Goal: Information Seeking & Learning: Get advice/opinions

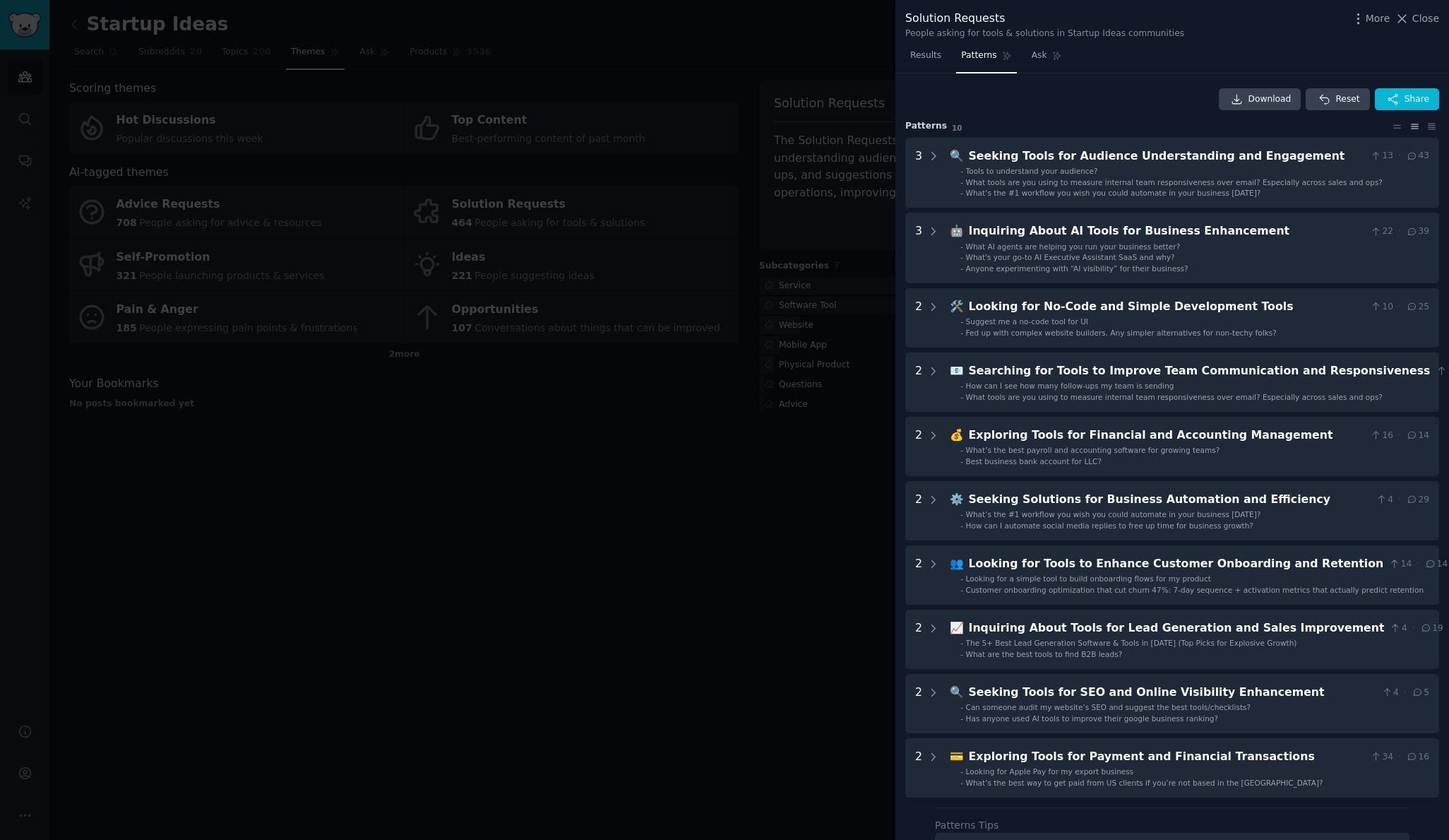
scroll to position [214, 0]
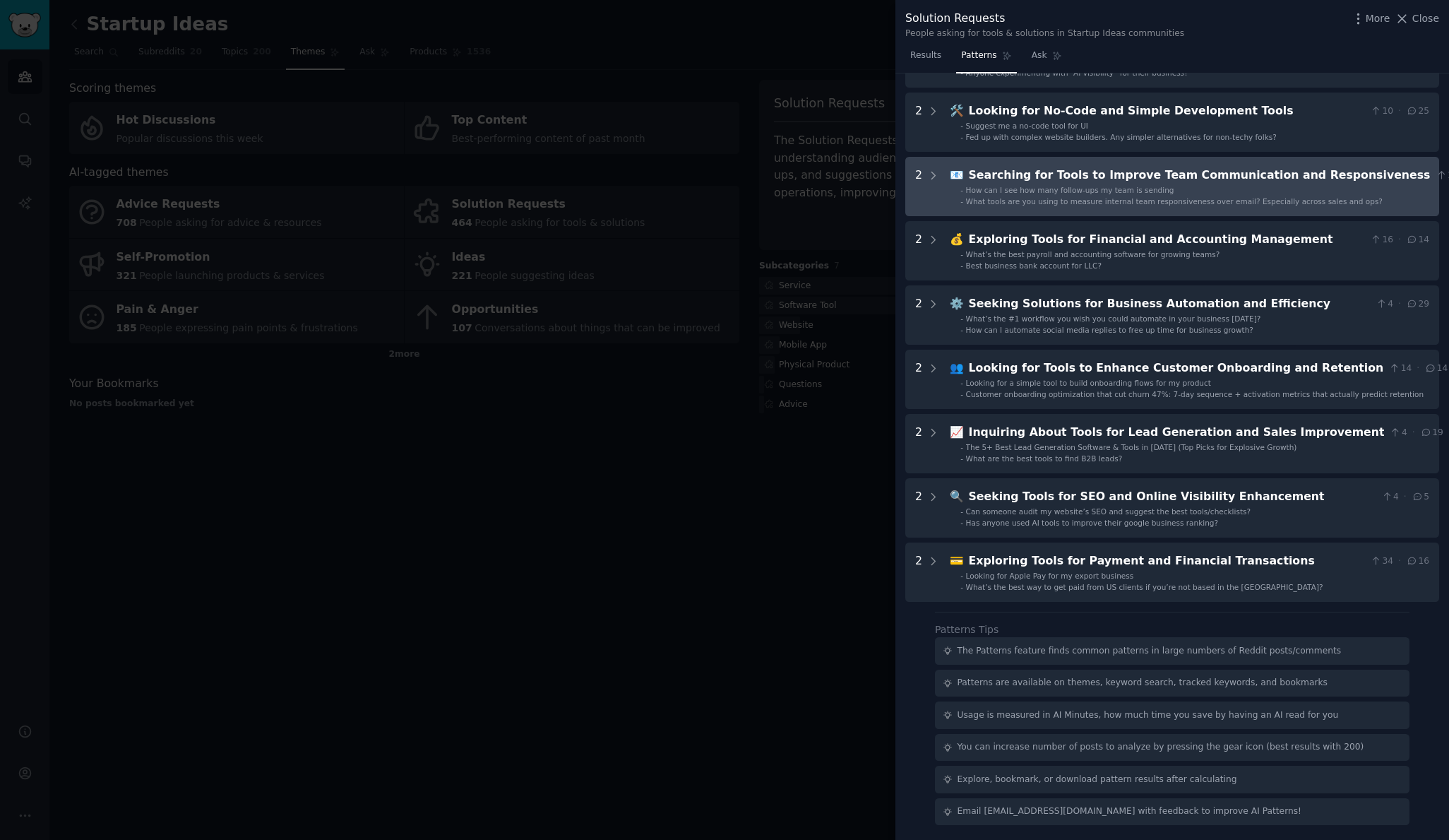
click at [1296, 197] on span "What tools are you using to measure internal team responsiveness over email? Es…" at bounding box center [1174, 201] width 417 height 9
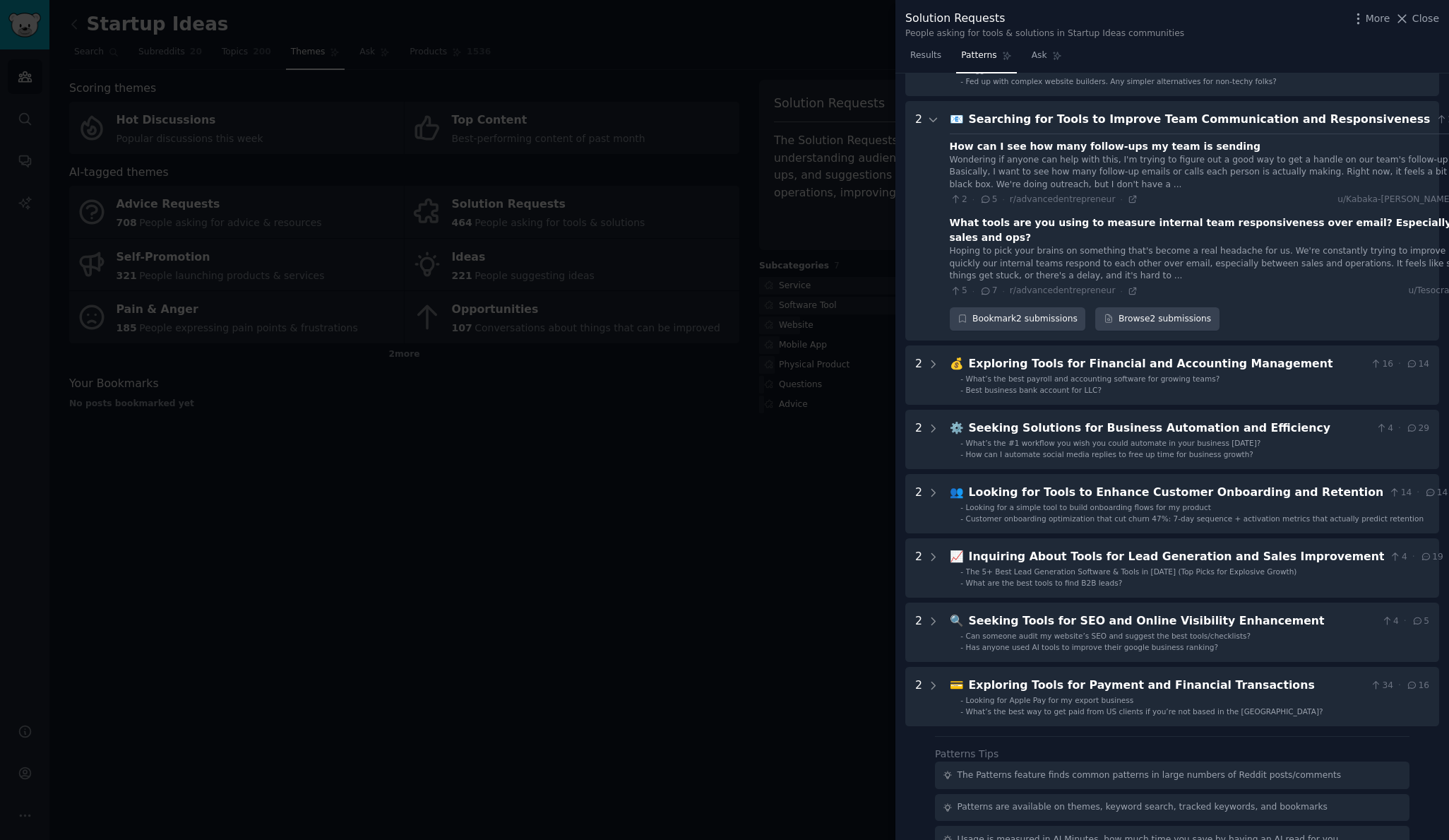
scroll to position [251, 0]
click at [1040, 179] on div "Wondering if anyone can help with this, I'm trying to figure out a good way to …" at bounding box center [1222, 173] width 545 height 37
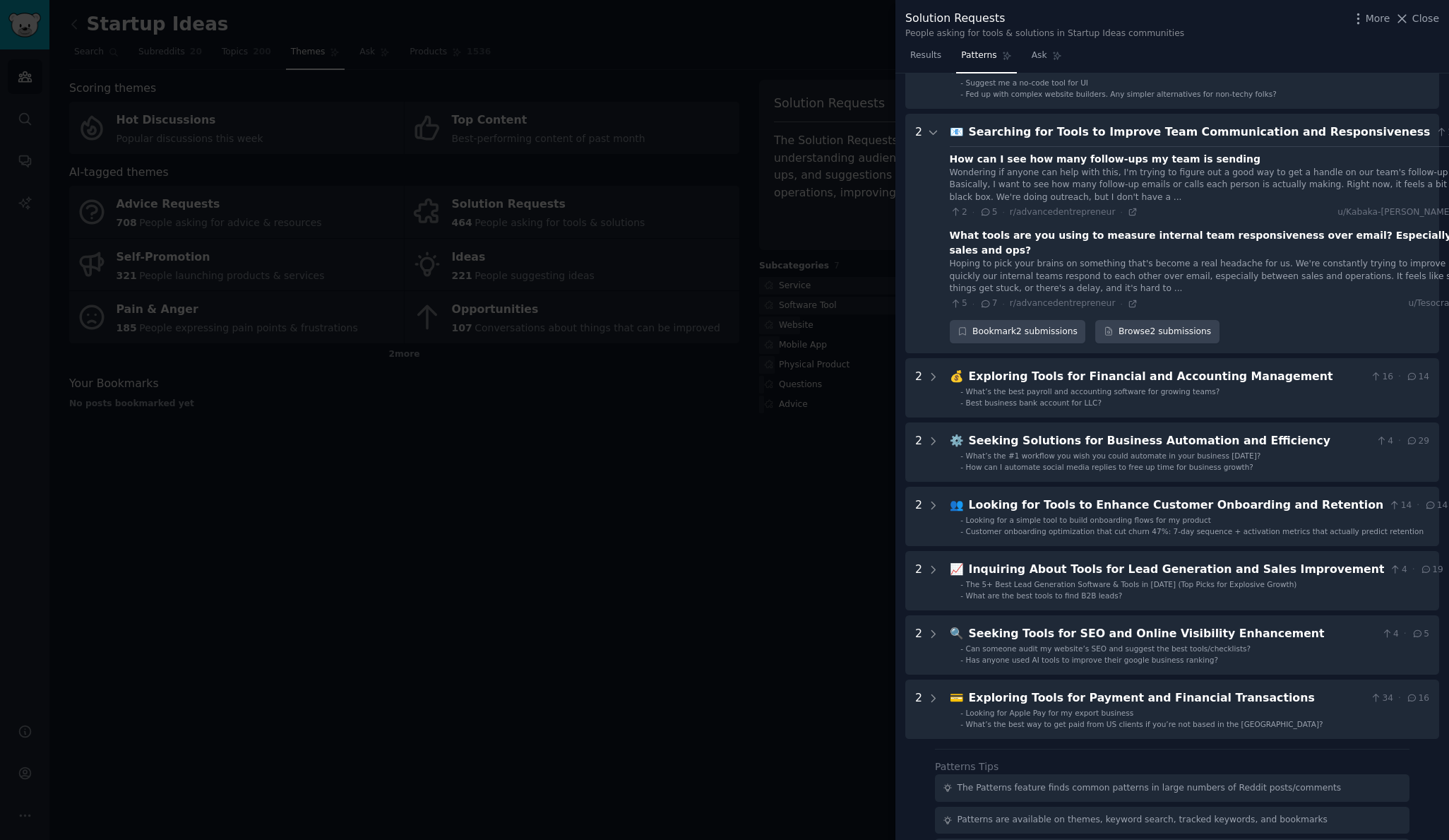
scroll to position [209, 0]
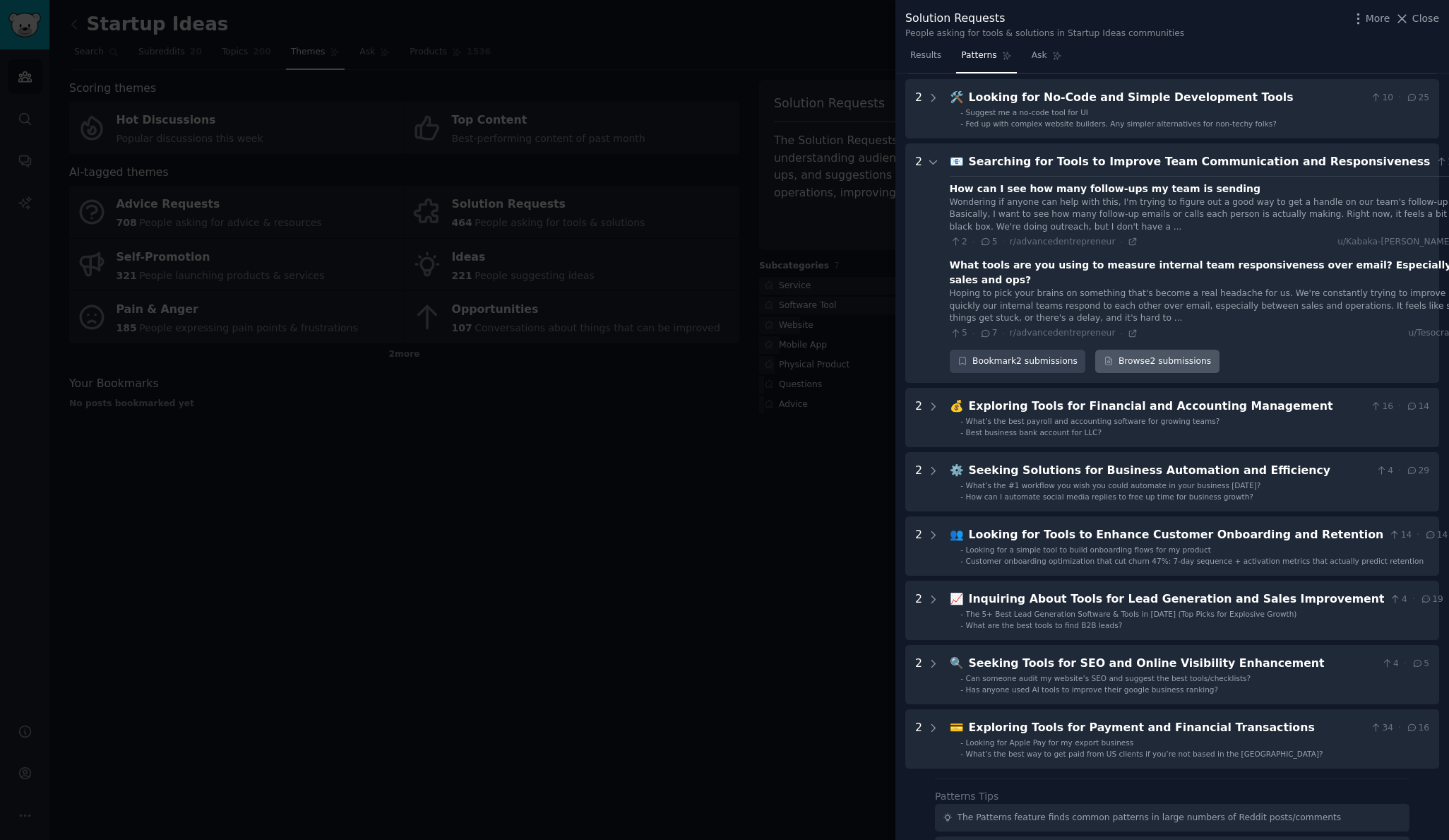
click at [1170, 373] on link "Browse 2 submissions" at bounding box center [1157, 361] width 123 height 24
click at [1006, 171] on div "Searching for Tools to Improve Team Communication and Responsiveness" at bounding box center [1200, 162] width 462 height 17
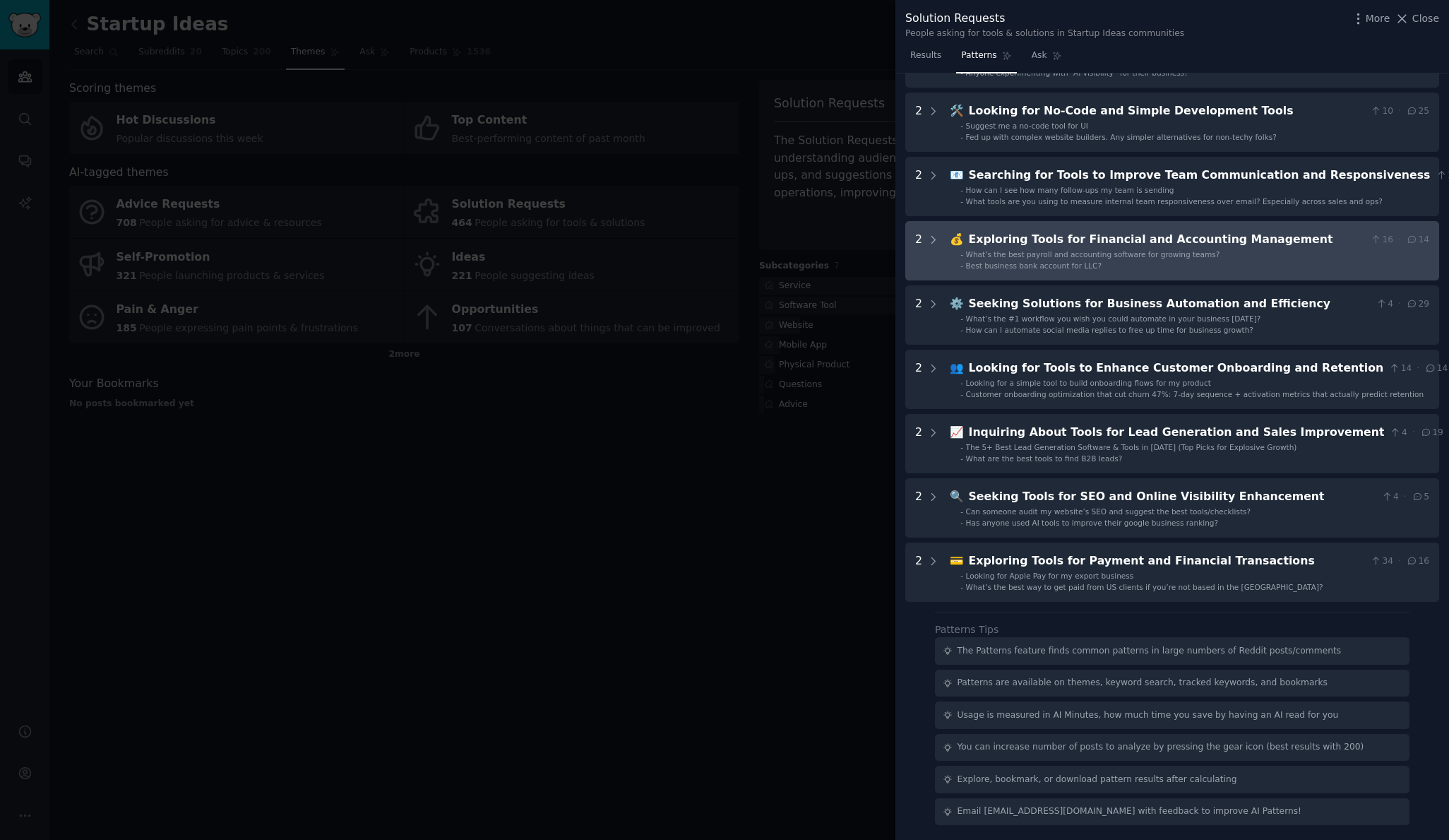
click at [1015, 233] on div "Exploring Tools for Financial and Accounting Management" at bounding box center [1167, 240] width 396 height 17
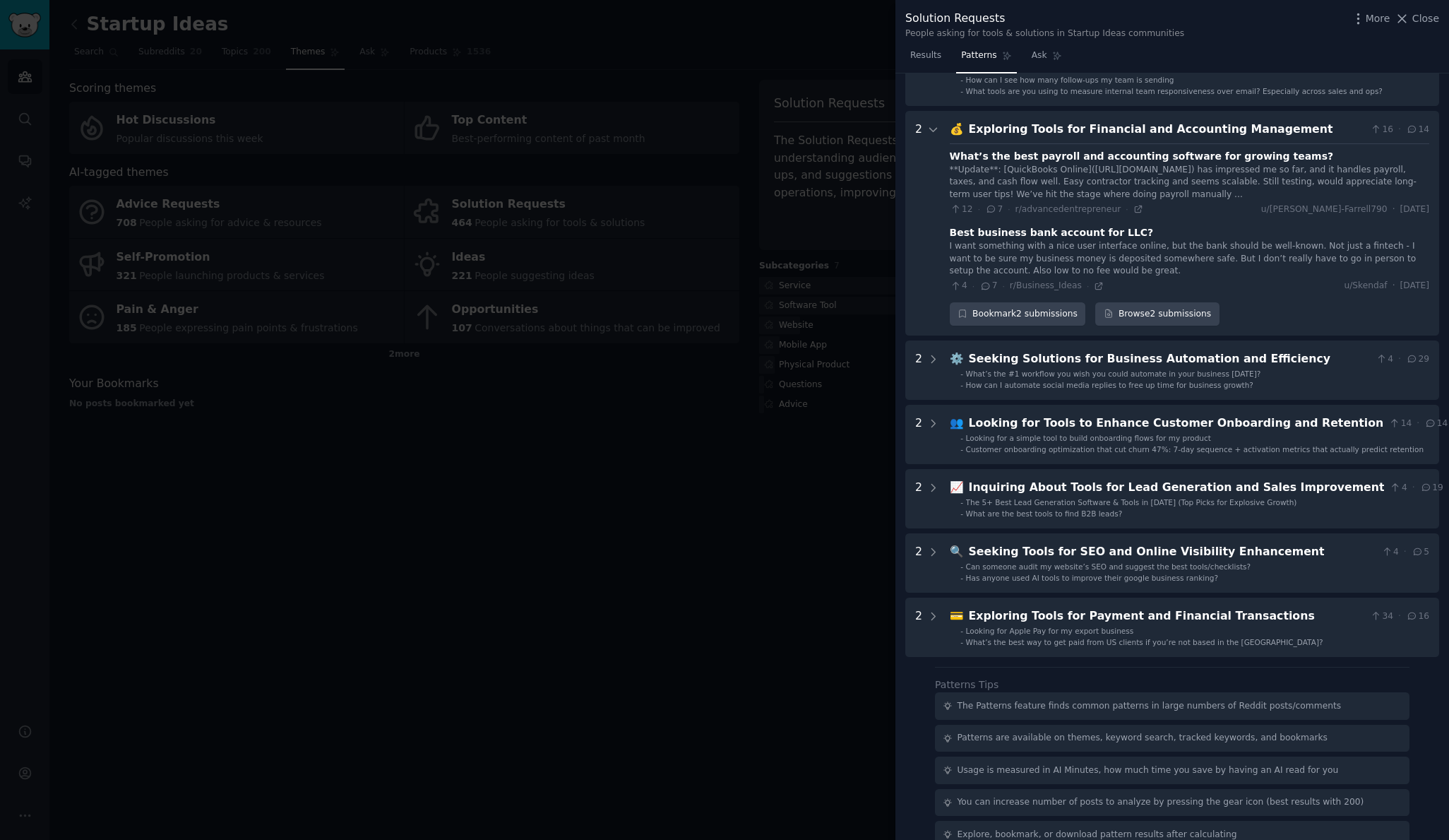
scroll to position [300, 0]
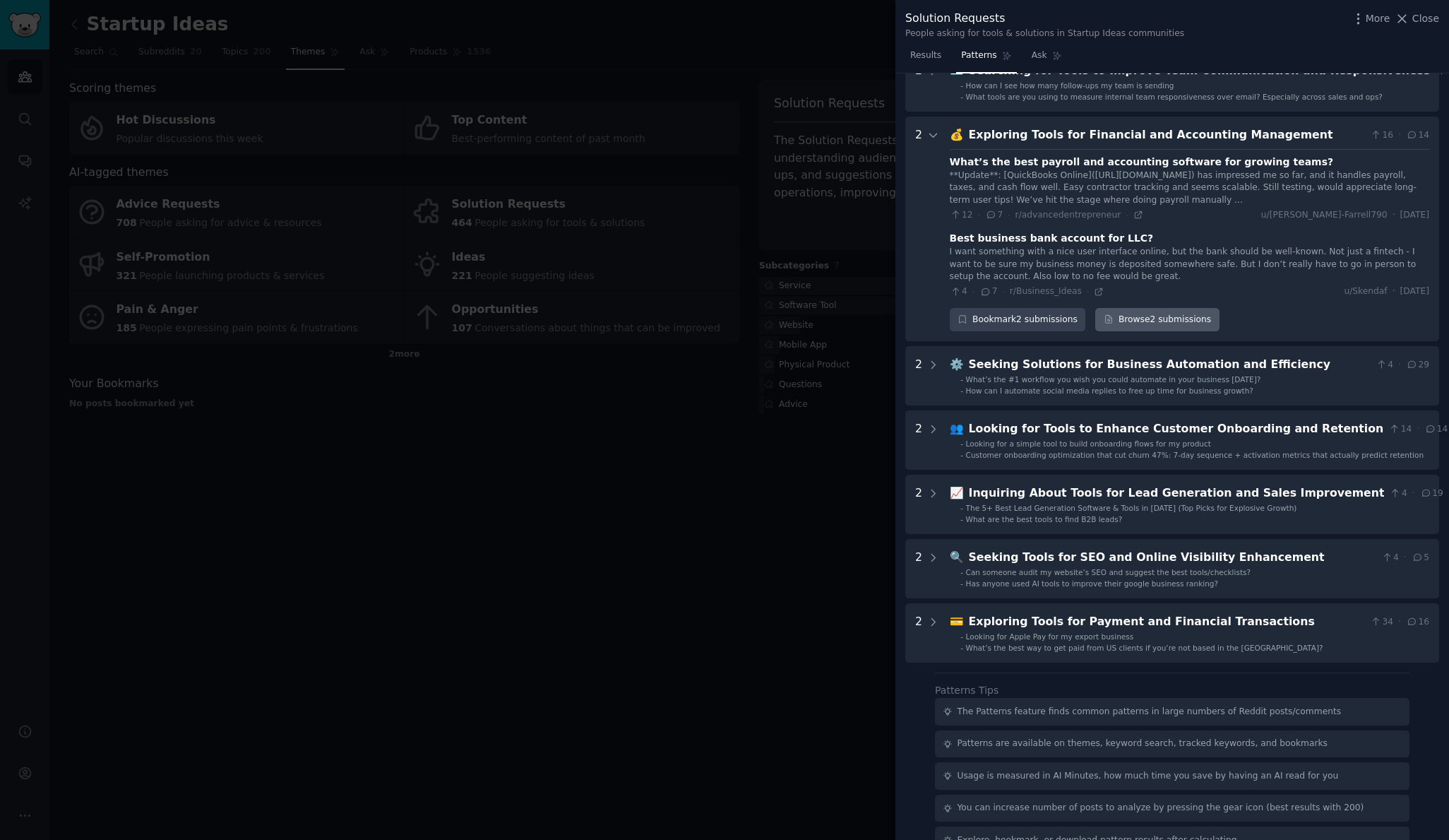
click at [1148, 326] on link "Browse 2 submissions" at bounding box center [1157, 320] width 123 height 24
click at [998, 144] on div "Exploring Tools for Financial and Accounting Management" at bounding box center [1167, 135] width 396 height 17
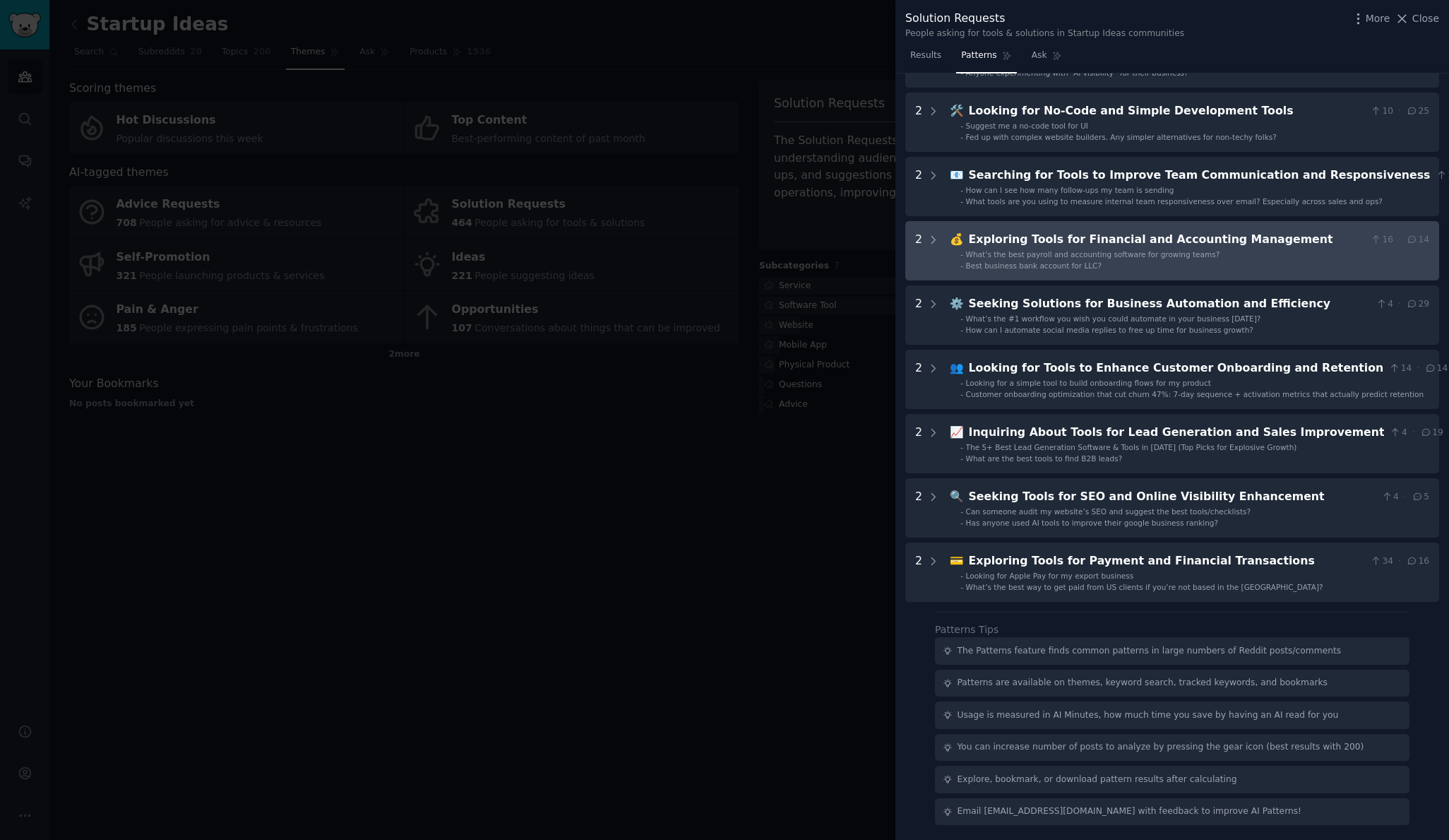
scroll to position [221, 0]
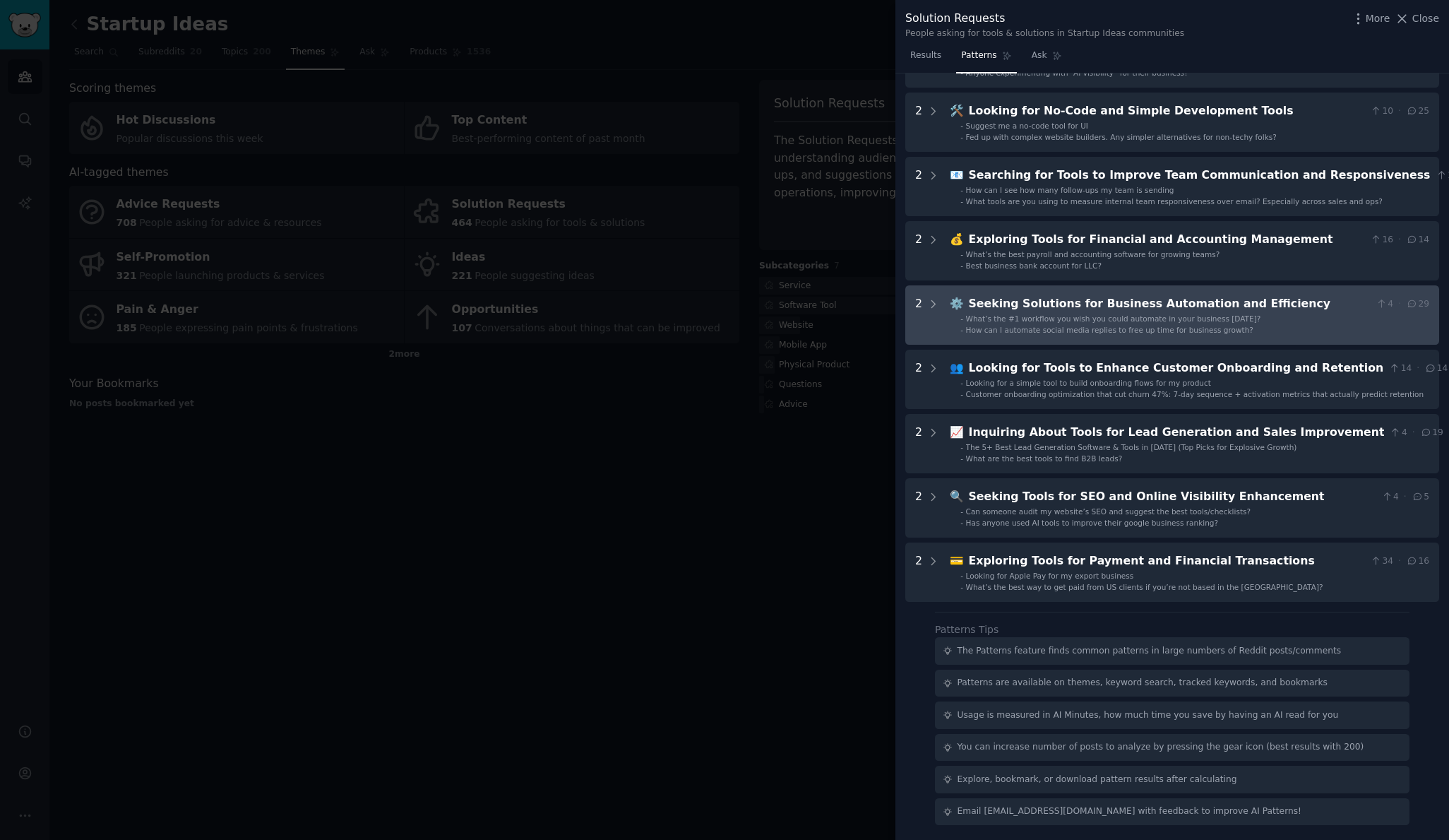
click at [1036, 327] on Efficiency "2 ⚙️ Seeking Solutions for Business Automation and Efficiency 4 · 29 - What’s t…" at bounding box center [1172, 315] width 534 height 59
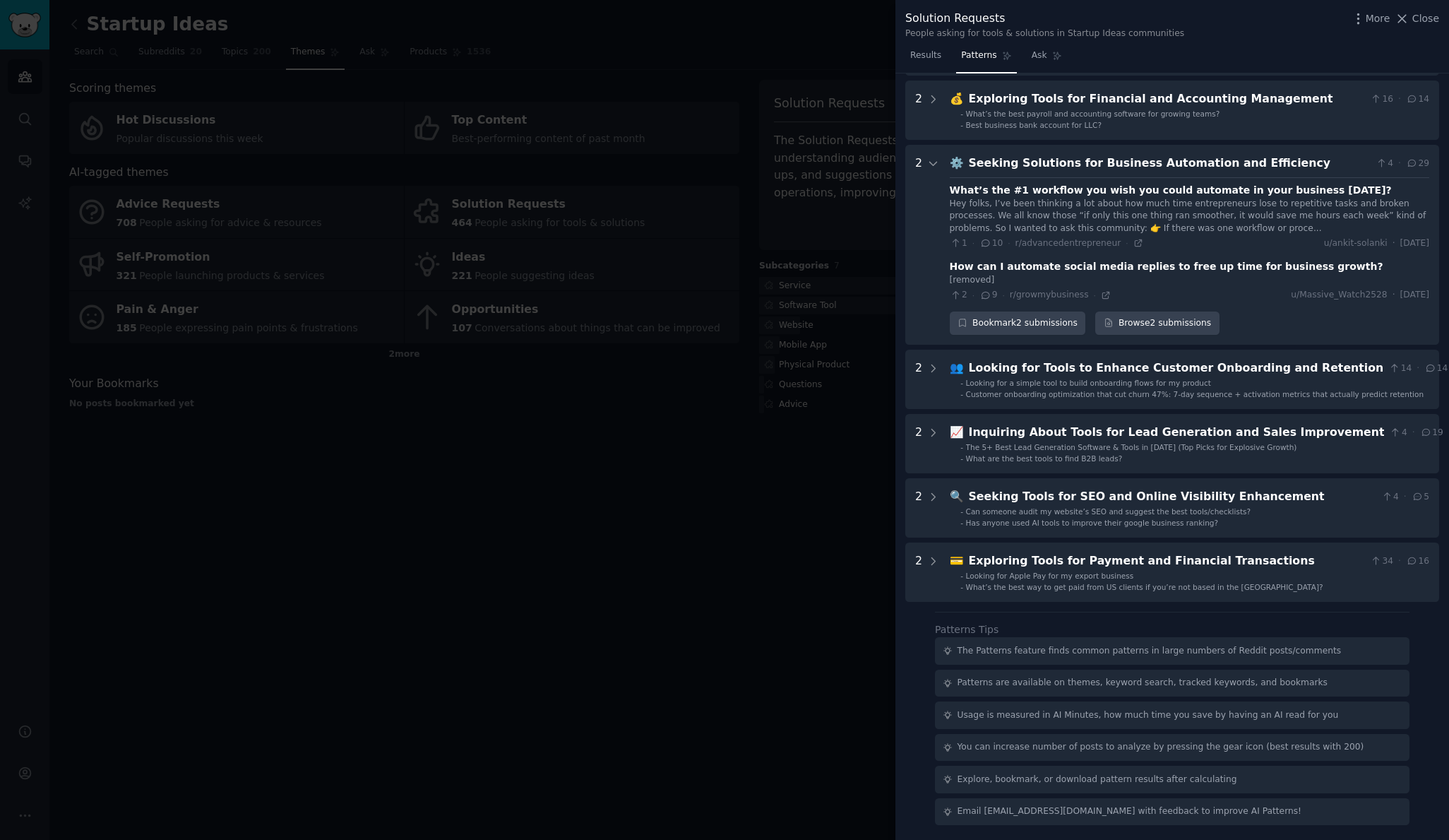
scroll to position [357, 0]
click at [1144, 317] on link "Browse 2 submissions" at bounding box center [1157, 324] width 123 height 24
click at [1016, 157] on div "Seeking Solutions for Business Automation and Efficiency" at bounding box center [1170, 164] width 402 height 17
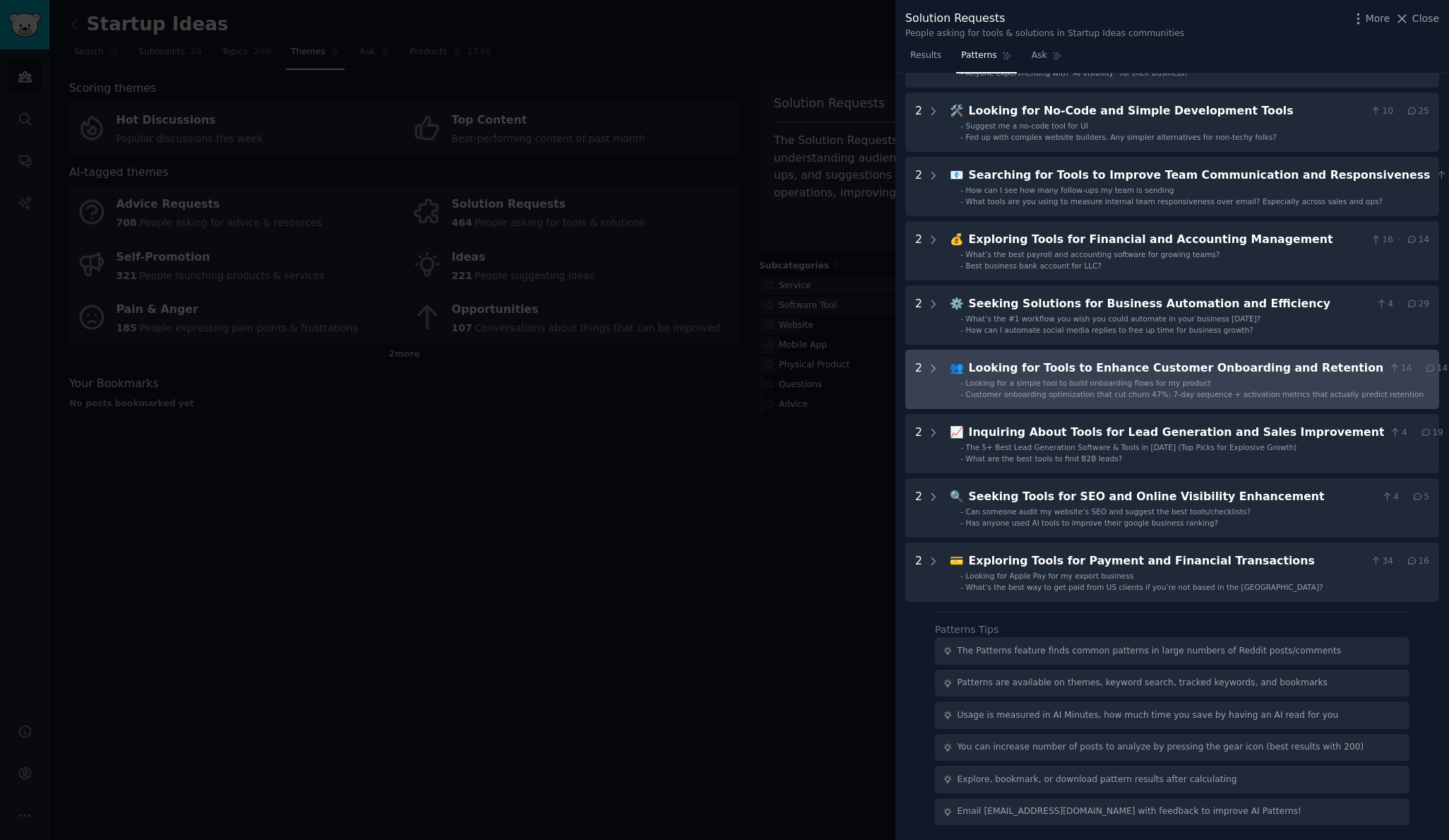
click at [1044, 361] on div "Looking for Tools to Enhance Customer Onboarding and Retention" at bounding box center [1176, 368] width 415 height 17
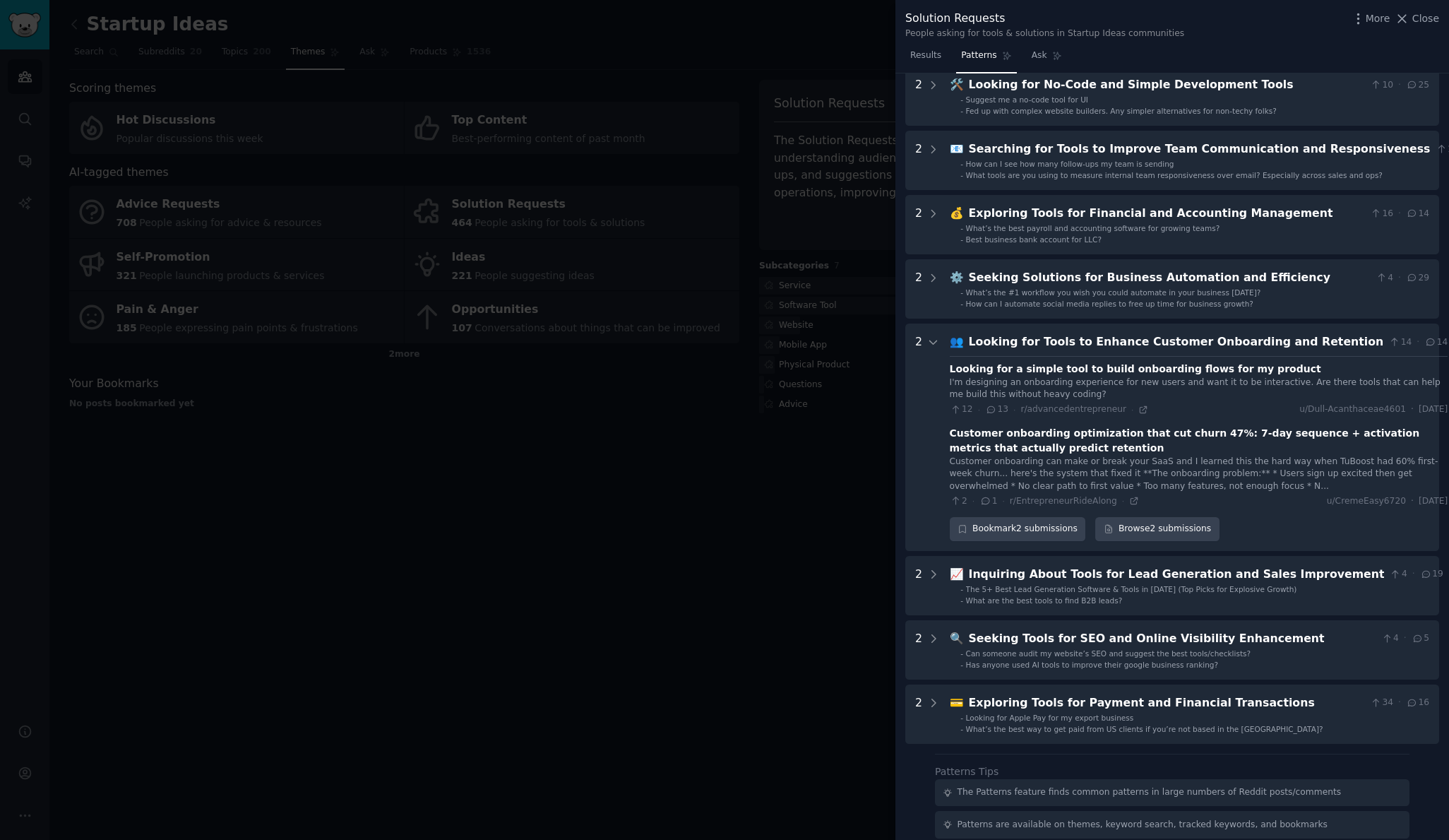
scroll to position [384, 0]
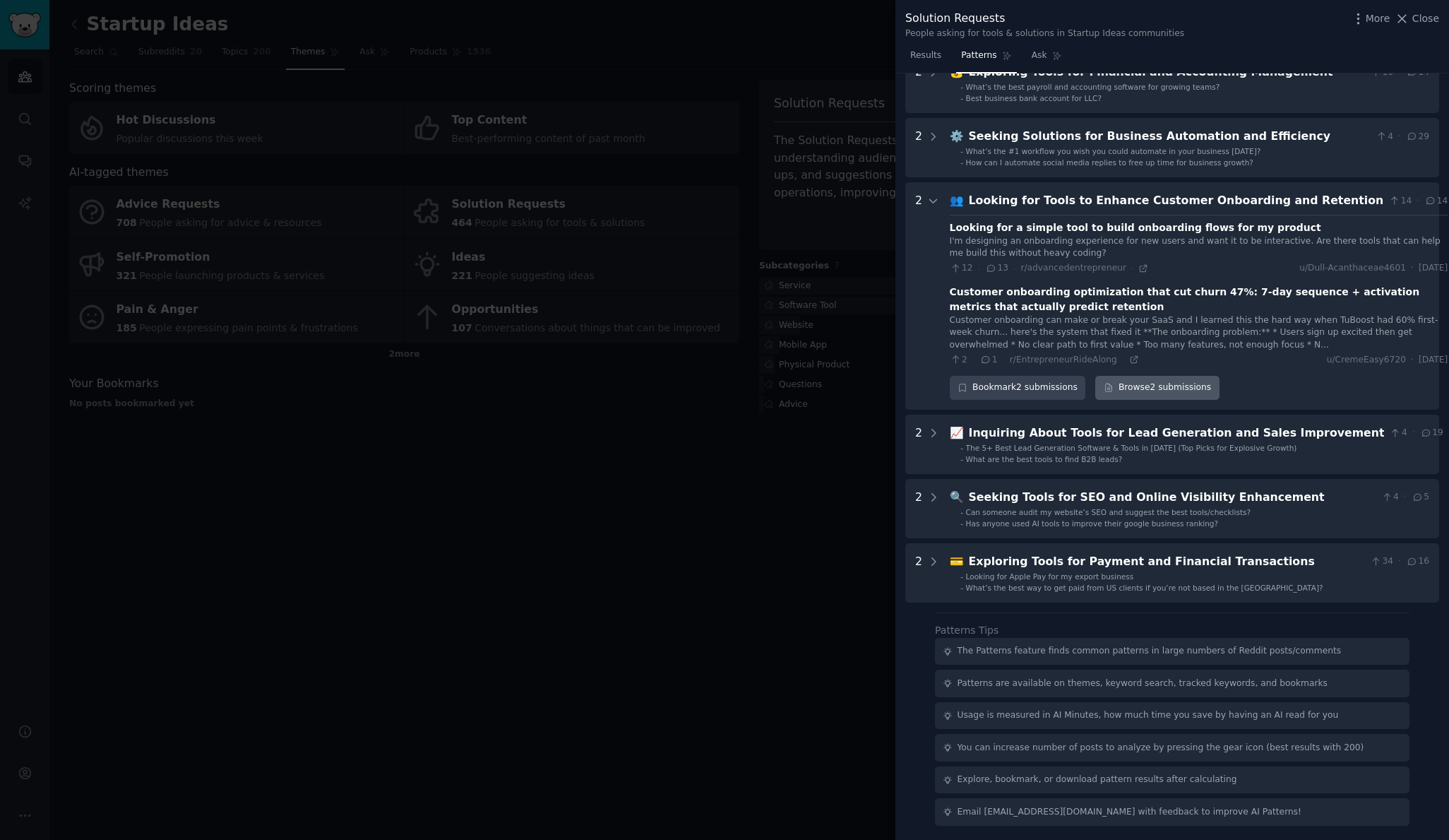
click at [1118, 387] on link "Browse 2 submissions" at bounding box center [1157, 388] width 123 height 24
click at [985, 199] on div "Looking for Tools to Enhance Customer Onboarding and Retention" at bounding box center [1176, 201] width 415 height 17
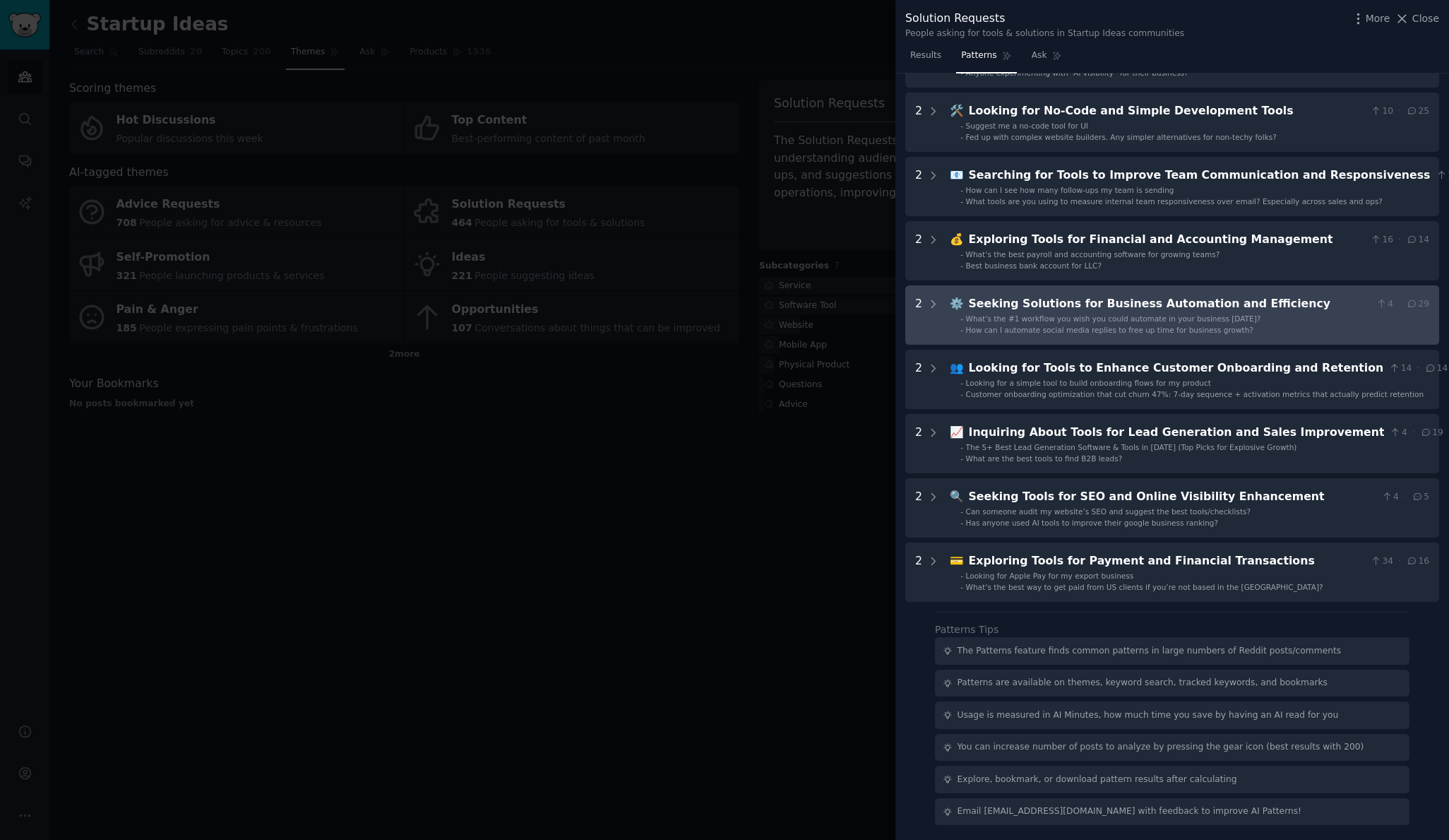
click at [1037, 314] on span "What’s the #1 workflow you wish you could automate in your business today?" at bounding box center [1113, 318] width 295 height 9
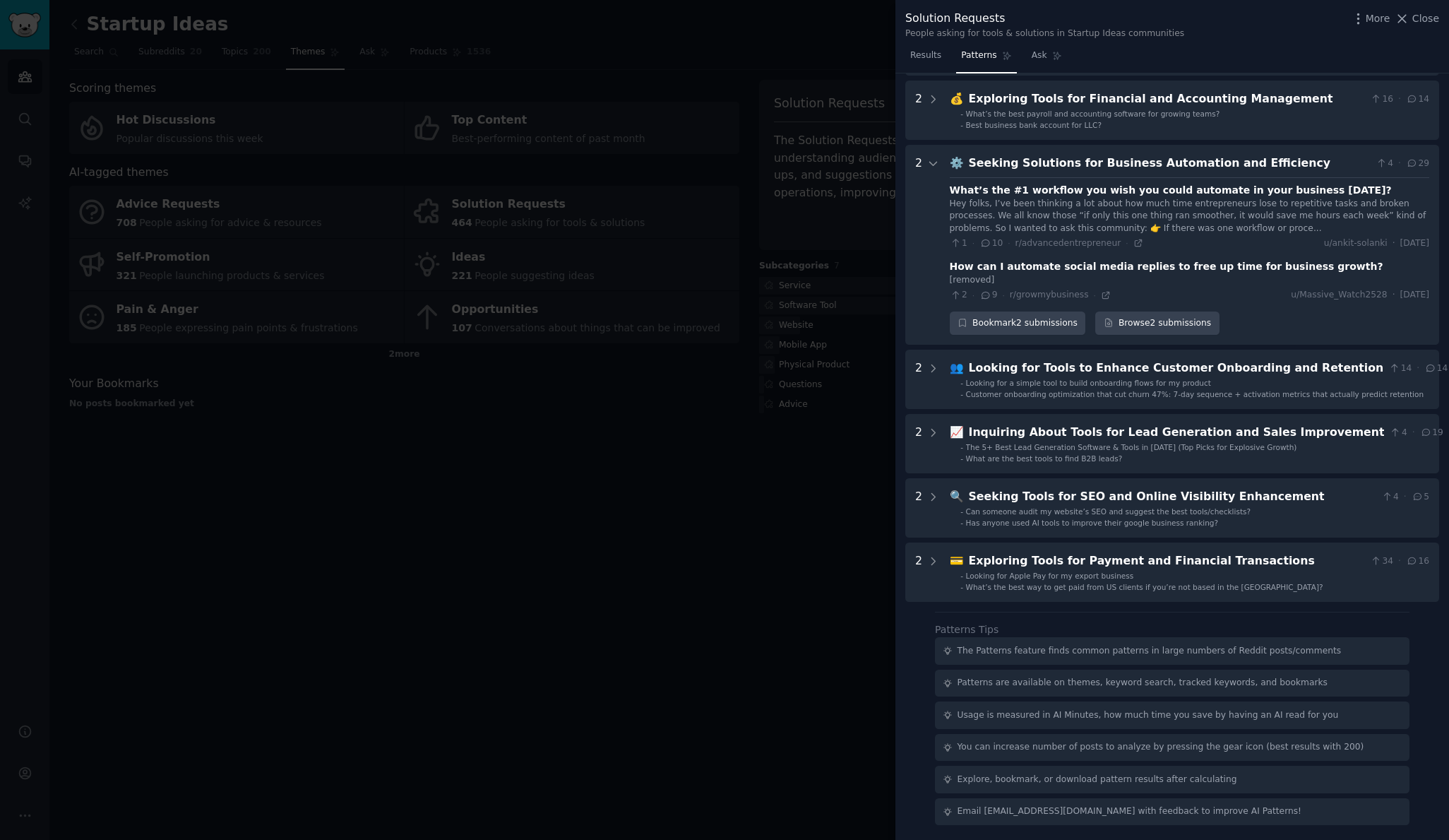
scroll to position [357, 0]
click at [1131, 312] on link "Browse 2 submissions" at bounding box center [1157, 324] width 123 height 24
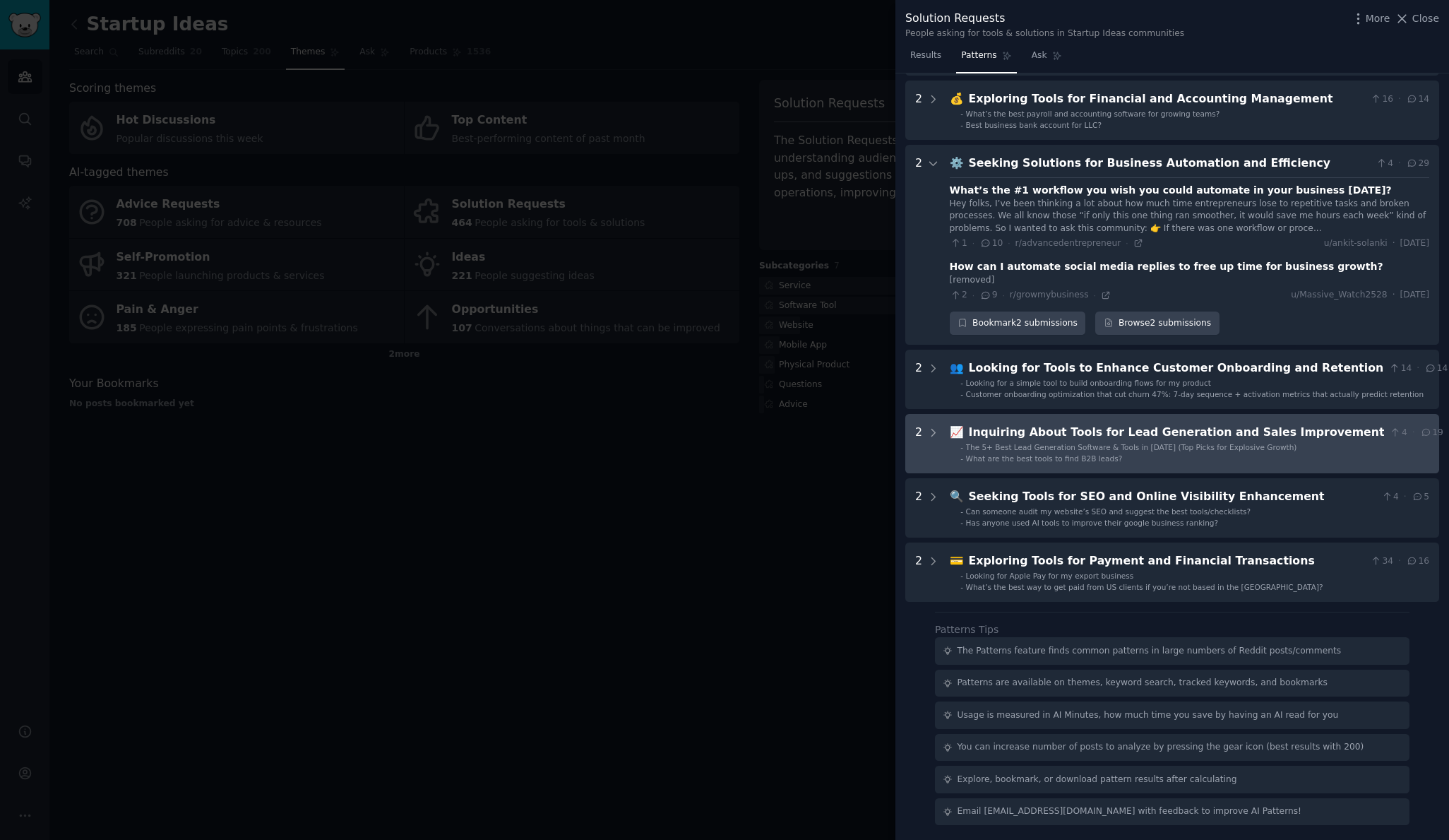
click at [1007, 431] on div "Inquiring About Tools for Lead Generation and Sales Improvement" at bounding box center [1177, 433] width 416 height 17
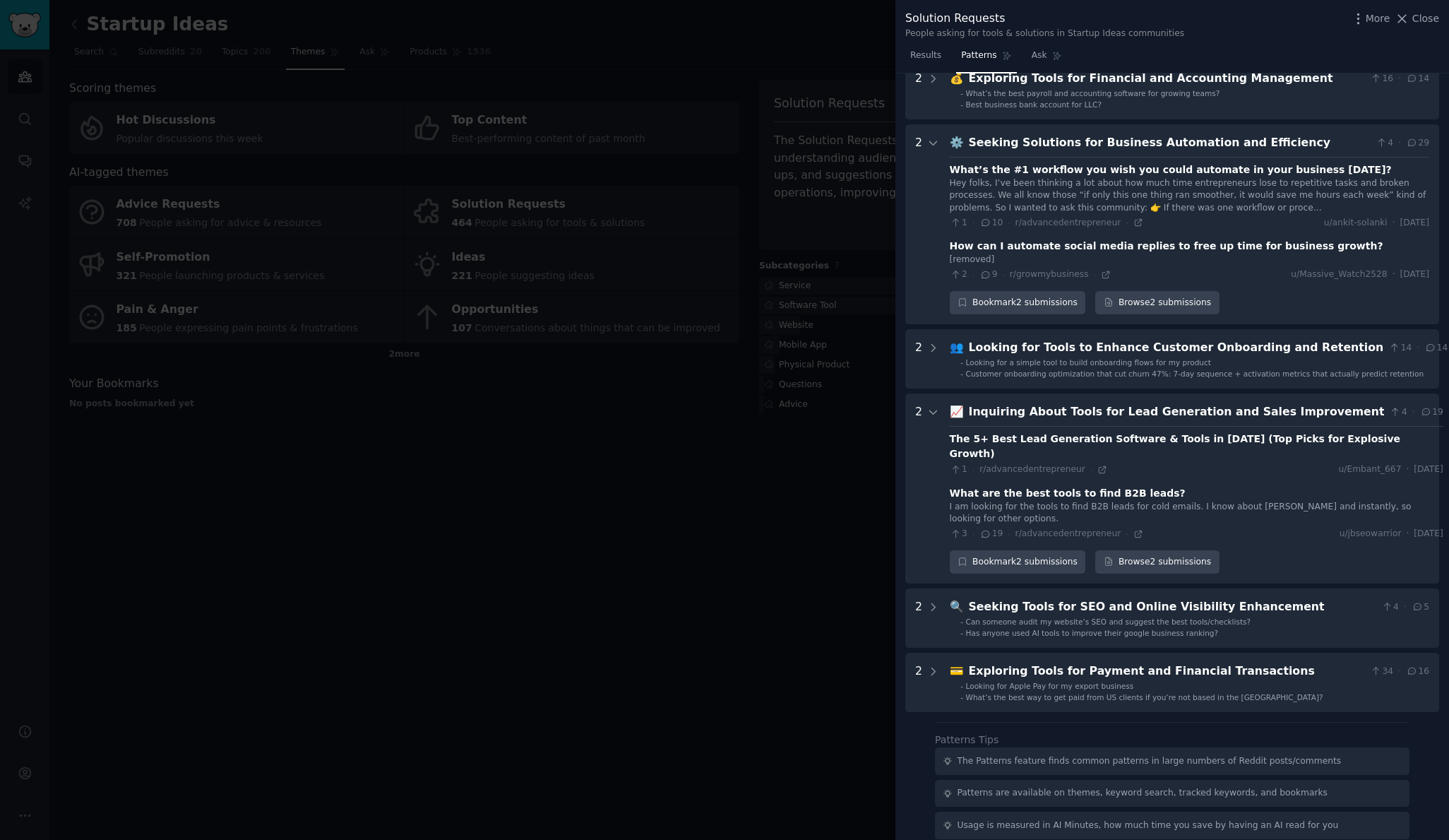
scroll to position [468, 0]
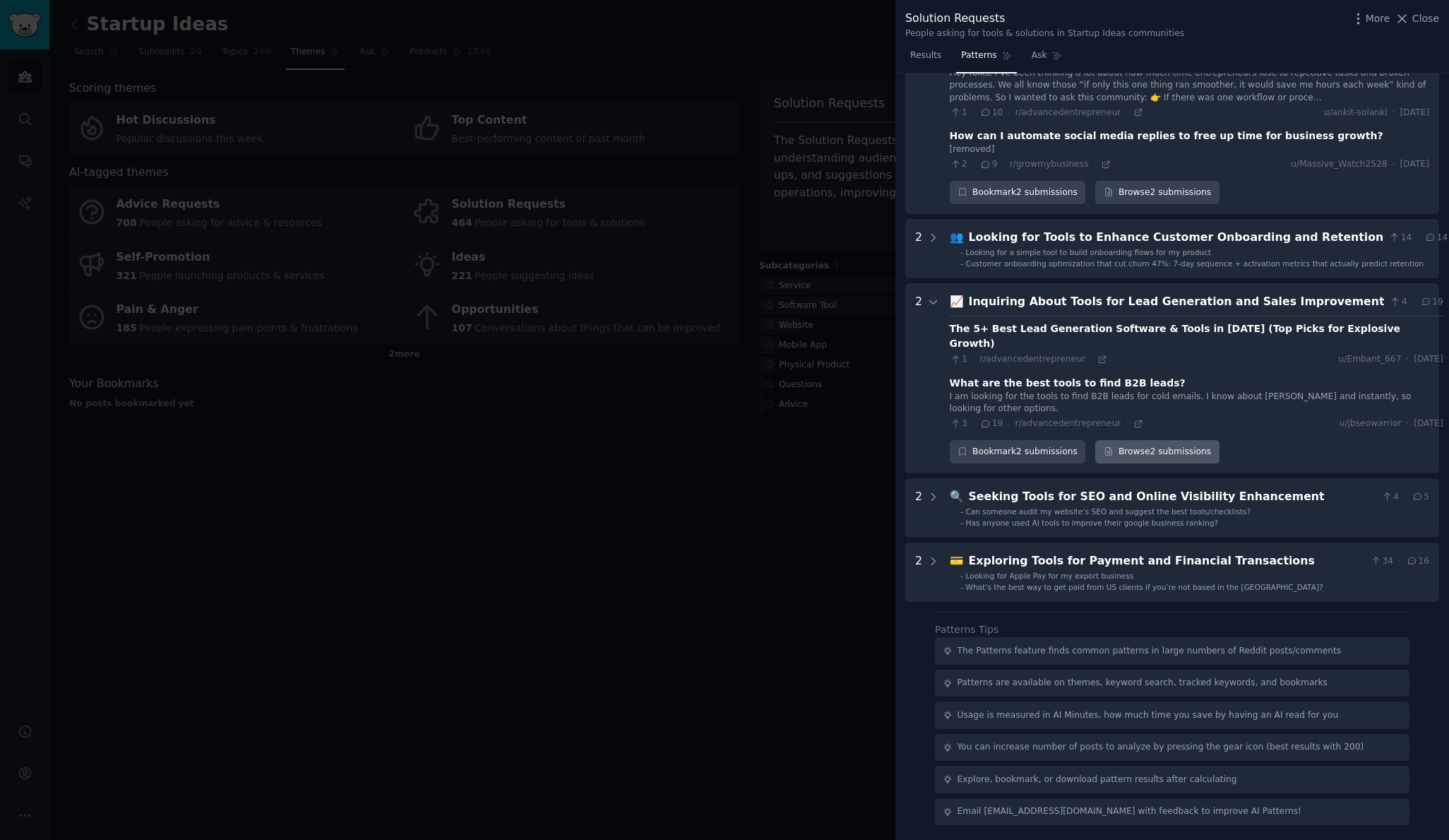
click at [1122, 443] on link "Browse 2 submissions" at bounding box center [1157, 452] width 123 height 24
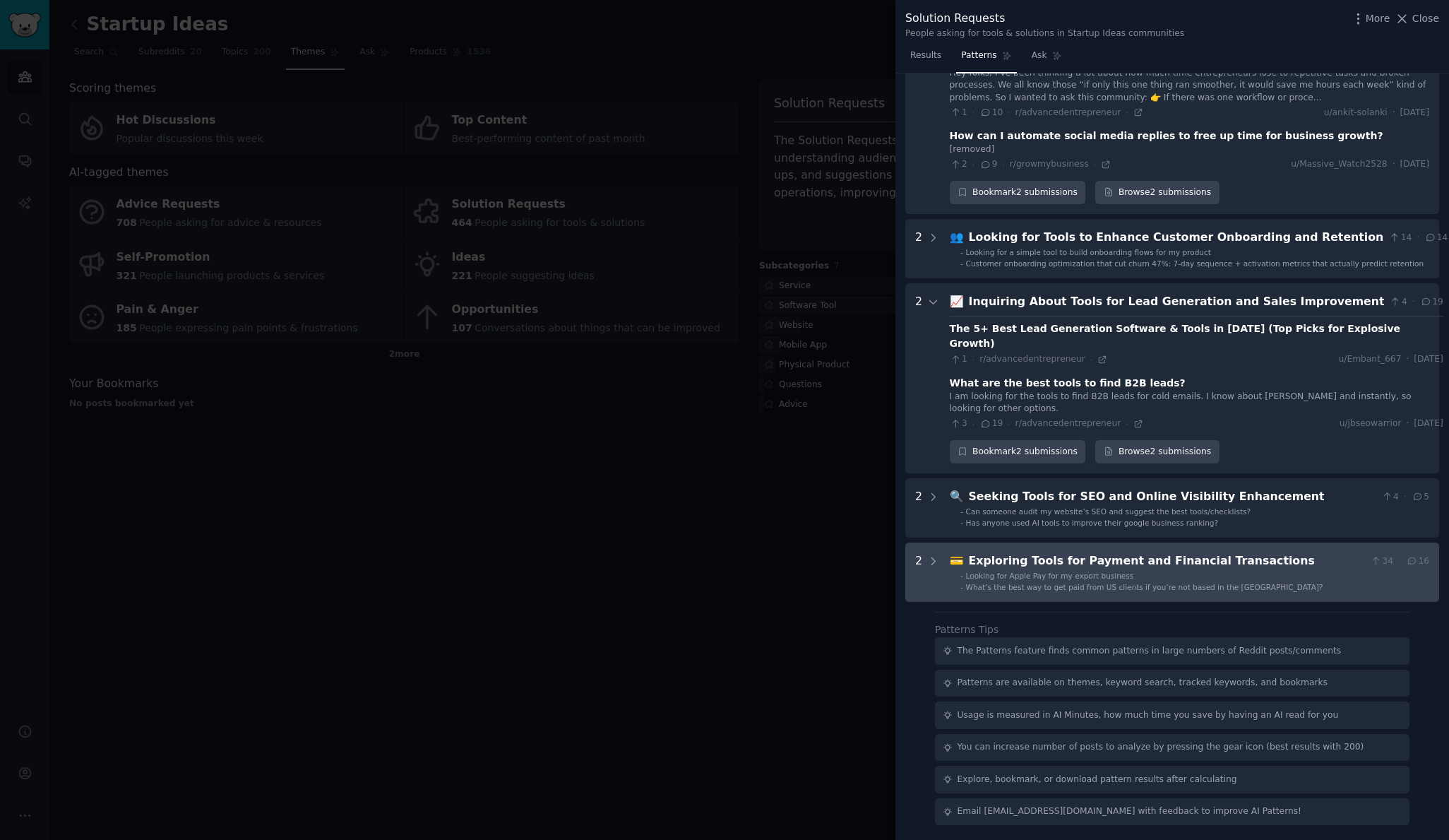
click at [1030, 566] on div "Exploring Tools for Payment and Financial Transactions" at bounding box center [1167, 561] width 396 height 17
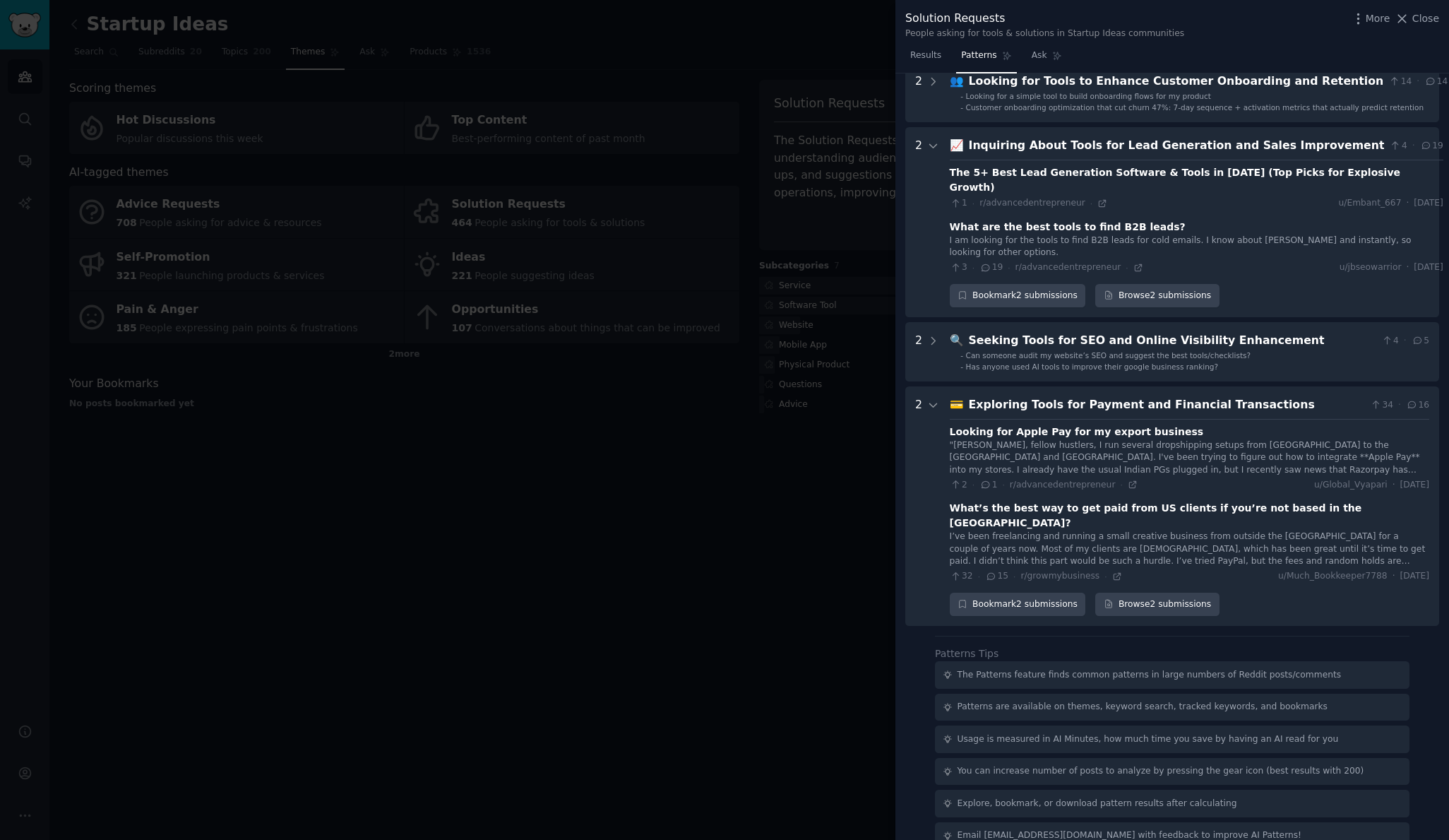
scroll to position [627, 0]
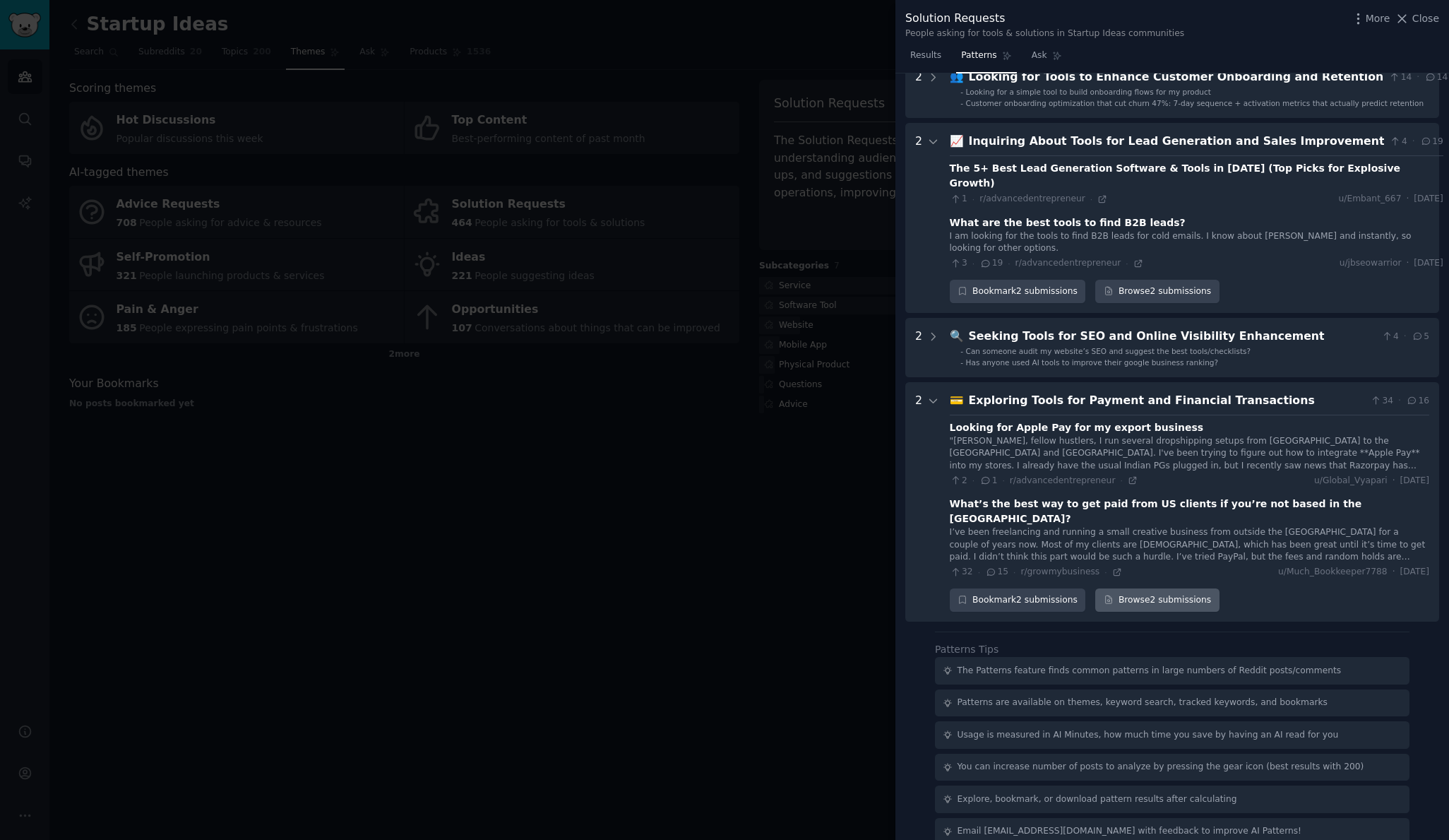
click at [1141, 588] on link "Browse 2 submissions" at bounding box center [1157, 600] width 123 height 24
click at [1001, 406] on div "Exploring Tools for Payment and Financial Transactions" at bounding box center [1167, 401] width 396 height 17
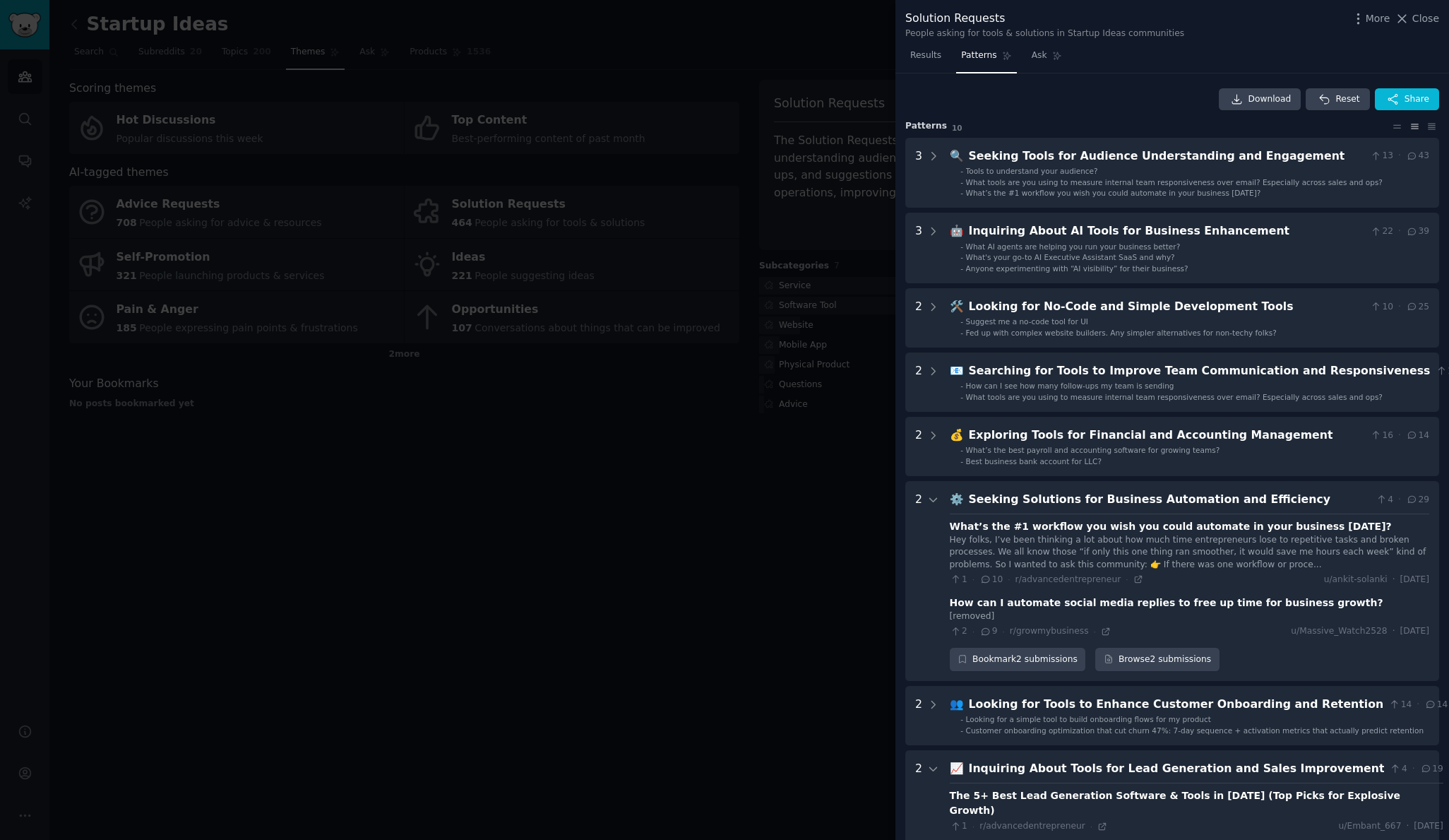
scroll to position [0, 0]
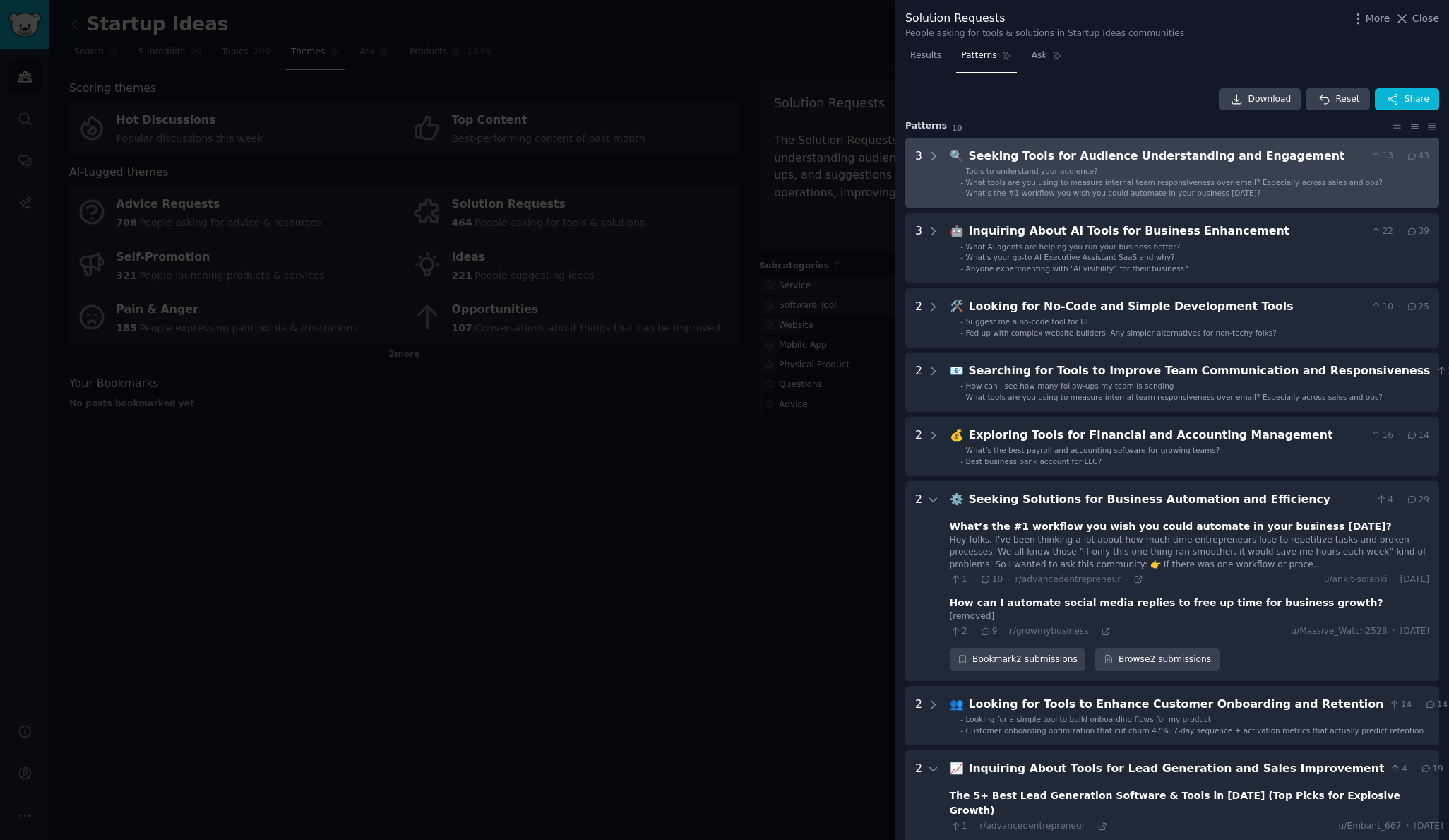
click at [1017, 155] on div "Seeking Tools for Audience Understanding and Engagement" at bounding box center [1167, 157] width 396 height 17
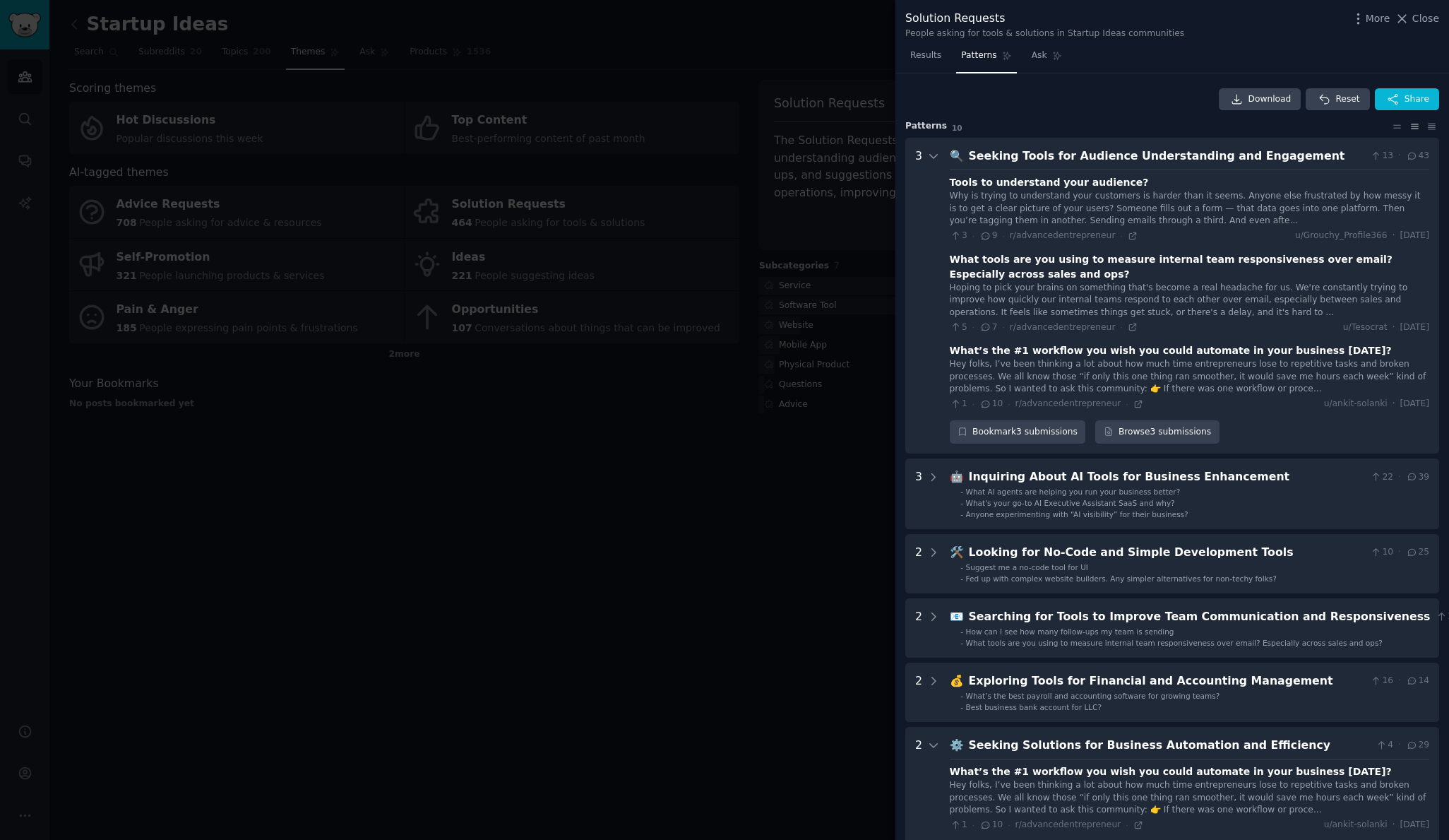
scroll to position [66, 0]
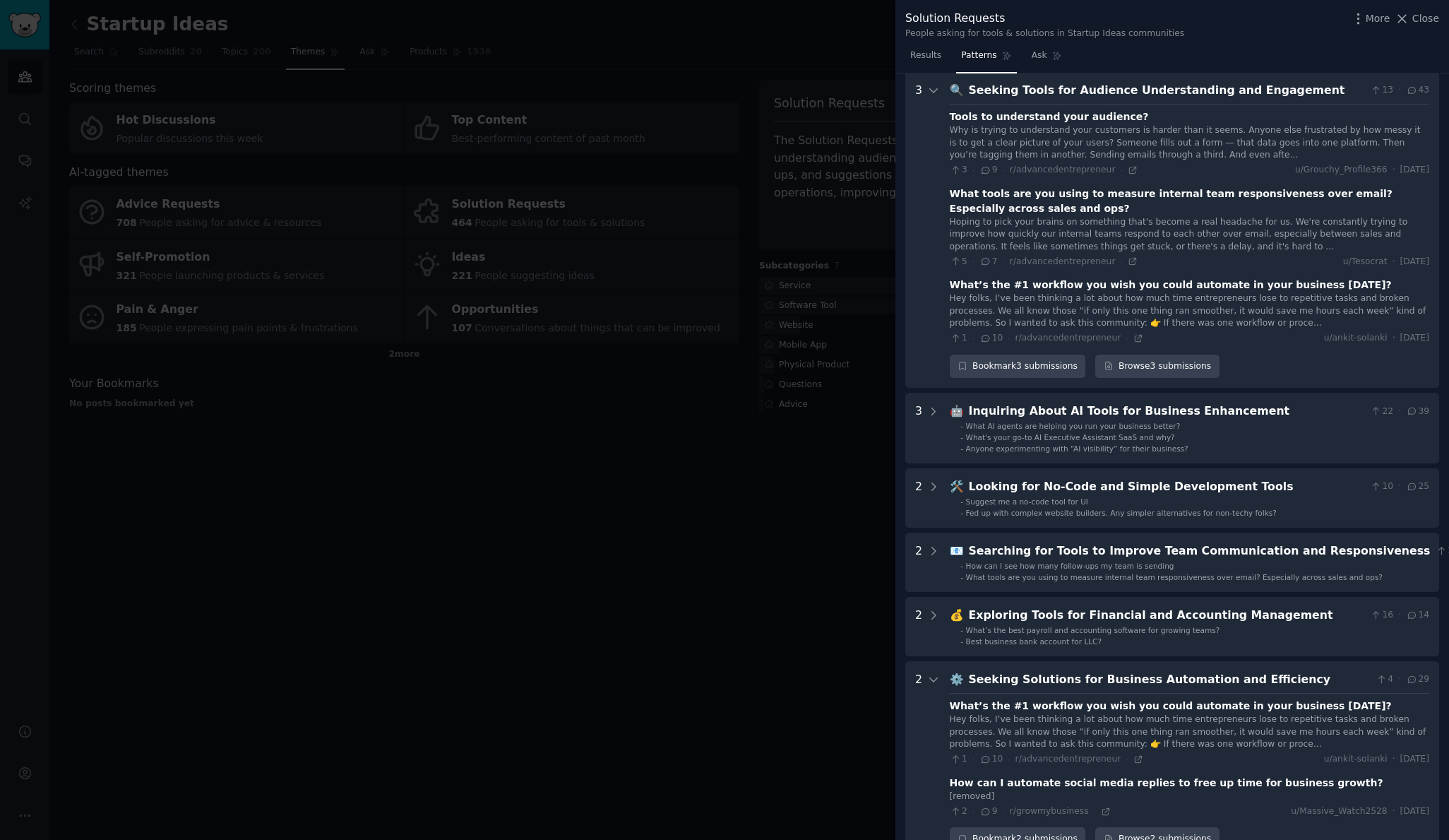
click at [1047, 127] on div "Why is trying to understand your customers is harder than it seems. Anyone else…" at bounding box center [1190, 142] width 479 height 37
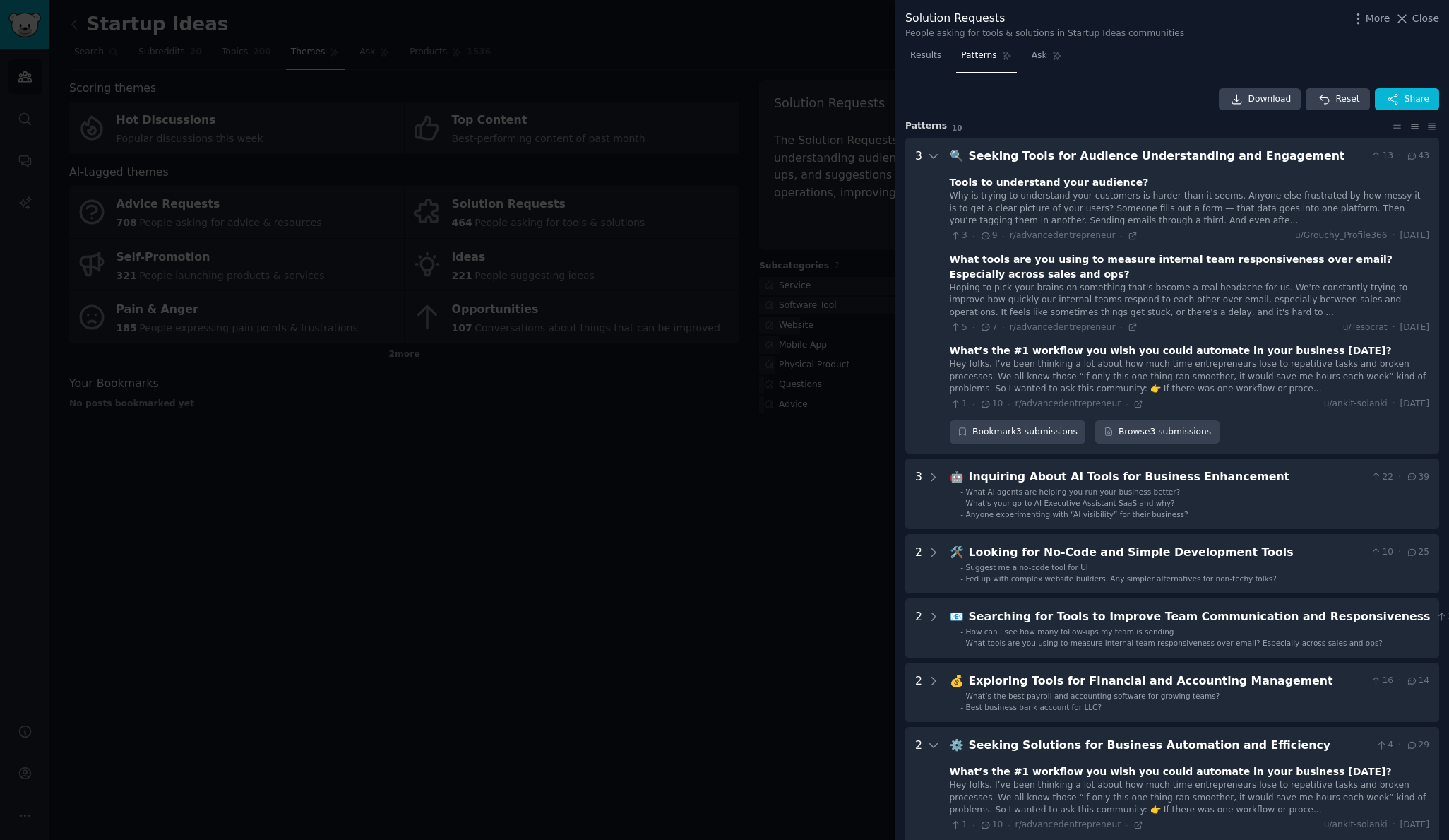
scroll to position [0, 0]
click at [1197, 432] on link "Browse 3 submissions" at bounding box center [1157, 432] width 123 height 24
click at [936, 154] on icon at bounding box center [933, 156] width 13 height 13
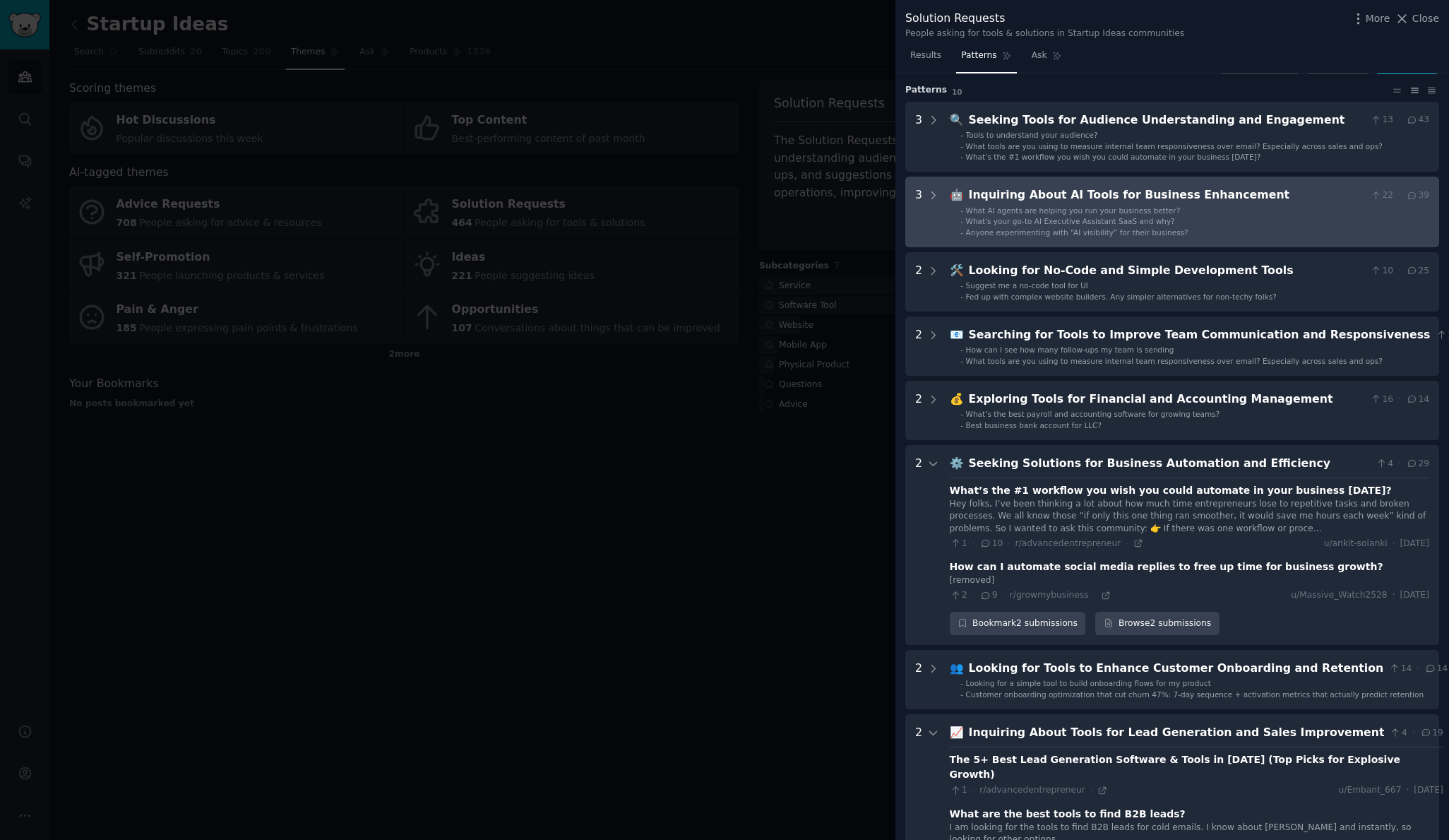
click at [1029, 225] on span "What's your go-to AI Executive Assistant SaaS and why?" at bounding box center [1070, 221] width 209 height 9
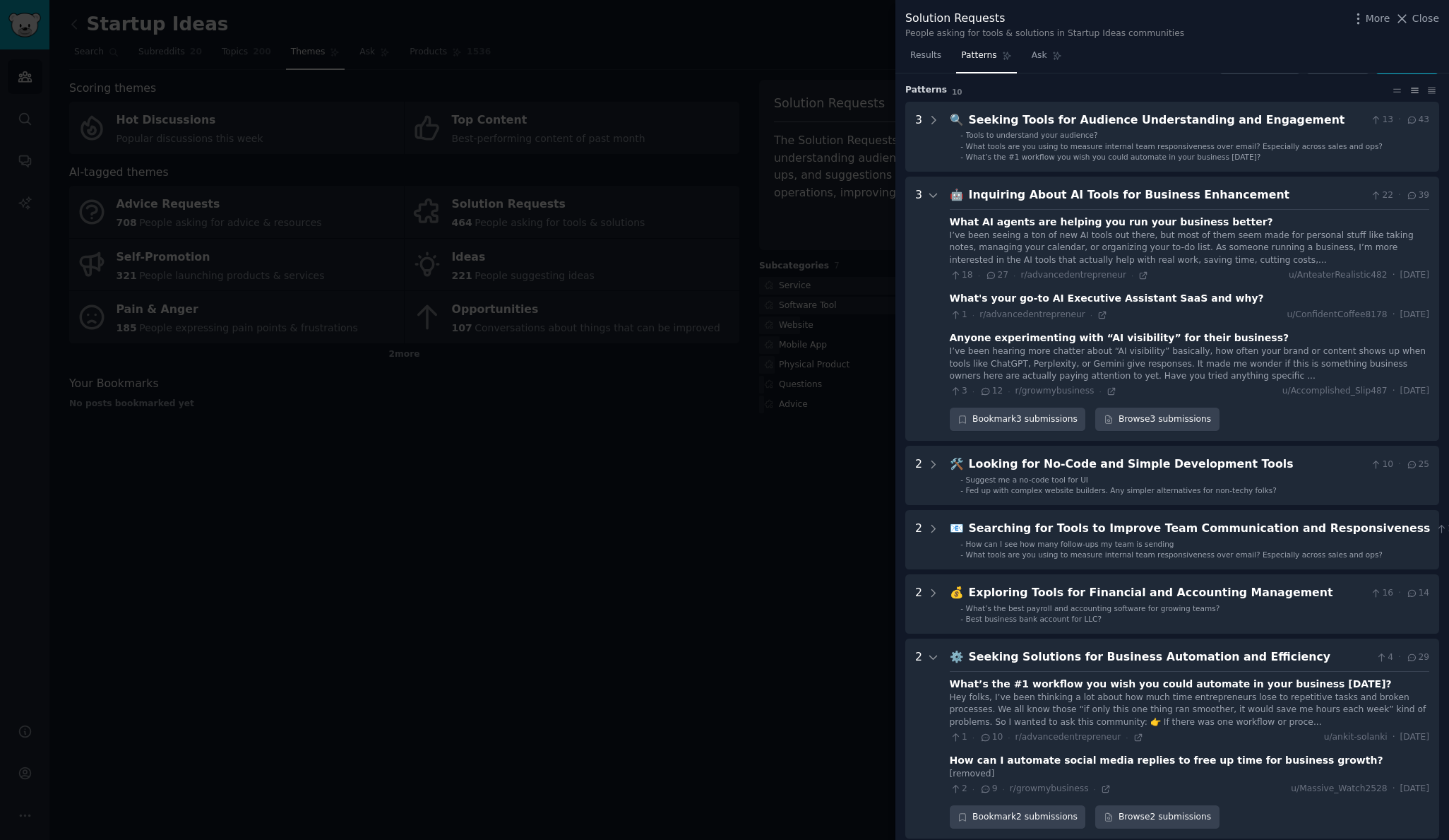
scroll to position [145, 0]
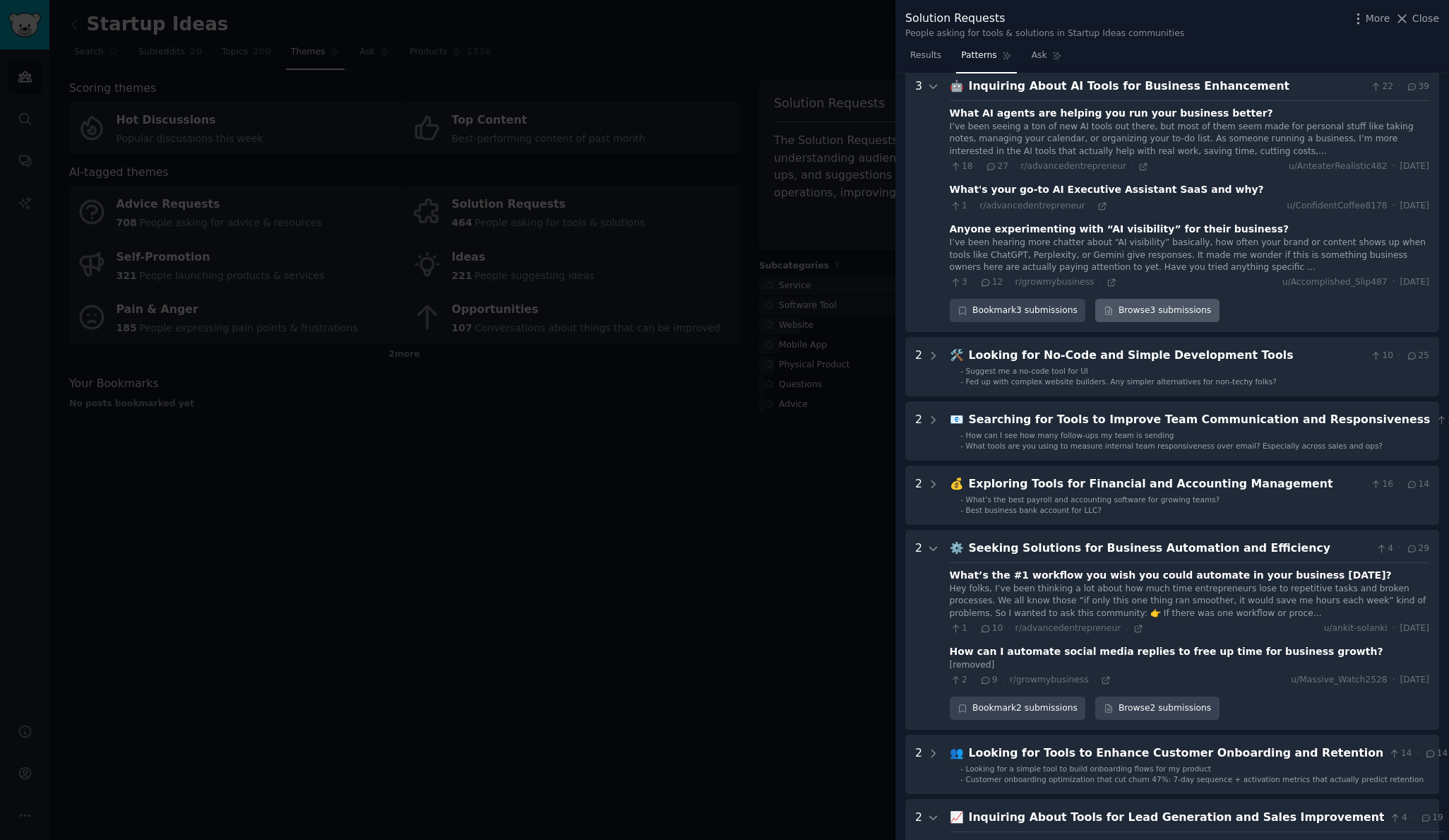
click at [1137, 309] on link "Browse 3 submissions" at bounding box center [1157, 311] width 123 height 24
click at [1001, 89] on div "Inquiring About AI Tools for Business Enhancement" at bounding box center [1167, 86] width 396 height 17
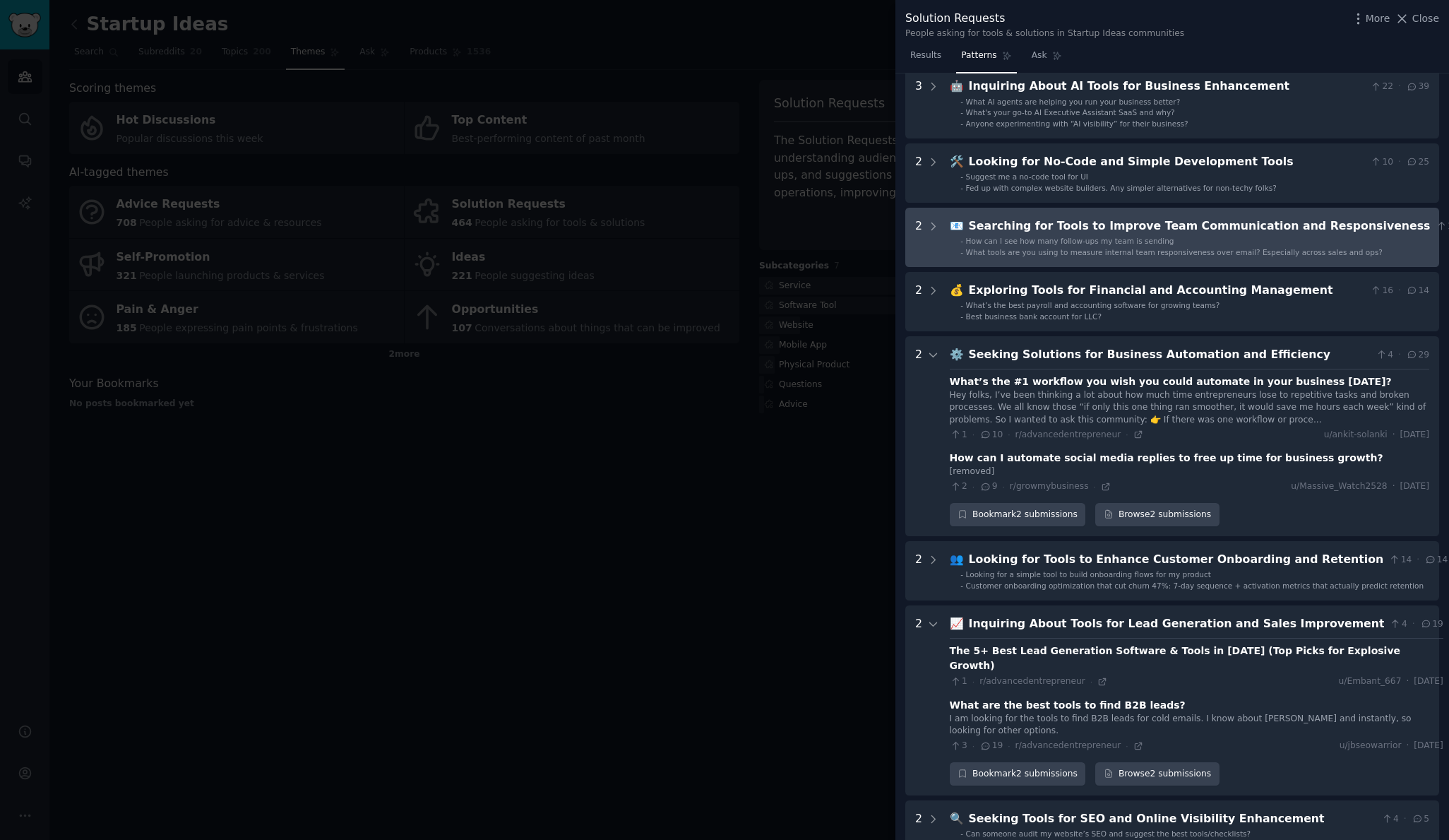
click at [1029, 235] on div "Searching for Tools to Improve Team Communication and Responsiveness" at bounding box center [1200, 226] width 462 height 17
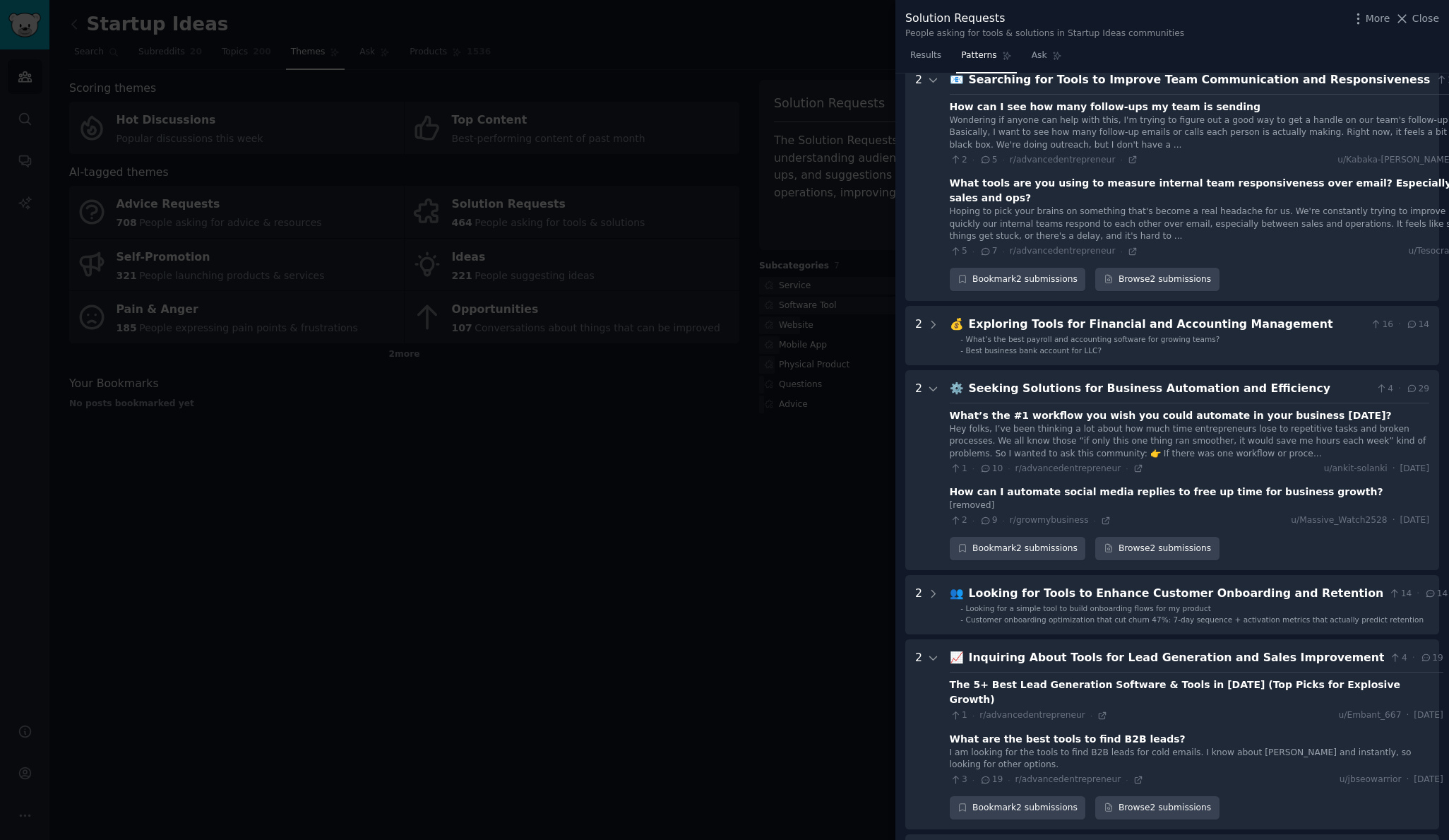
scroll to position [291, 0]
click at [1011, 88] on div "Searching for Tools to Improve Team Communication and Responsiveness" at bounding box center [1200, 80] width 462 height 17
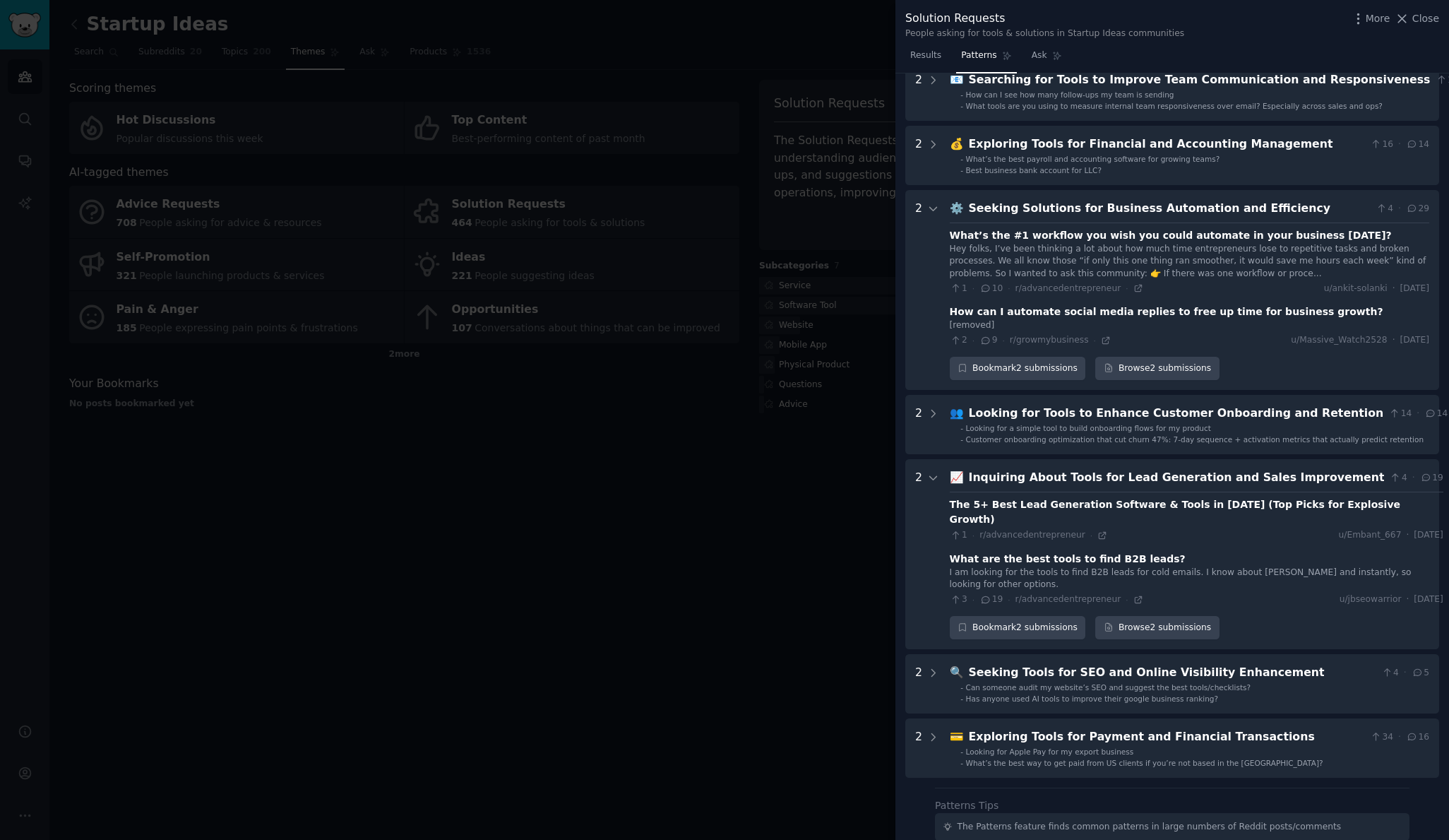
click at [1031, 218] on div "Seeking Solutions for Business Automation and Efficiency" at bounding box center [1170, 209] width 402 height 17
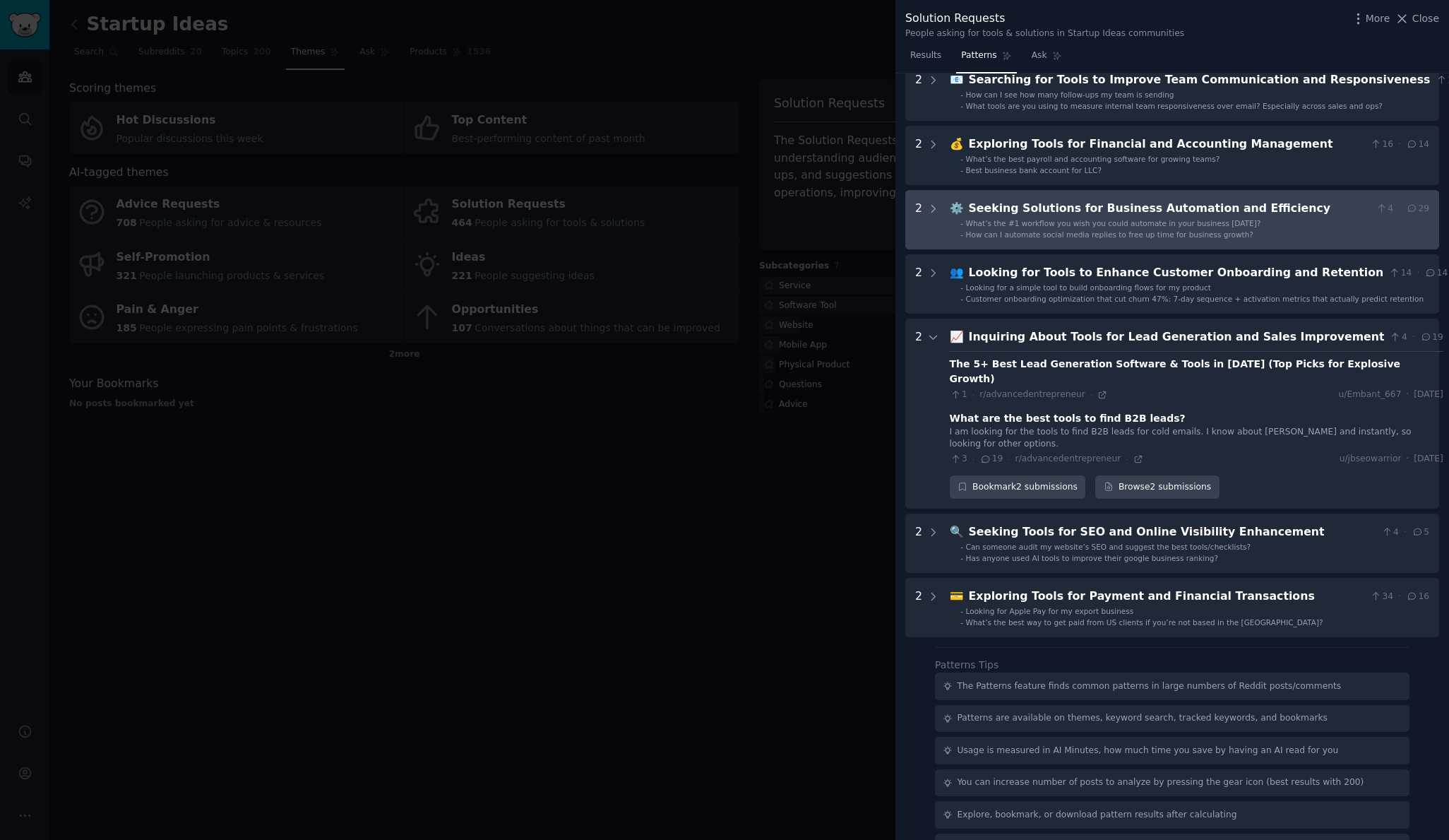
click at [1031, 218] on div "Seeking Solutions for Business Automation and Efficiency" at bounding box center [1170, 209] width 402 height 17
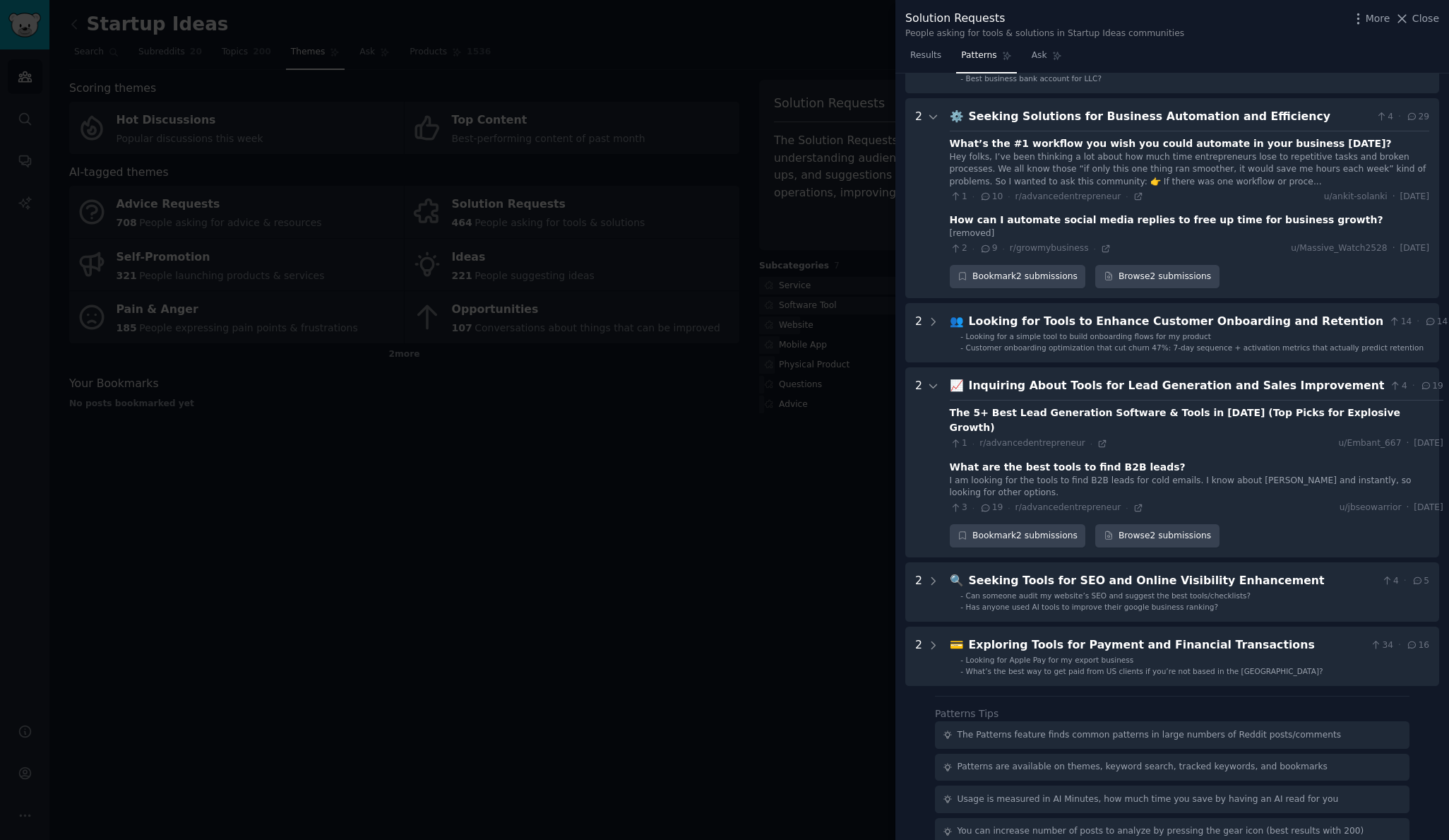
scroll to position [376, 0]
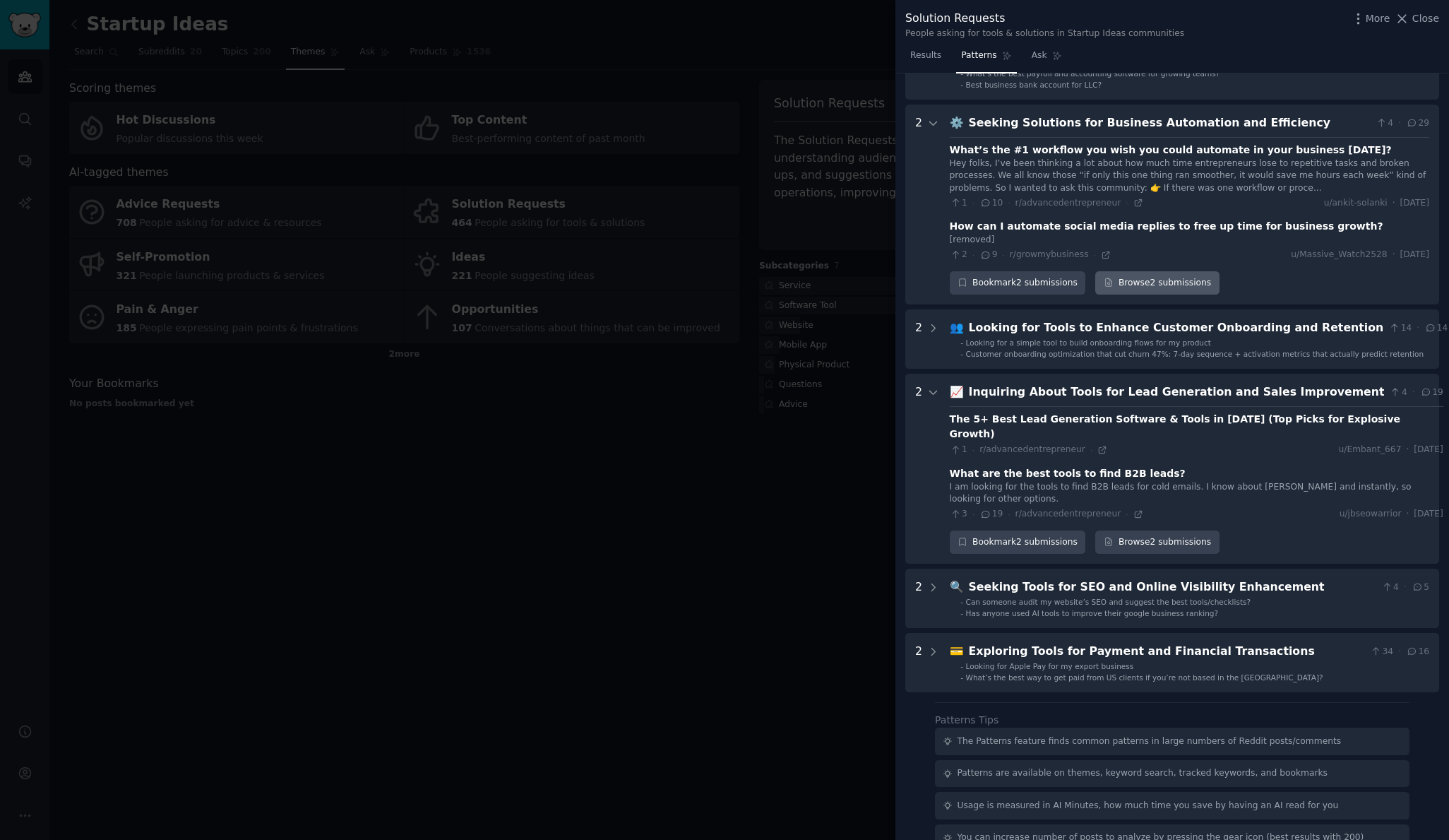
click at [1128, 286] on link "Browse 2 submissions" at bounding box center [1157, 283] width 123 height 24
click at [1009, 401] on div "Inquiring About Tools for Lead Generation and Sales Improvement" at bounding box center [1177, 392] width 416 height 17
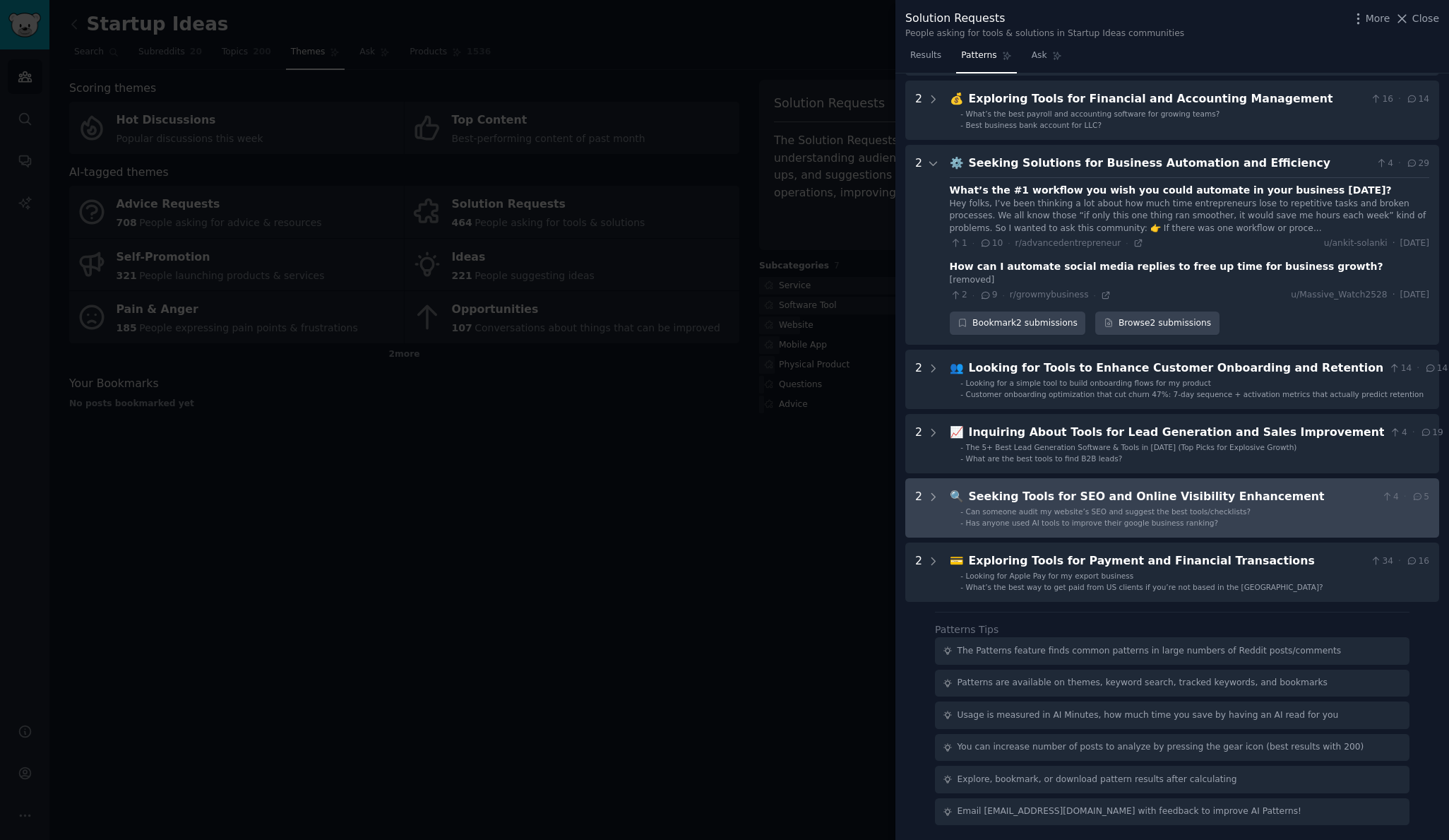
click at [1035, 497] on div "Seeking Tools for SEO and Online Visibility Enhancement" at bounding box center [1172, 497] width 407 height 17
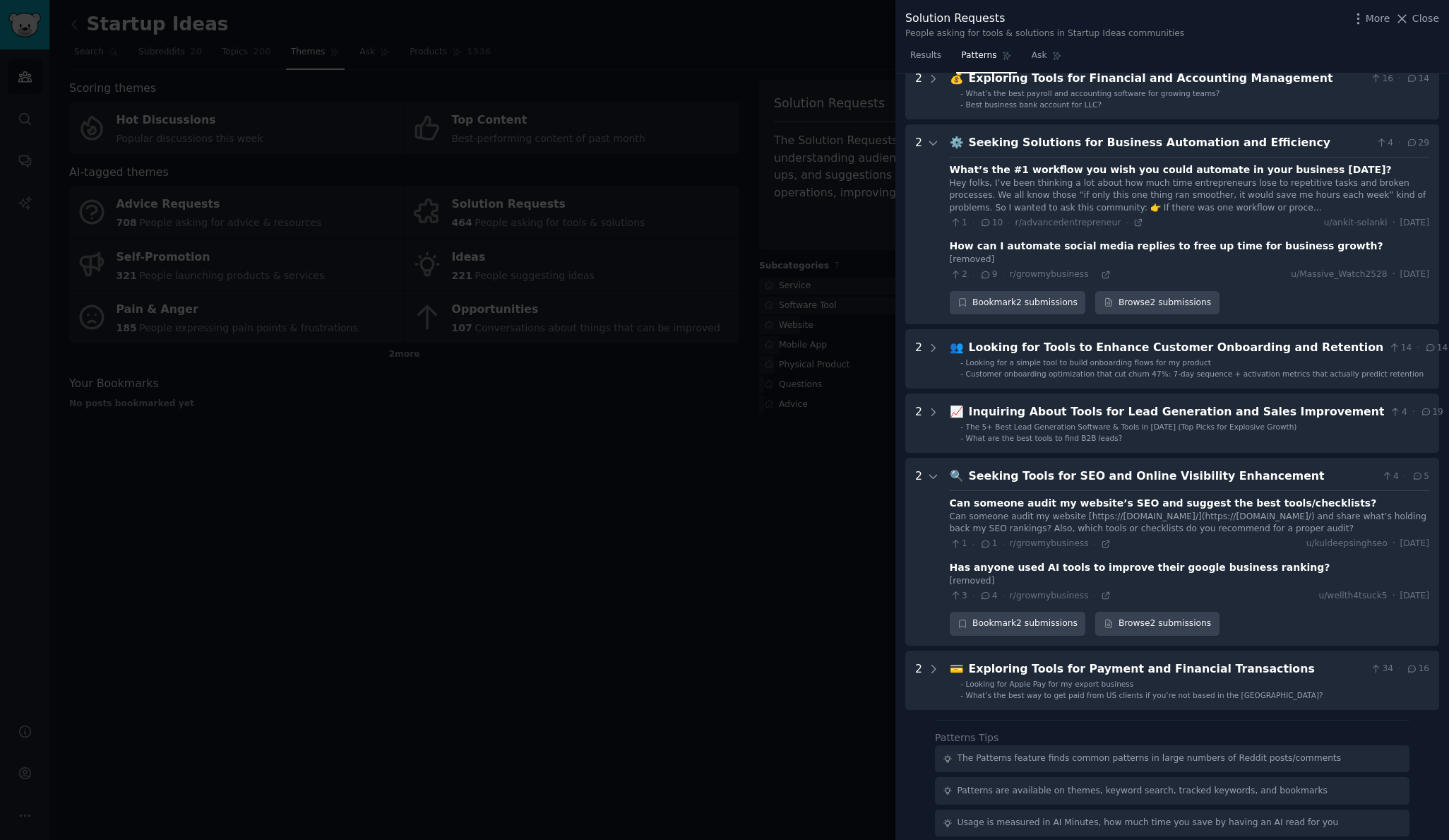
scroll to position [480, 0]
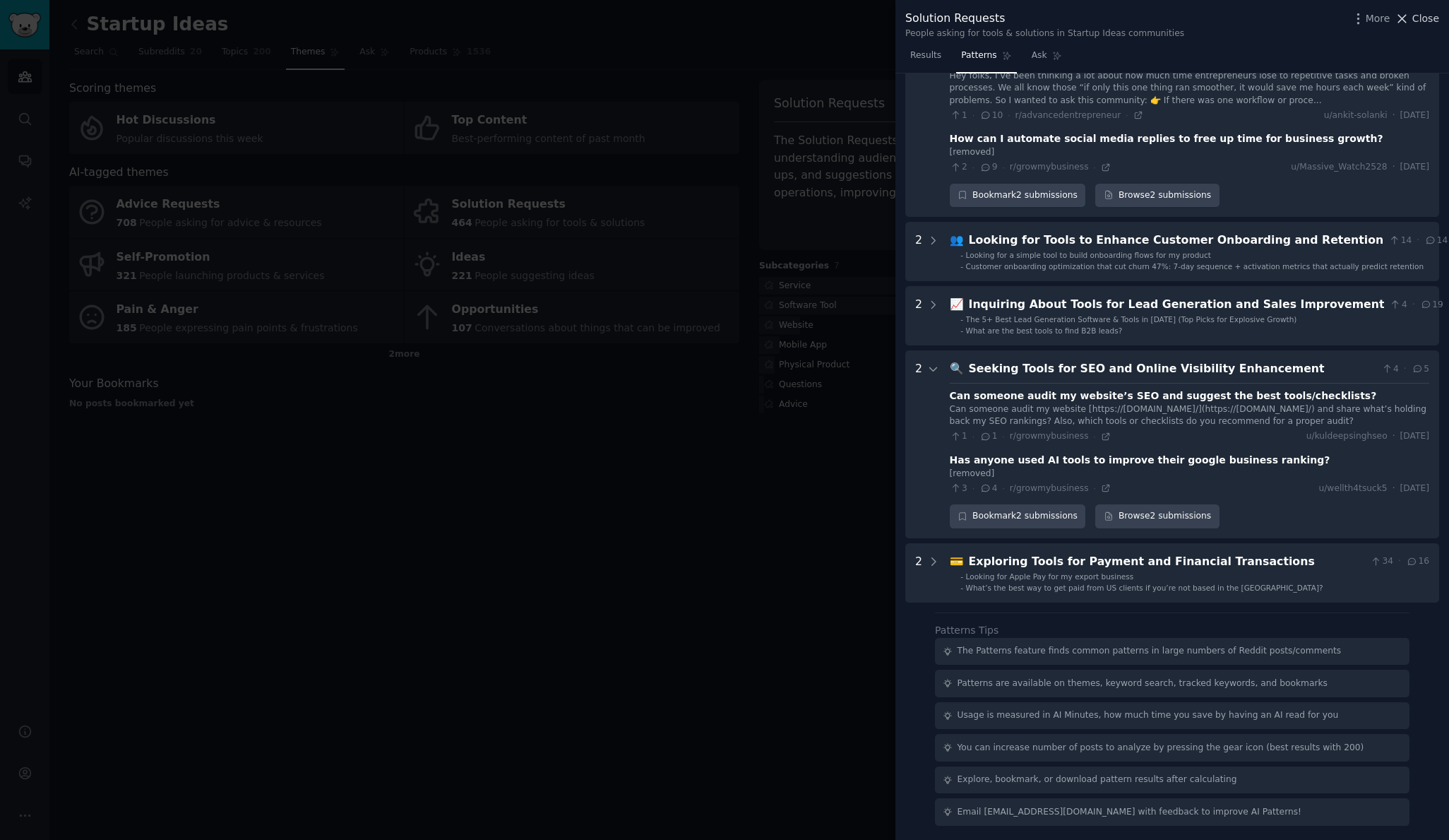
click at [1428, 19] on span "Close" at bounding box center [1426, 18] width 27 height 15
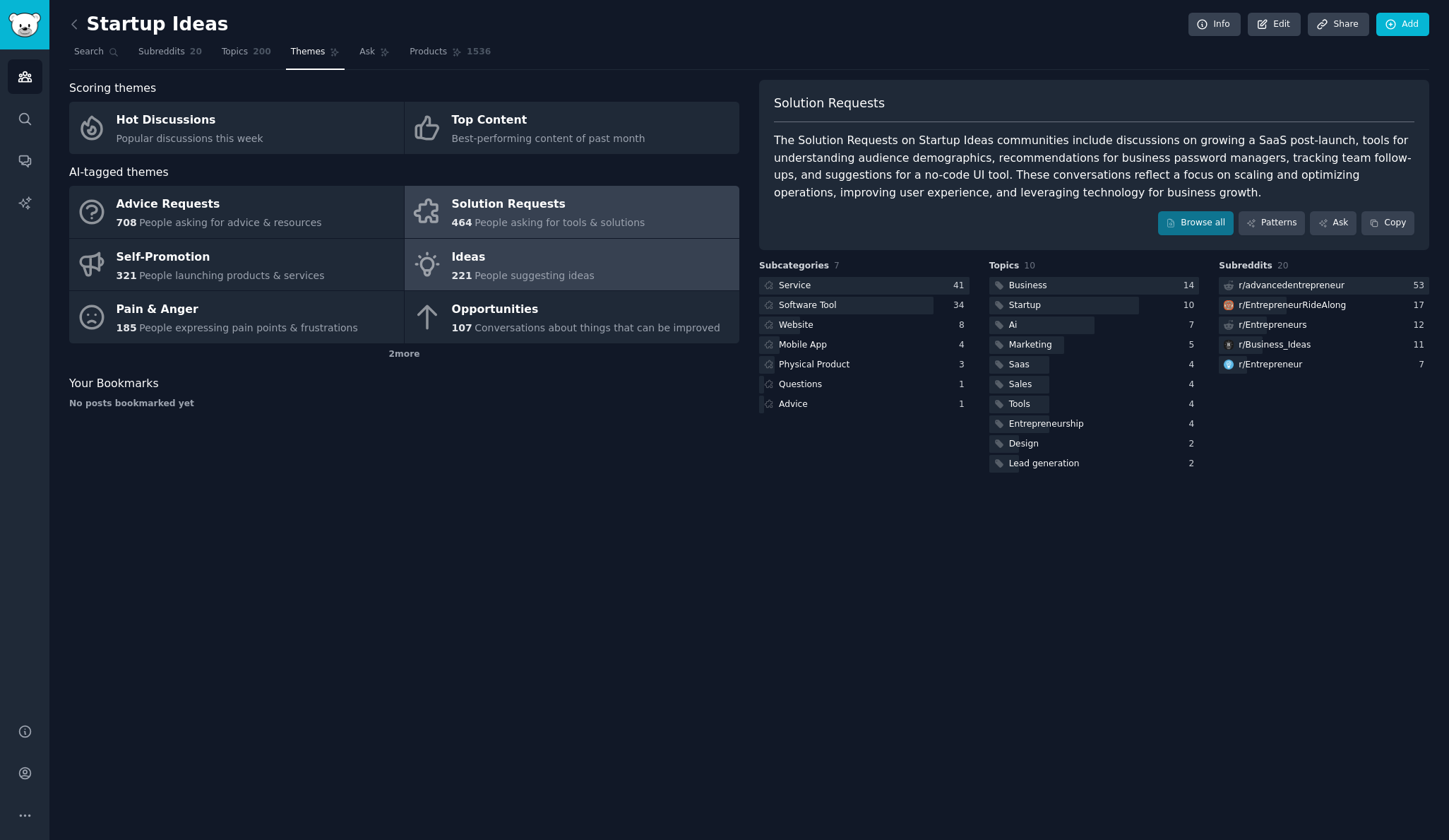
click at [550, 274] on span "People suggesting ideas" at bounding box center [535, 275] width 120 height 11
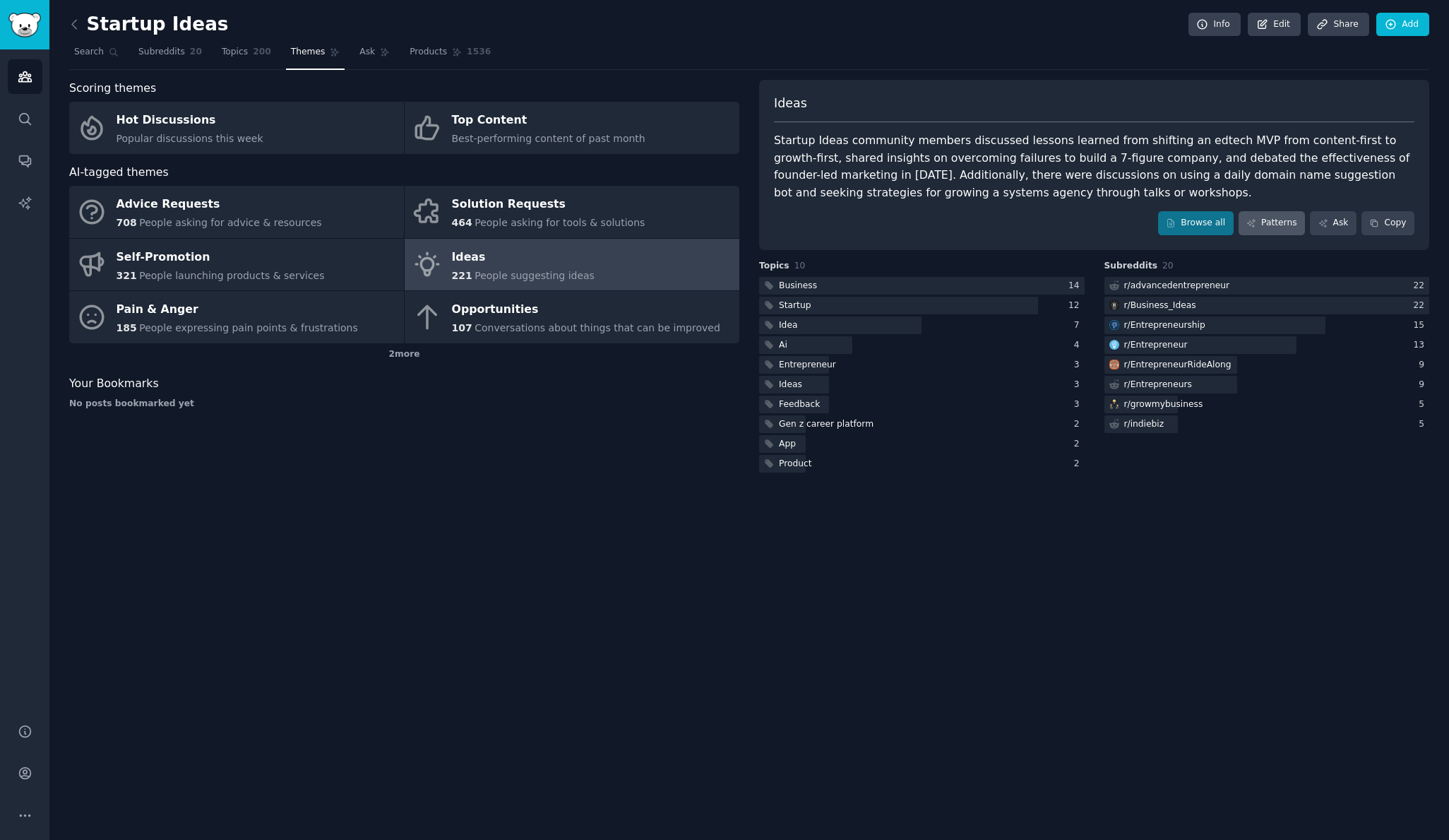
click at [1269, 219] on link "Patterns" at bounding box center [1272, 223] width 66 height 24
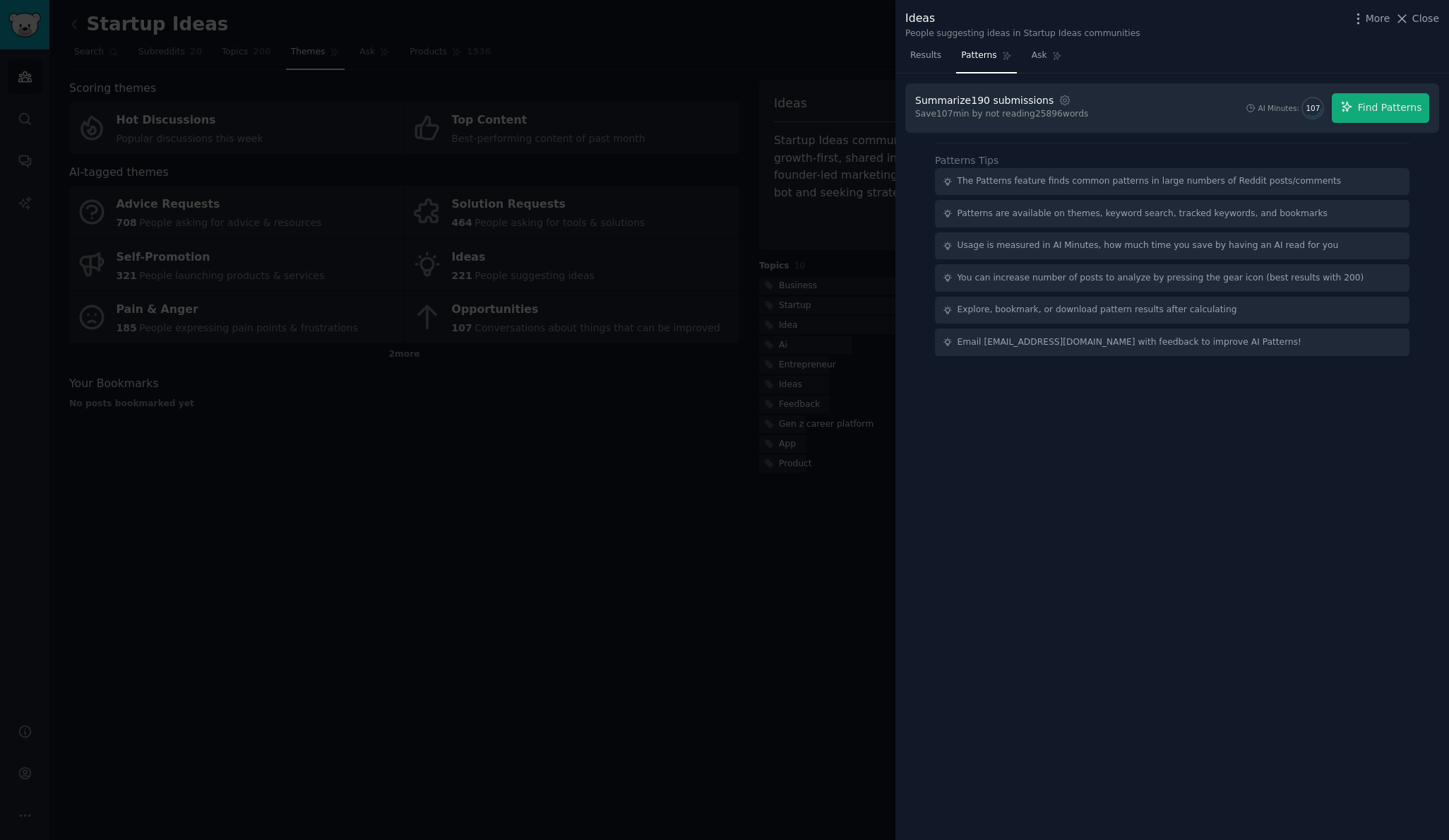
click at [1373, 124] on div "Summarize 190 submissions Settings Save 107 min by not reading 25896 words AI M…" at bounding box center [1172, 108] width 534 height 49
click at [1374, 115] on button "Find Patterns" at bounding box center [1380, 108] width 97 height 29
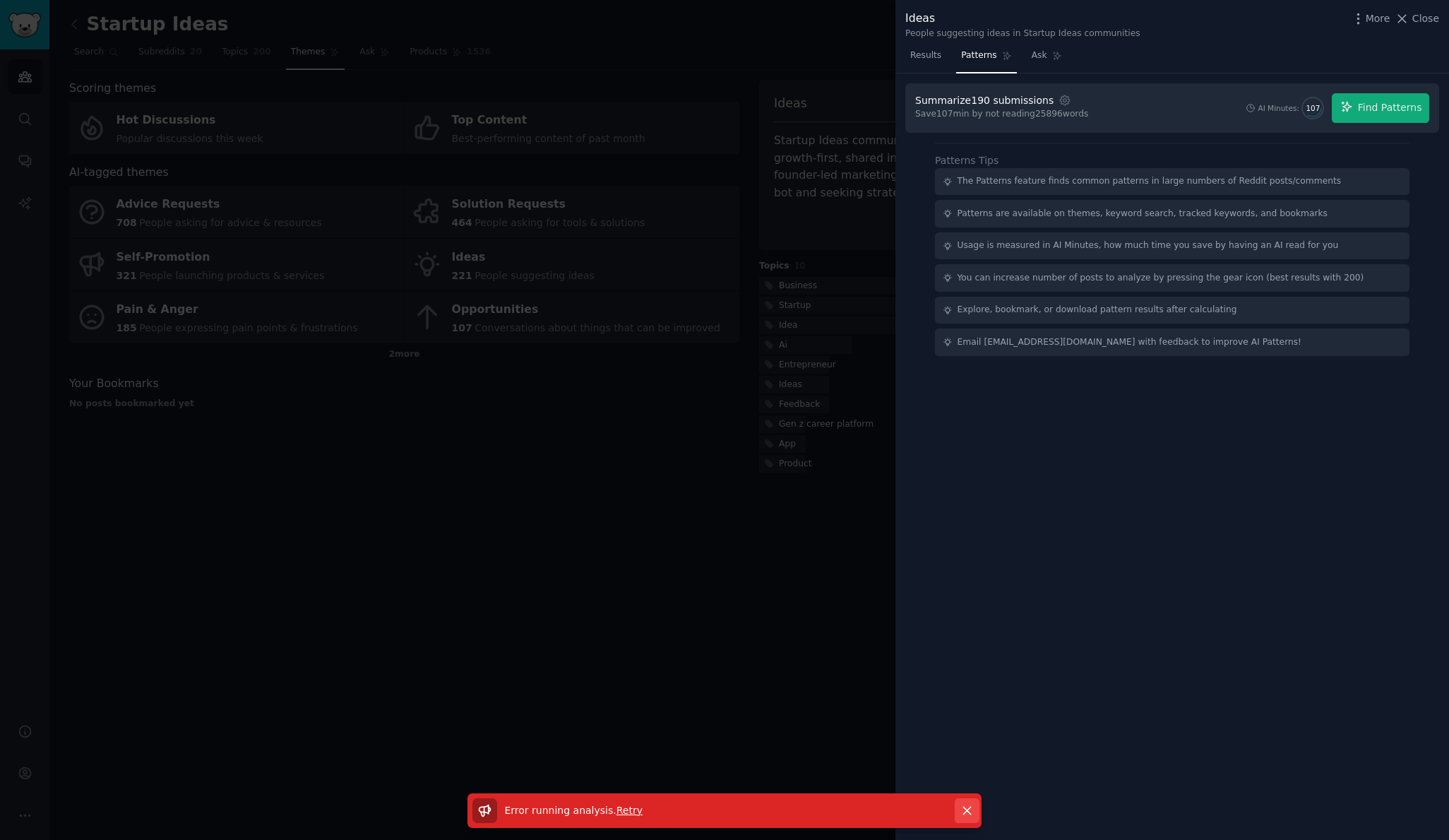
click at [970, 808] on icon "button" at bounding box center [967, 810] width 15 height 15
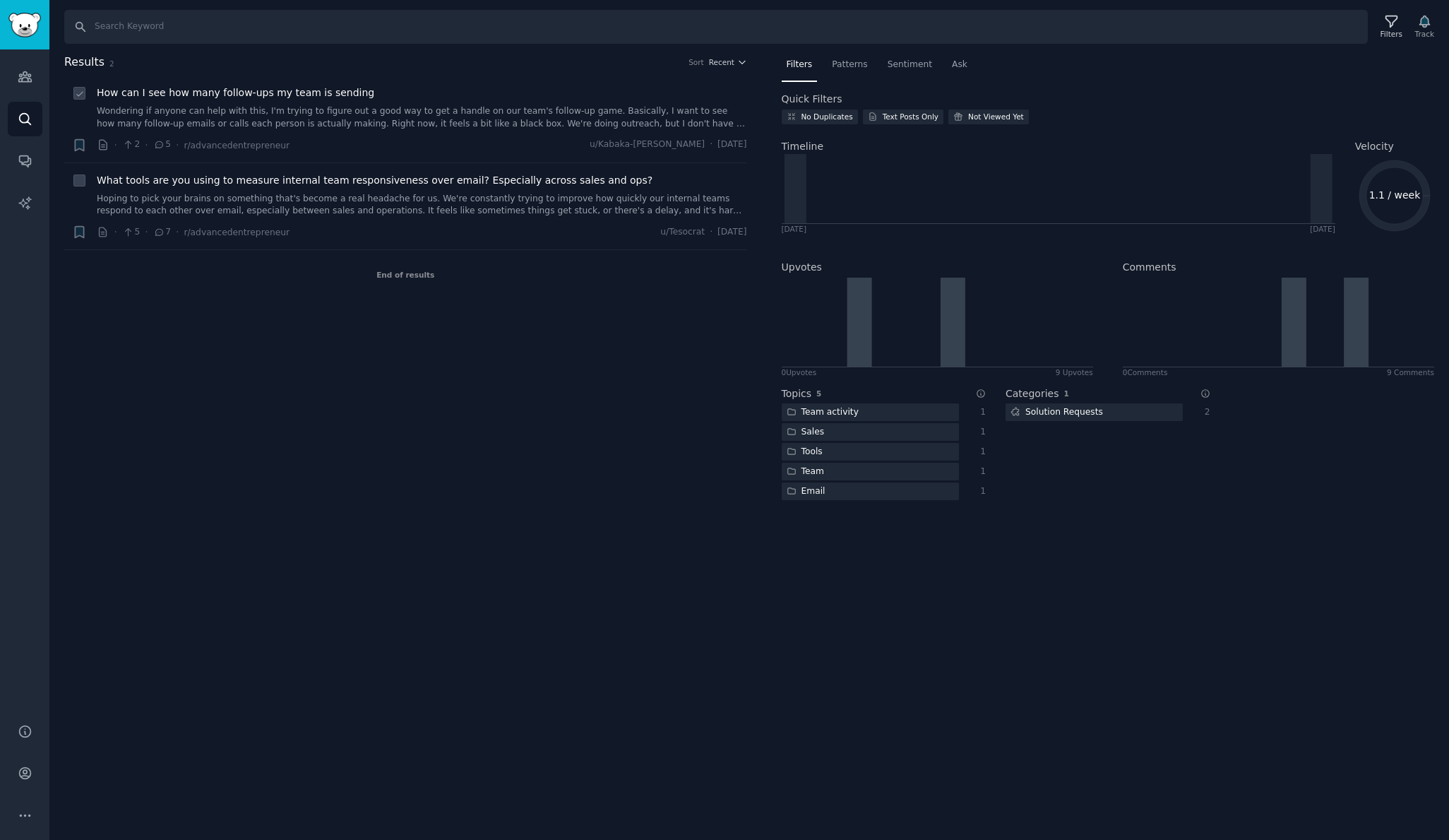
click at [244, 115] on link "Wondering if anyone can help with this, I'm trying to figure out a good way to …" at bounding box center [422, 117] width 650 height 25
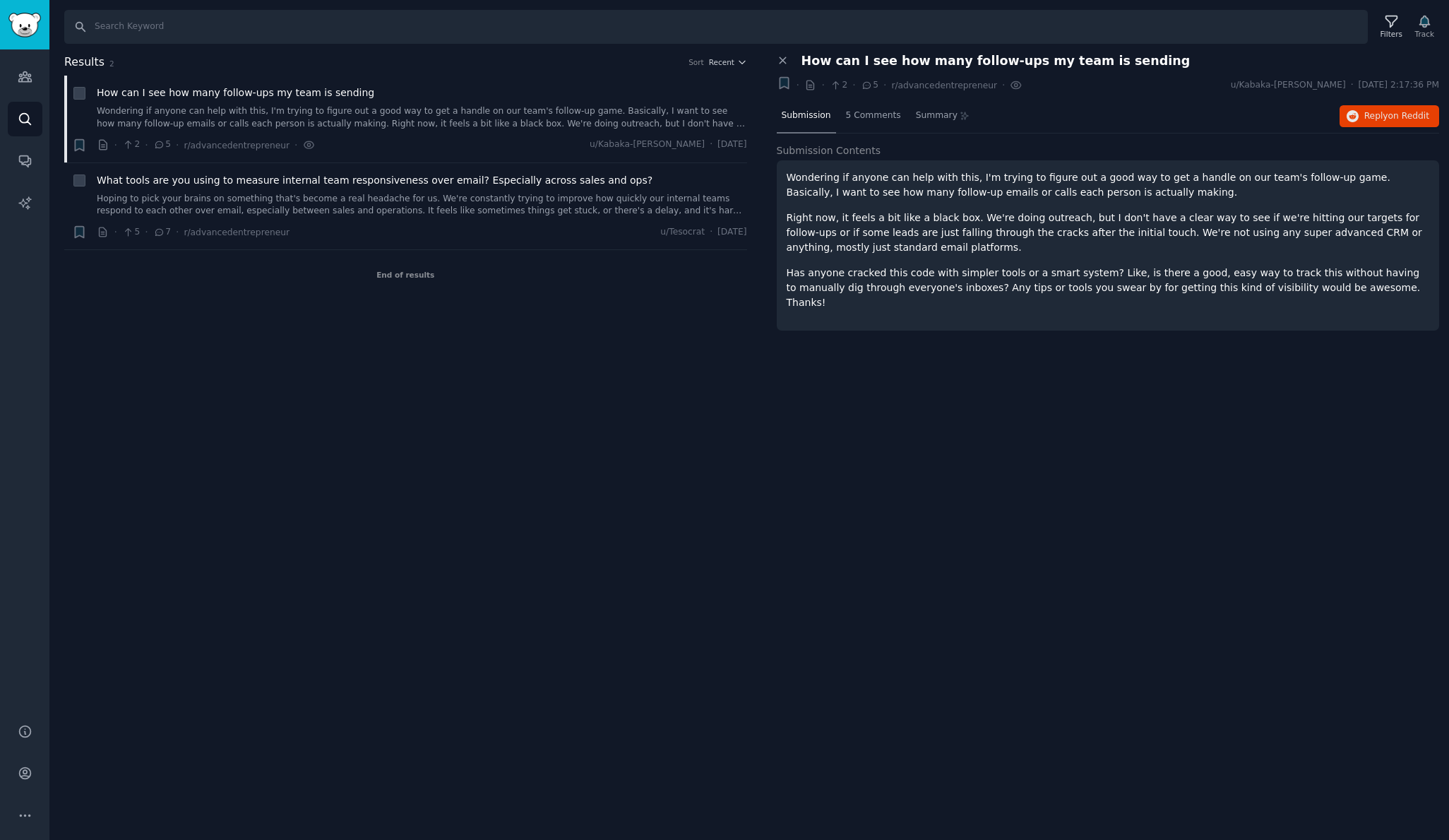
click at [893, 236] on p "Right now, it feels a bit like a black box. We're doing outreach, but I don't h…" at bounding box center [1108, 233] width 643 height 44
click at [878, 113] on span "5 Comments" at bounding box center [874, 115] width 55 height 13
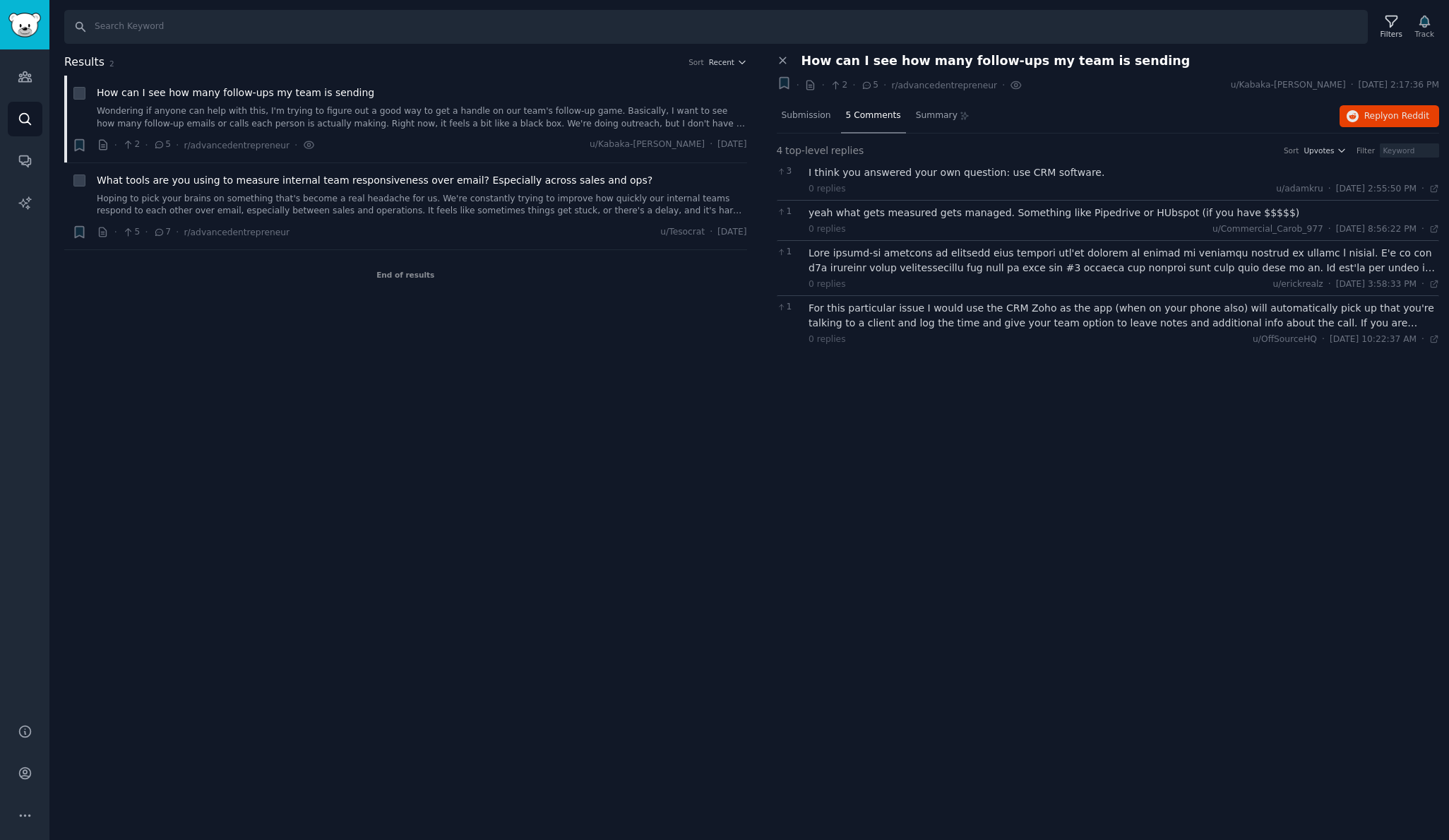
click at [936, 172] on div "I think you answered your own question: use CRM software." at bounding box center [1123, 172] width 630 height 15
click at [936, 214] on div "yeah what gets measured gets managed. Something like Pipedrive or HUbspot (if y…" at bounding box center [1123, 213] width 630 height 15
click at [1014, 254] on div at bounding box center [1123, 260] width 630 height 29
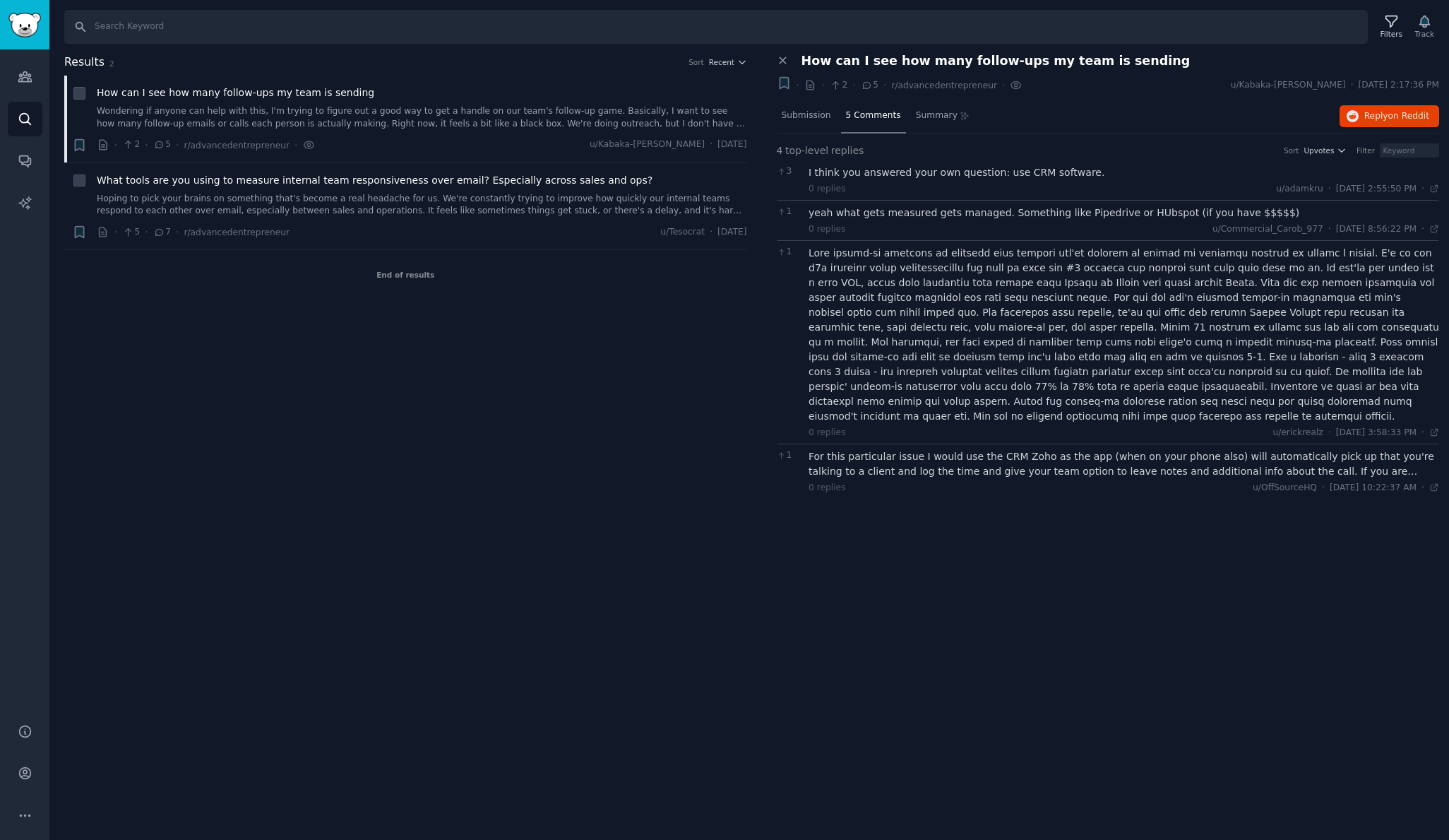
click at [1041, 449] on div "For this particular issue I would use the CRM Zoho as the app (when on your pho…" at bounding box center [1123, 464] width 630 height 29
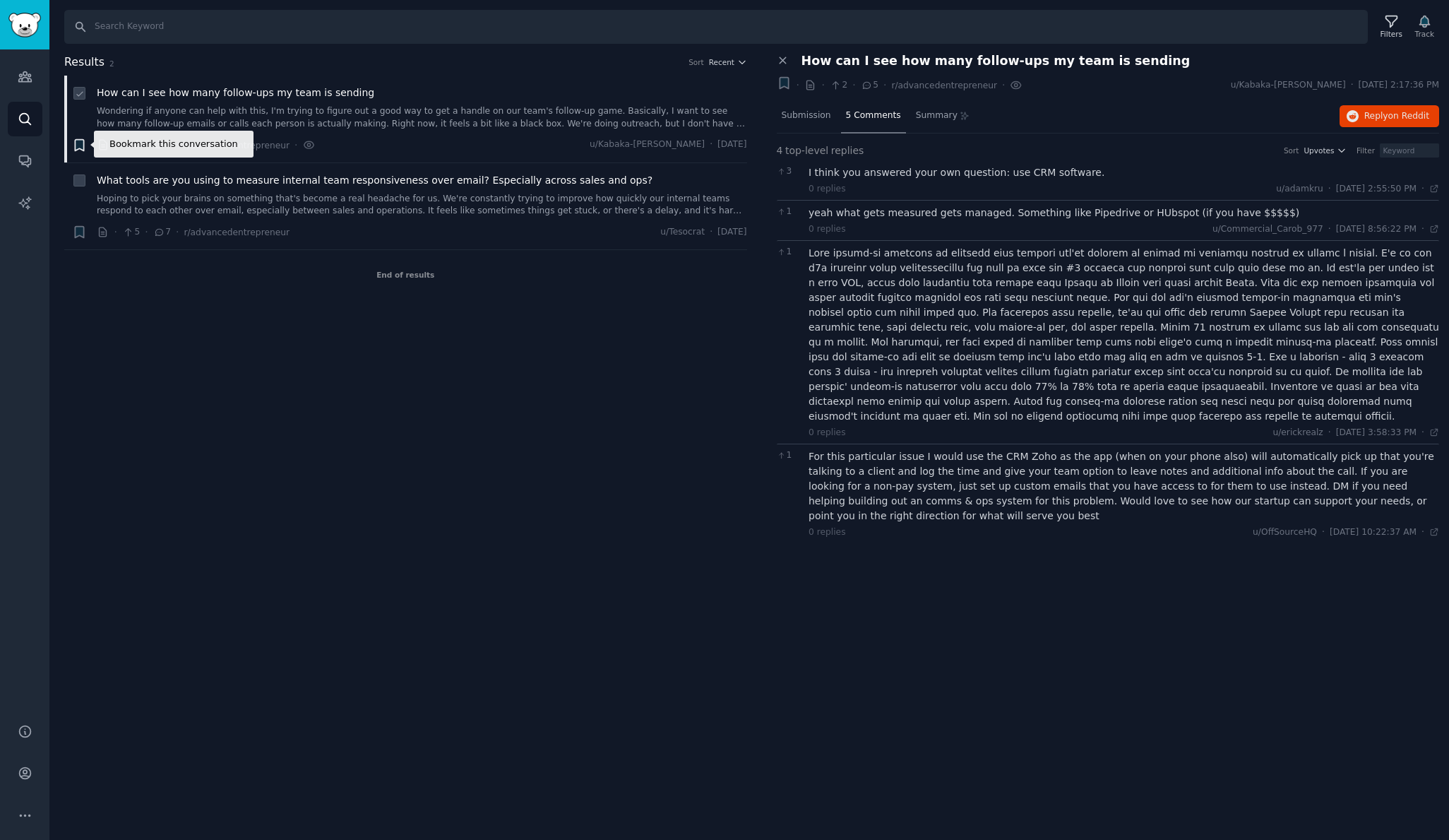
click at [82, 145] on icon "button" at bounding box center [79, 145] width 9 height 11
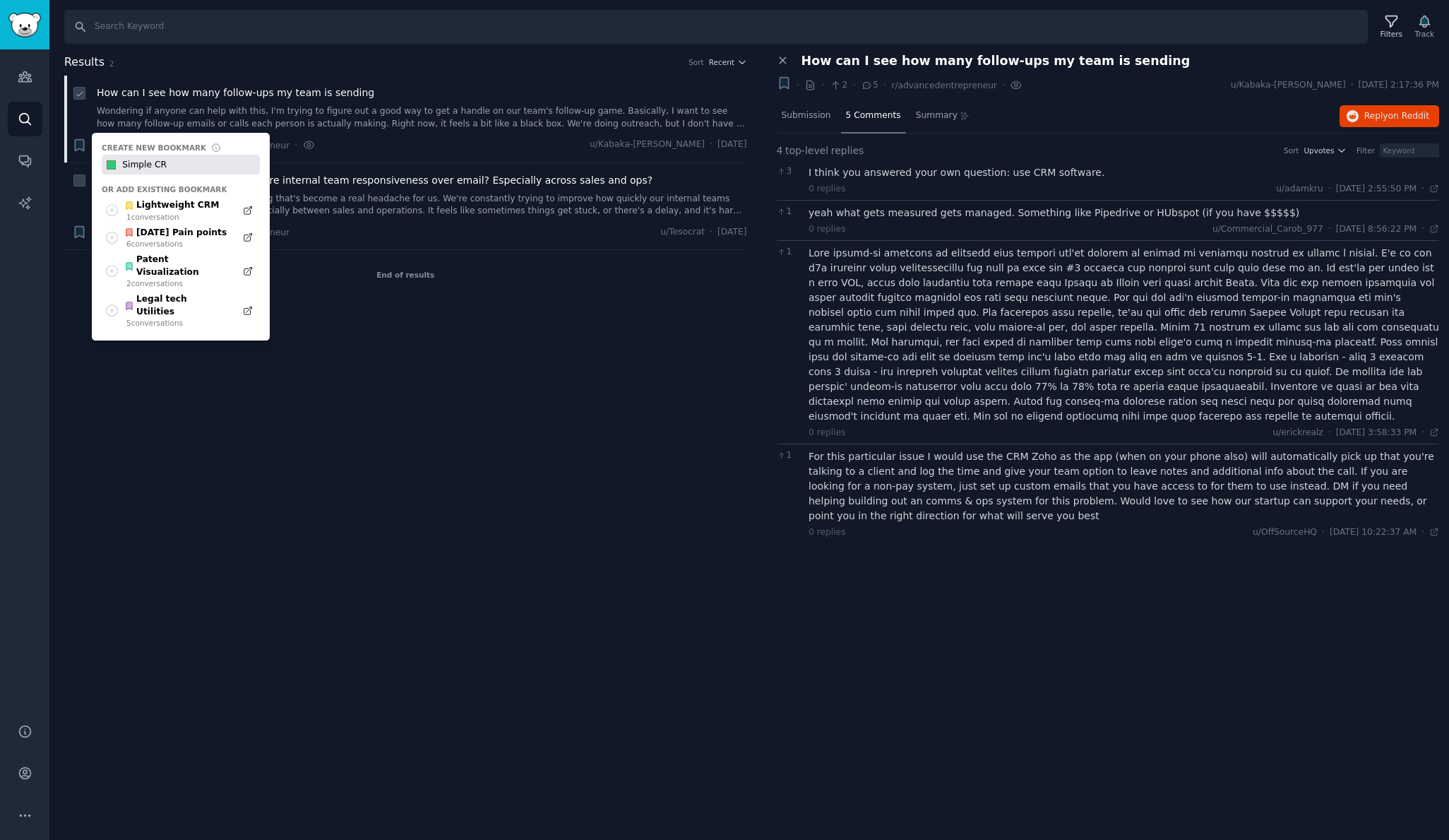
type input "Simple CRM"
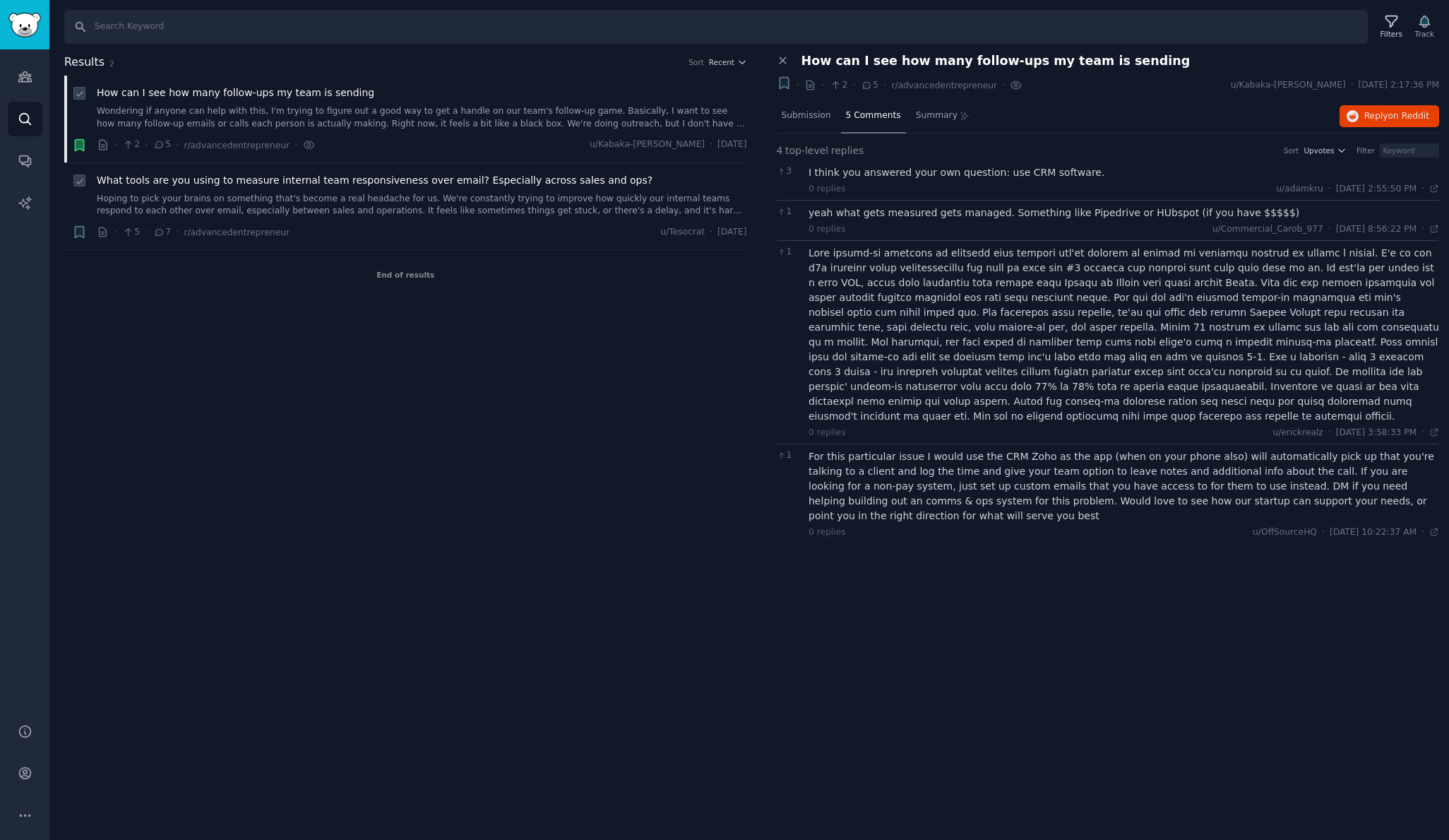
click at [183, 187] on div "What tools are you using to measure internal team responsiveness over email? Es…" at bounding box center [422, 195] width 650 height 44
click at [193, 201] on link "Hoping to pick your brains on something that's become a real headache for us. W…" at bounding box center [422, 205] width 650 height 25
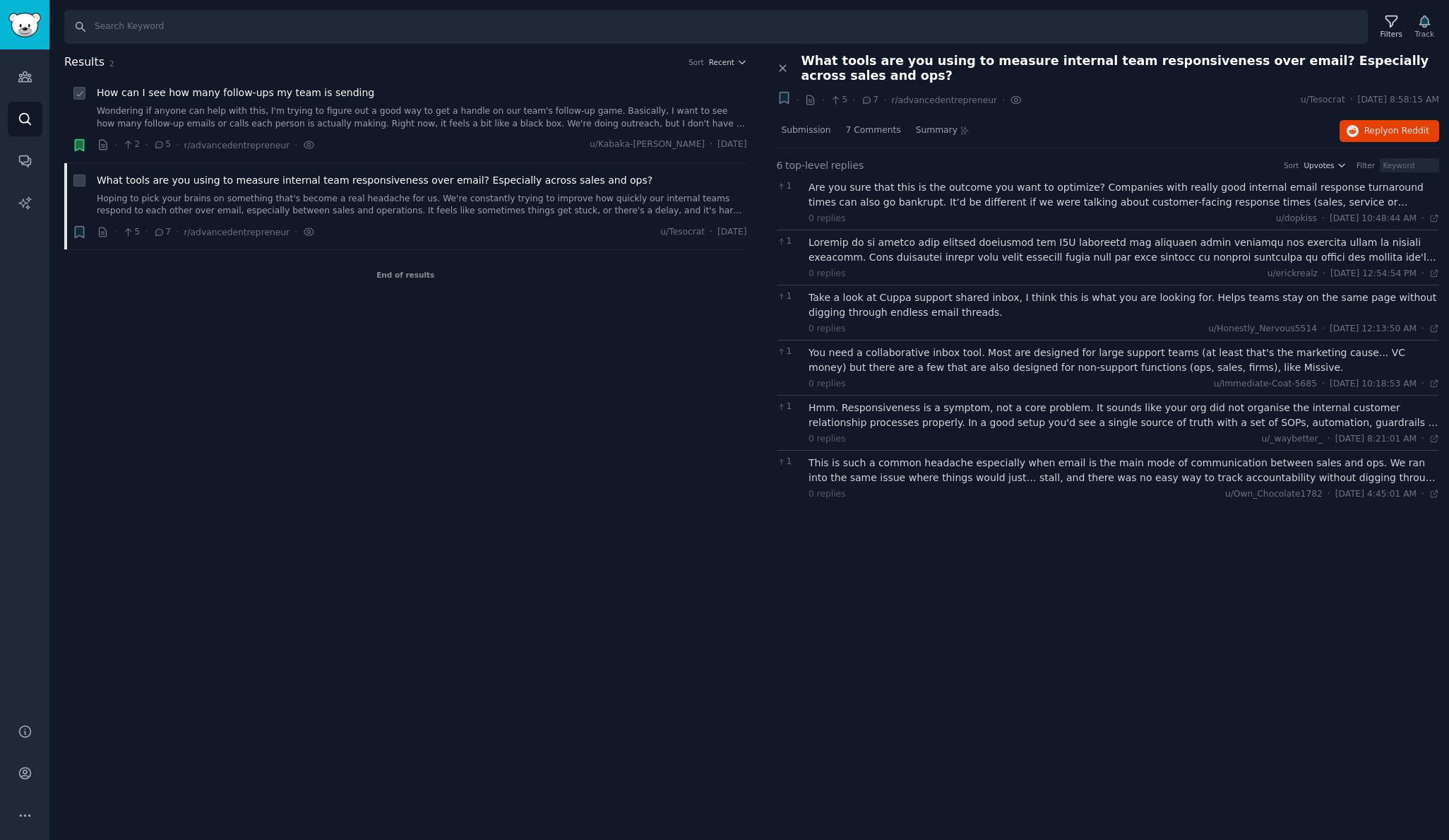
click at [877, 191] on div "Are you sure that this is the outcome you want to optimize? Companies with real…" at bounding box center [1123, 195] width 630 height 29
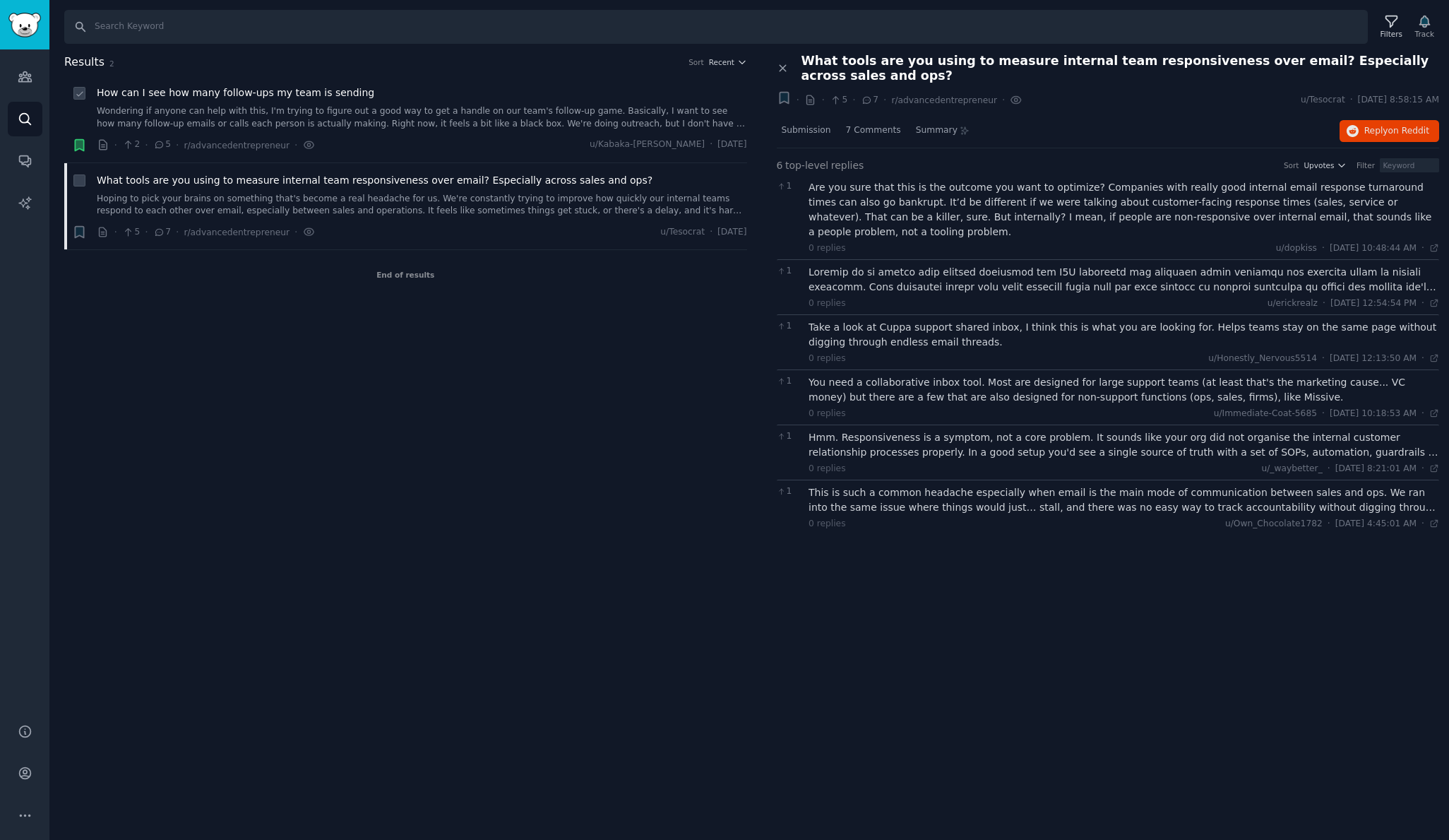
click at [905, 273] on div at bounding box center [1123, 279] width 630 height 29
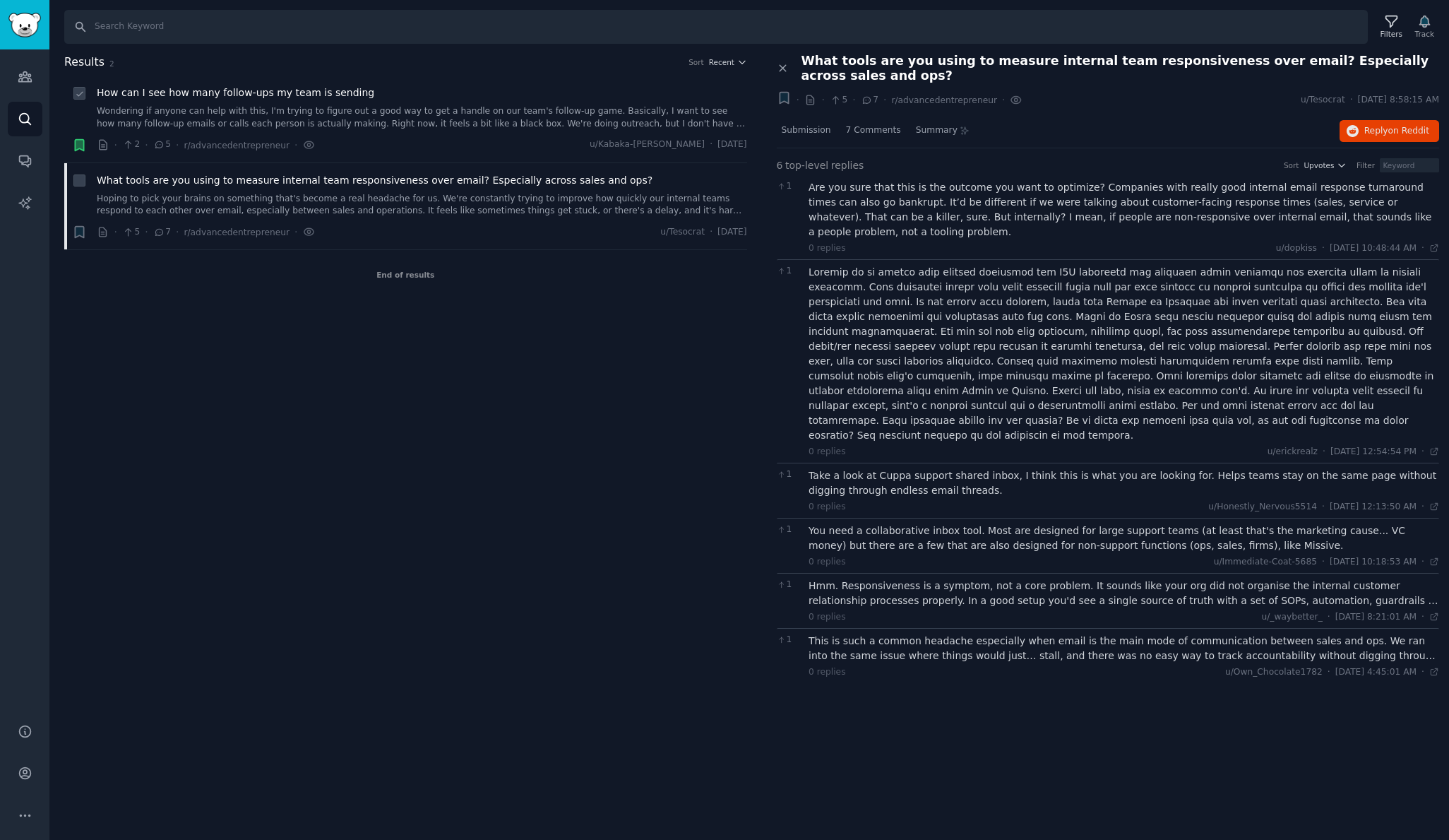
click at [919, 468] on div "Take a look at Cuppa support shared inbox, I think this is what you are looking…" at bounding box center [1123, 482] width 630 height 29
click at [934, 524] on div "You need a collaborative inbox tool. Most are designed for large support teams …" at bounding box center [1123, 538] width 630 height 29
click at [946, 578] on div "Hmm. Responsiveness is a symptom, not a core problem. It sounds like your org d…" at bounding box center [1123, 592] width 630 height 29
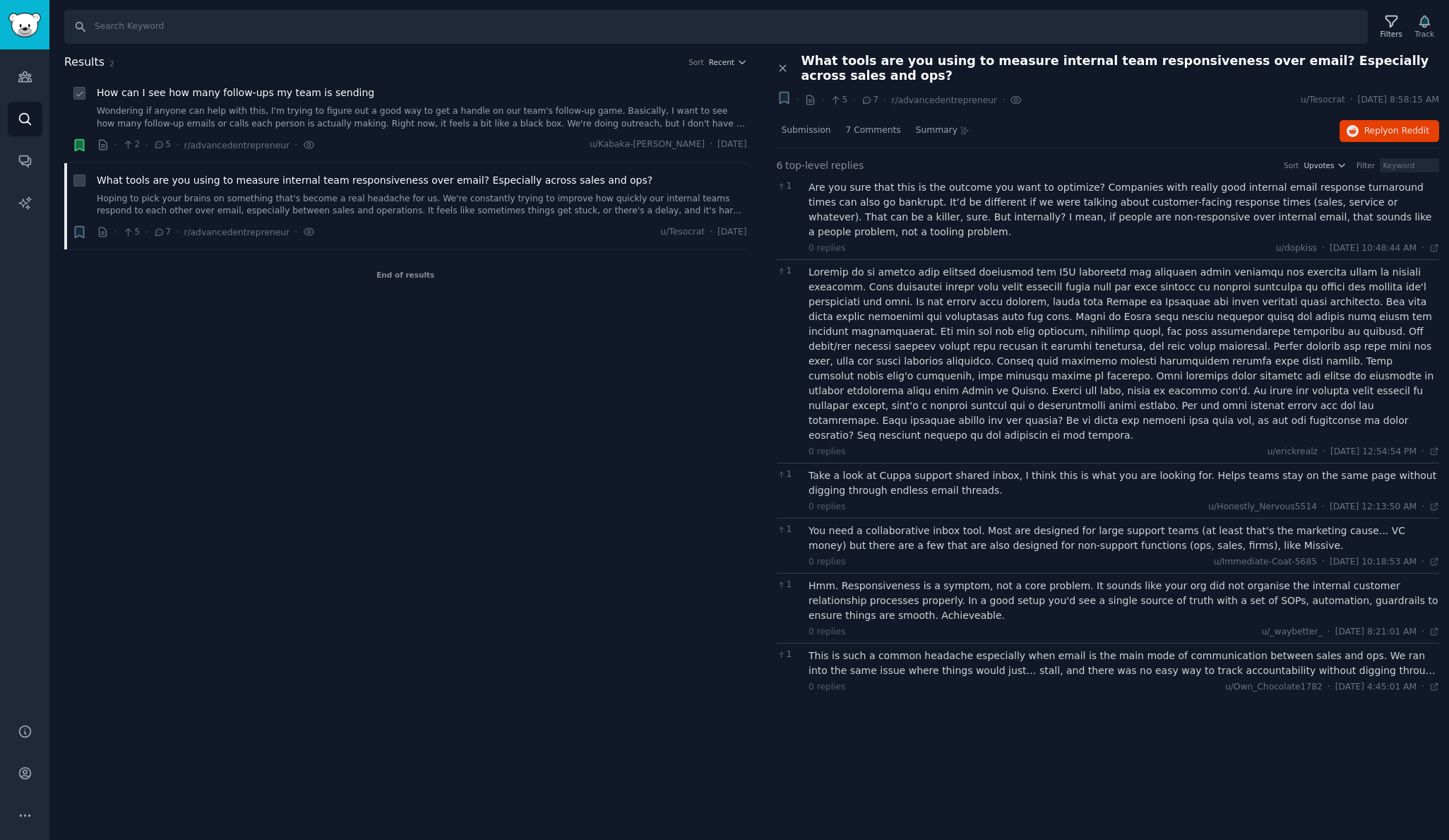
click at [969, 649] on div "This is such a common headache especially when email is the main mode of commun…" at bounding box center [1123, 663] width 630 height 29
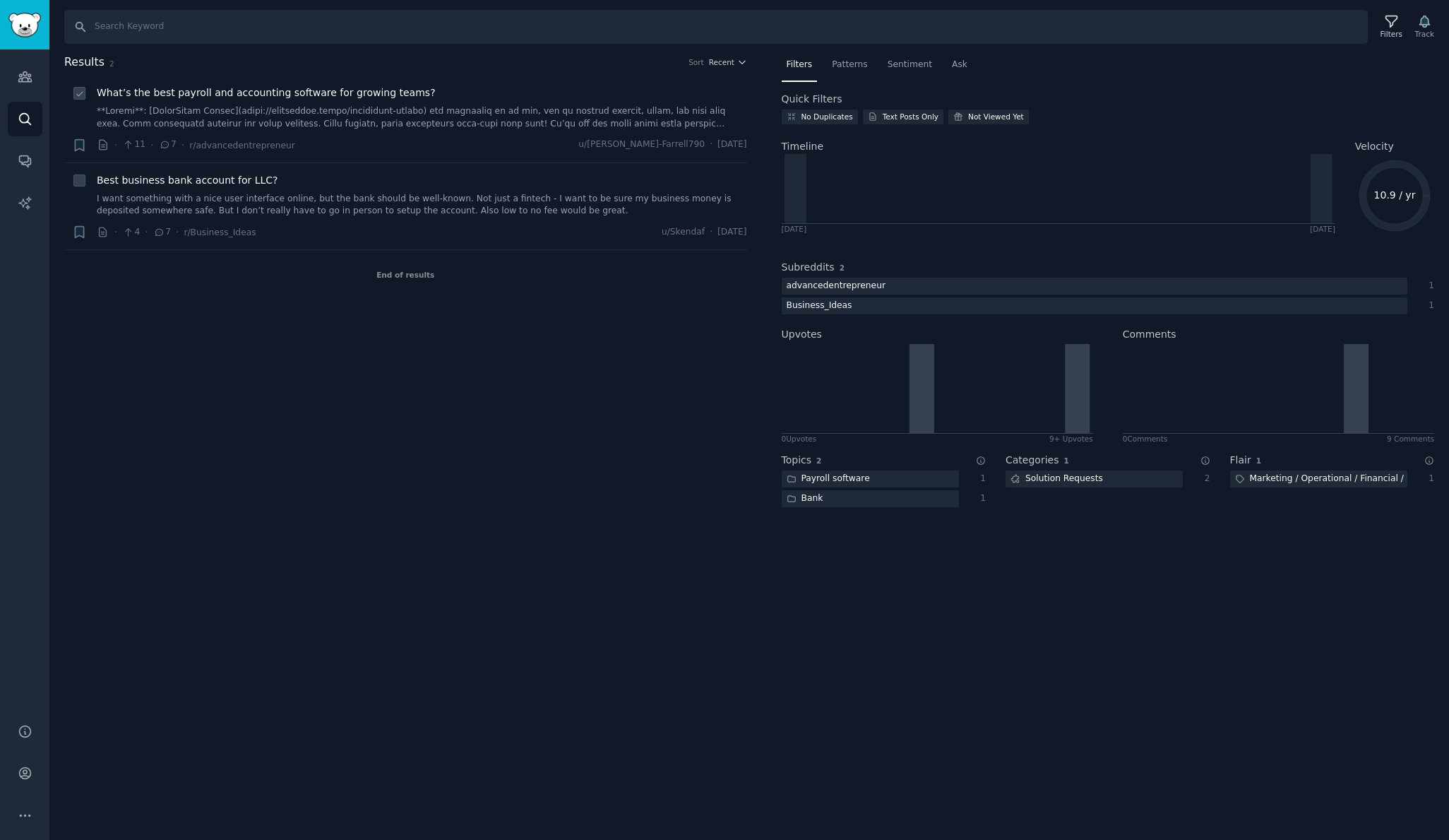
click at [376, 106] on link at bounding box center [422, 117] width 650 height 25
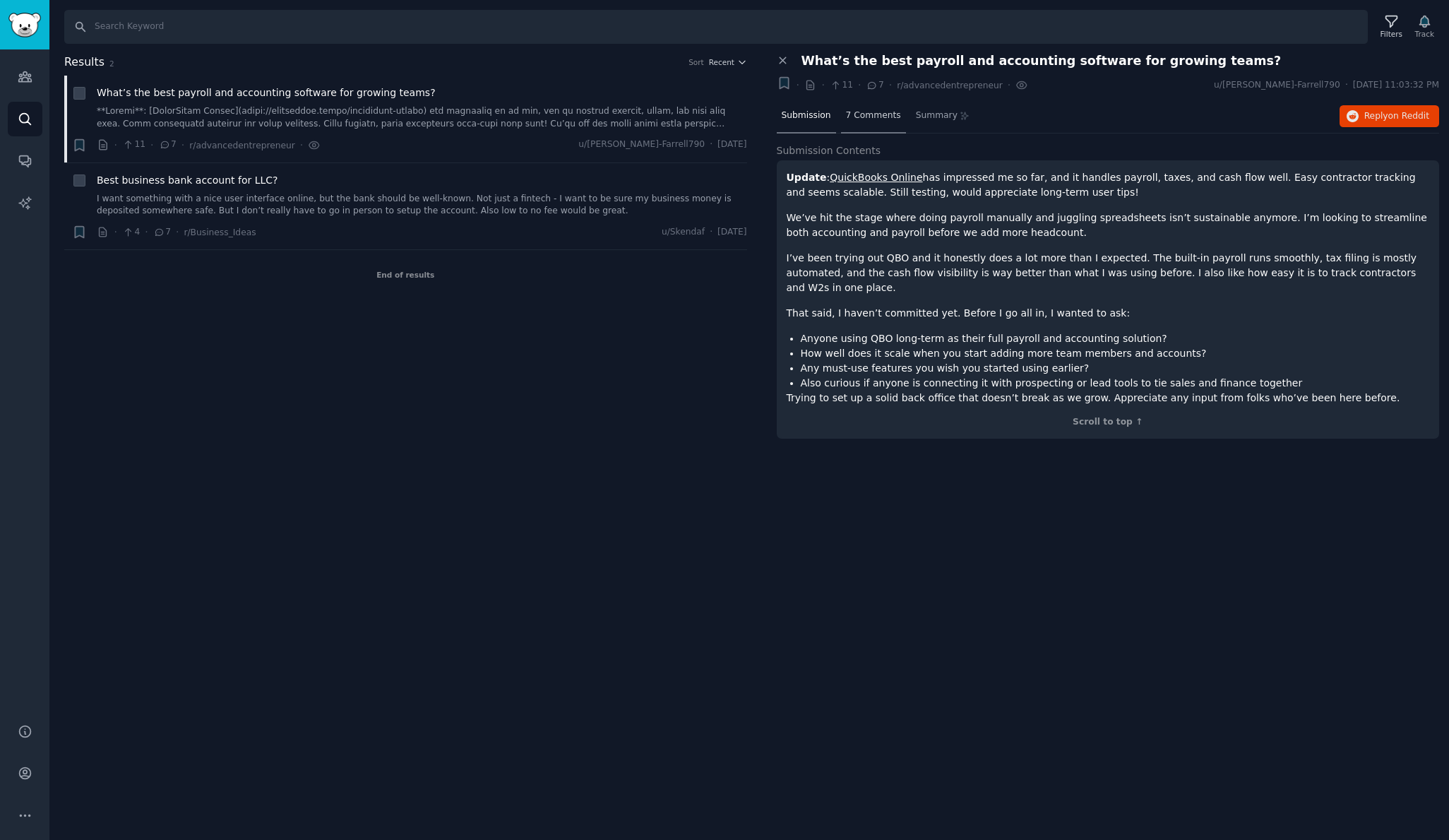
click at [868, 120] on span "7 Comments" at bounding box center [874, 115] width 55 height 13
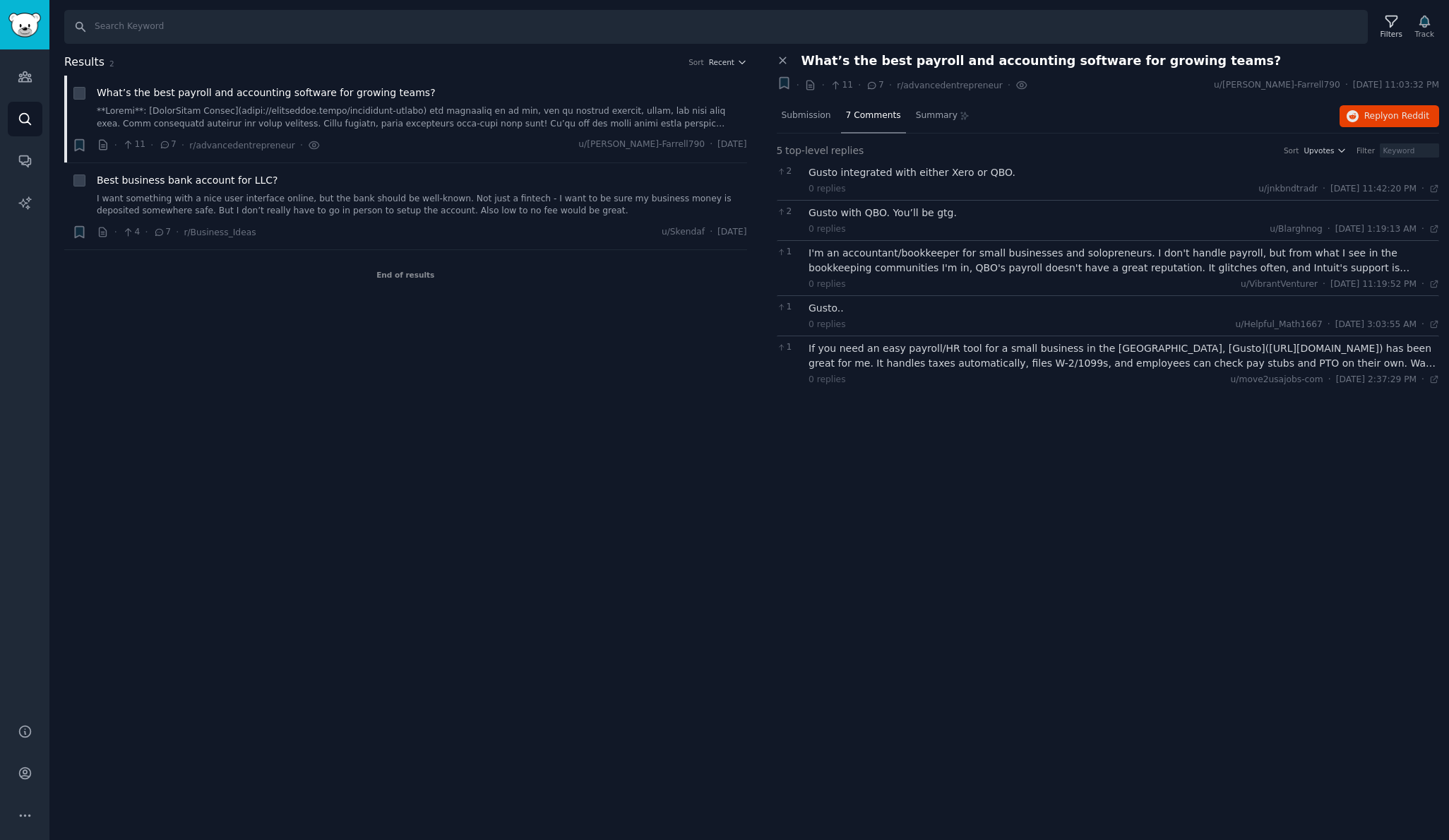
click at [891, 174] on div "Gusto integrated with either Xero or QBO." at bounding box center [1123, 172] width 630 height 15
click at [891, 215] on div "Gusto with QBO. You’ll be gtg." at bounding box center [1123, 213] width 630 height 15
click at [896, 263] on div "I'm an accountant/bookkeeper for small businesses and solopreneurs. I don't han…" at bounding box center [1123, 260] width 630 height 29
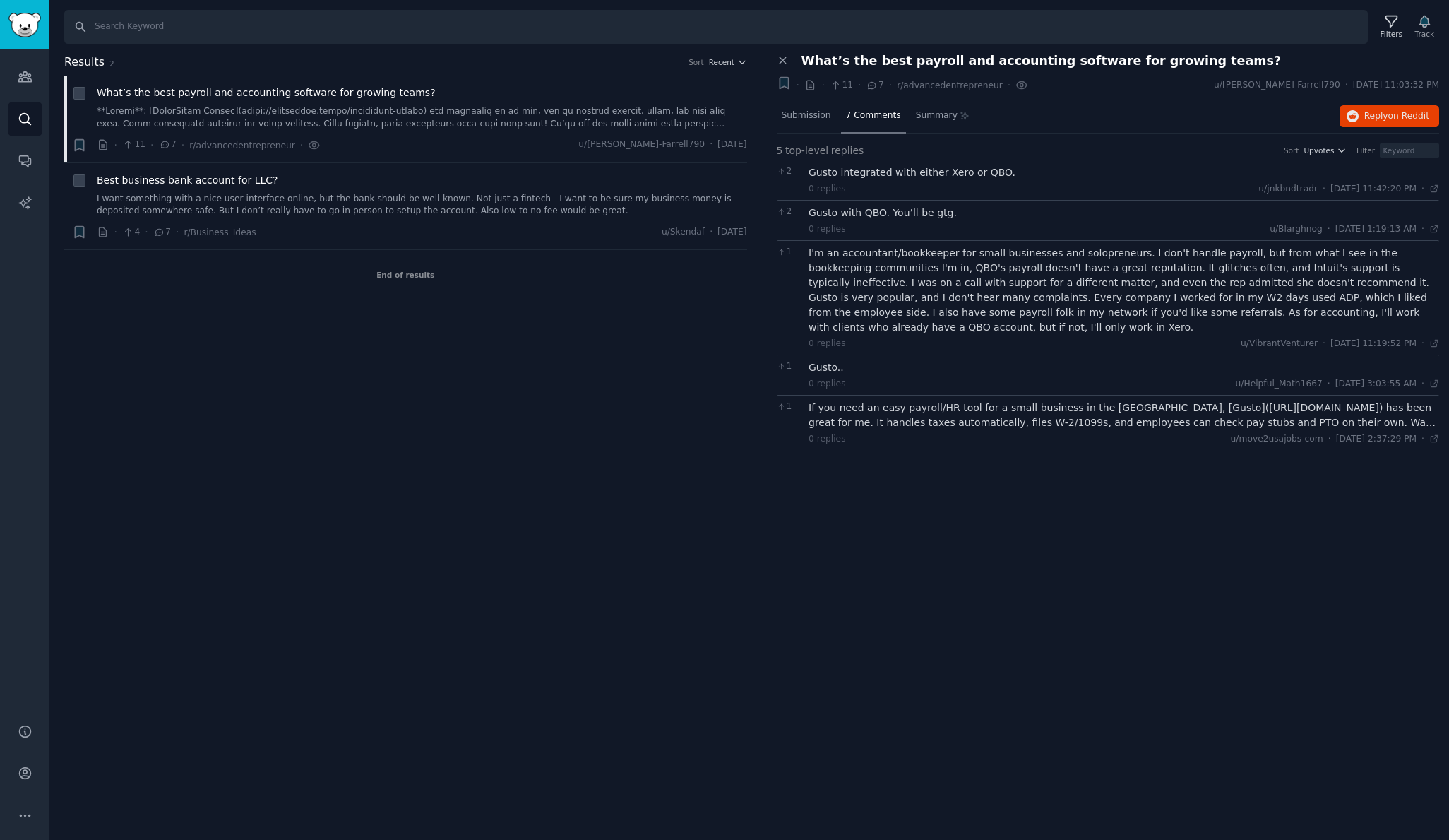
click at [899, 415] on div "If you need an easy payroll/HR tool for a small business in the US, [Gusto](htt…" at bounding box center [1123, 414] width 630 height 29
click at [205, 186] on span "Best business bank account for LLC?" at bounding box center [187, 180] width 181 height 15
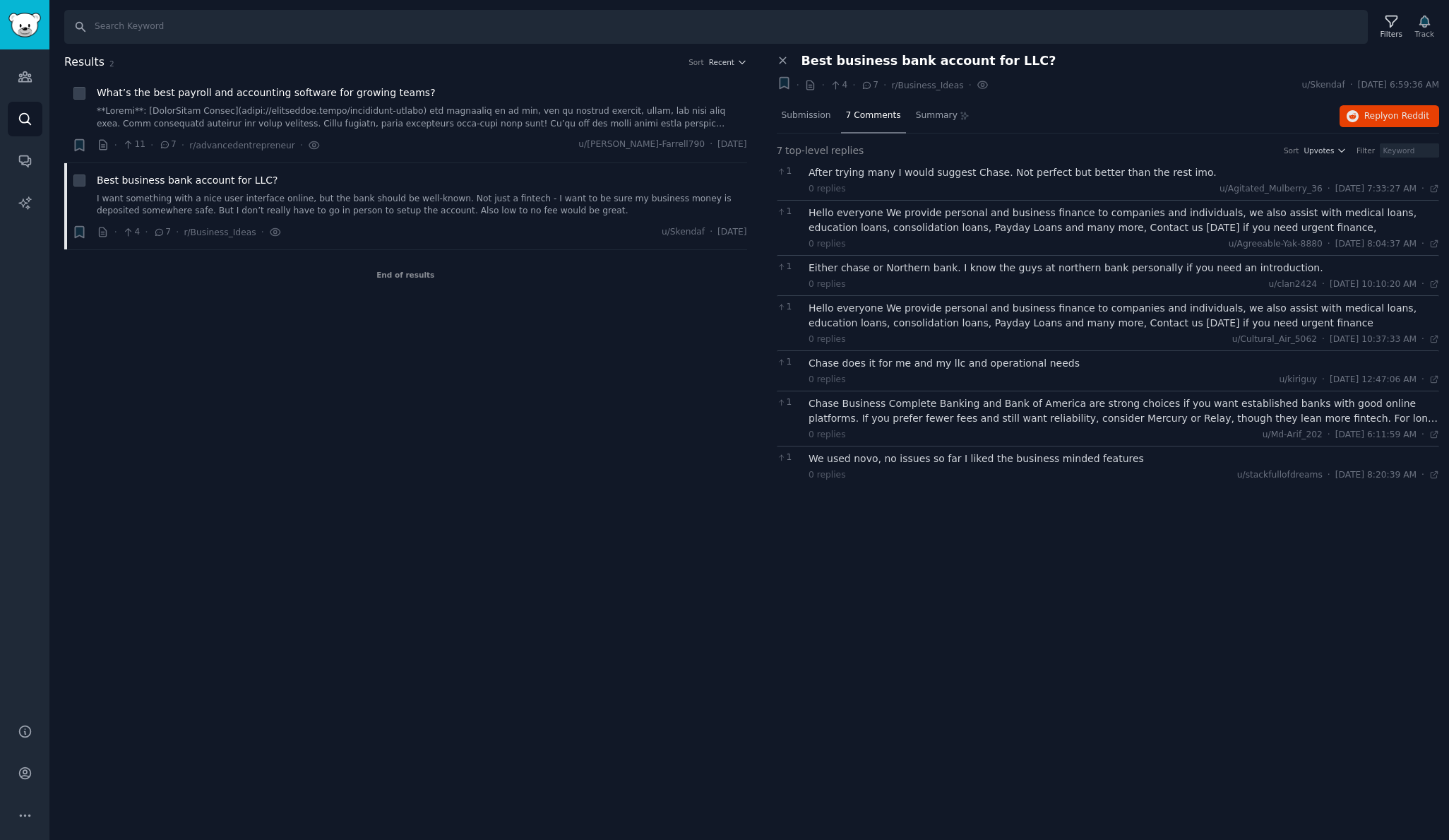
click at [887, 173] on div "After trying many I would suggest Chase. Not perfect but better than the rest i…" at bounding box center [1123, 172] width 630 height 15
click at [895, 217] on div "Hello everyone We provide personal and business finance to companies and indivi…" at bounding box center [1123, 220] width 630 height 29
click at [899, 271] on div "Either chase or Northern bank. I know the guys at northern bank personally if y…" at bounding box center [1123, 267] width 630 height 15
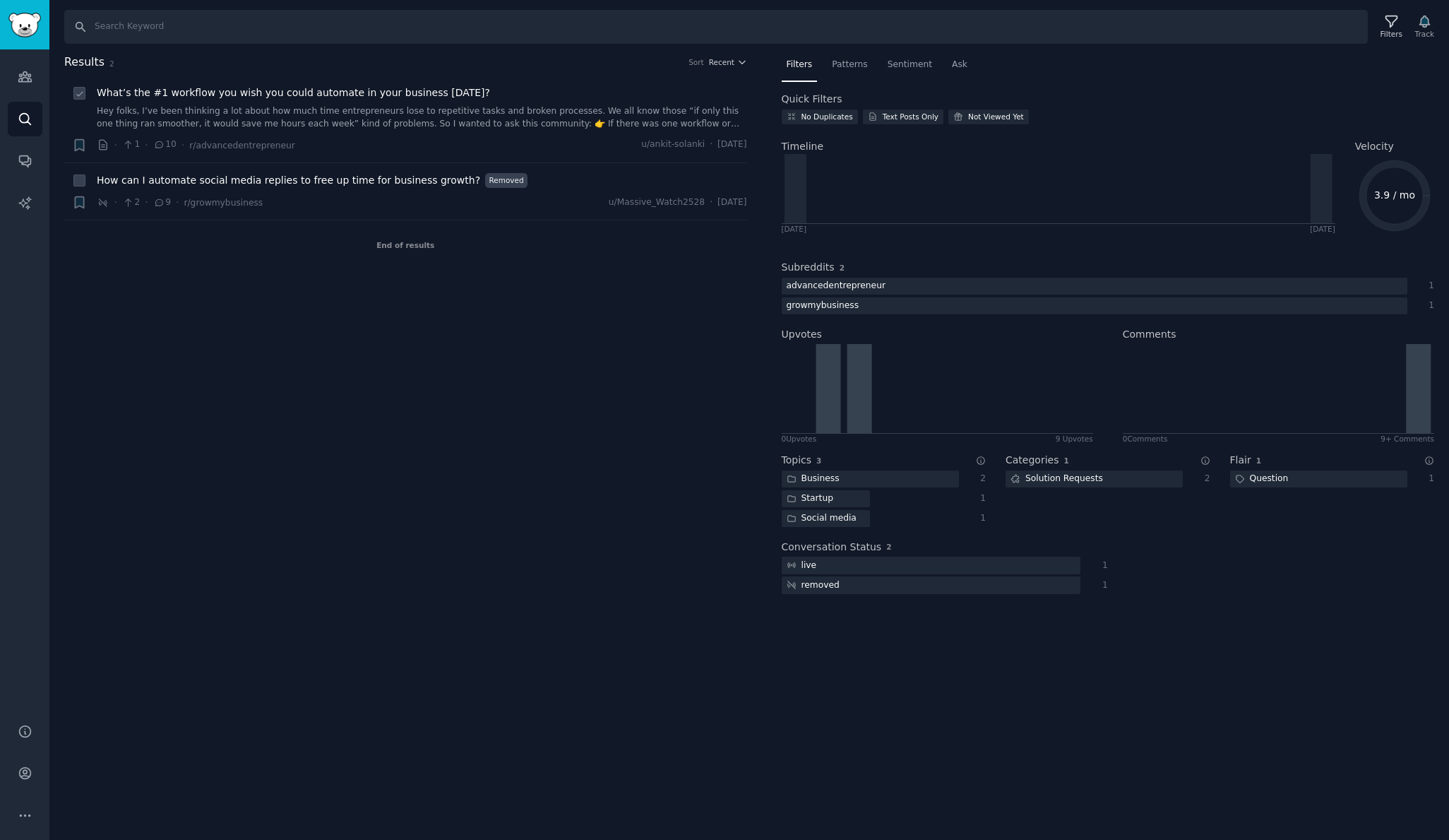
click at [338, 112] on link "Hey folks, I’ve been thinking a lot about how much time entrepreneurs lose to r…" at bounding box center [422, 117] width 650 height 25
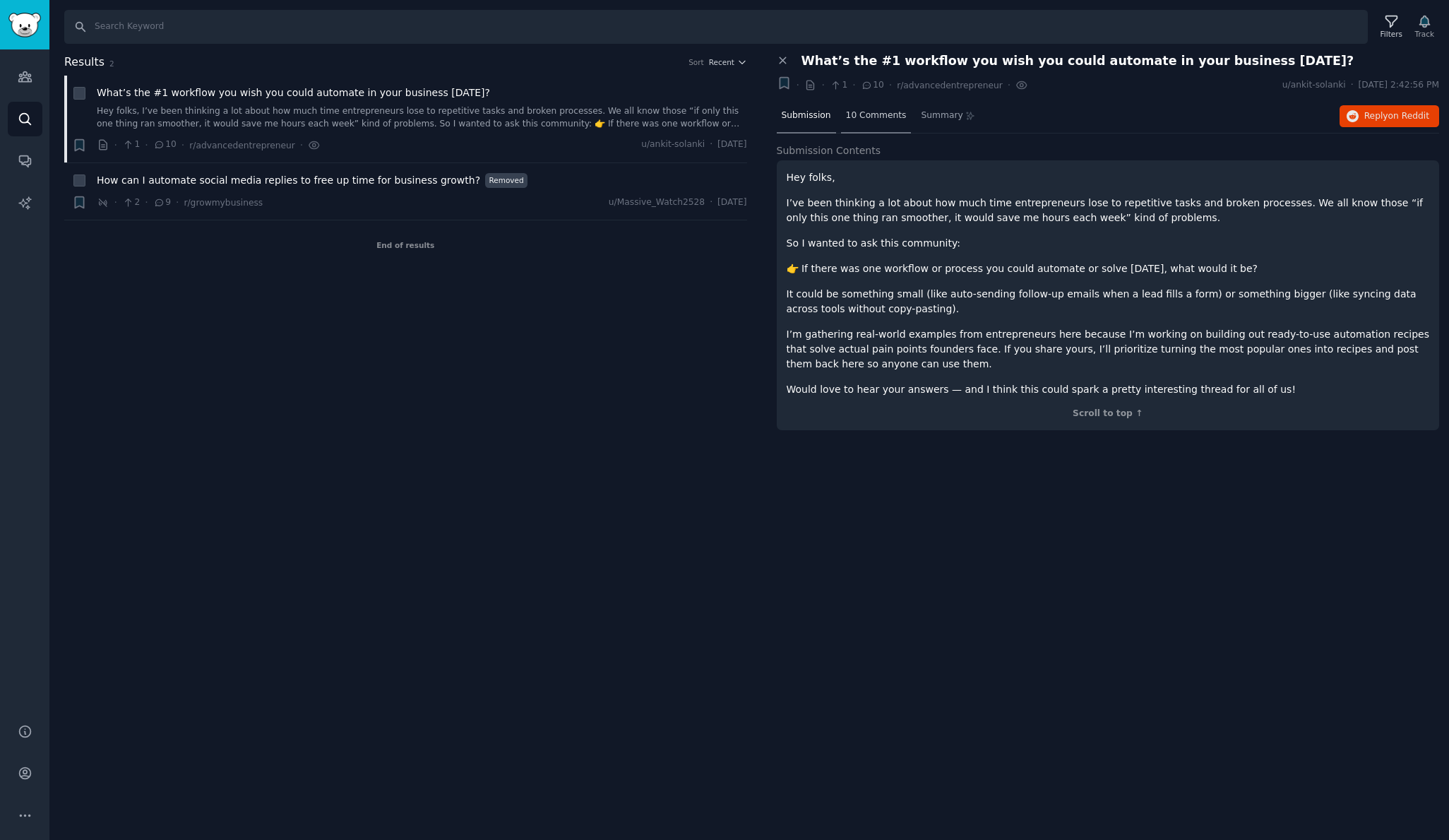
click at [879, 110] on span "10 Comments" at bounding box center [876, 115] width 61 height 13
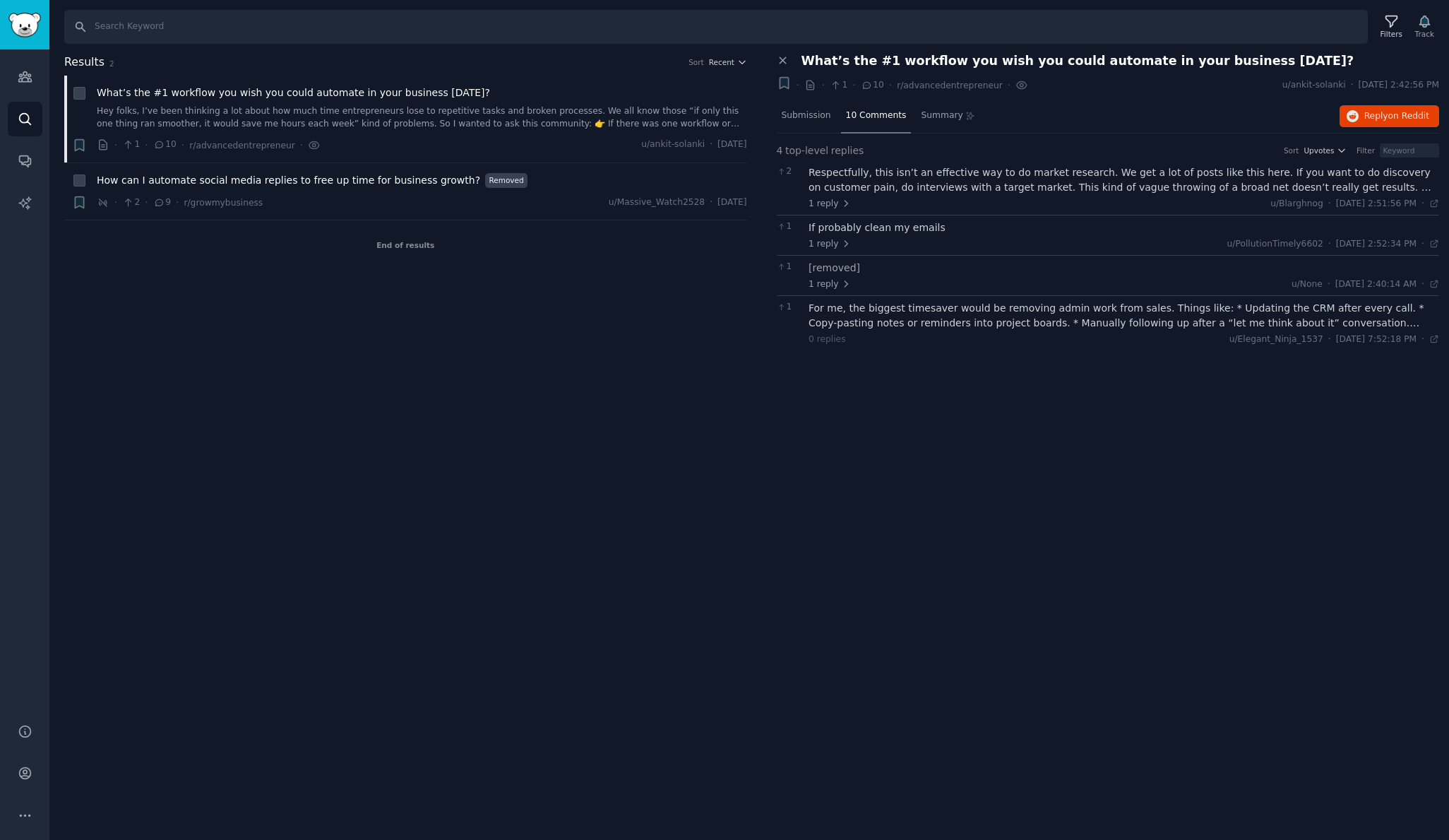
click at [970, 182] on div "Respectfully, this isn’t an effective way to do market research. We get a lot o…" at bounding box center [1123, 180] width 630 height 29
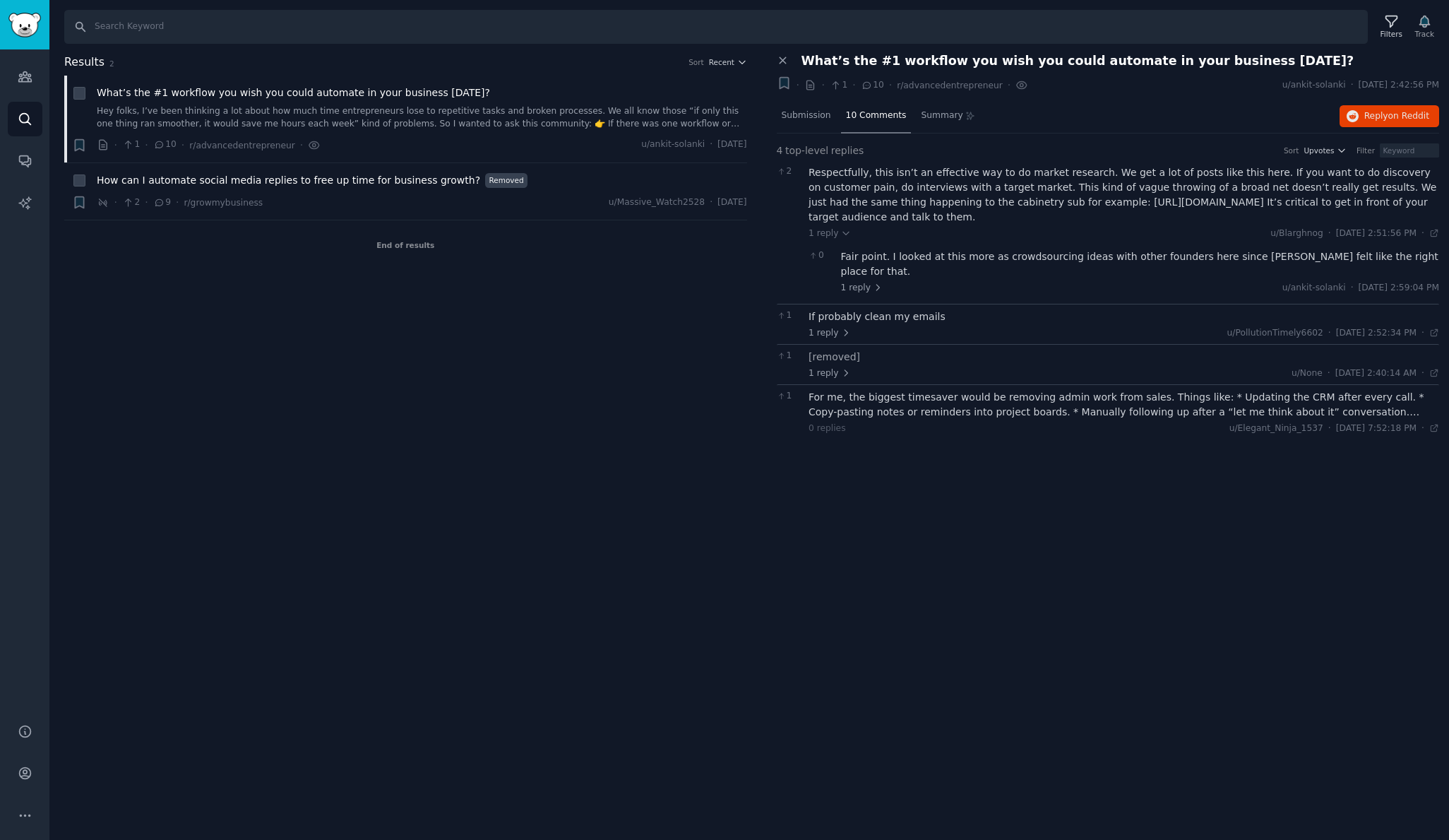
click at [1008, 260] on div "Fair point. I looked at this more as crowdsourcing ideas with other founders he…" at bounding box center [1140, 263] width 599 height 29
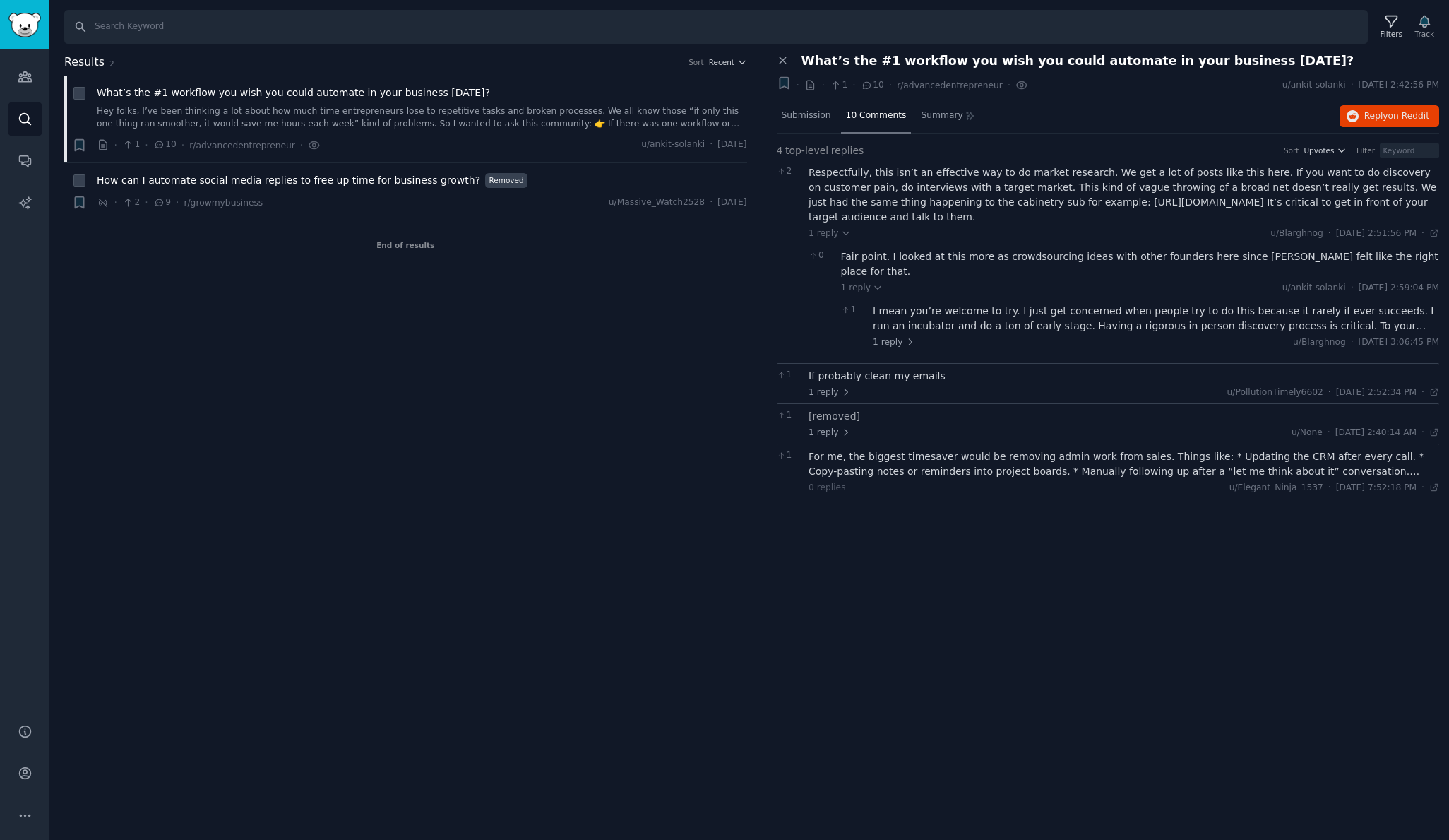
click at [1023, 313] on div "I mean you’re welcome to try. I just get concerned when people try to do this b…" at bounding box center [1156, 318] width 566 height 29
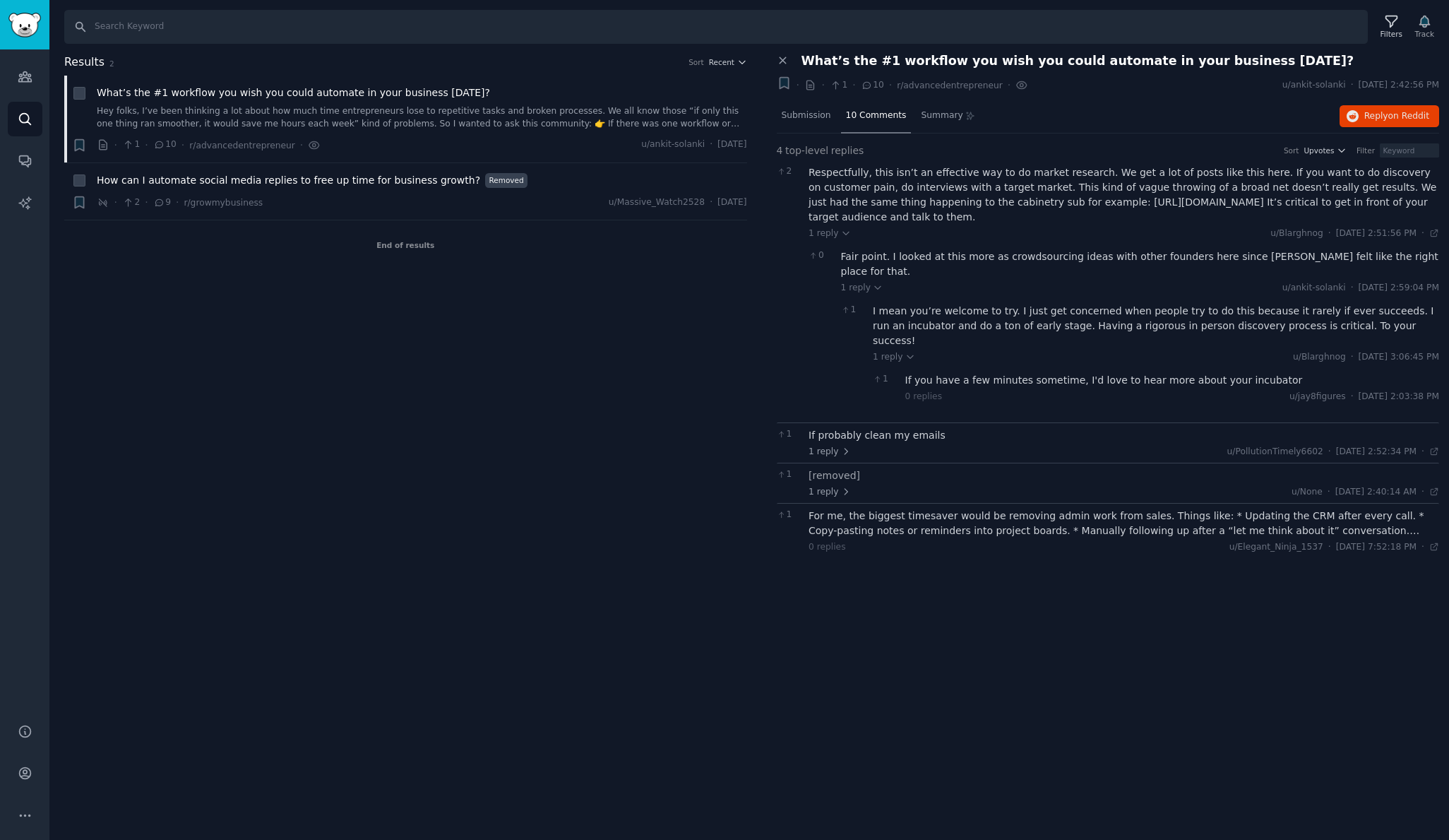
click at [1114, 373] on div "If you have a few minutes sometime, I'd love to hear more about your incubator" at bounding box center [1173, 380] width 535 height 15
click at [1102, 373] on div "If you have a few minutes sometime, I'd love to hear more about your incubator" at bounding box center [1173, 380] width 535 height 15
click at [916, 428] on div "If probably clean my emails" at bounding box center [1123, 435] width 630 height 15
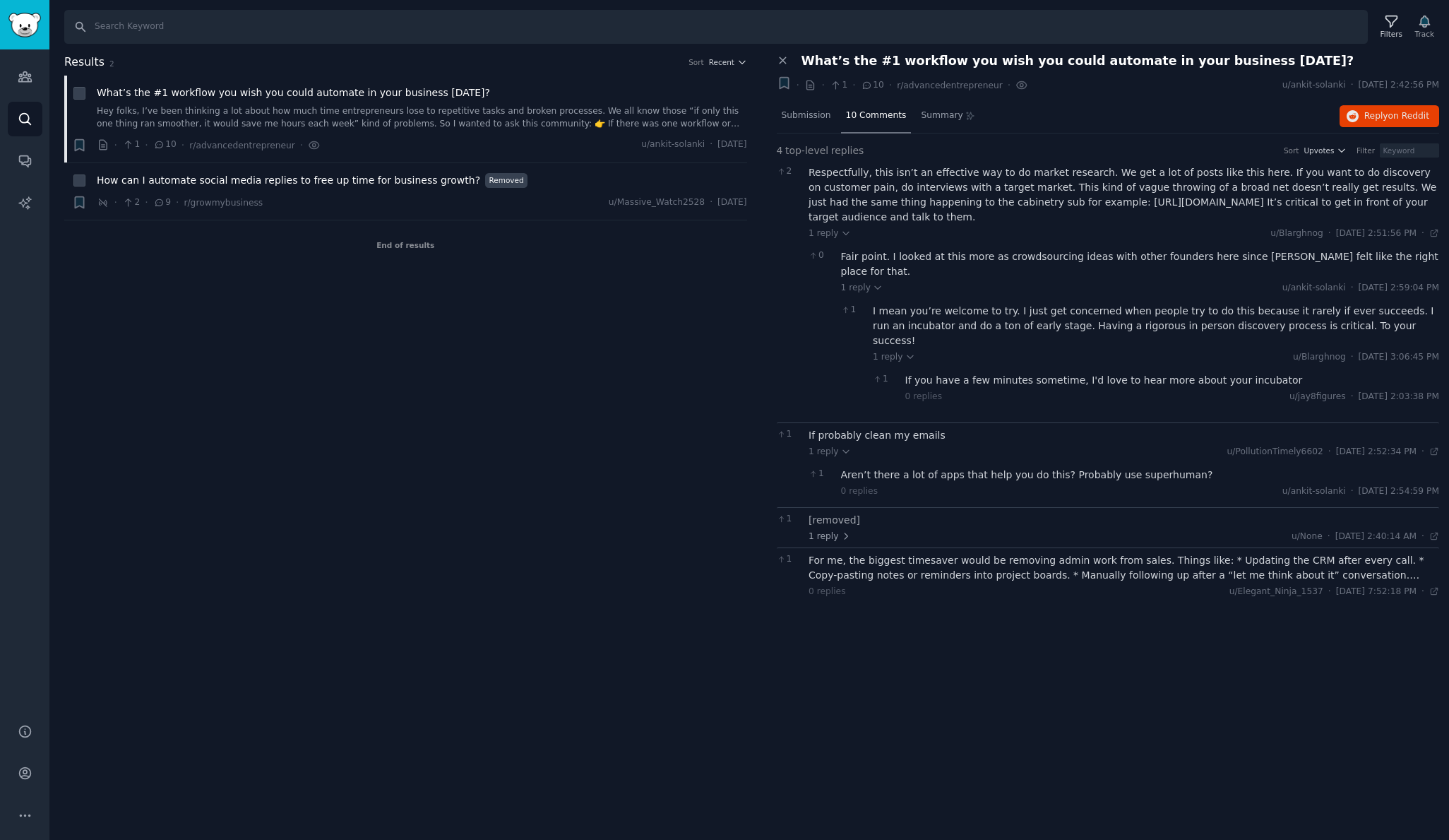
click at [913, 467] on div "Aren’t there a lot of apps that help you do this? Probably use superhuman?" at bounding box center [1140, 475] width 599 height 15
click at [829, 531] on span "1 reply" at bounding box center [830, 537] width 43 height 13
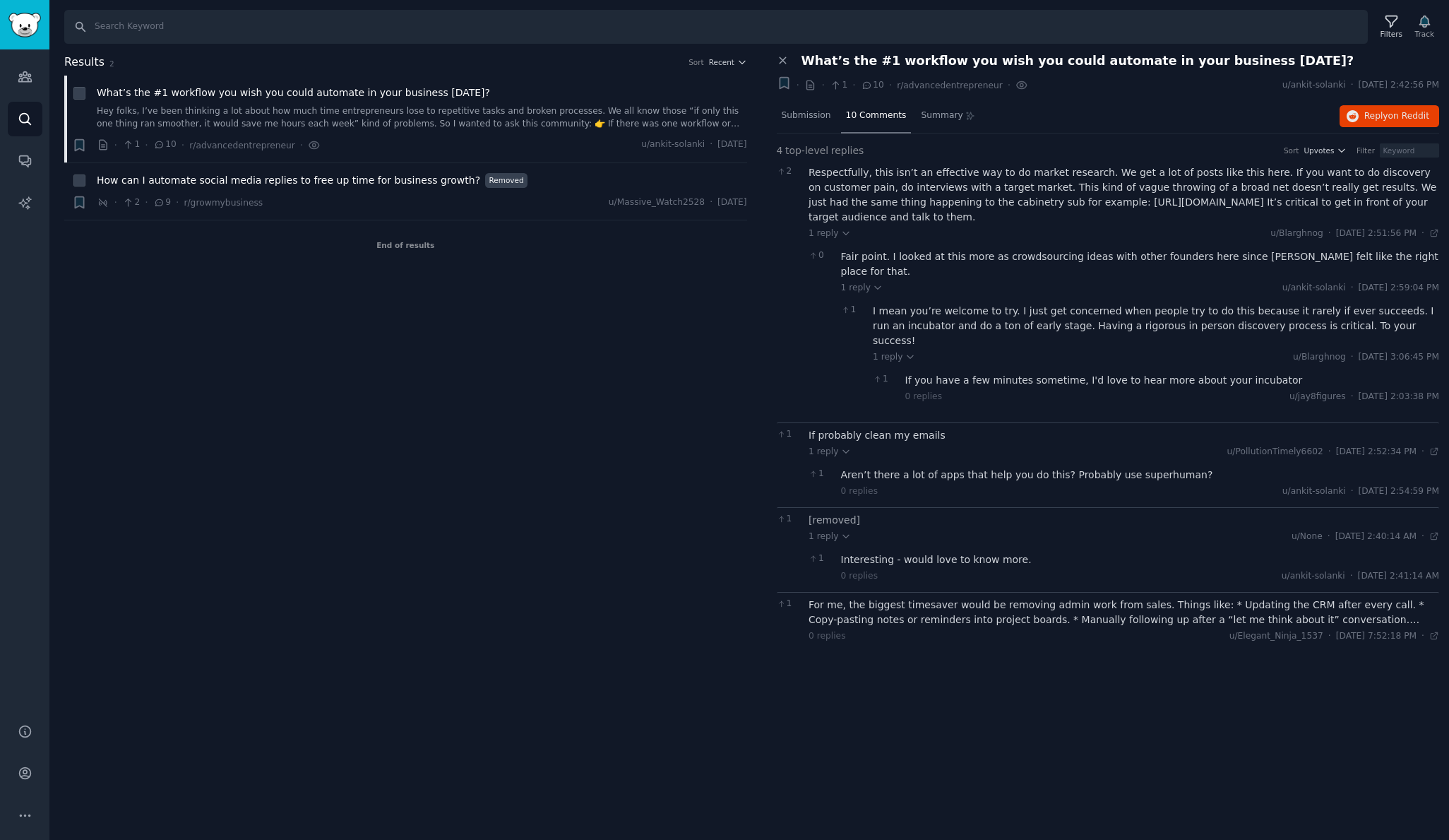
click at [876, 597] on div "For me, the biggest timesaver would be removing admin work from sales. Things l…" at bounding box center [1123, 611] width 630 height 29
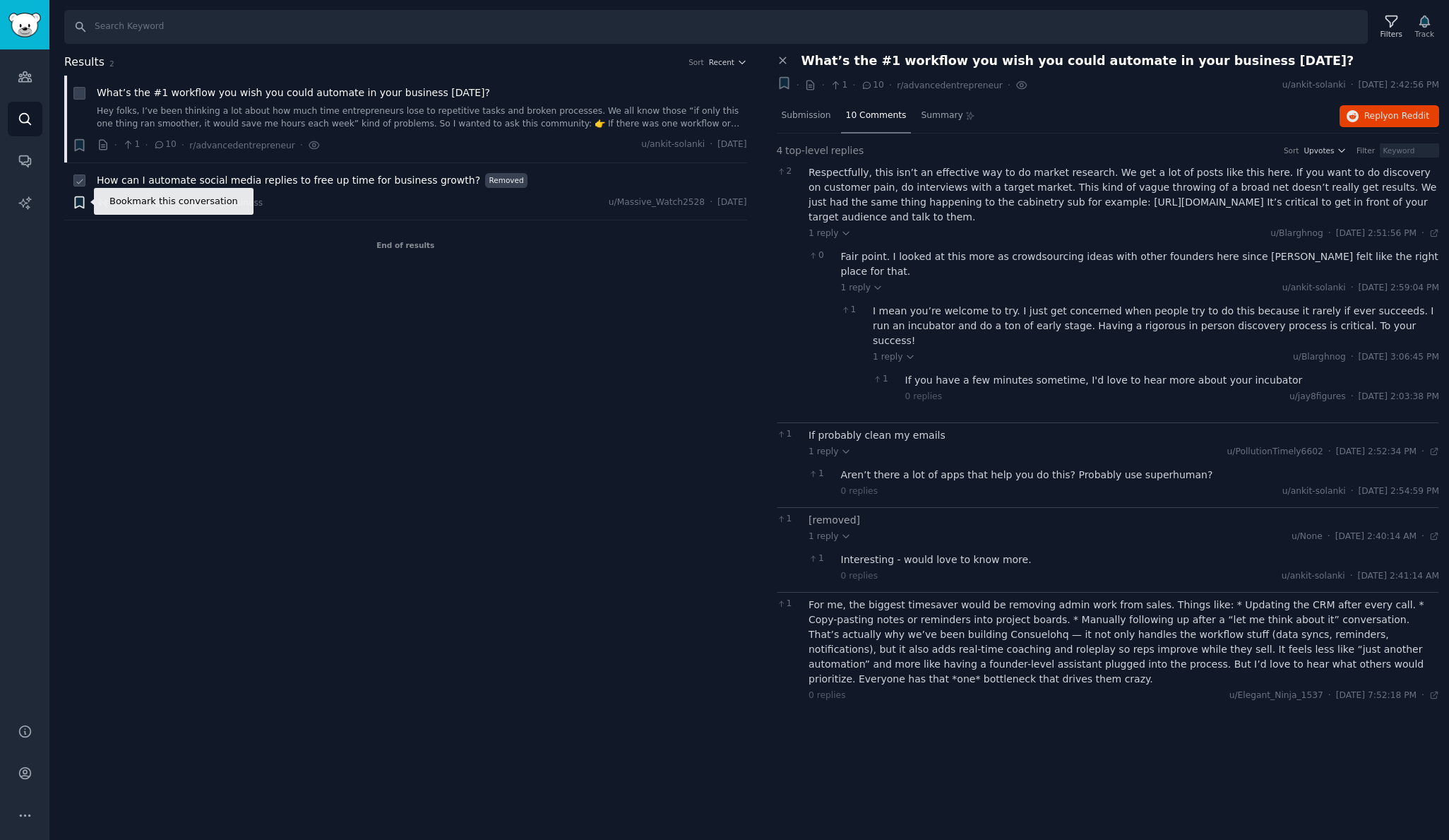
click at [79, 201] on icon "button" at bounding box center [79, 202] width 9 height 11
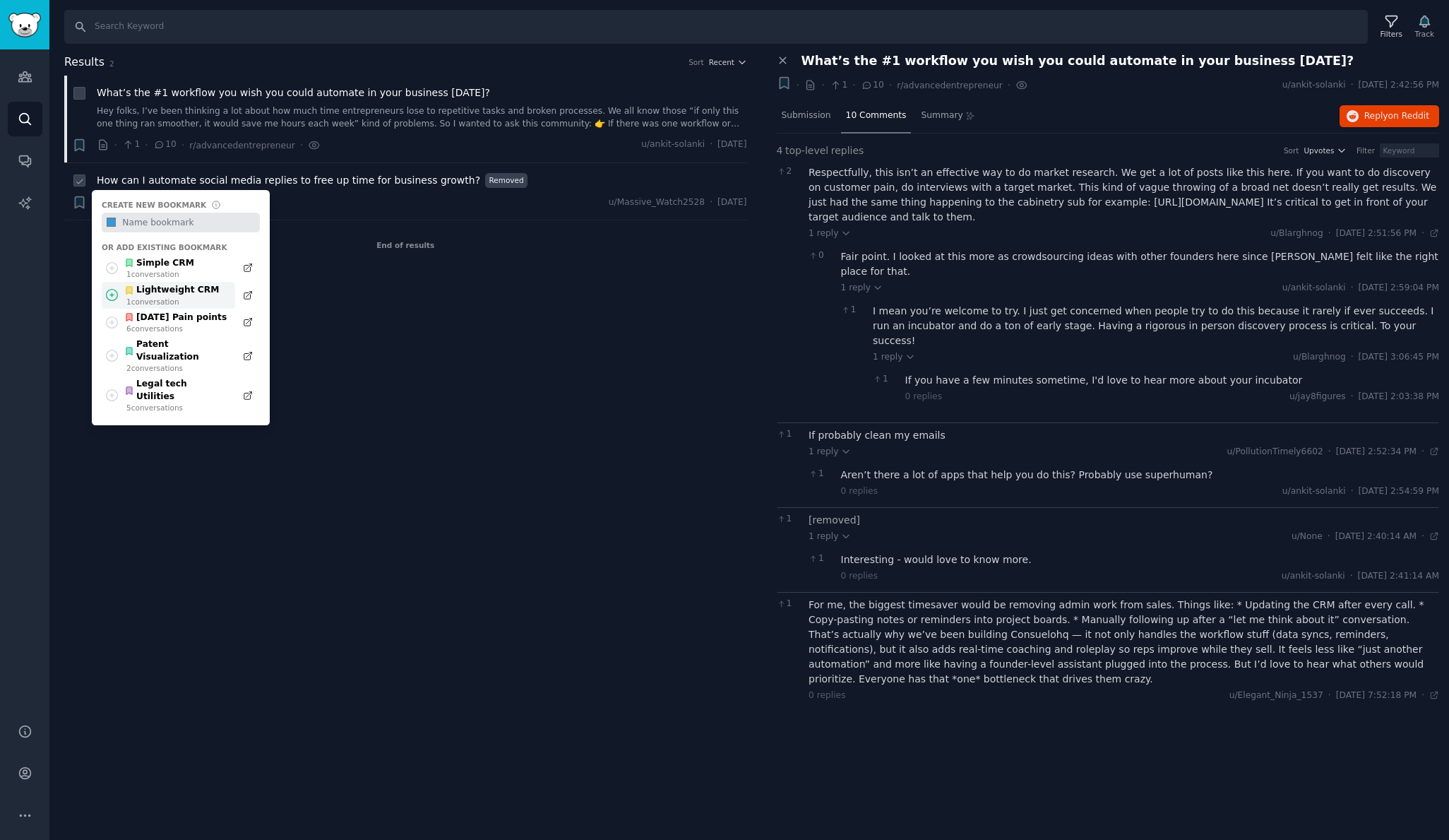
click at [148, 297] on div "Lightweight CRM" at bounding box center [172, 290] width 96 height 13
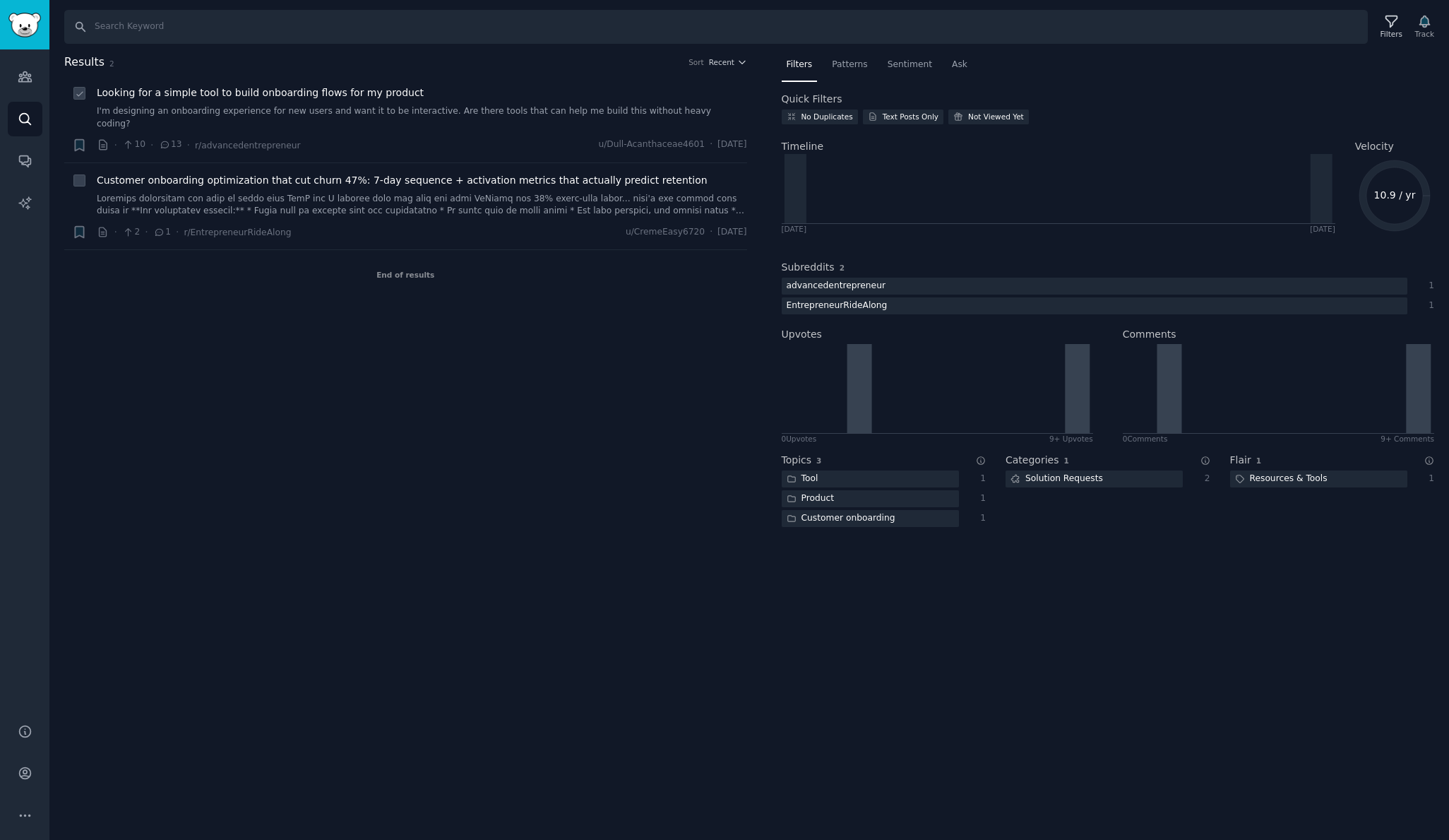
click at [380, 117] on div "Looking for a simple tool to build onboarding flows for my product I'm designin…" at bounding box center [422, 119] width 650 height 67
click at [381, 111] on link "I'm designing an onboarding experience for new users and want it to be interact…" at bounding box center [422, 117] width 650 height 25
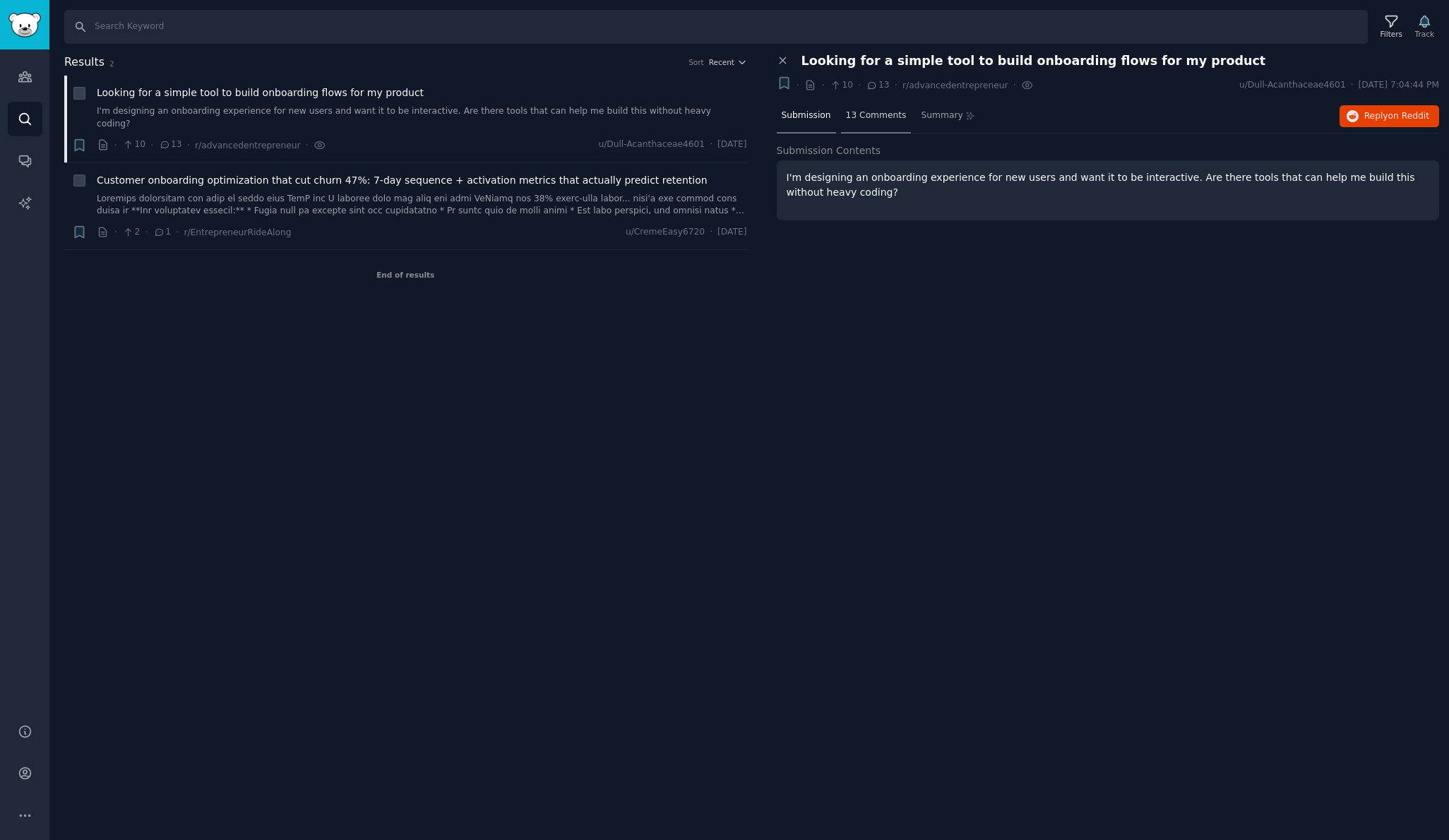
click at [880, 116] on span "13 Comments" at bounding box center [876, 115] width 61 height 13
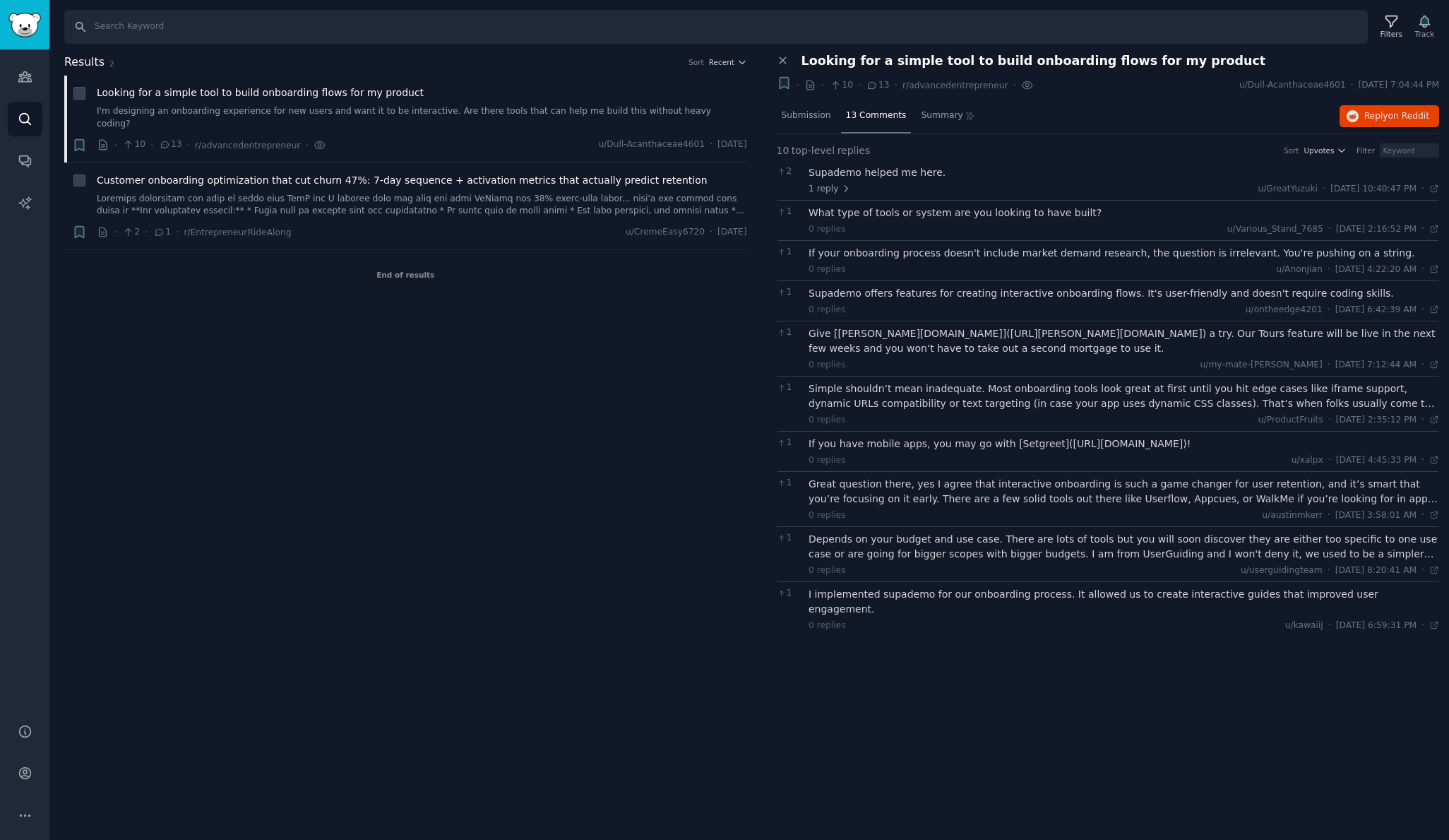
click at [883, 174] on div "Supademo helped me here." at bounding box center [1123, 172] width 630 height 15
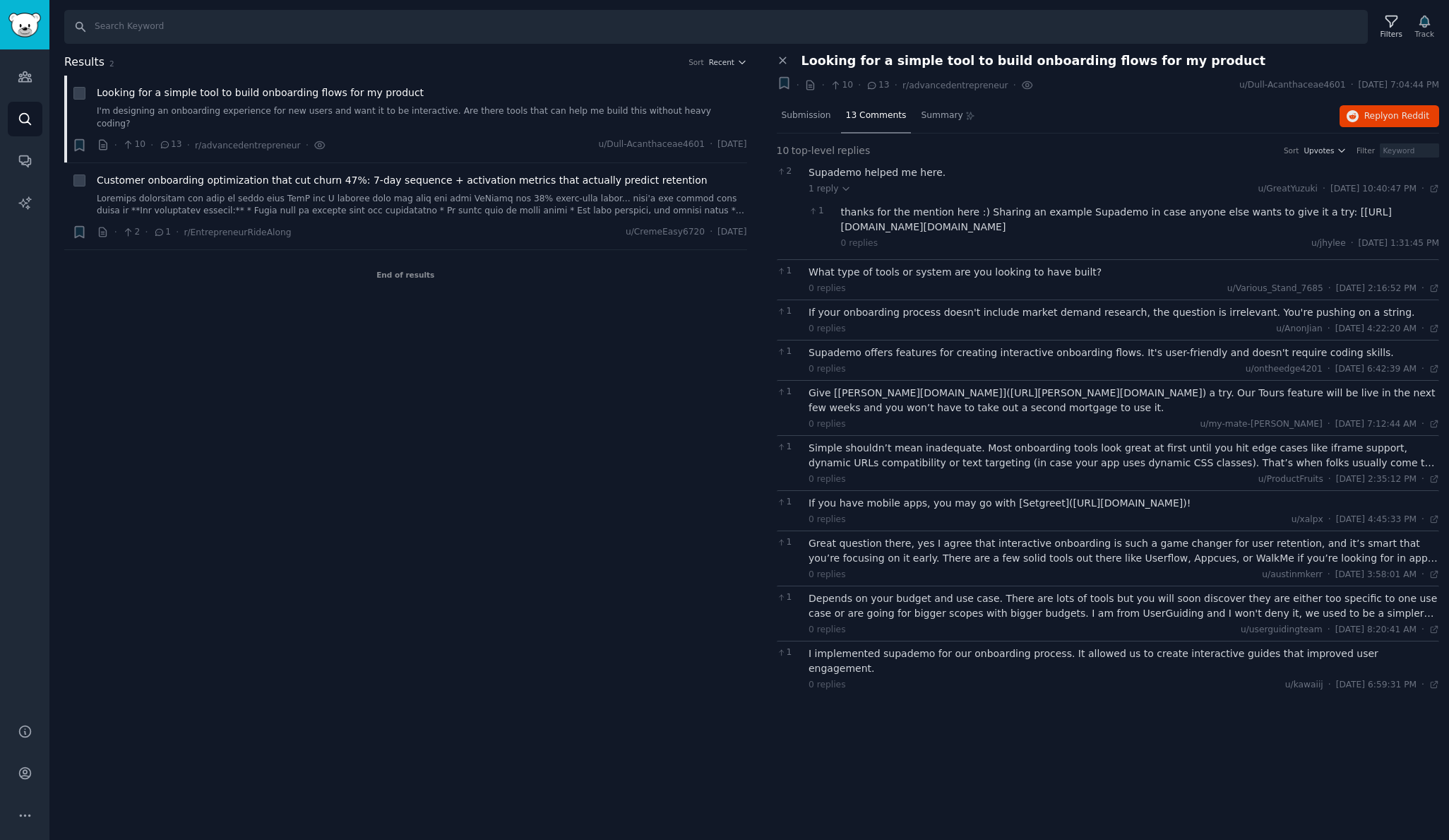
click at [1099, 212] on div "thanks for the mention here :) Sharing an example Supademo in case anyone else …" at bounding box center [1140, 219] width 599 height 29
click at [975, 280] on div "What type of tools or system are you looking to have built?" at bounding box center [1123, 272] width 630 height 15
click at [977, 320] on div "If your onboarding process doesn't include market demand research, the question…" at bounding box center [1123, 312] width 630 height 15
click at [982, 360] on div "Supademo offers features for creating interactive onboarding flows. It's user-f…" at bounding box center [1123, 353] width 630 height 15
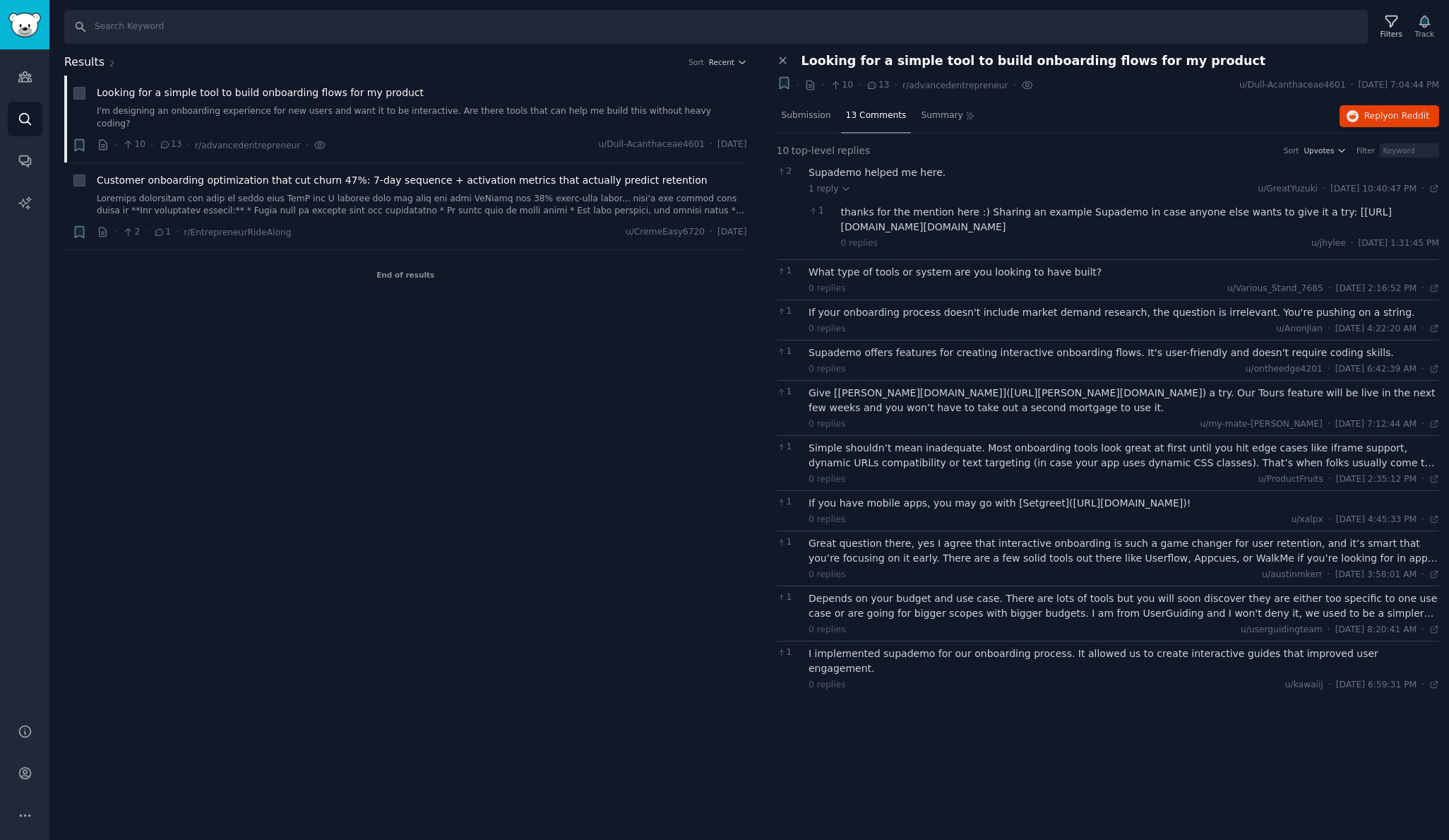
click at [991, 464] on div "Simple shouldn’t mean inadequate. Most onboarding tools look great at first unt…" at bounding box center [1123, 455] width 630 height 29
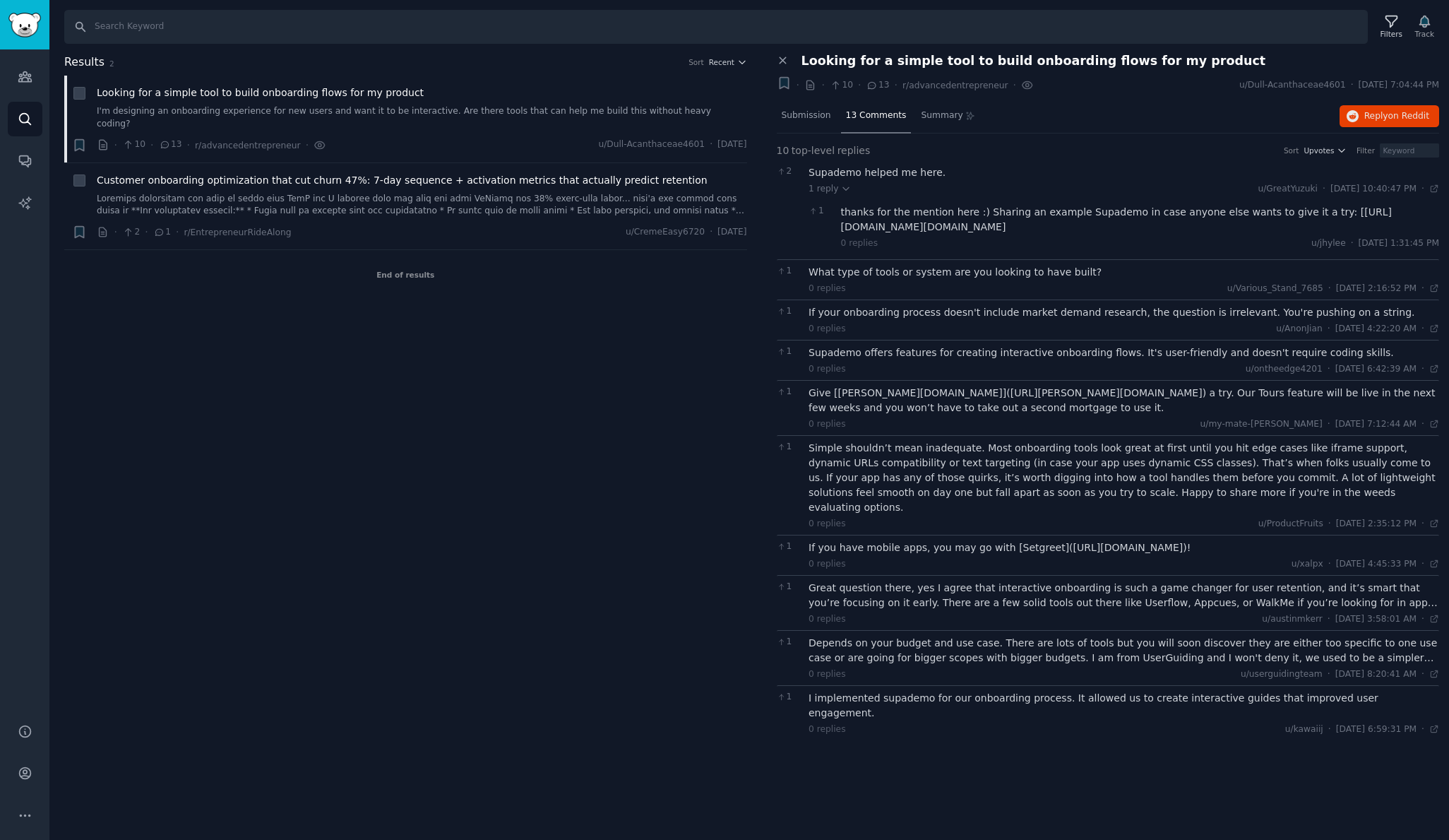
click at [947, 542] on div "If you have mobile apps, you may go with [Setgreet](https://setgreet.com)!" at bounding box center [1123, 547] width 630 height 15
click at [932, 592] on div "Great question there, yes I agree that interactive onboarding is such a game ch…" at bounding box center [1123, 595] width 630 height 29
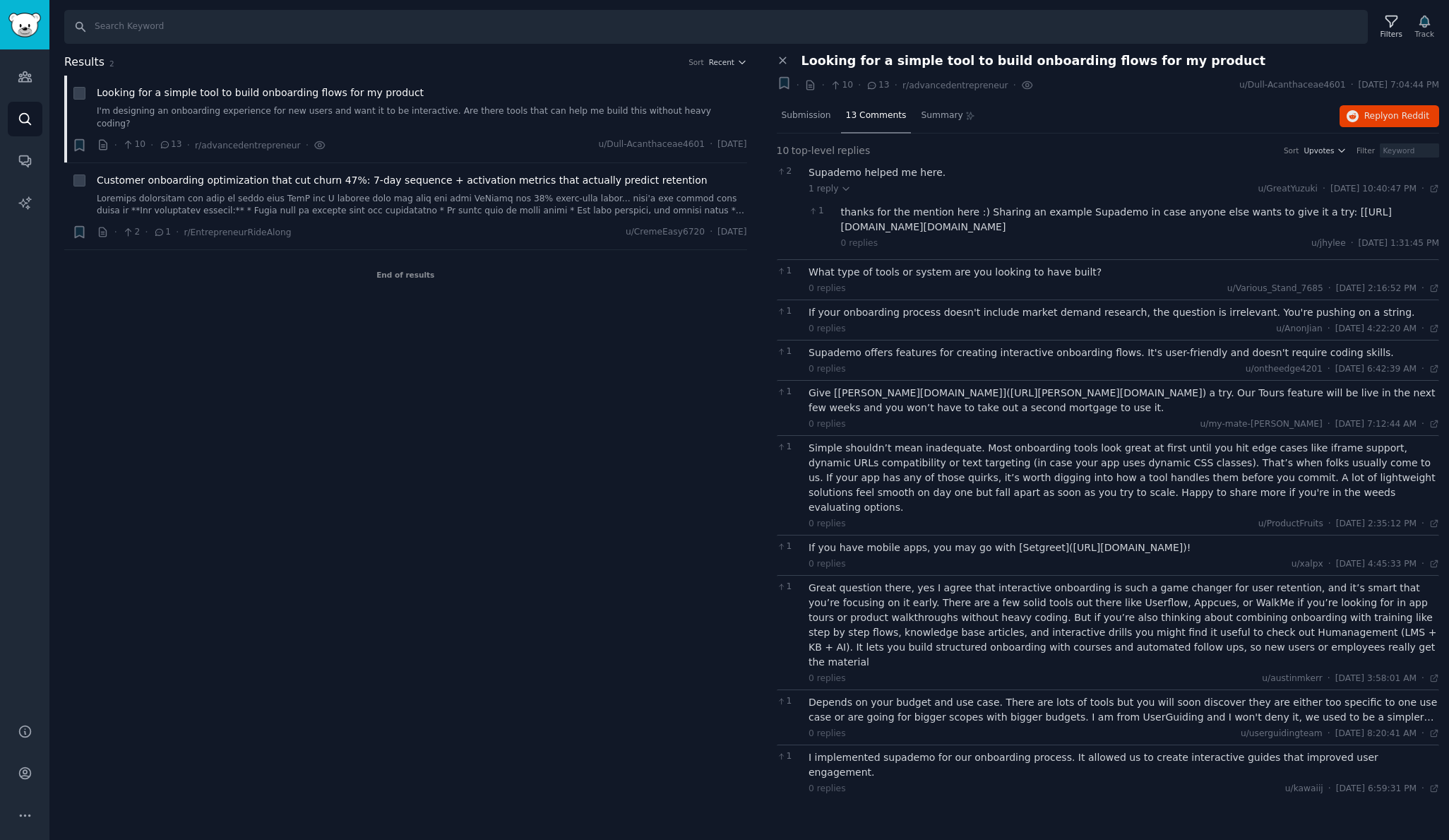
click at [1197, 628] on div "Great question there, yes I agree that interactive onboarding is such a game ch…" at bounding box center [1123, 625] width 630 height 89
click at [1203, 636] on div "Great question there, yes I agree that interactive onboarding is such a game ch…" at bounding box center [1123, 625] width 630 height 89
click at [1204, 634] on div "Great question there, yes I agree that interactive onboarding is such a game ch…" at bounding box center [1123, 625] width 630 height 89
click at [982, 697] on div "Depends on your budget and use case. There are lots of tools but you will soon …" at bounding box center [1123, 709] width 630 height 29
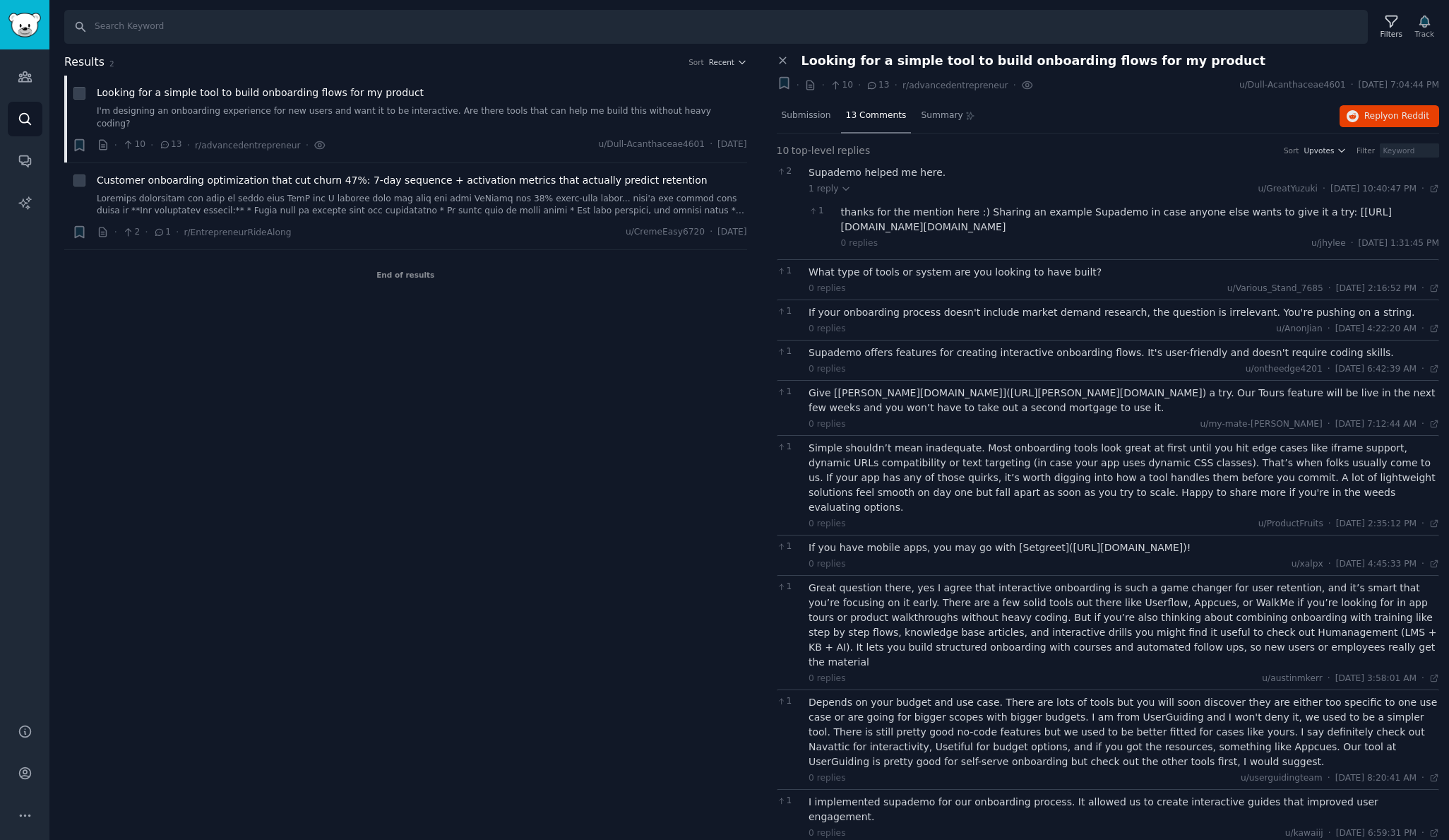
click at [989, 794] on div "I implemented supademo for our onboarding process. It allowed us to create inte…" at bounding box center [1123, 808] width 630 height 29
click at [306, 193] on link at bounding box center [422, 205] width 650 height 25
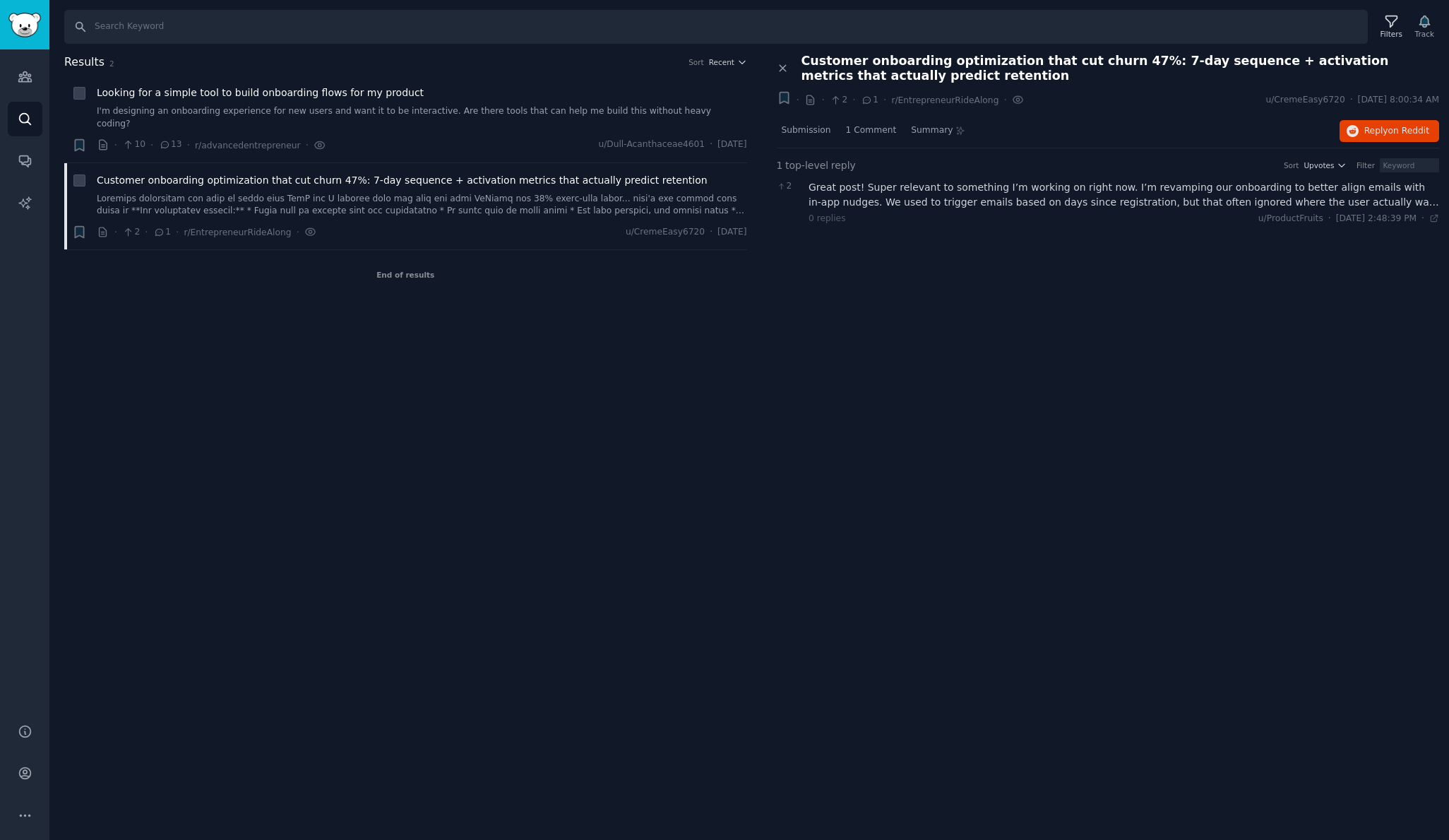
click at [911, 187] on div "Great post! Super relevant to something I’m working on right now. I’m revamping…" at bounding box center [1123, 195] width 630 height 29
click at [867, 128] on span "1 Comment" at bounding box center [872, 131] width 51 height 13
click at [607, 195] on link at bounding box center [422, 205] width 650 height 25
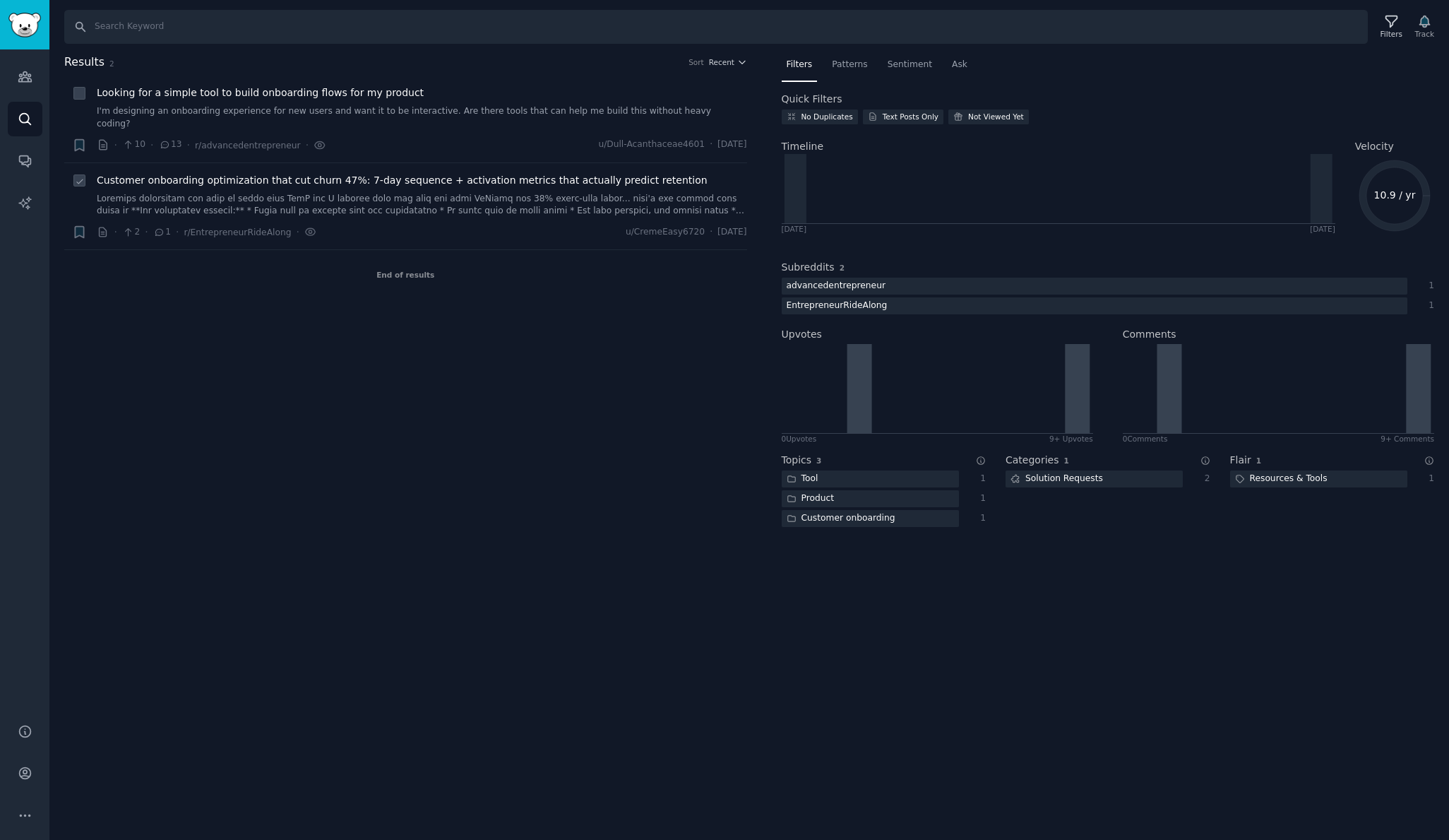
click at [515, 195] on link at bounding box center [422, 205] width 650 height 25
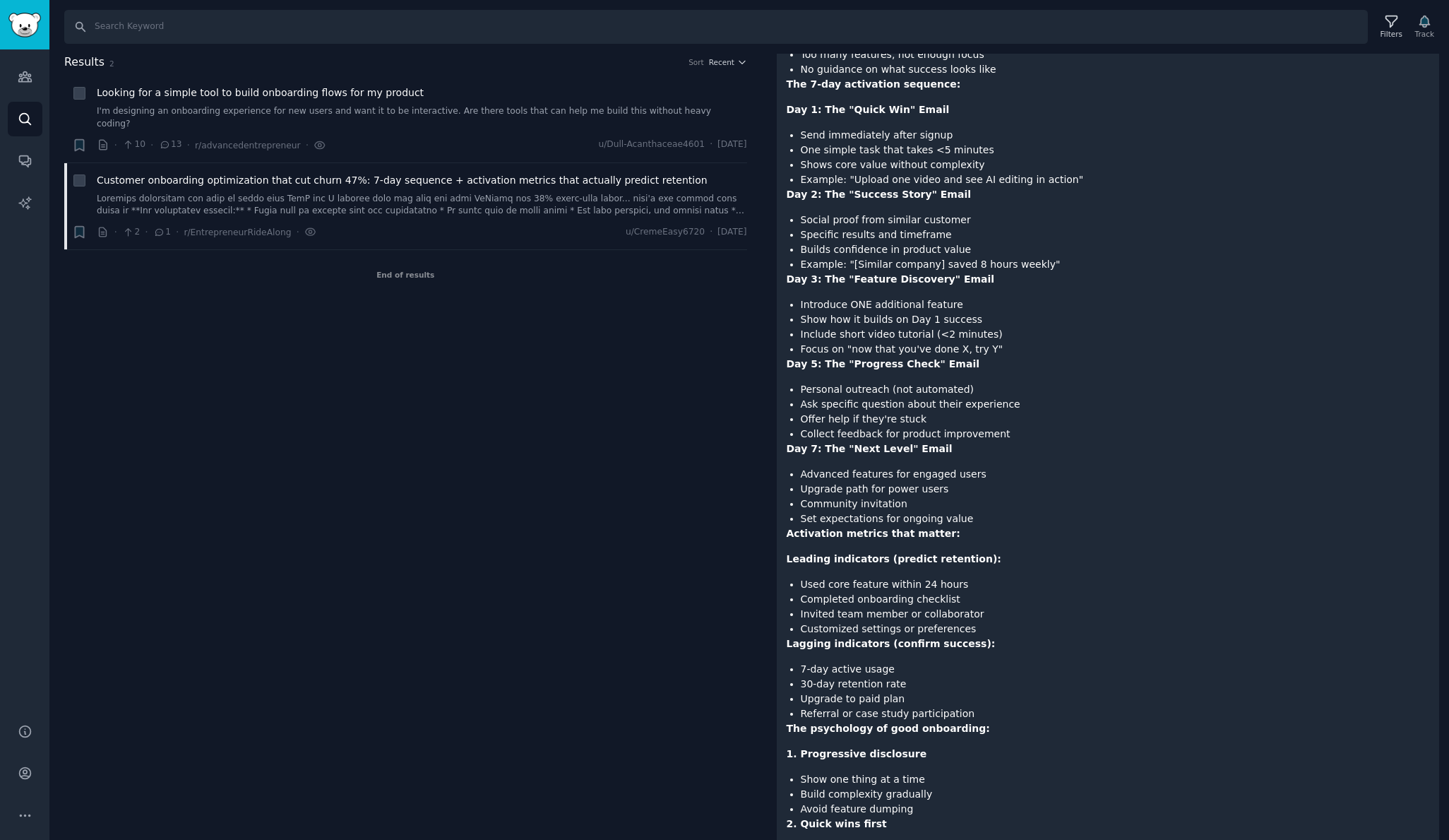
scroll to position [240, 0]
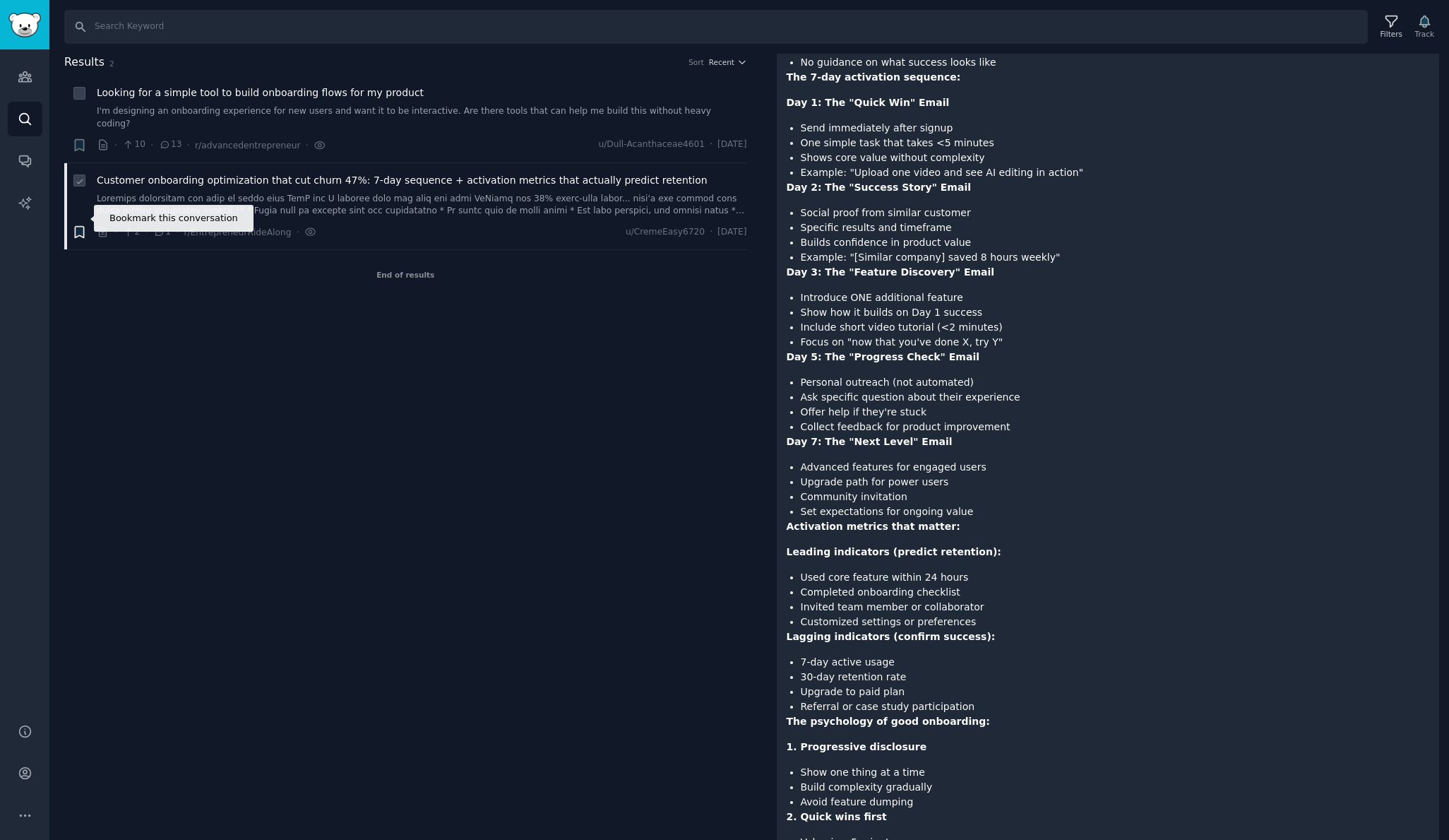
click at [79, 227] on icon "button" at bounding box center [79, 233] width 9 height 11
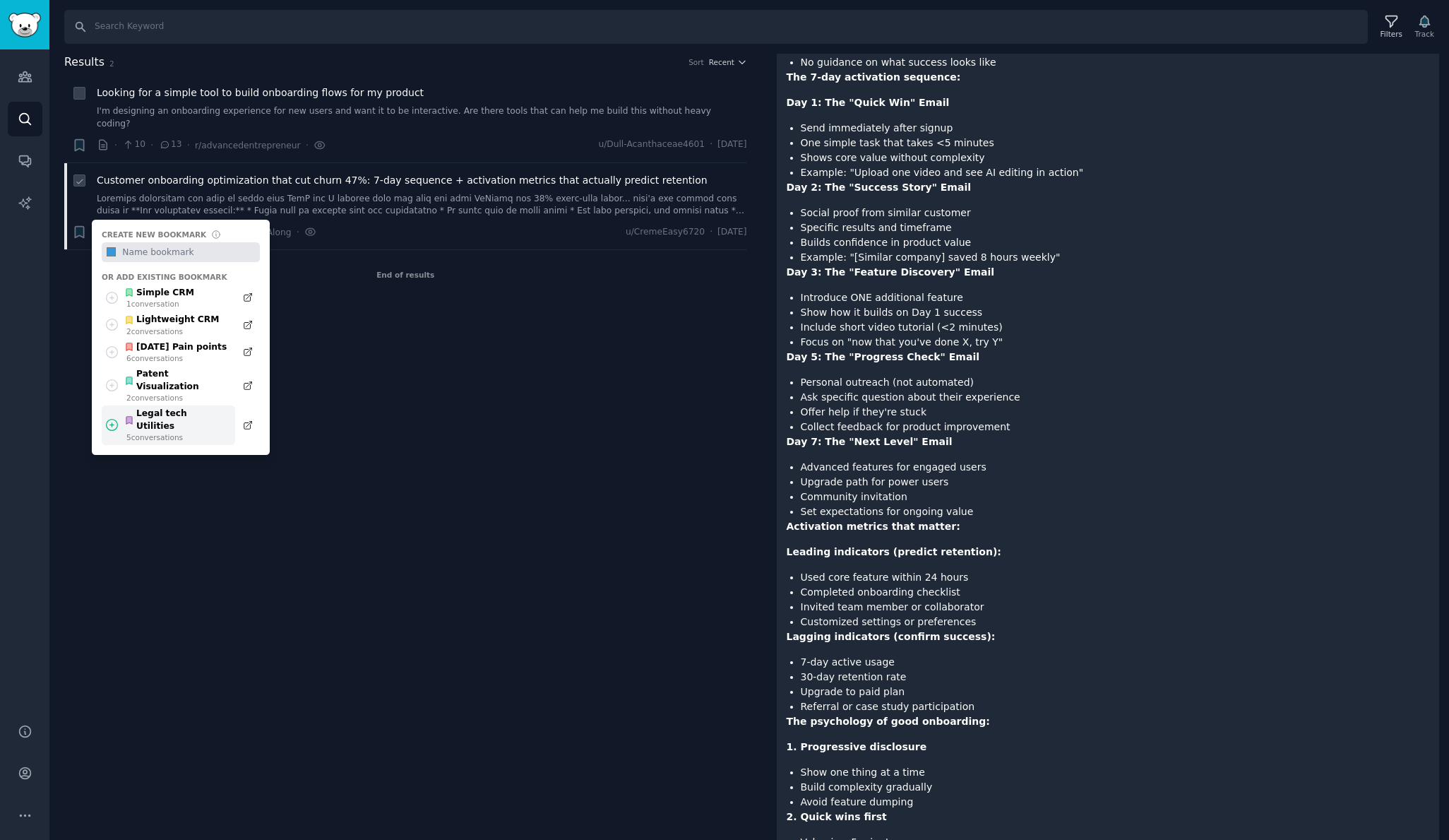
scroll to position [0, 0]
type input "Customer onboarding Churn"
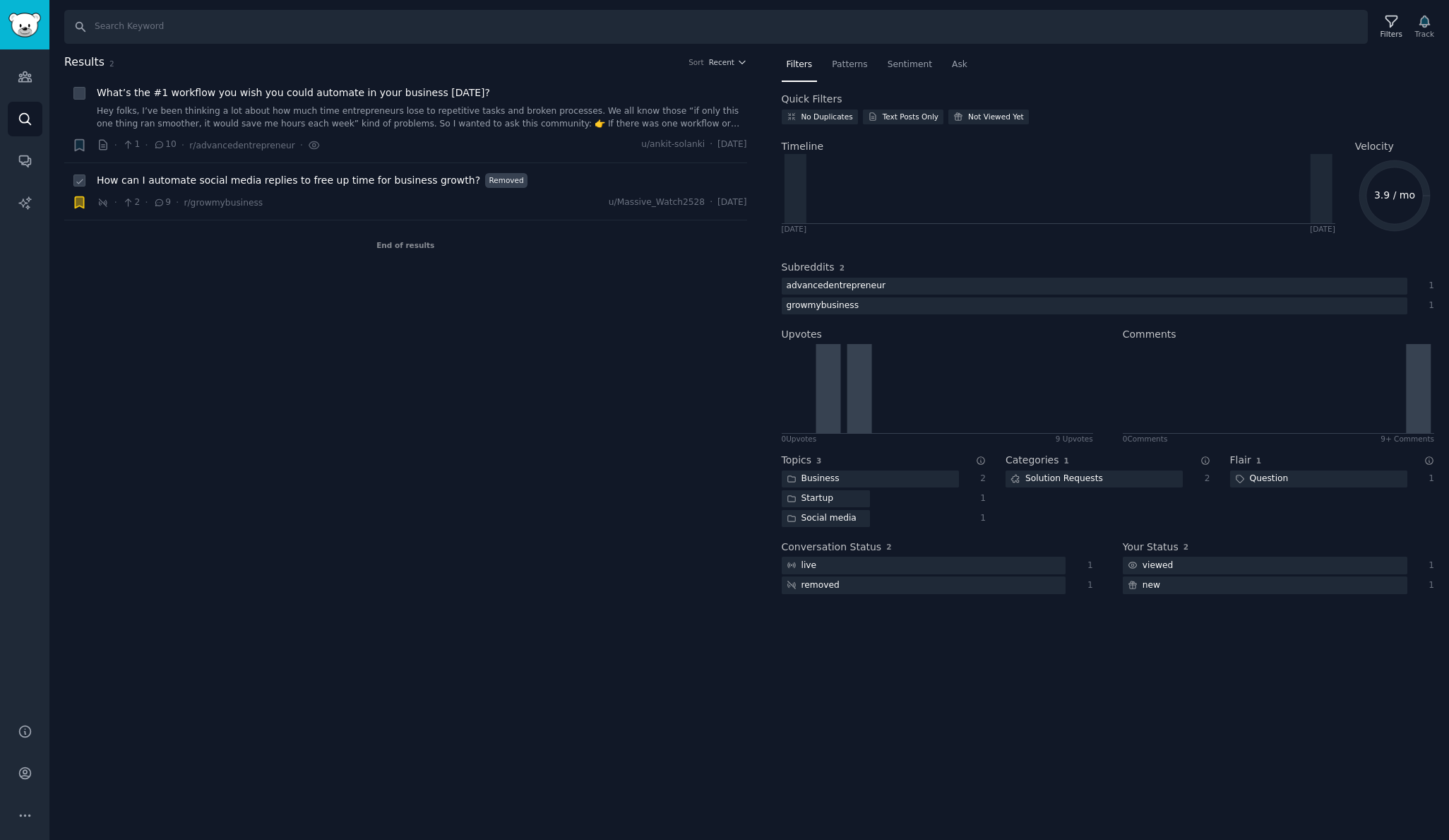
click at [358, 192] on div "How can I automate social media replies to free up time for business growth? Re…" at bounding box center [422, 191] width 650 height 37
click at [359, 183] on span "How can I automate social media replies to free up time for business growth?" at bounding box center [288, 180] width 384 height 15
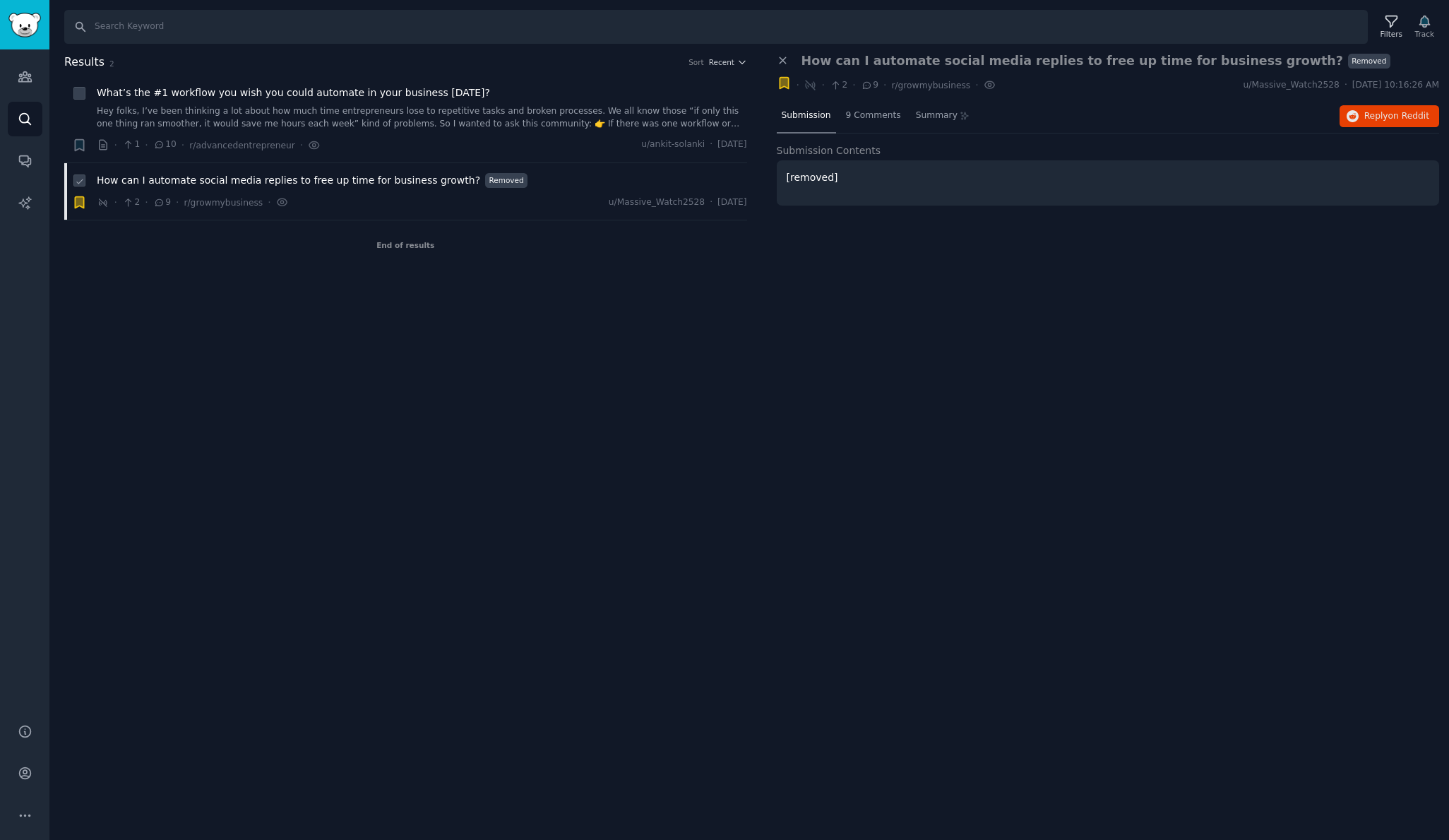
click at [359, 183] on span "How can I automate social media replies to free up time for business growth?" at bounding box center [288, 180] width 384 height 15
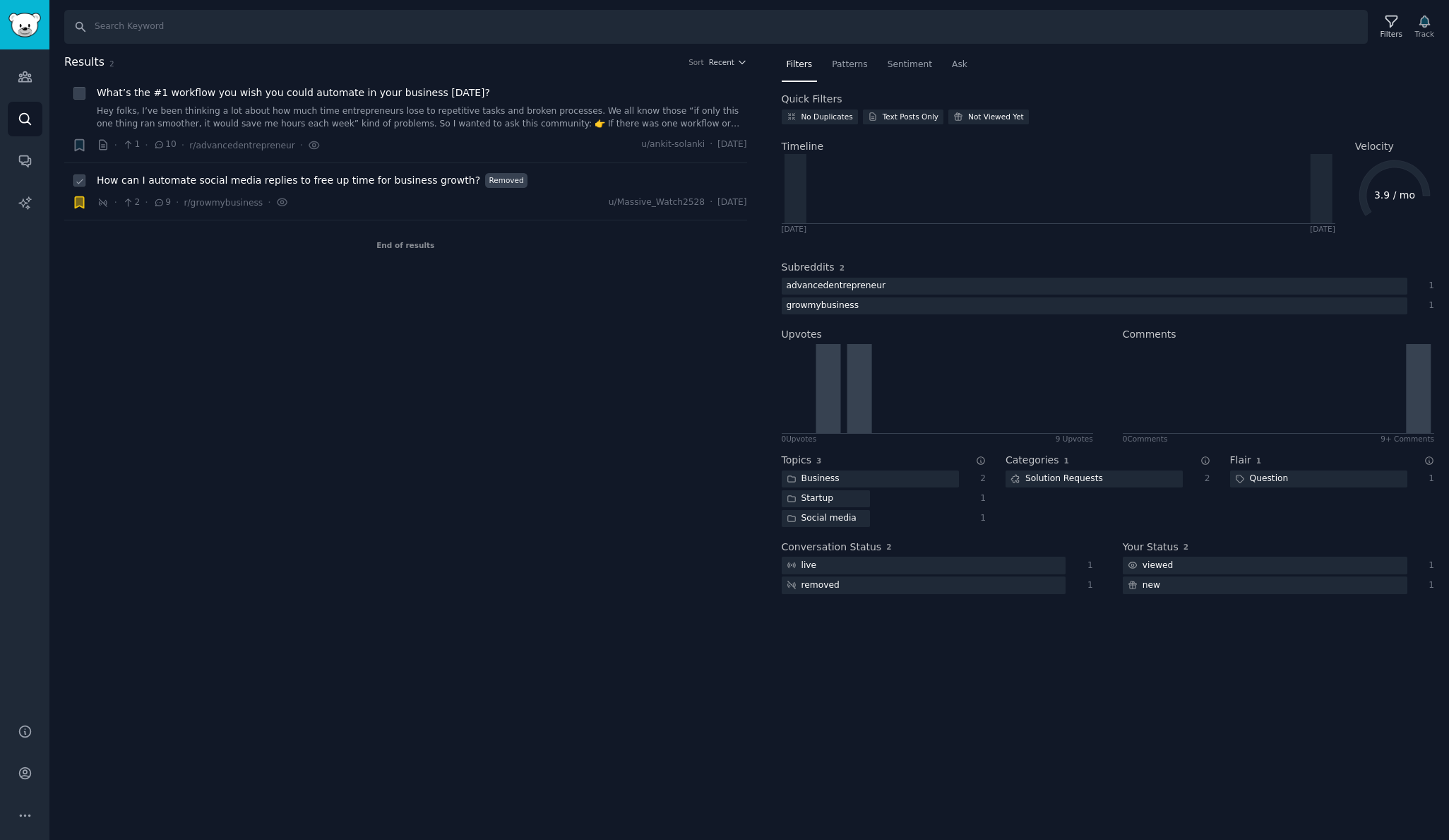
click at [359, 183] on span "How can I automate social media replies to free up time for business growth?" at bounding box center [288, 180] width 384 height 15
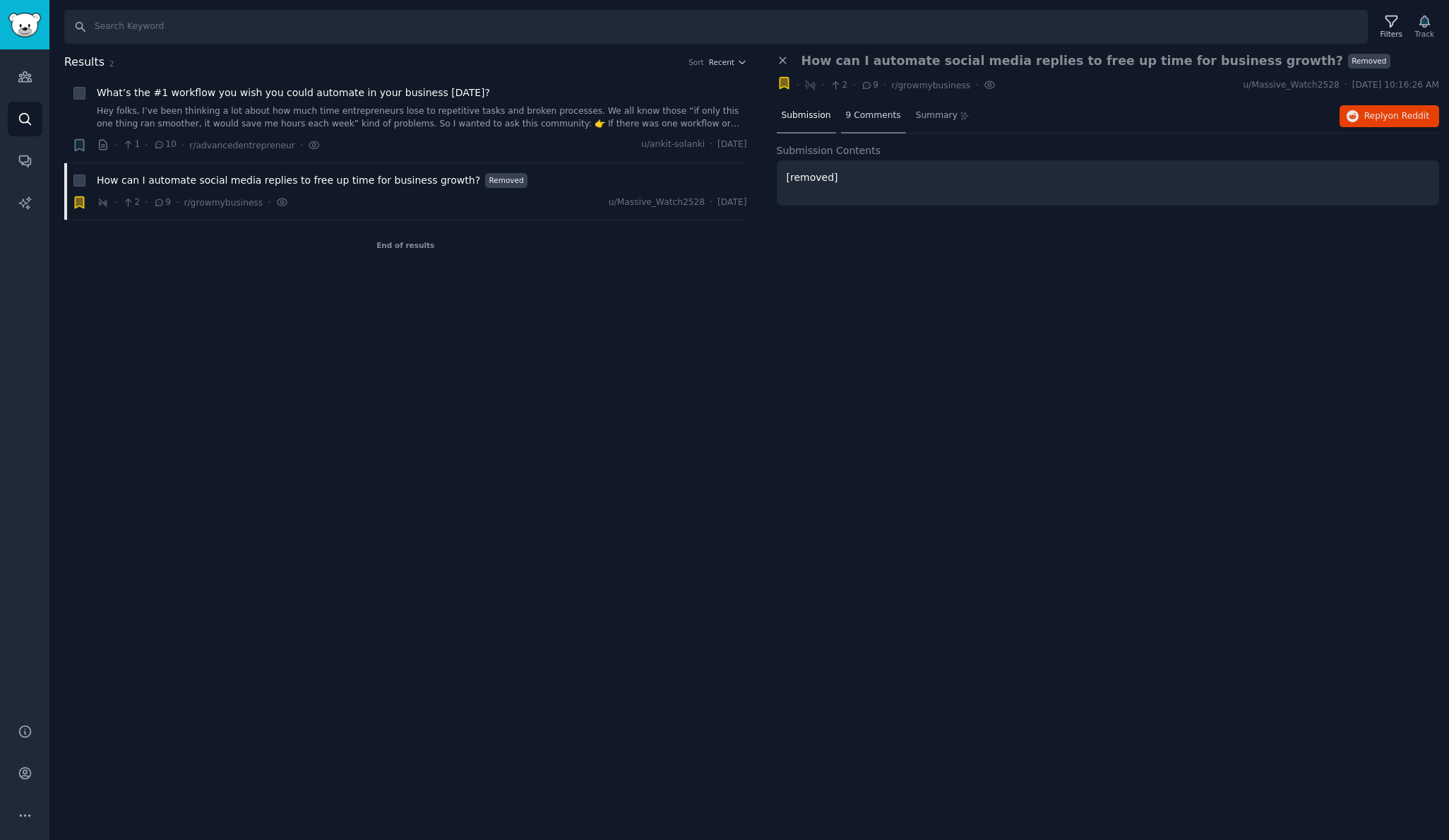
click at [858, 115] on span "9 Comments" at bounding box center [874, 115] width 55 height 13
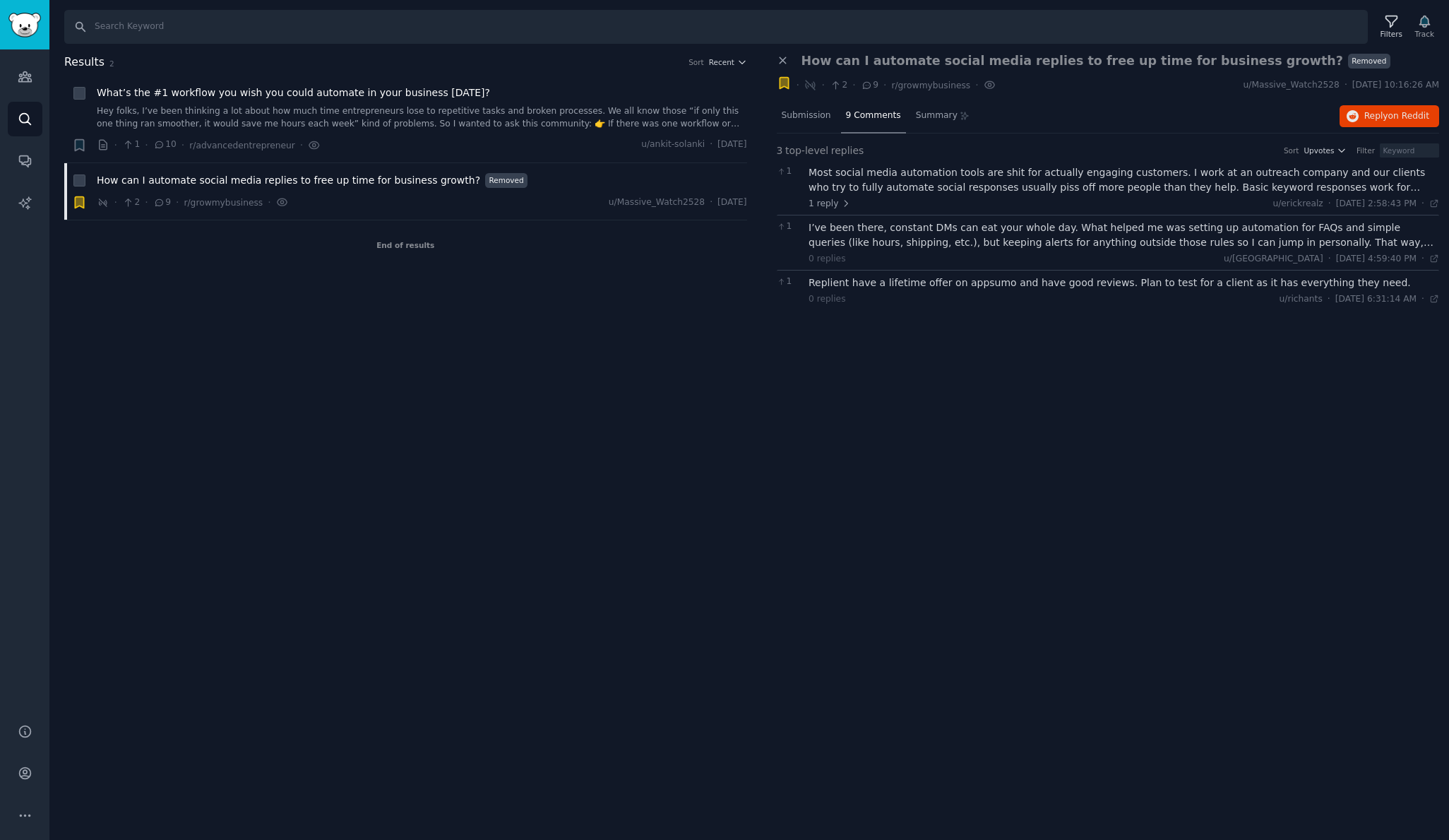
click at [895, 172] on div "Most social media automation tools are shit for actually engaging customers. I …" at bounding box center [1123, 180] width 630 height 29
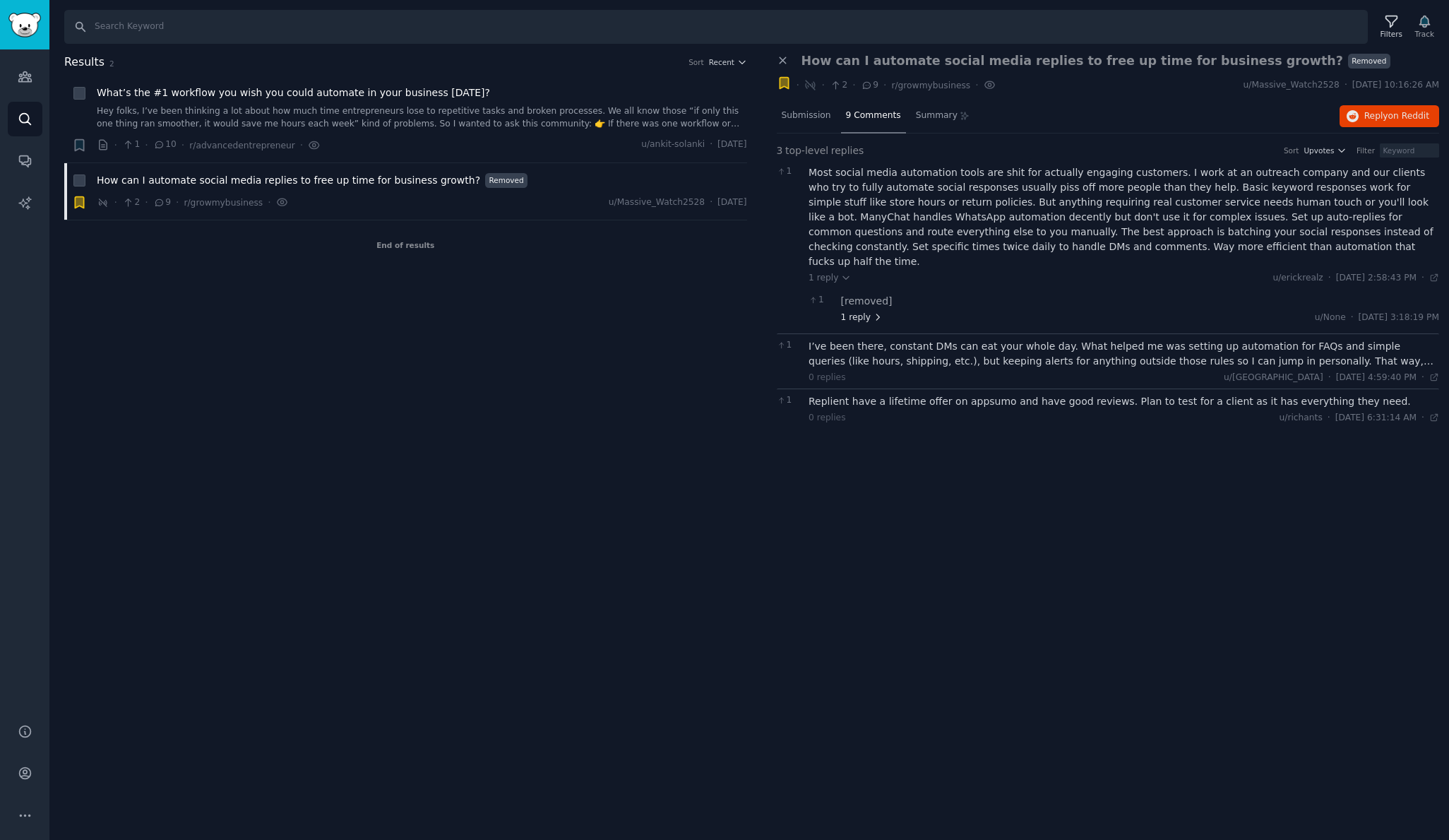
click at [864, 312] on span "1 reply" at bounding box center [862, 318] width 43 height 13
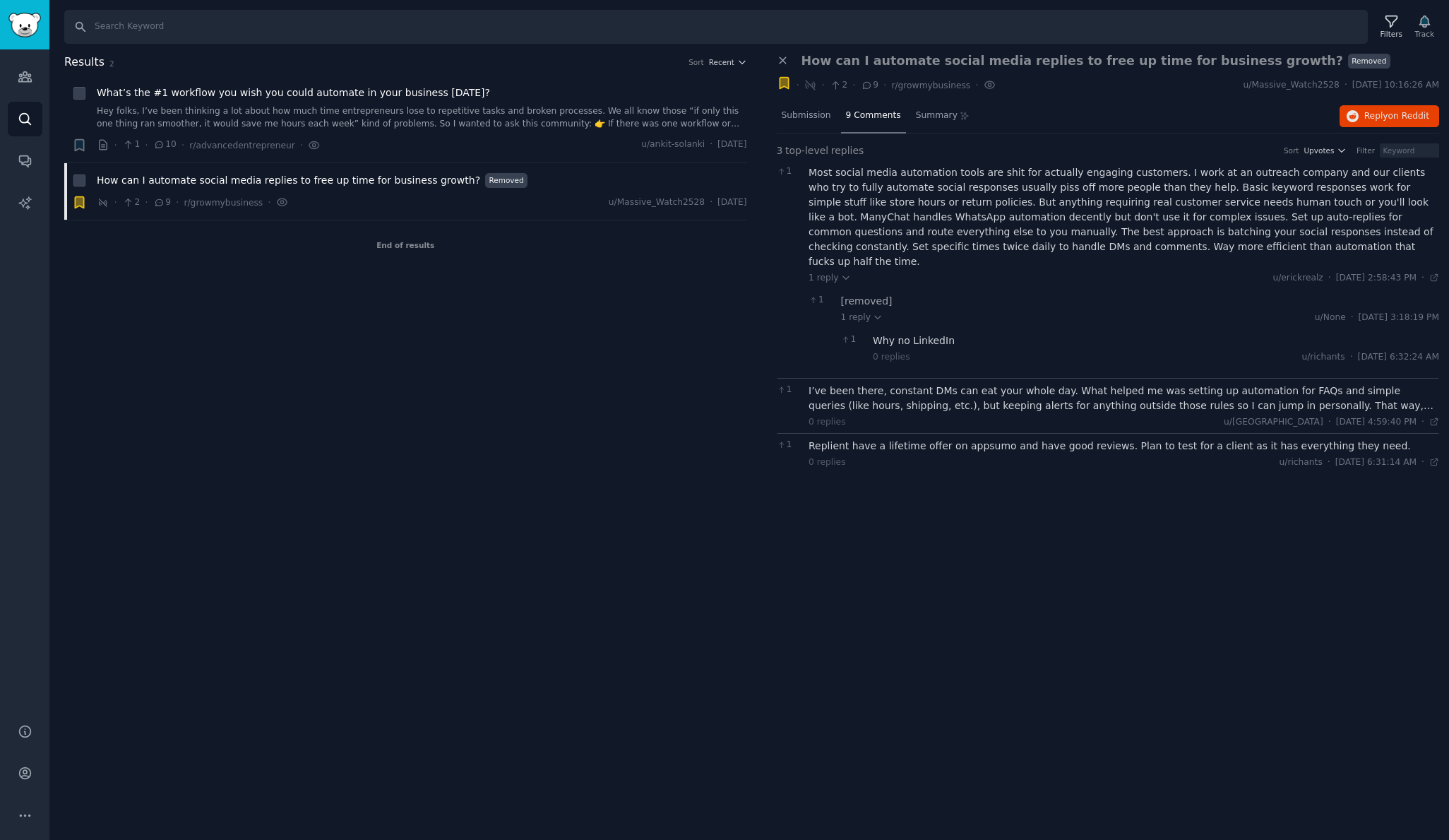
click at [900, 385] on div "I’ve been there, constant DMs can eat your whole day. What helped me was settin…" at bounding box center [1123, 398] width 630 height 29
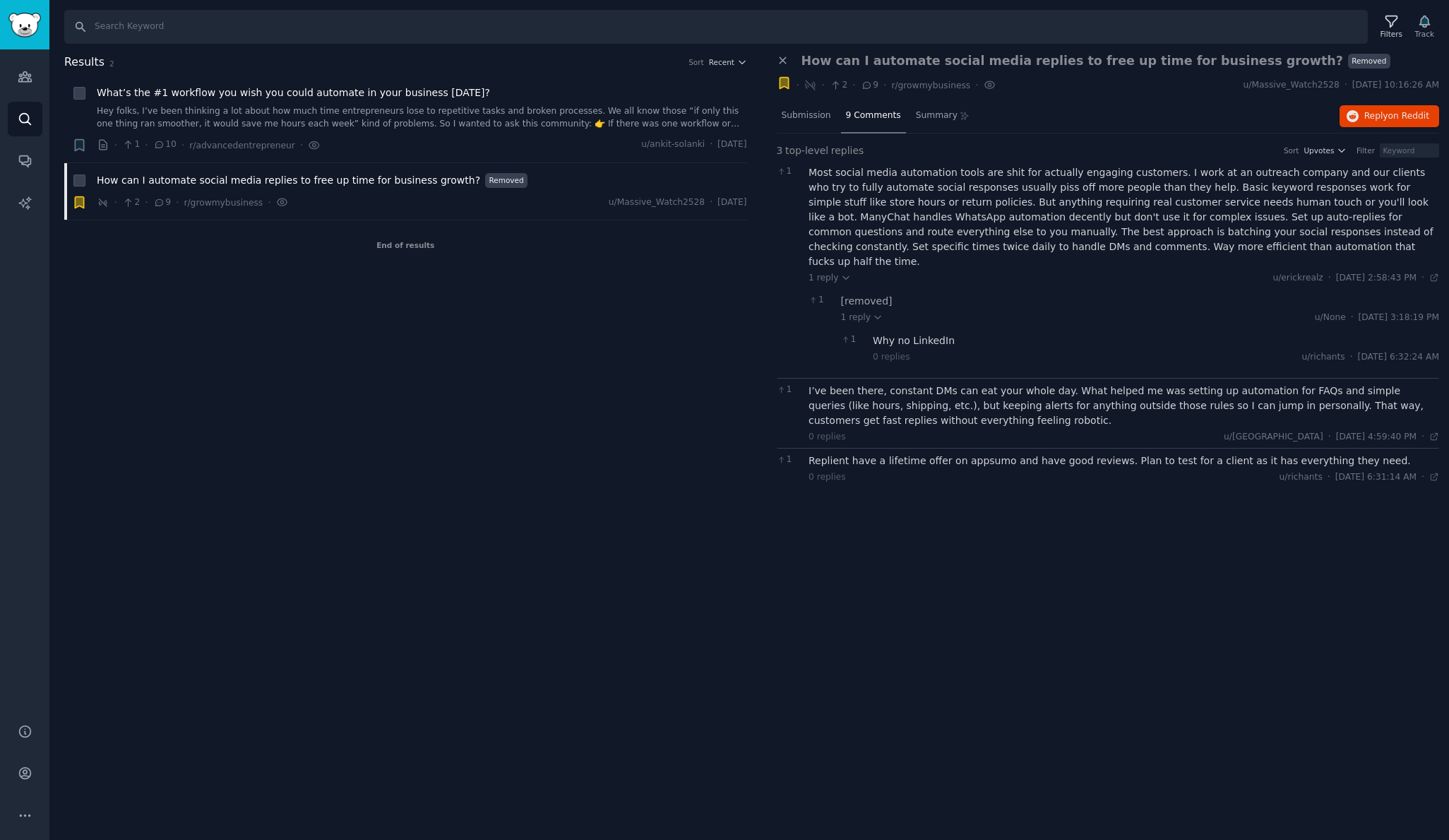
click at [925, 453] on div "Replient have a lifetime offer on appsumo and have good reviews. Plan to test f…" at bounding box center [1123, 460] width 630 height 15
click at [286, 98] on span "What’s the #1 workflow you wish you could automate in your business today?" at bounding box center [293, 93] width 393 height 15
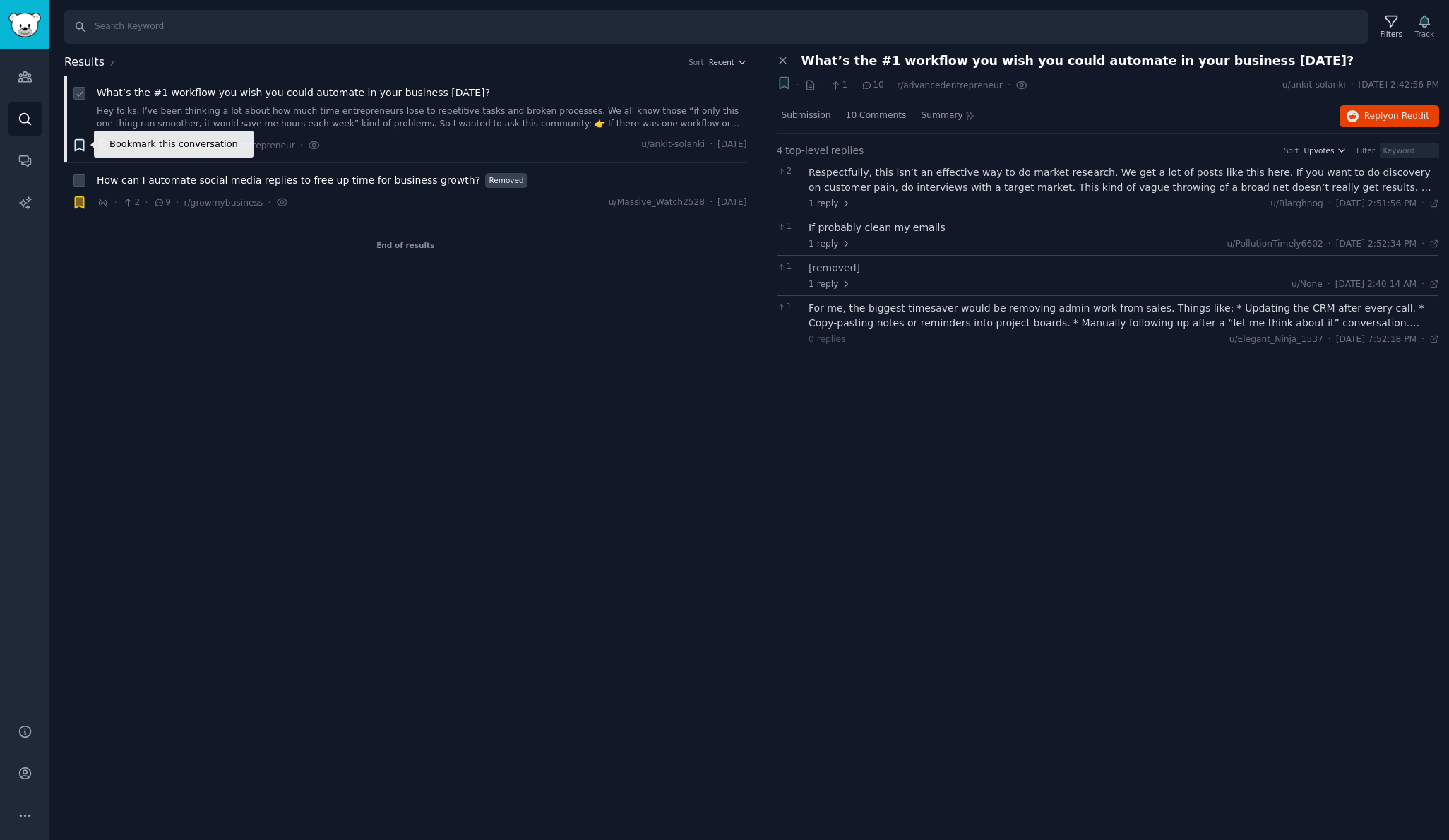
click at [76, 144] on icon "button" at bounding box center [79, 145] width 9 height 11
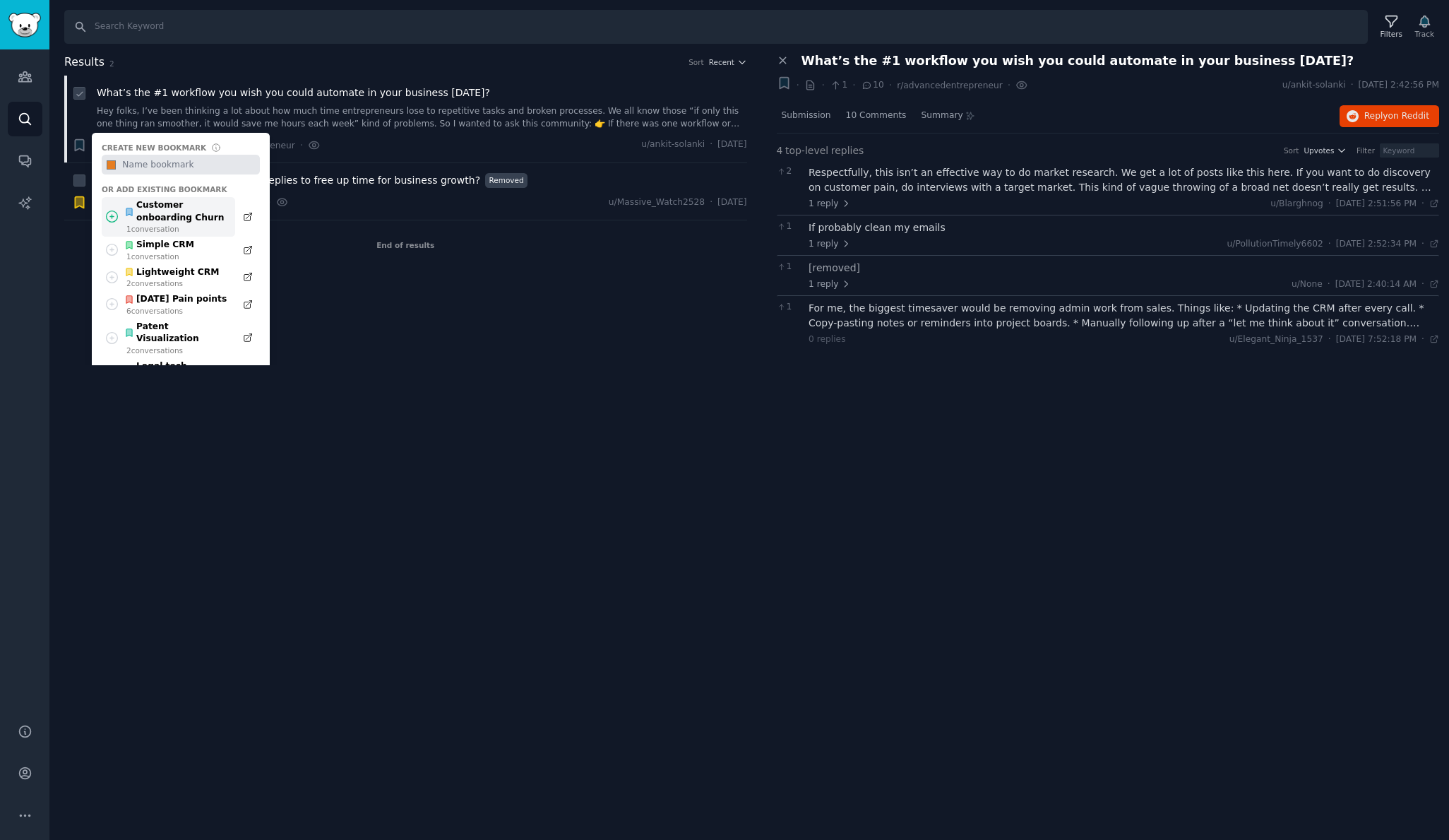
click at [160, 215] on div "Customer onboarding Churn" at bounding box center [176, 211] width 104 height 25
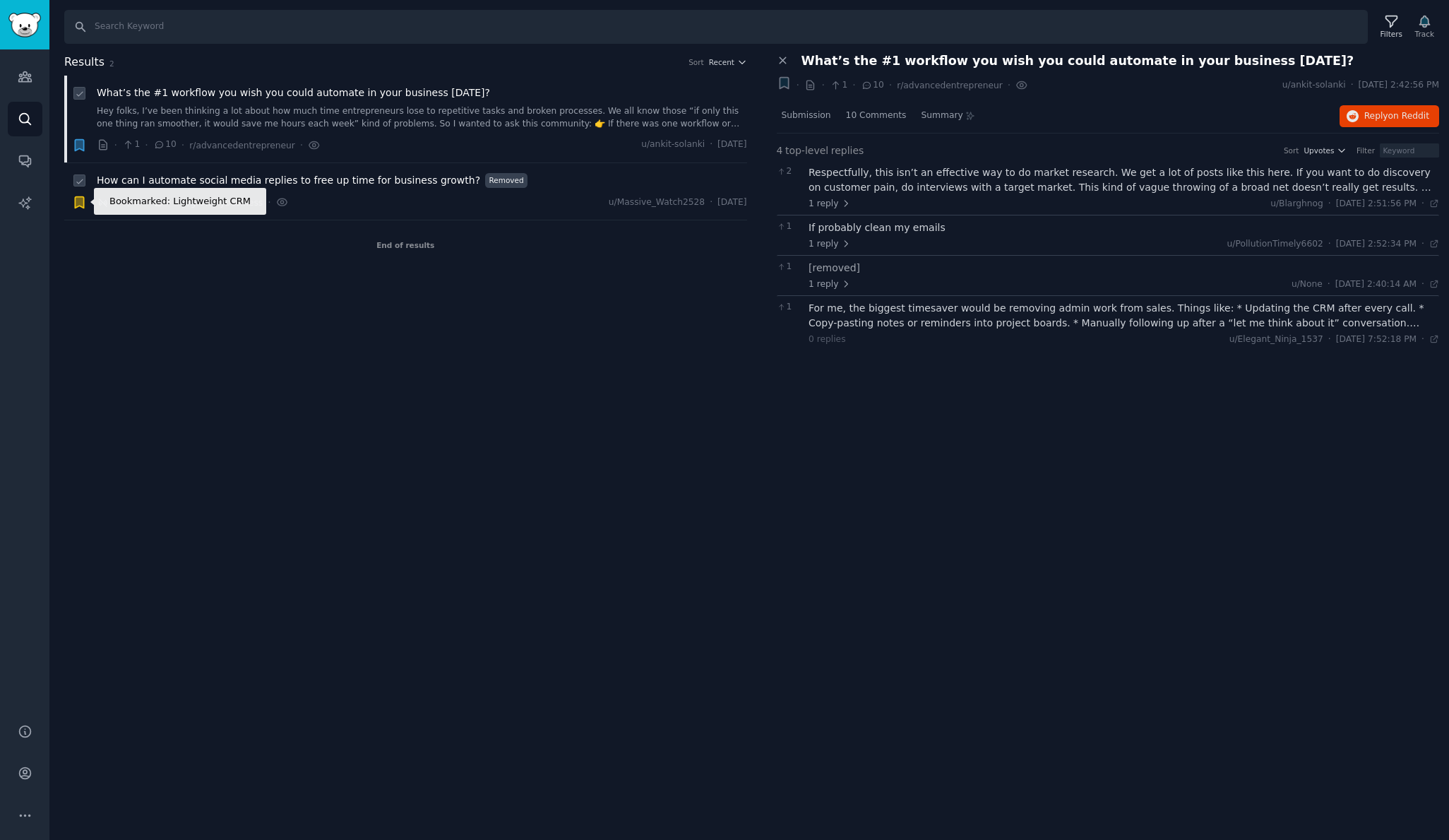
click at [82, 201] on icon "button" at bounding box center [79, 202] width 9 height 11
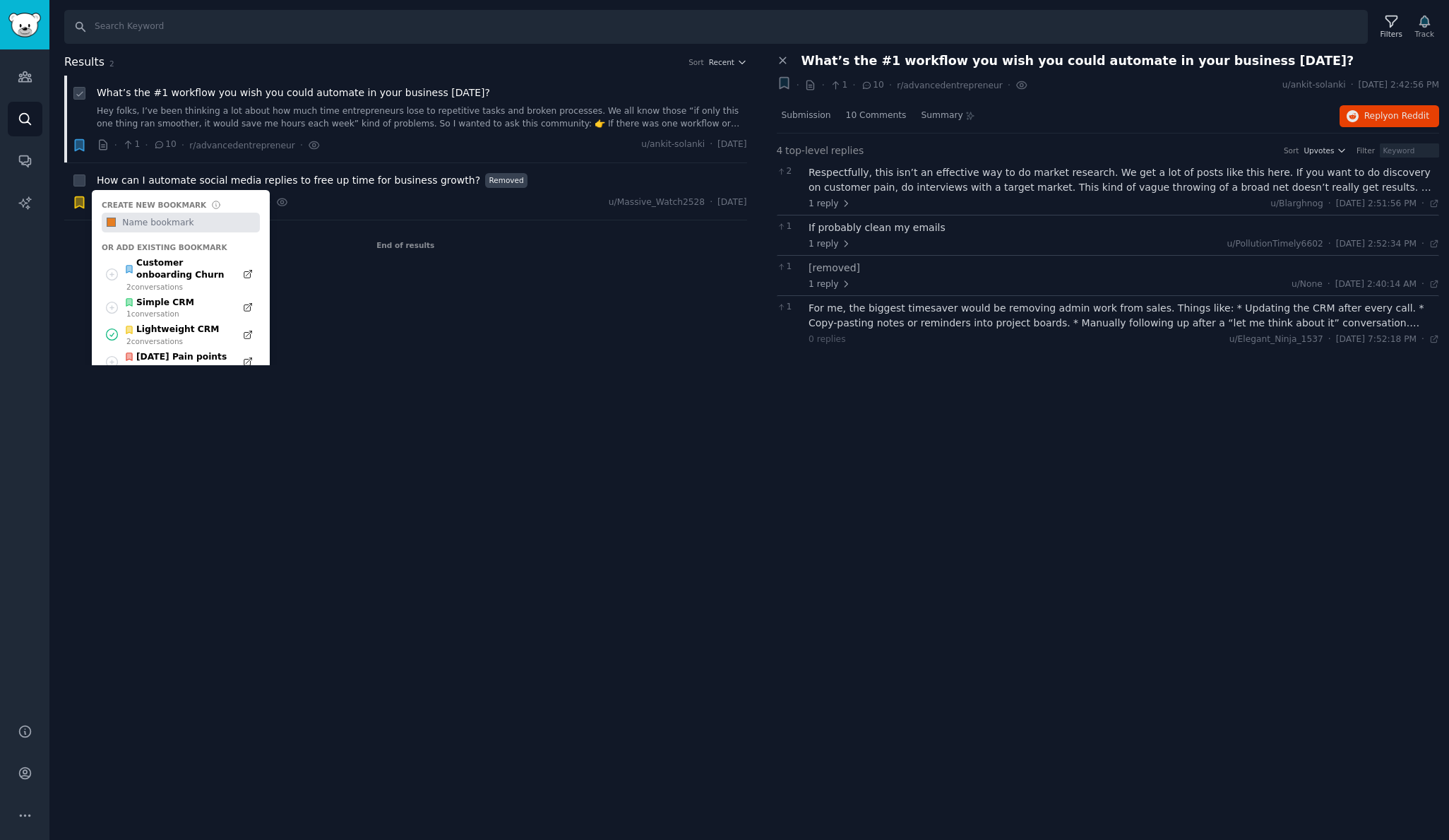
click at [373, 328] on div "Results 2 Sort Recent Bookmark this conversation What’s the #1 workflow you wis…" at bounding box center [415, 210] width 702 height 312
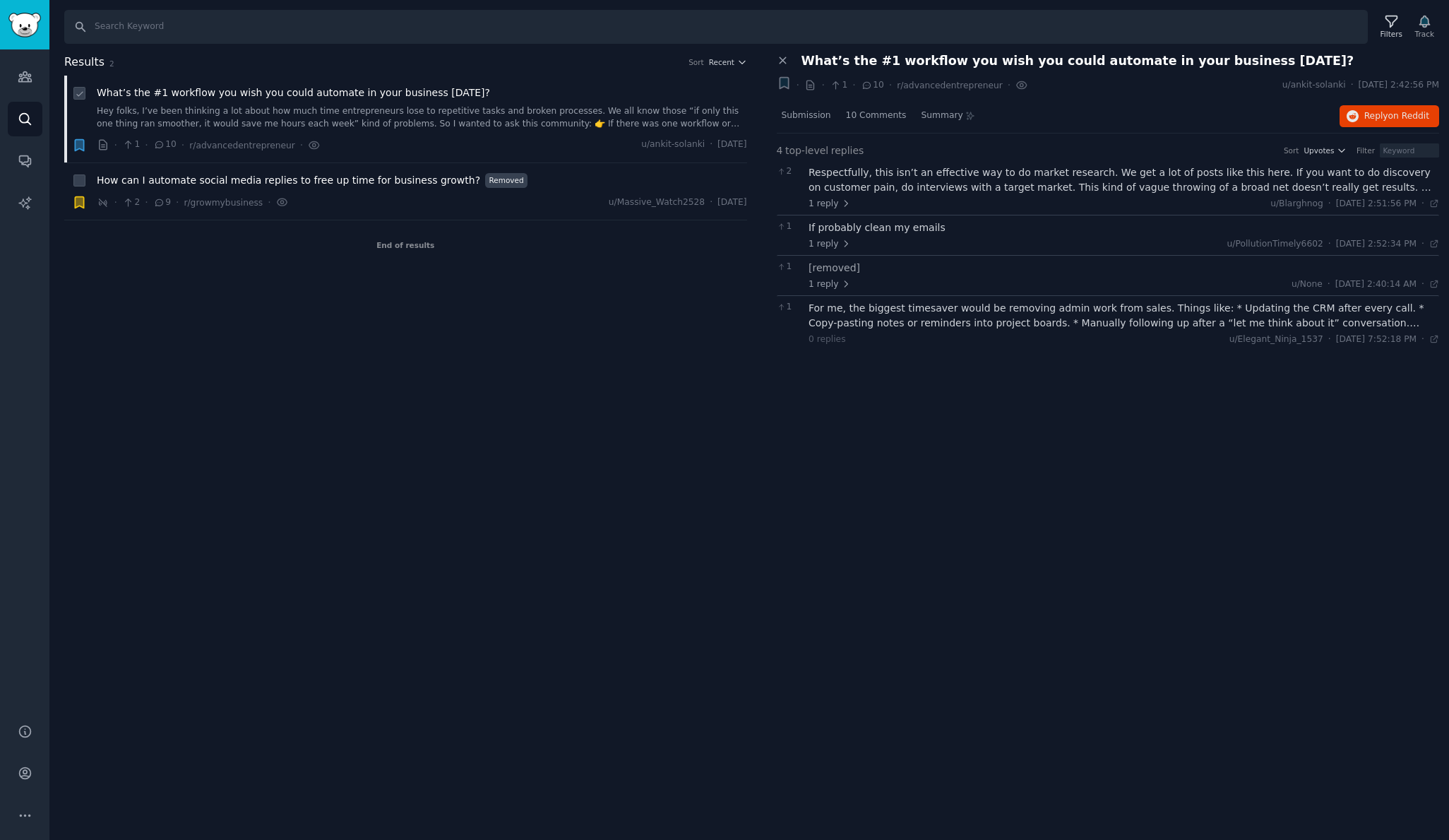
click at [143, 269] on div "End of results" at bounding box center [405, 245] width 683 height 49
click at [81, 204] on icon "button" at bounding box center [79, 202] width 9 height 11
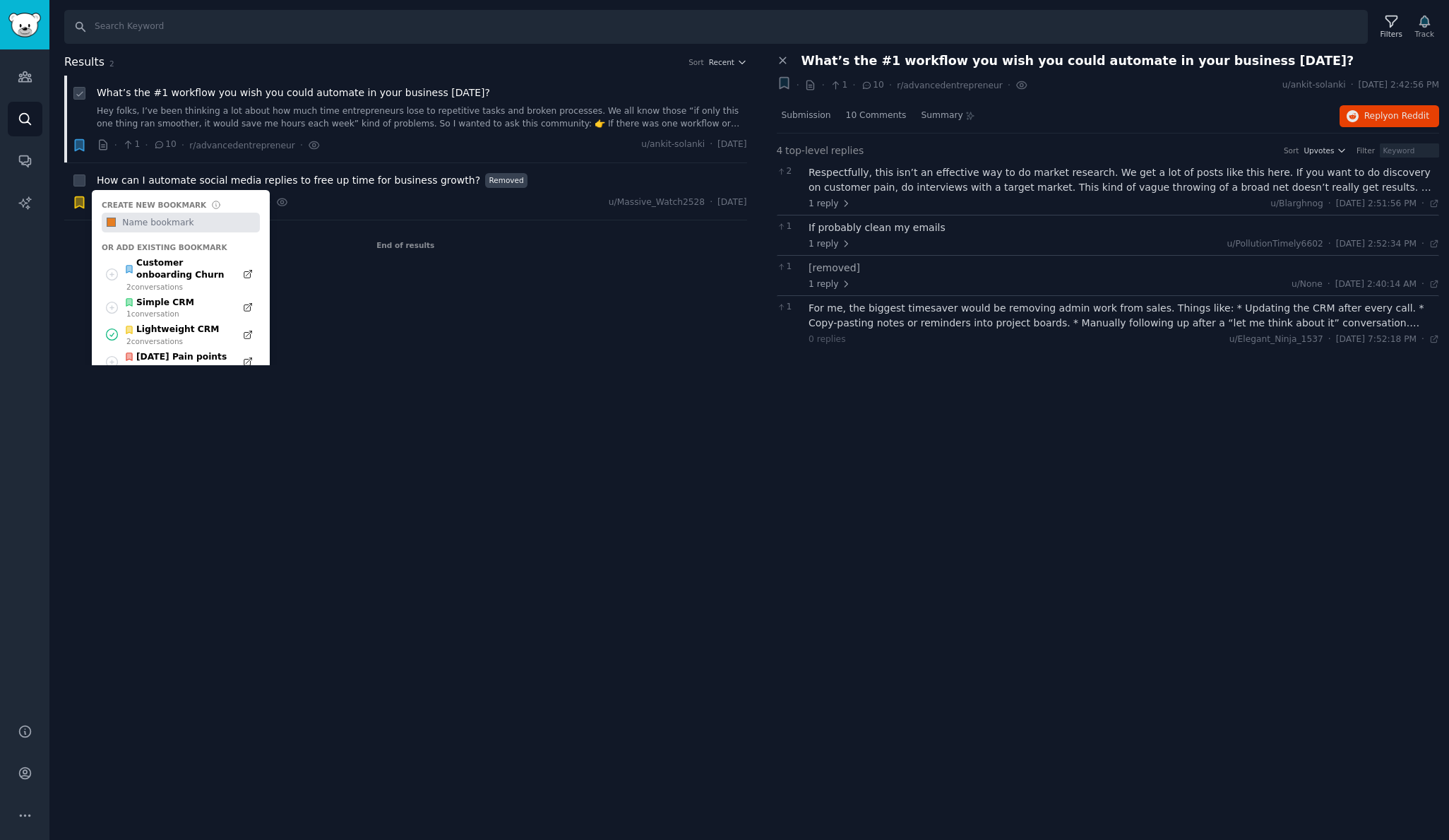
click at [432, 271] on div "Results 2 Sort Recent Bookmark this conversation What’s the #1 workflow you wis…" at bounding box center [415, 210] width 702 height 312
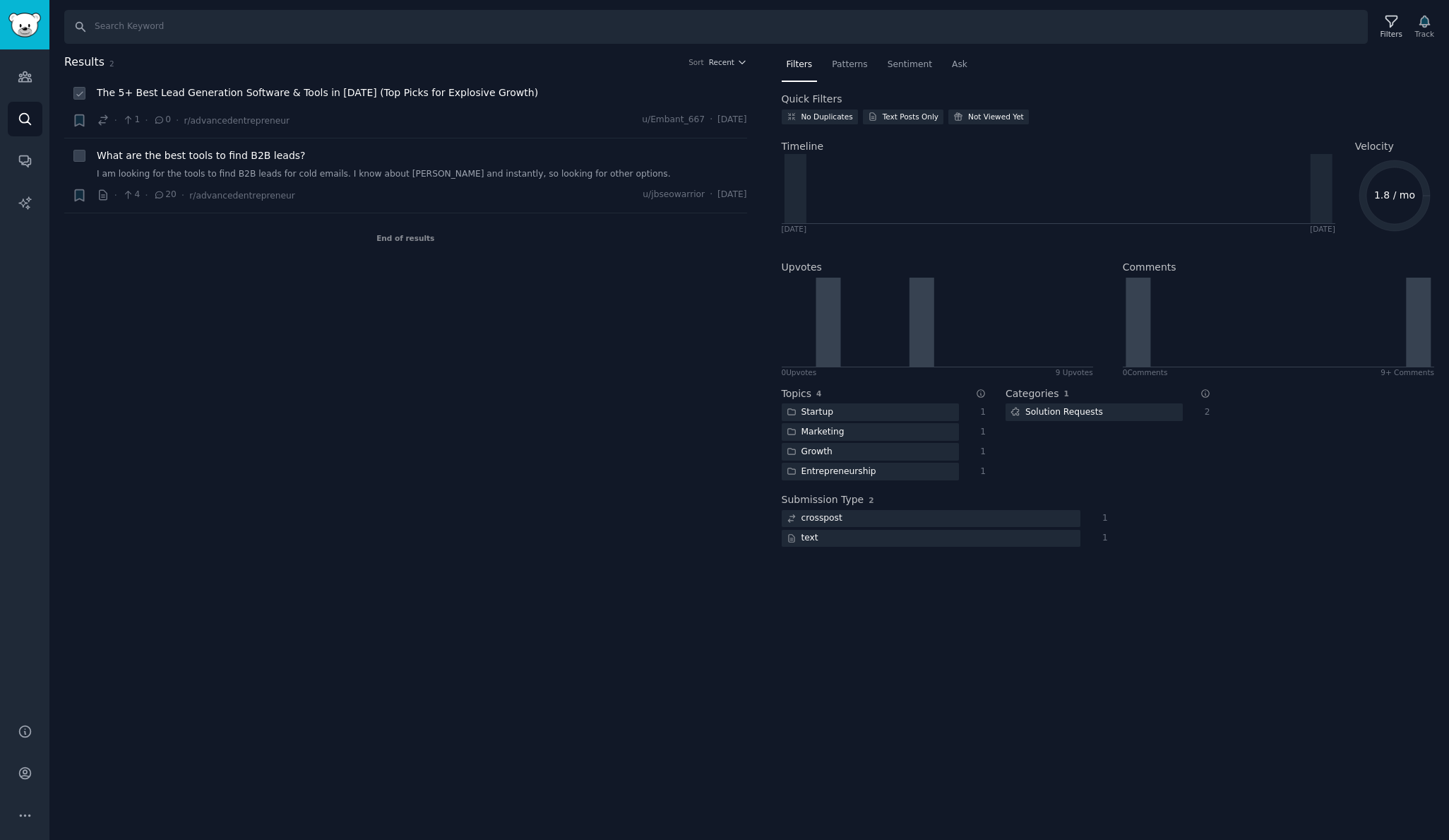
click at [395, 96] on span "The 5+ Best Lead Generation Software & Tools in [DATE] (Top Picks for Explosive…" at bounding box center [317, 93] width 441 height 15
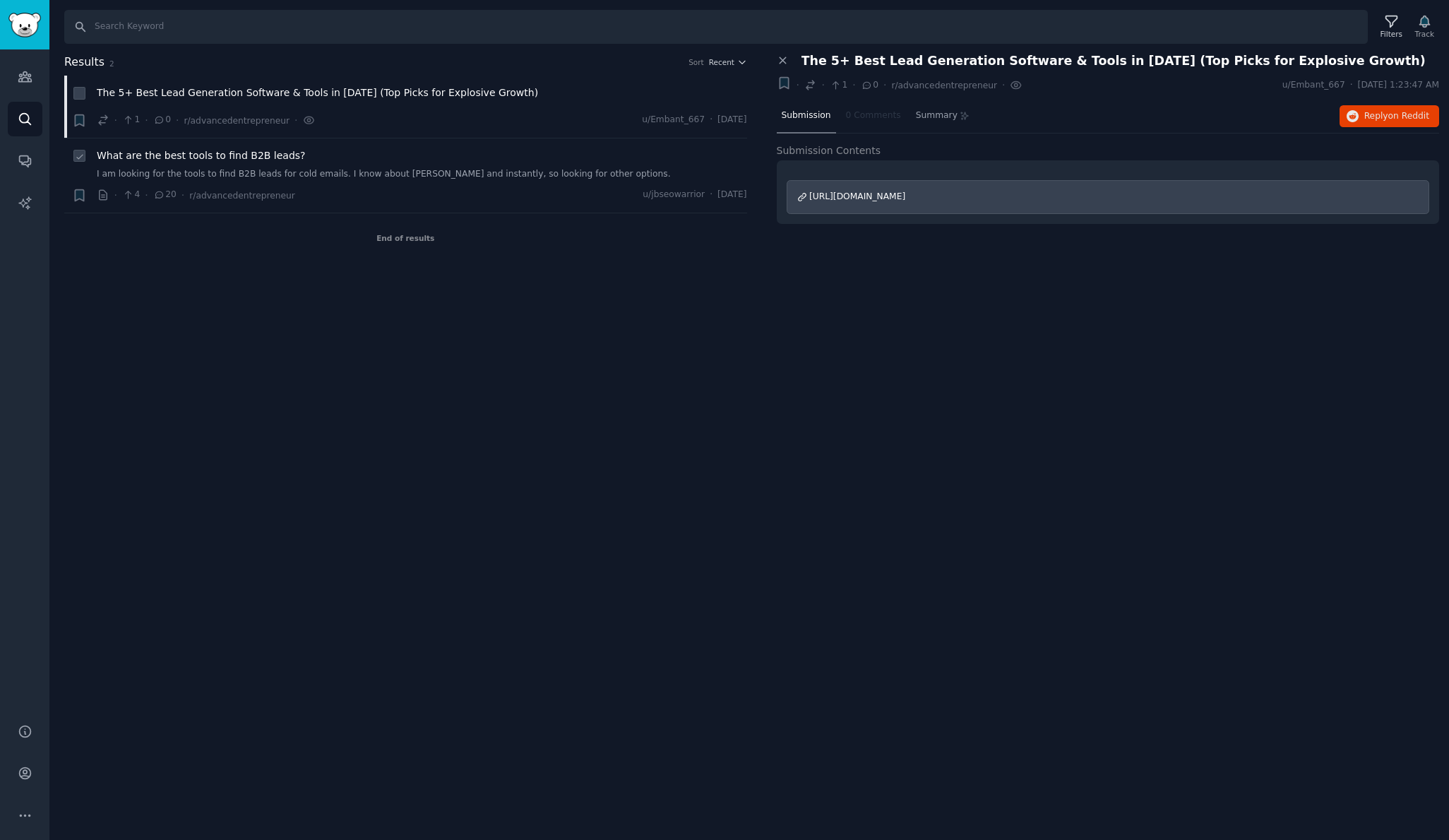
click at [262, 167] on div "What are the best tools to find B2B leads? I am looking for the tools to find B…" at bounding box center [422, 164] width 650 height 32
click at [257, 156] on span "What are the best tools to find B2B leads?" at bounding box center [201, 155] width 209 height 15
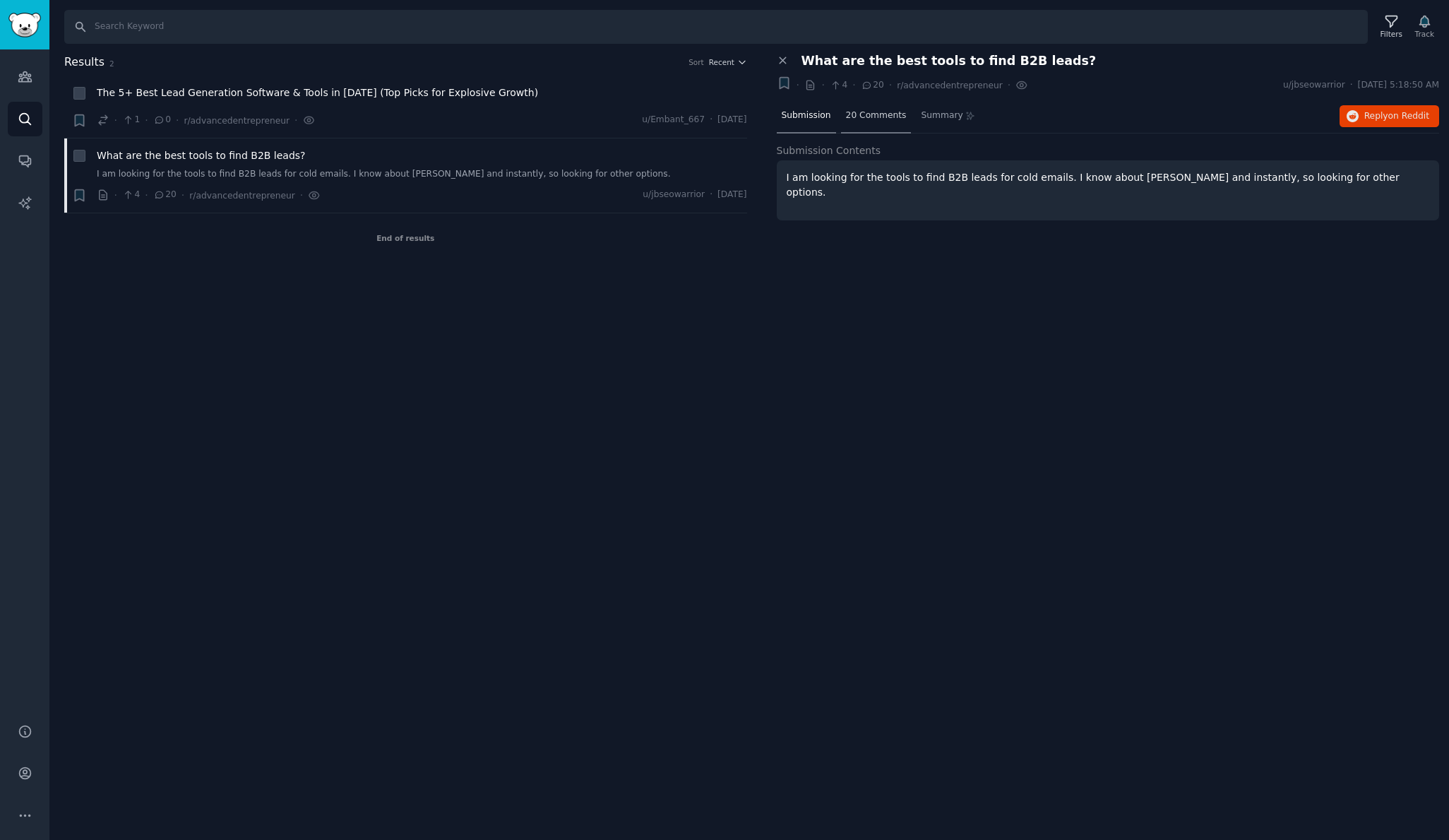
click at [893, 115] on span "20 Comments" at bounding box center [876, 115] width 61 height 13
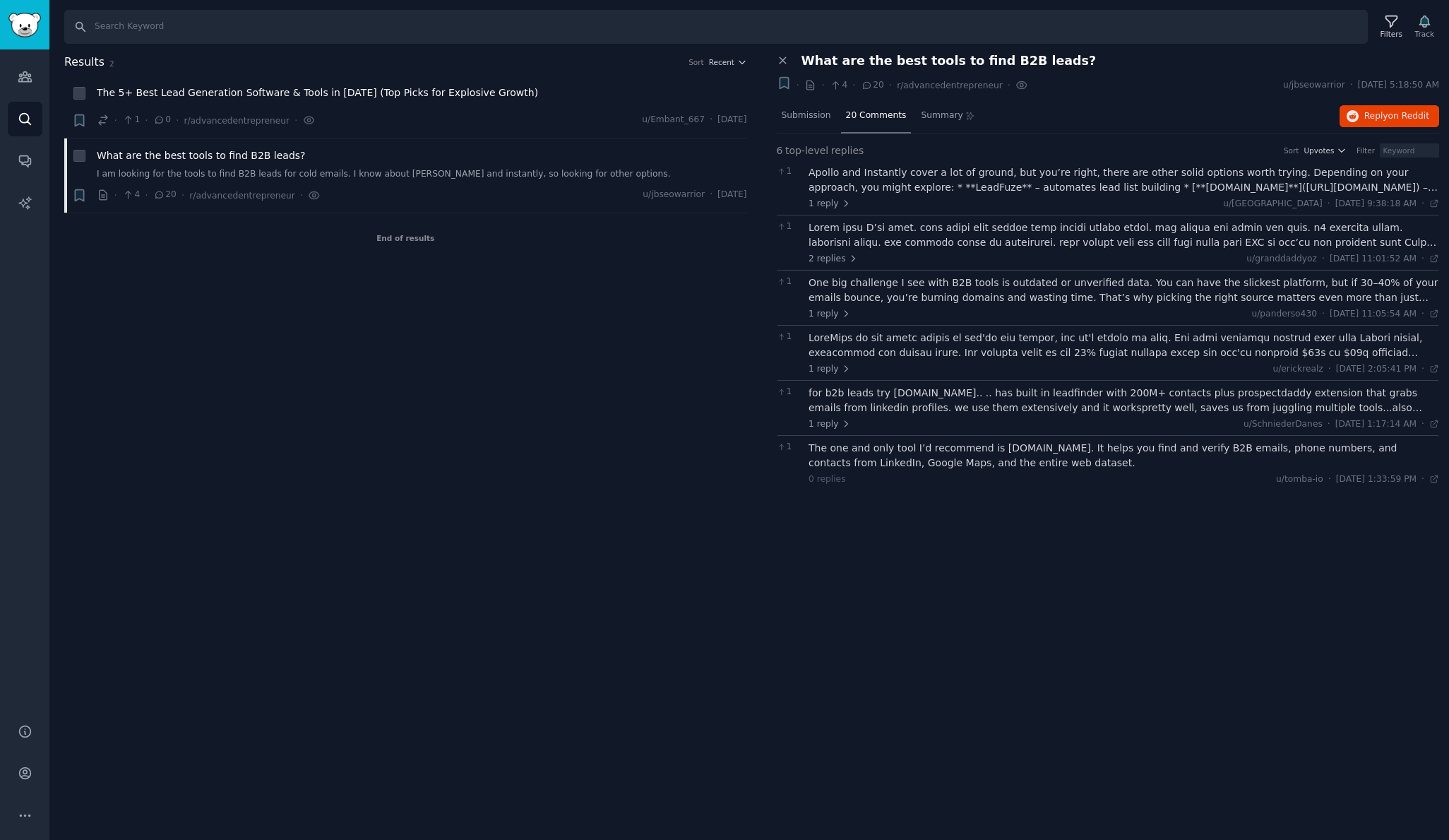
click at [889, 169] on div "Apollo and Instantly cover a lot of ground, but you’re right, there are other s…" at bounding box center [1123, 180] width 630 height 29
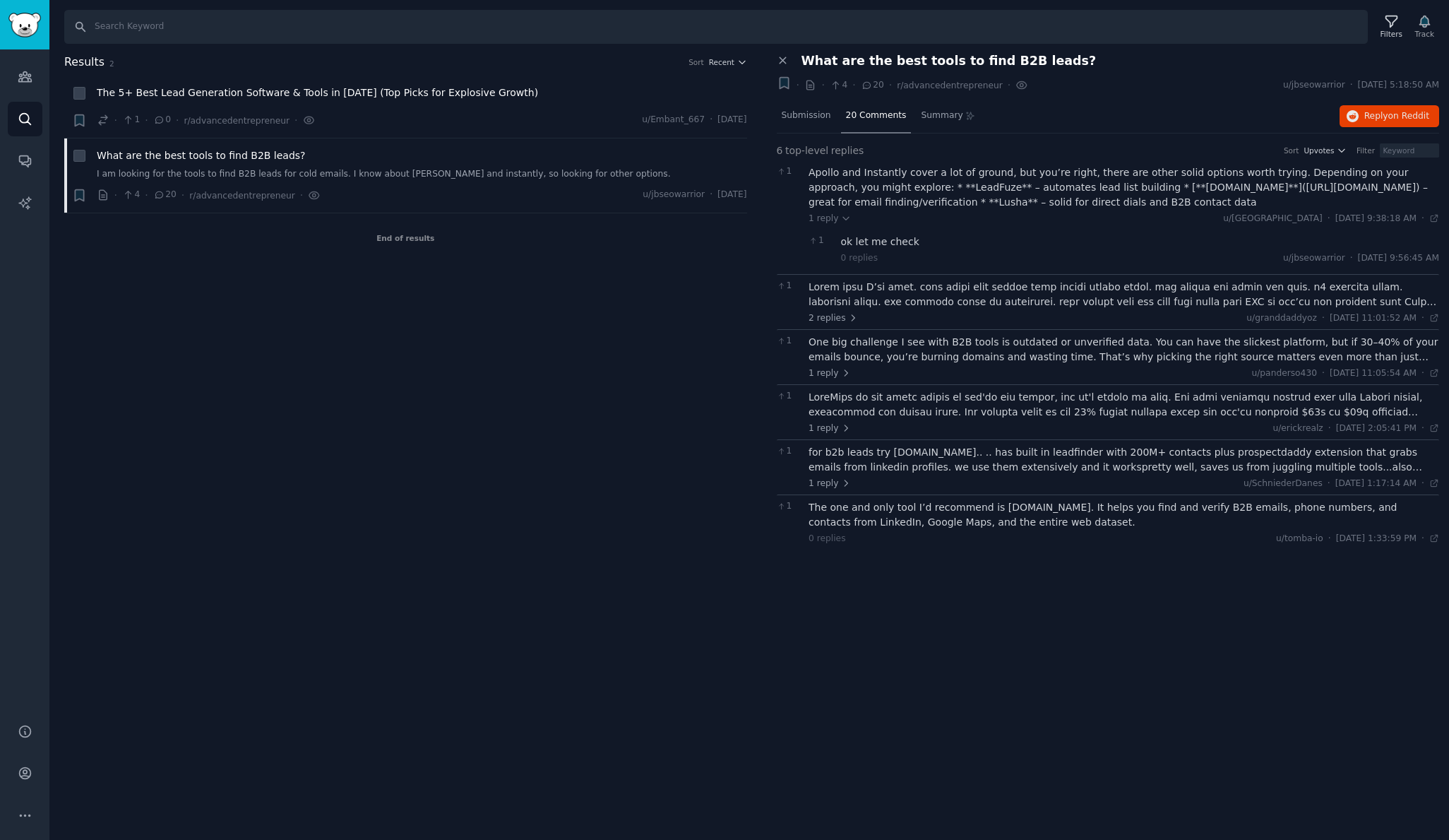
click at [901, 240] on div "ok let me check" at bounding box center [1140, 241] width 599 height 15
click at [964, 291] on div at bounding box center [1123, 294] width 630 height 29
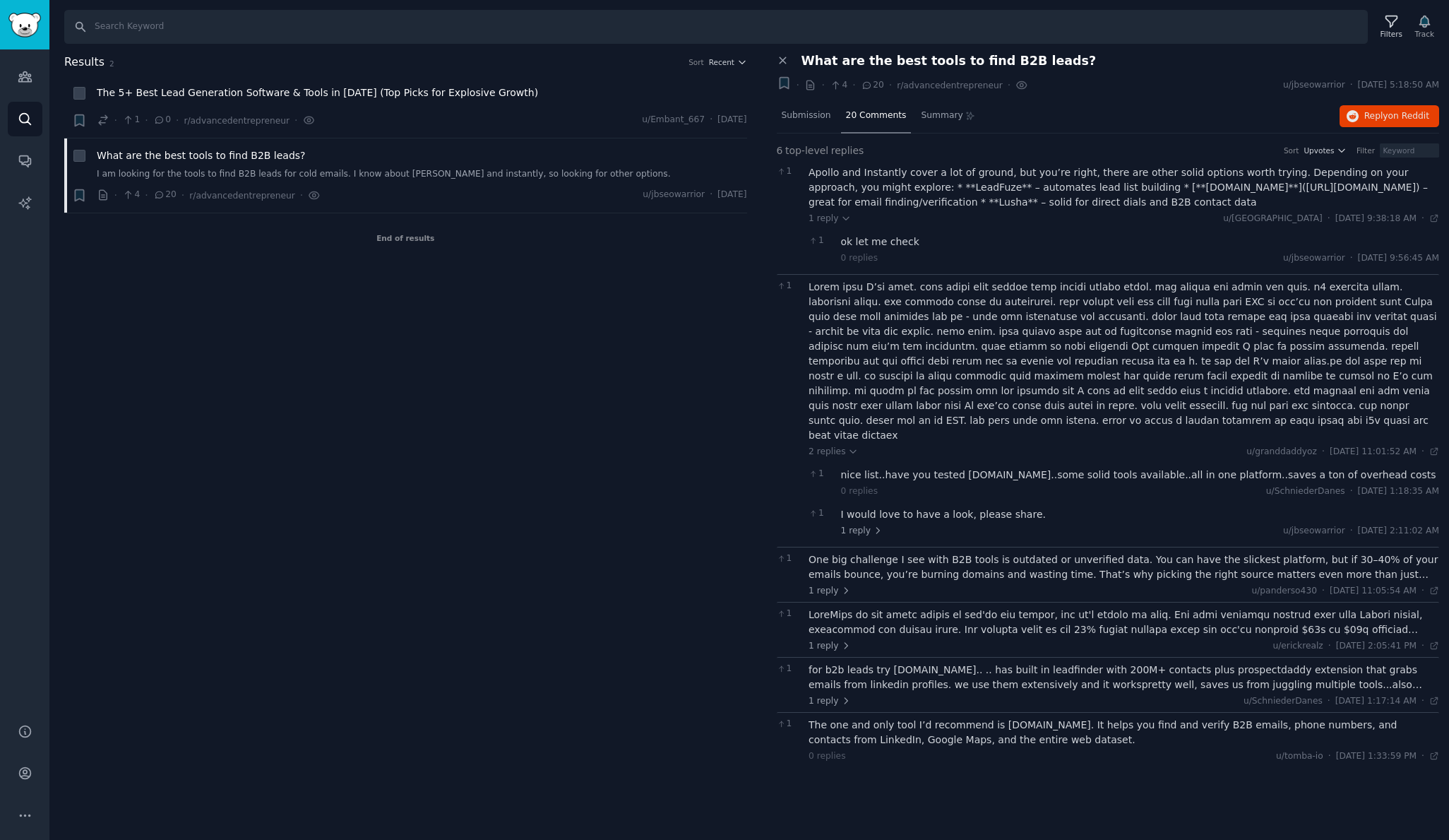
click at [847, 552] on div "One big challenge I see with B2B tools is outdated or unverified data. You can …" at bounding box center [1123, 566] width 630 height 29
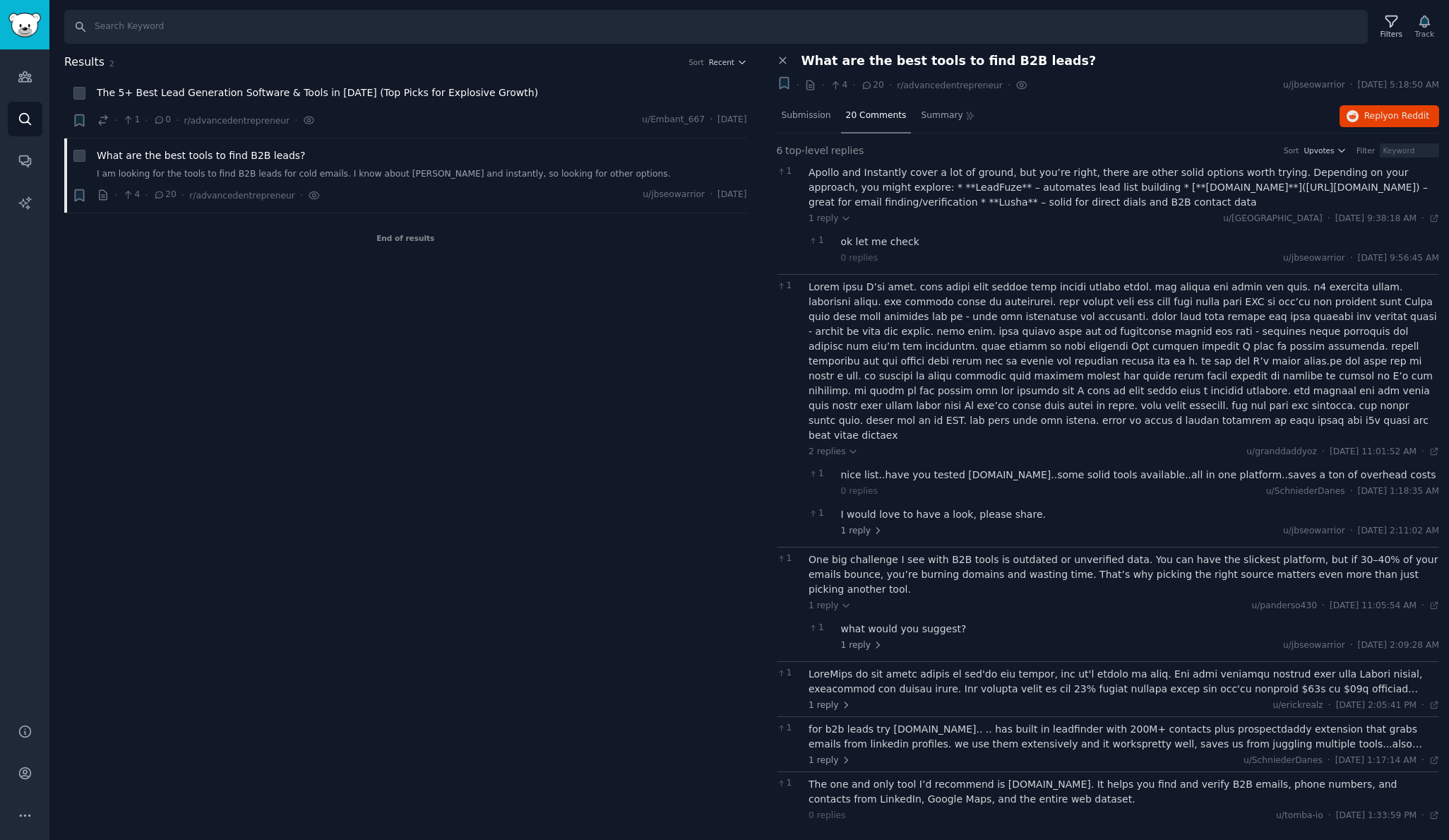
click at [861, 622] on div "what would you suggest?" at bounding box center [1140, 629] width 599 height 15
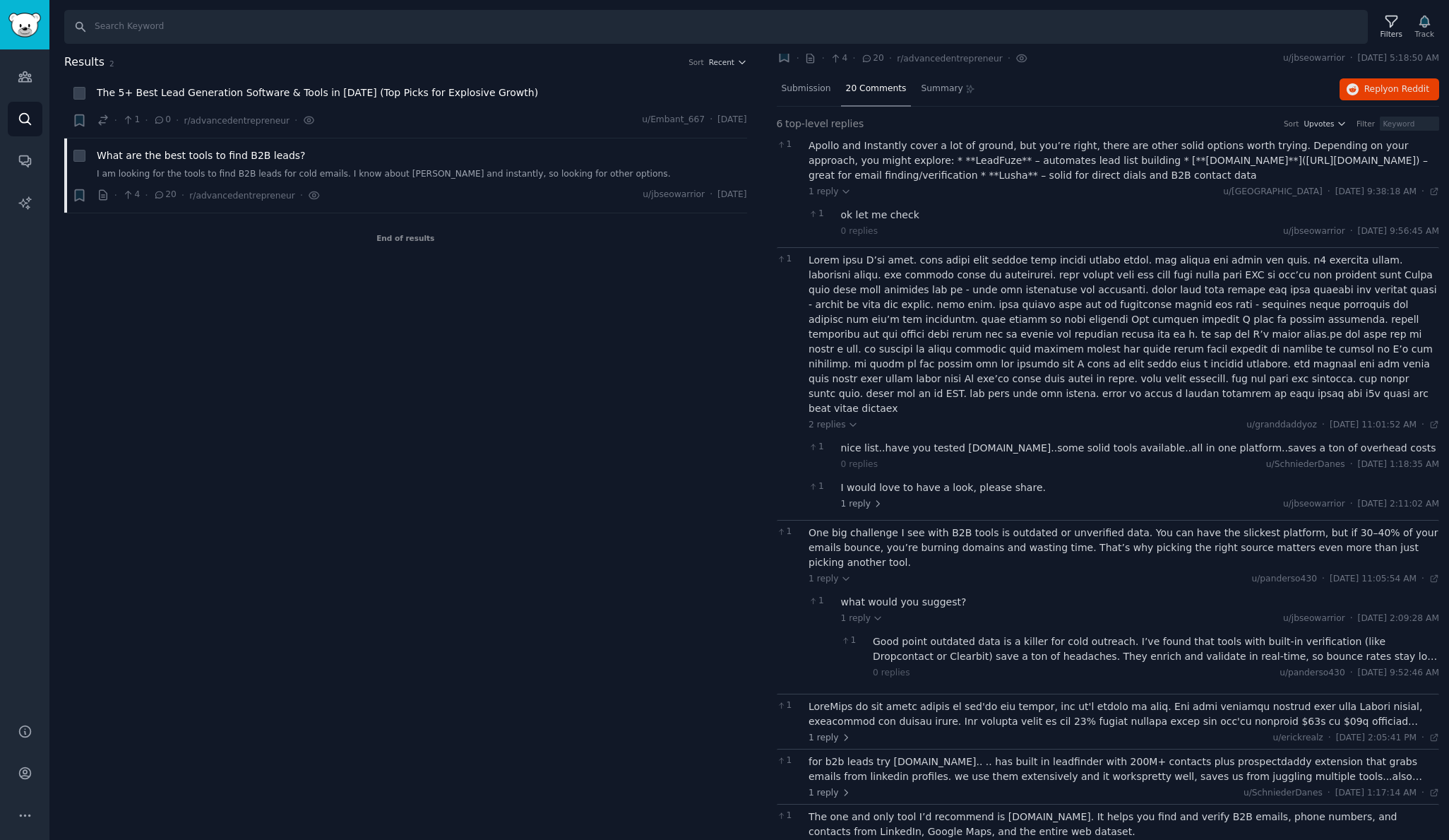
scroll to position [26, 0]
click at [918, 635] on div "Good point outdated data is a killer for cold outreach. I’ve found that tools w…" at bounding box center [1156, 649] width 566 height 29
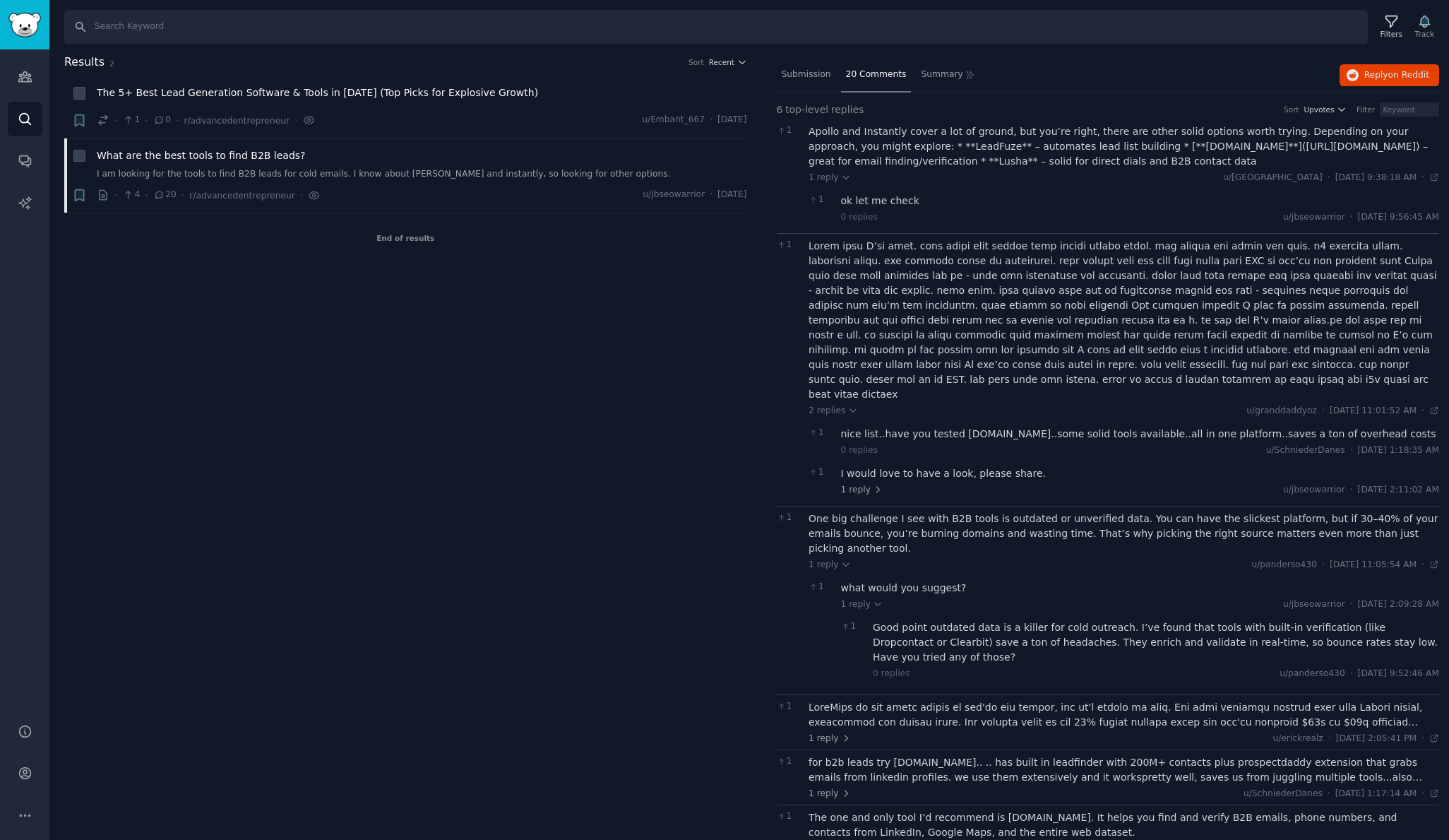
scroll to position [0, 0]
click at [924, 700] on div at bounding box center [1123, 714] width 630 height 29
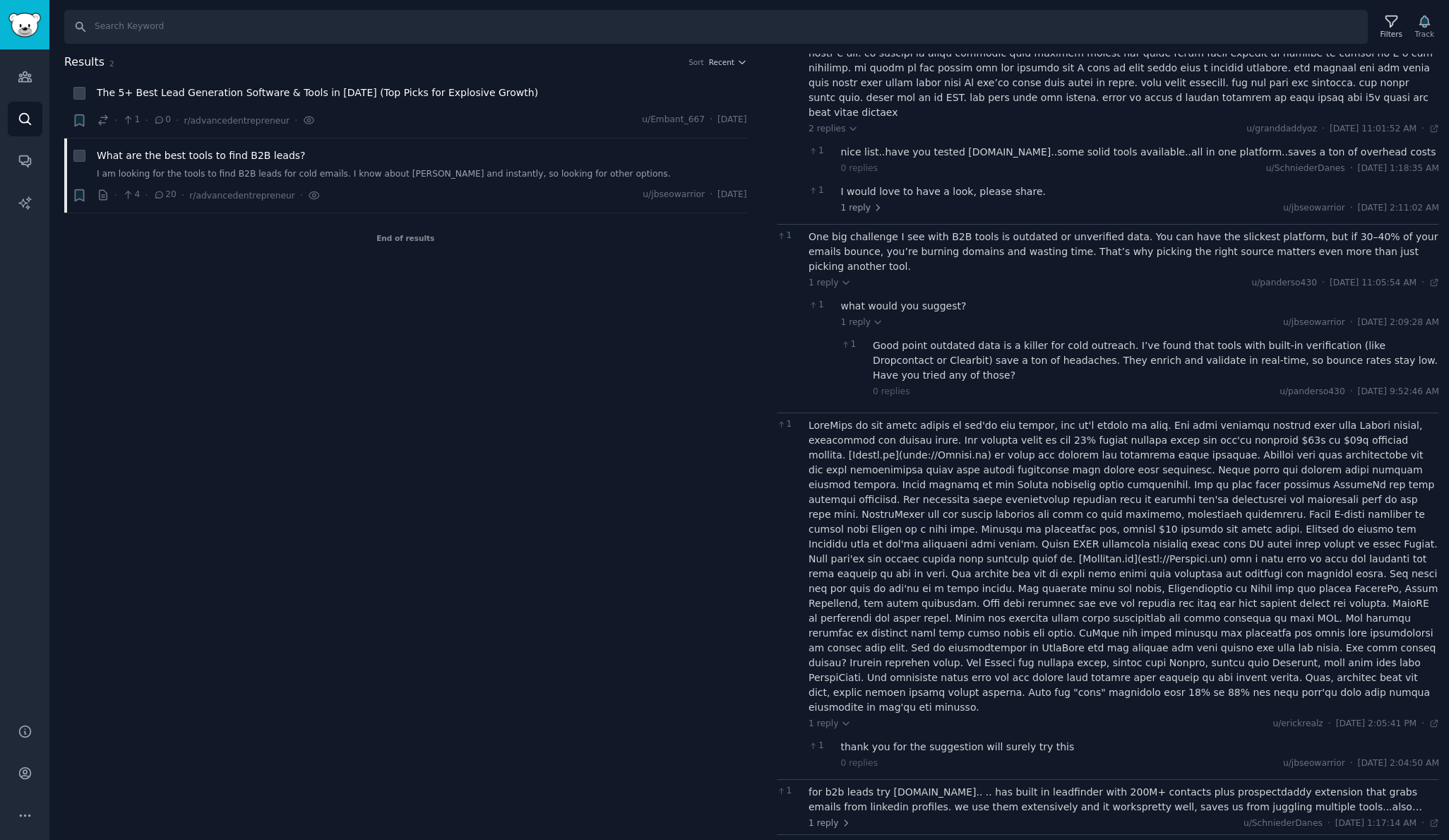
scroll to position [2, 0]
click at [924, 740] on div "thank you for the suggestion will surely try this" at bounding box center [1140, 747] width 599 height 15
click at [933, 785] on div "for b2b leads try smartreach.io.. .. has built in leadfinder with 200M+ contact…" at bounding box center [1123, 799] width 630 height 29
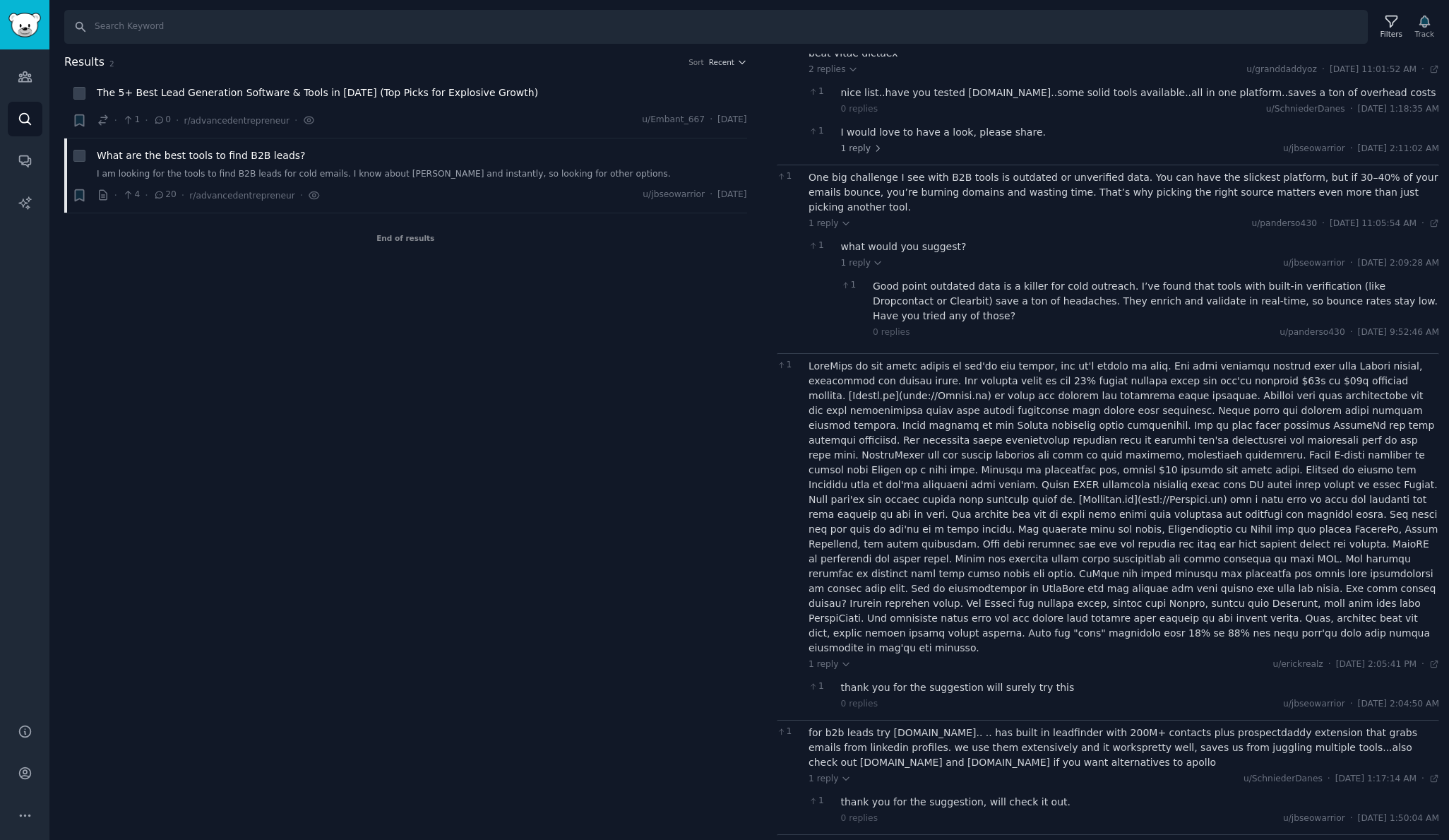
scroll to position [381, 0]
click at [925, 839] on div "The one and only tool I’d recommend is tomba.io. It helps you find and verify B…" at bounding box center [1123, 854] width 630 height 29
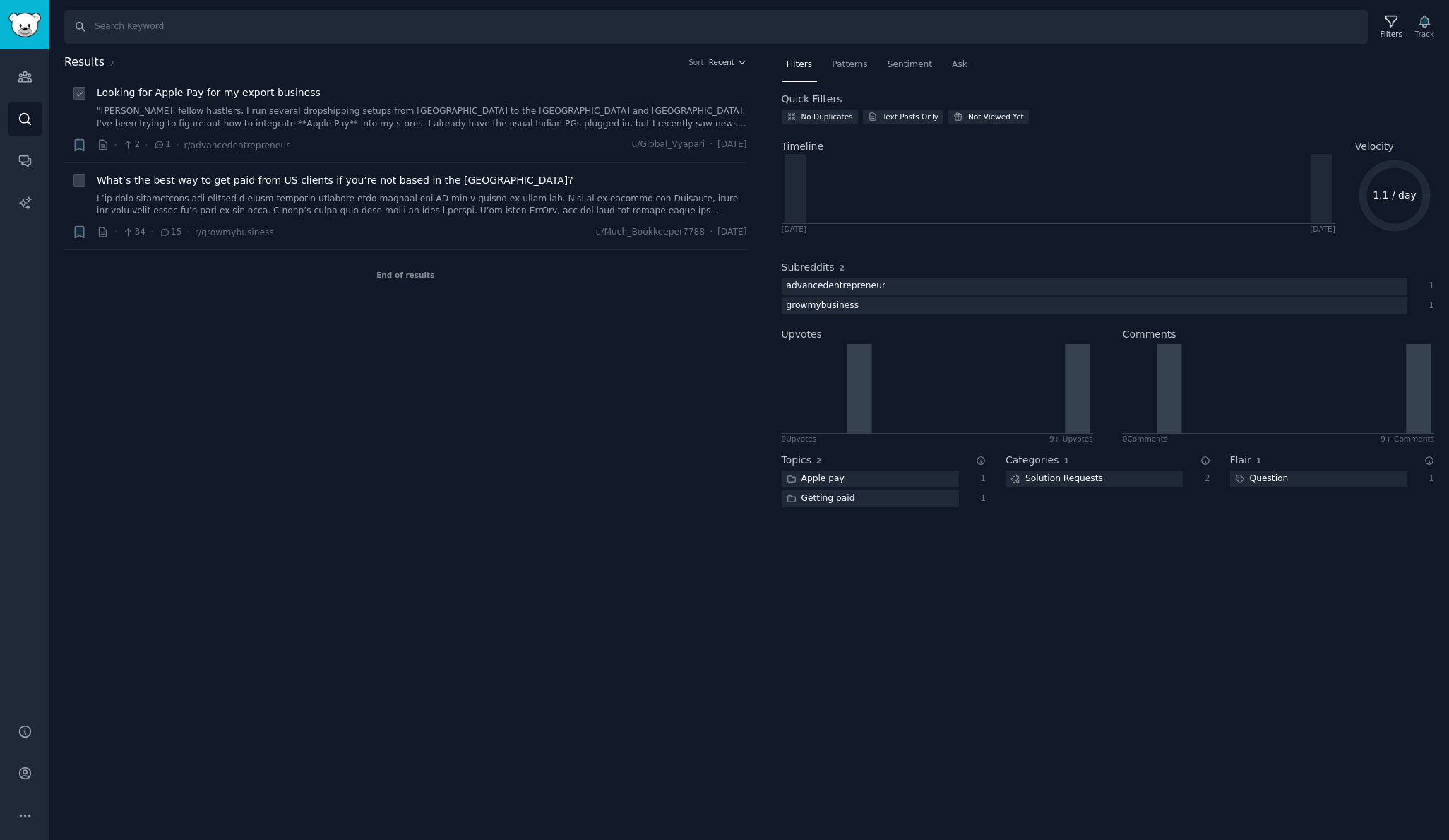
click at [514, 117] on link ""[PERSON_NAME], fellow hustlers, I run several dropshipping setups from [GEOGRA…" at bounding box center [422, 117] width 650 height 25
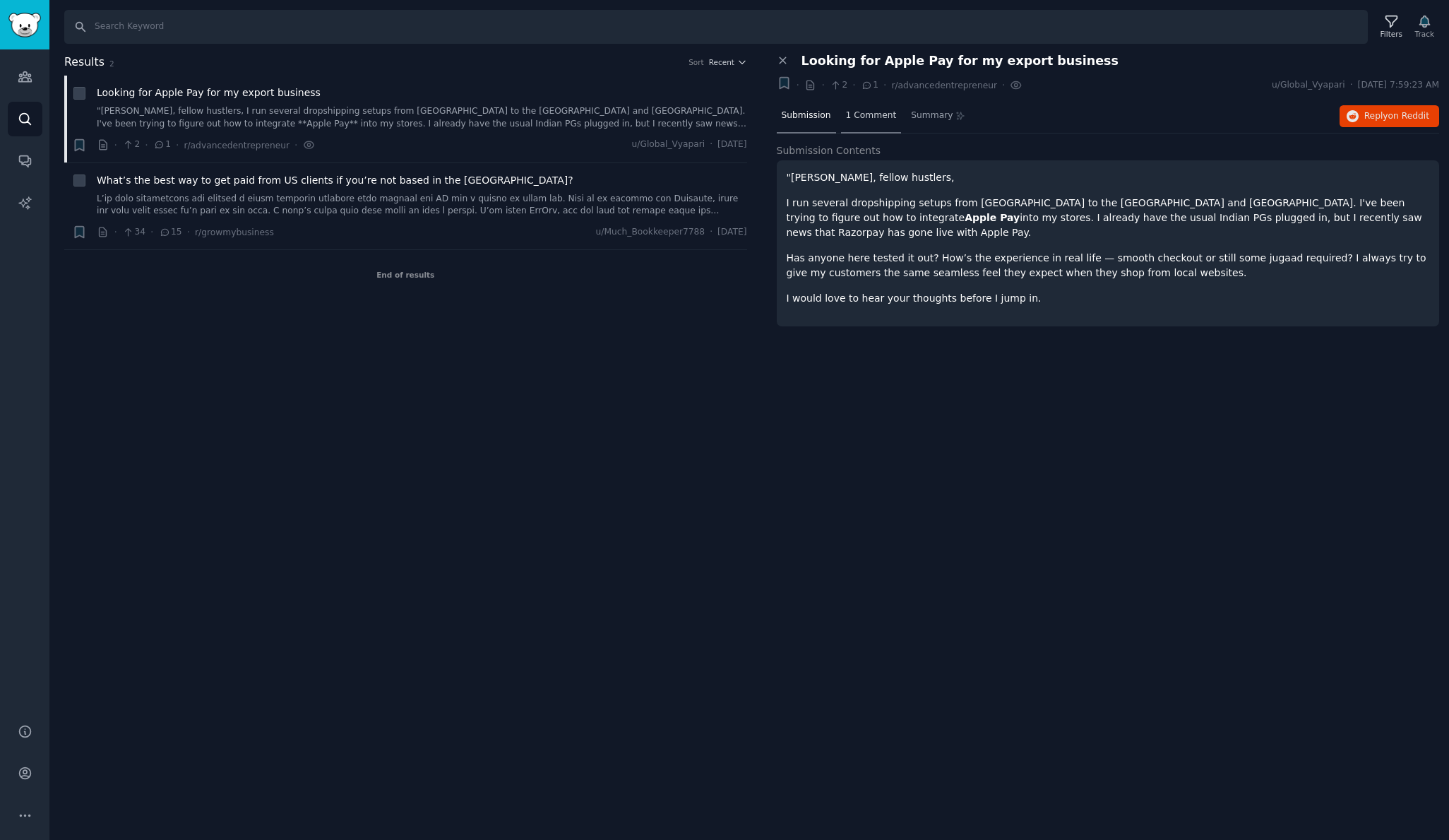
click at [873, 115] on span "1 Comment" at bounding box center [872, 115] width 51 height 13
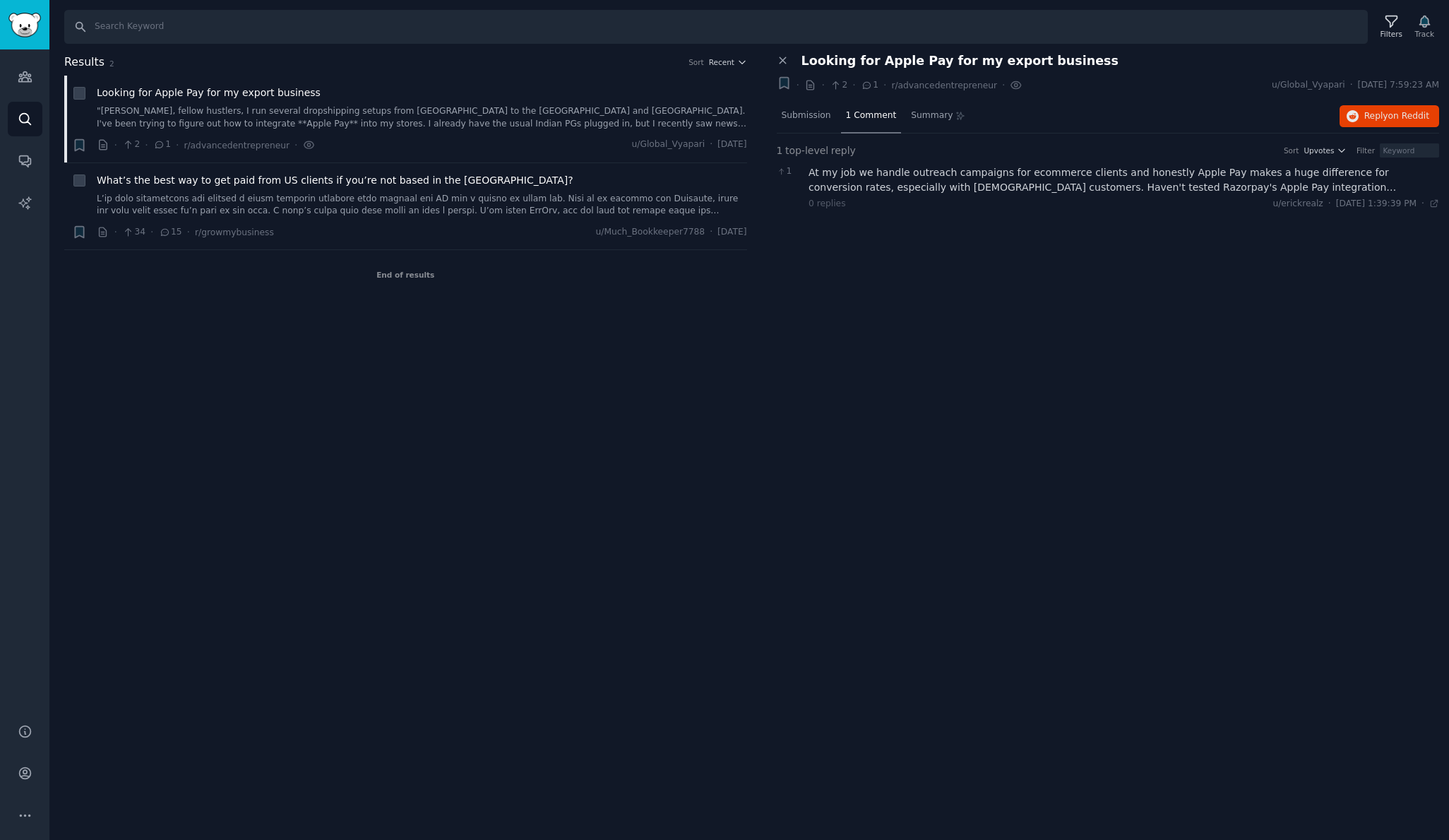
click at [887, 180] on div "At my job we handle outreach campaigns for ecommerce clients and honestly Apple…" at bounding box center [1123, 180] width 630 height 29
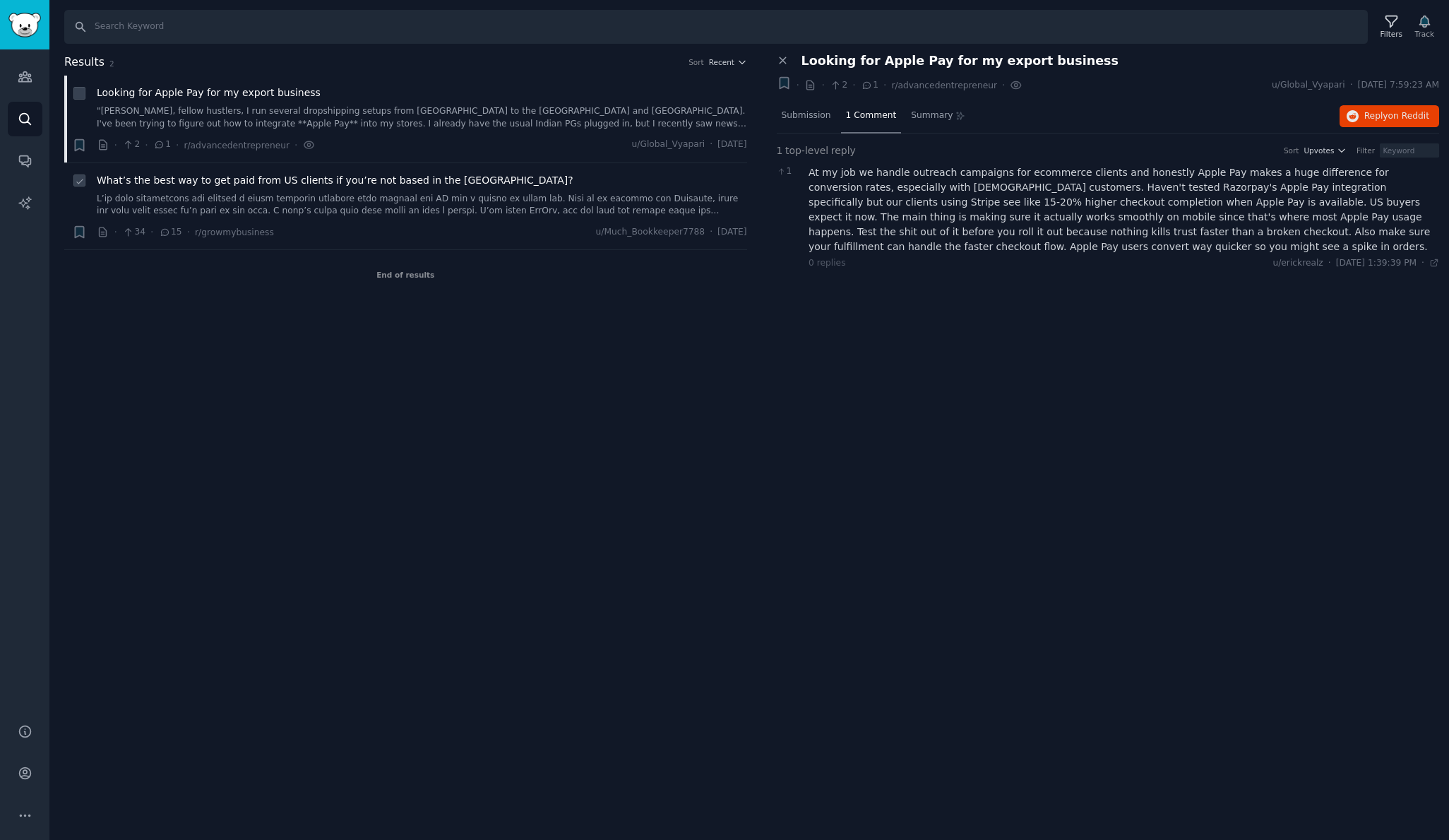
click at [305, 193] on link at bounding box center [422, 205] width 650 height 25
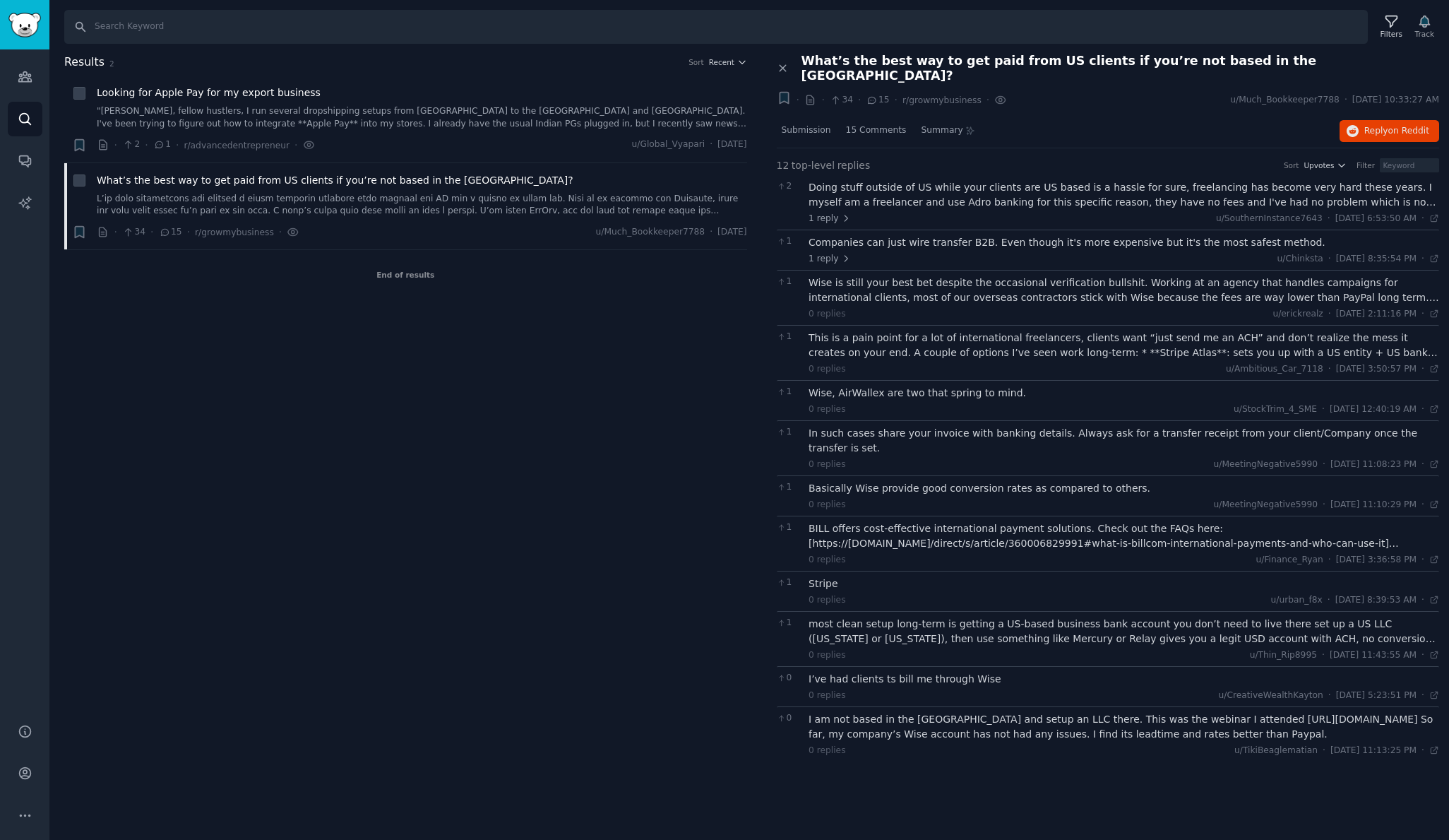
click at [834, 181] on div "Doing stuff outside of US while your clients are US based is a hassle for sure,…" at bounding box center [1123, 195] width 630 height 29
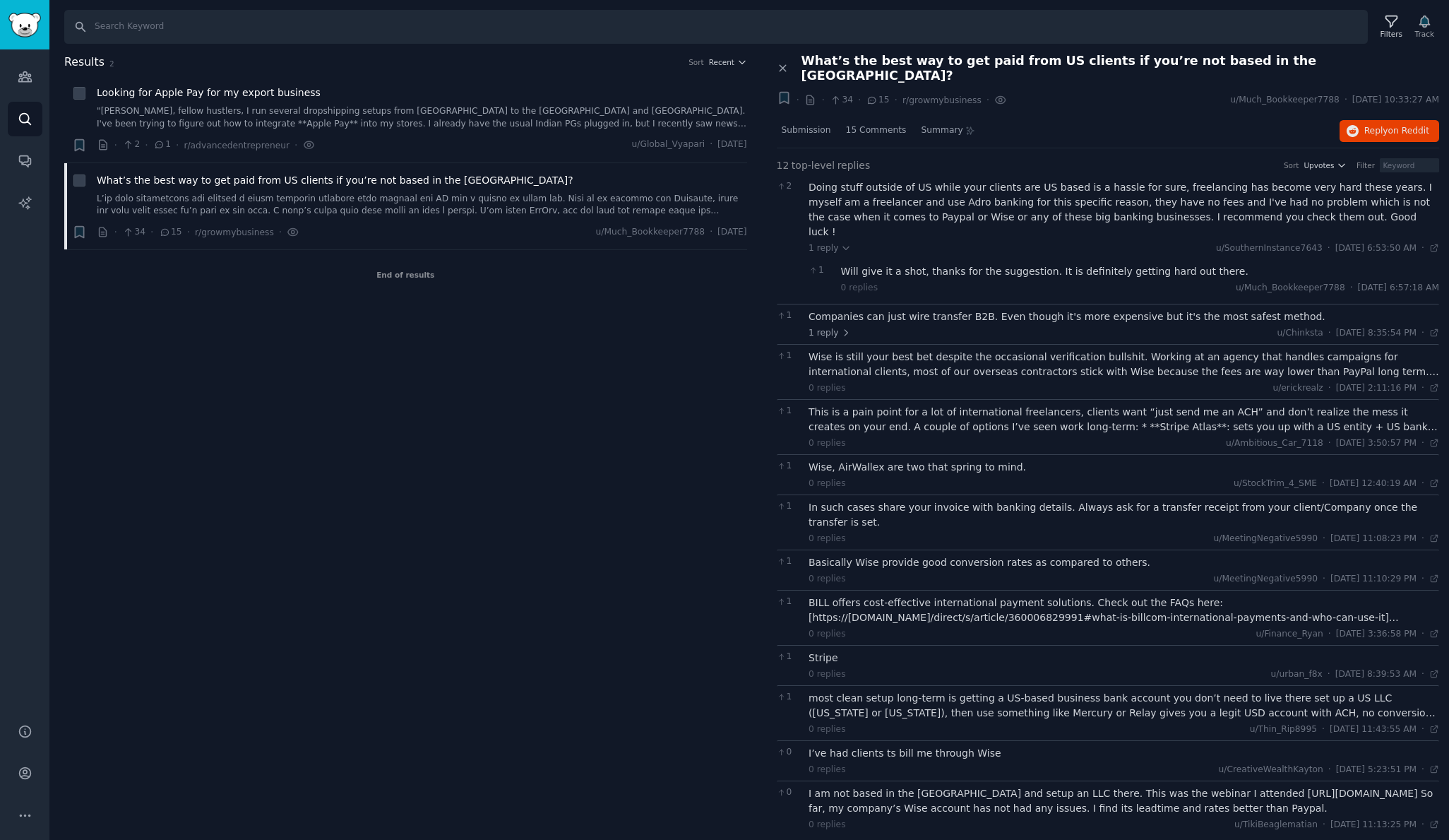
click at [868, 264] on div "Will give it a shot, thanks for the suggestion. It is definitely getting hard o…" at bounding box center [1140, 271] width 599 height 15
click at [996, 309] on div "Companies can just wire transfer B2B. Even though it's more expensive but it's …" at bounding box center [1123, 316] width 630 height 15
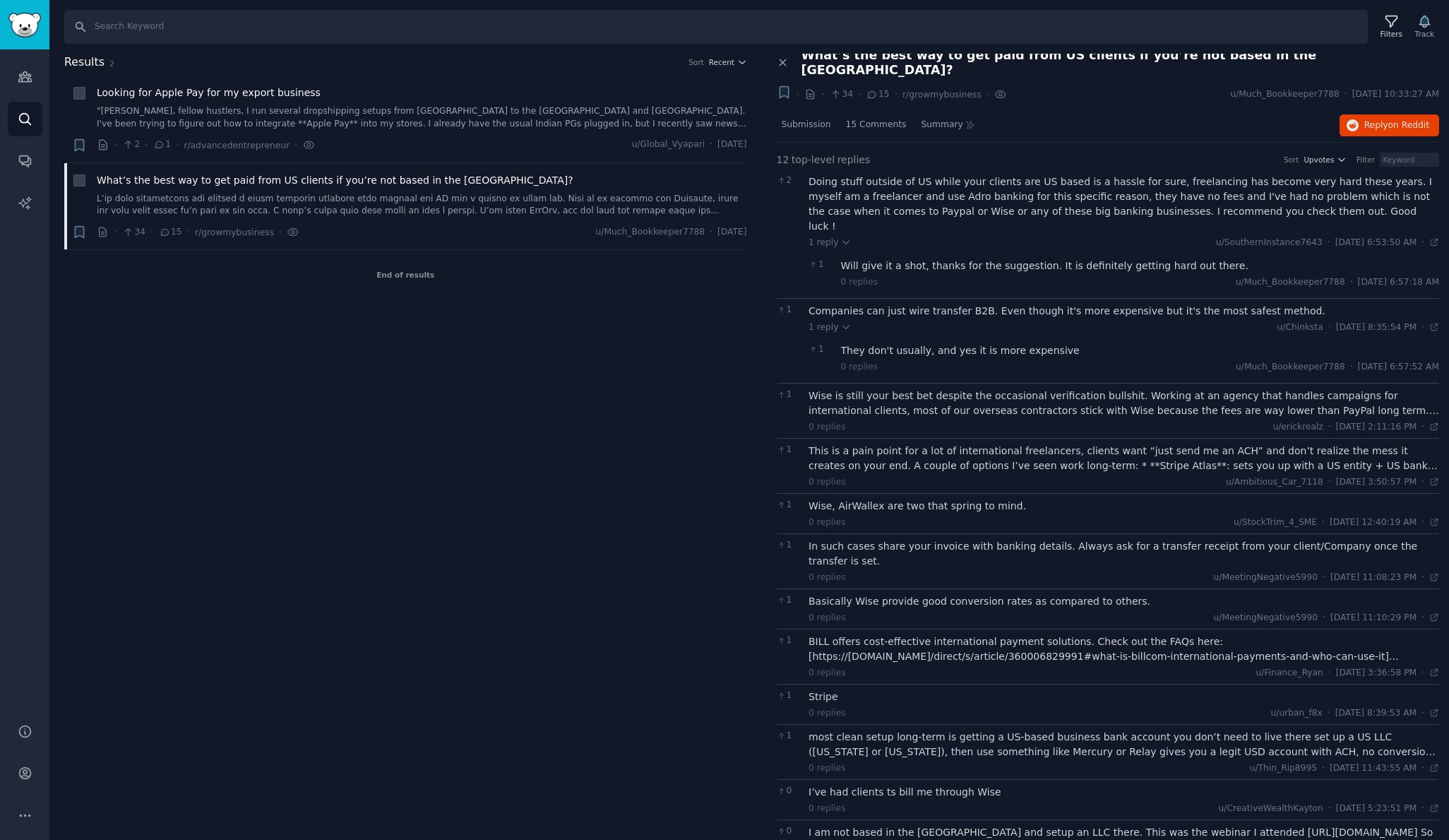
scroll to position [5, 0]
click at [992, 344] on div "They don't usually, and yes it is more expensive" at bounding box center [1140, 351] width 599 height 15
click at [997, 389] on div "Wise is still your best bet despite the occasional verification bullshit. Worki…" at bounding box center [1123, 403] width 630 height 29
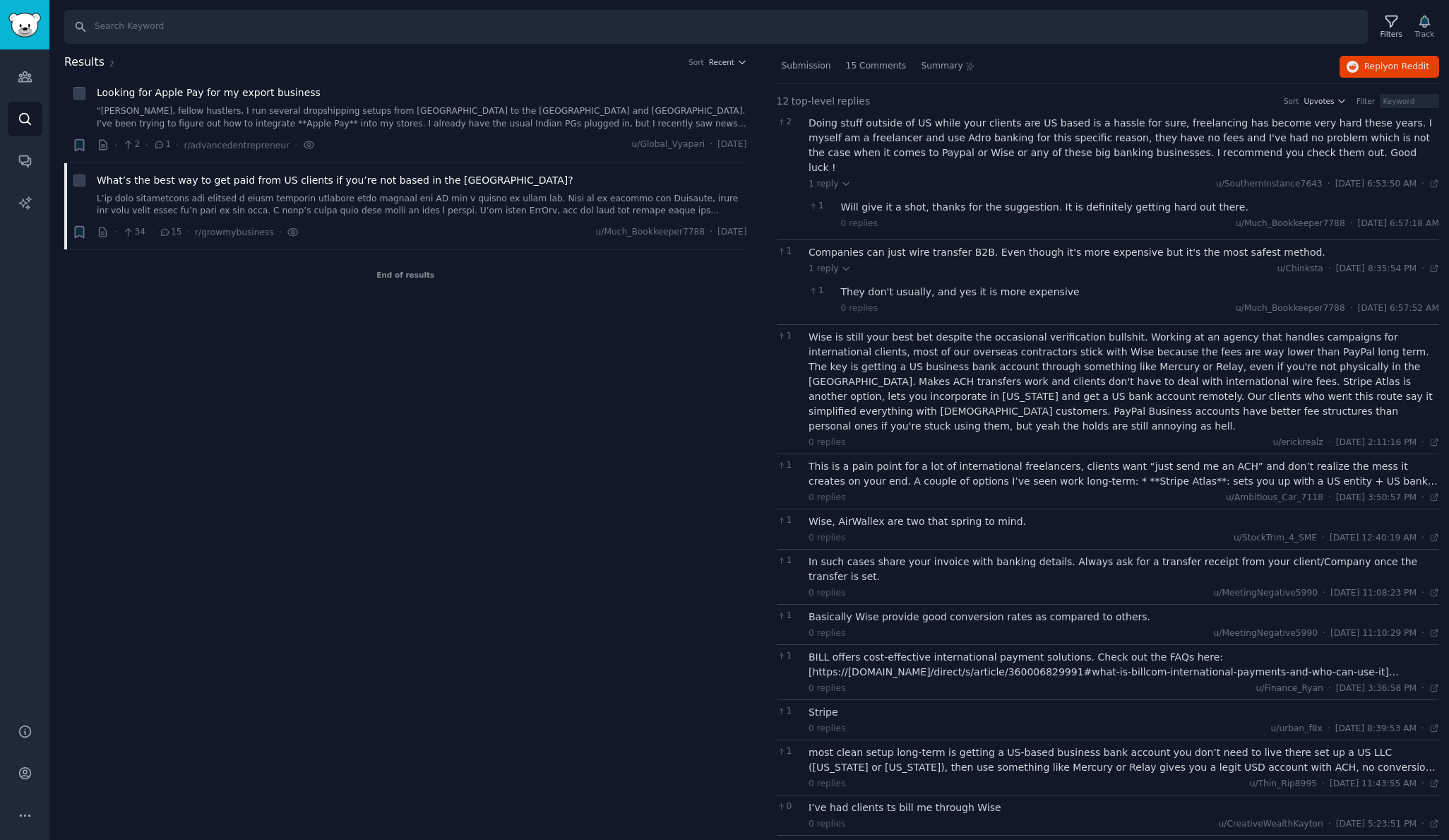
scroll to position [0, 0]
click at [998, 459] on div "This is a pain point for a lot of international freelancers, clients want “just…" at bounding box center [1123, 473] width 630 height 29
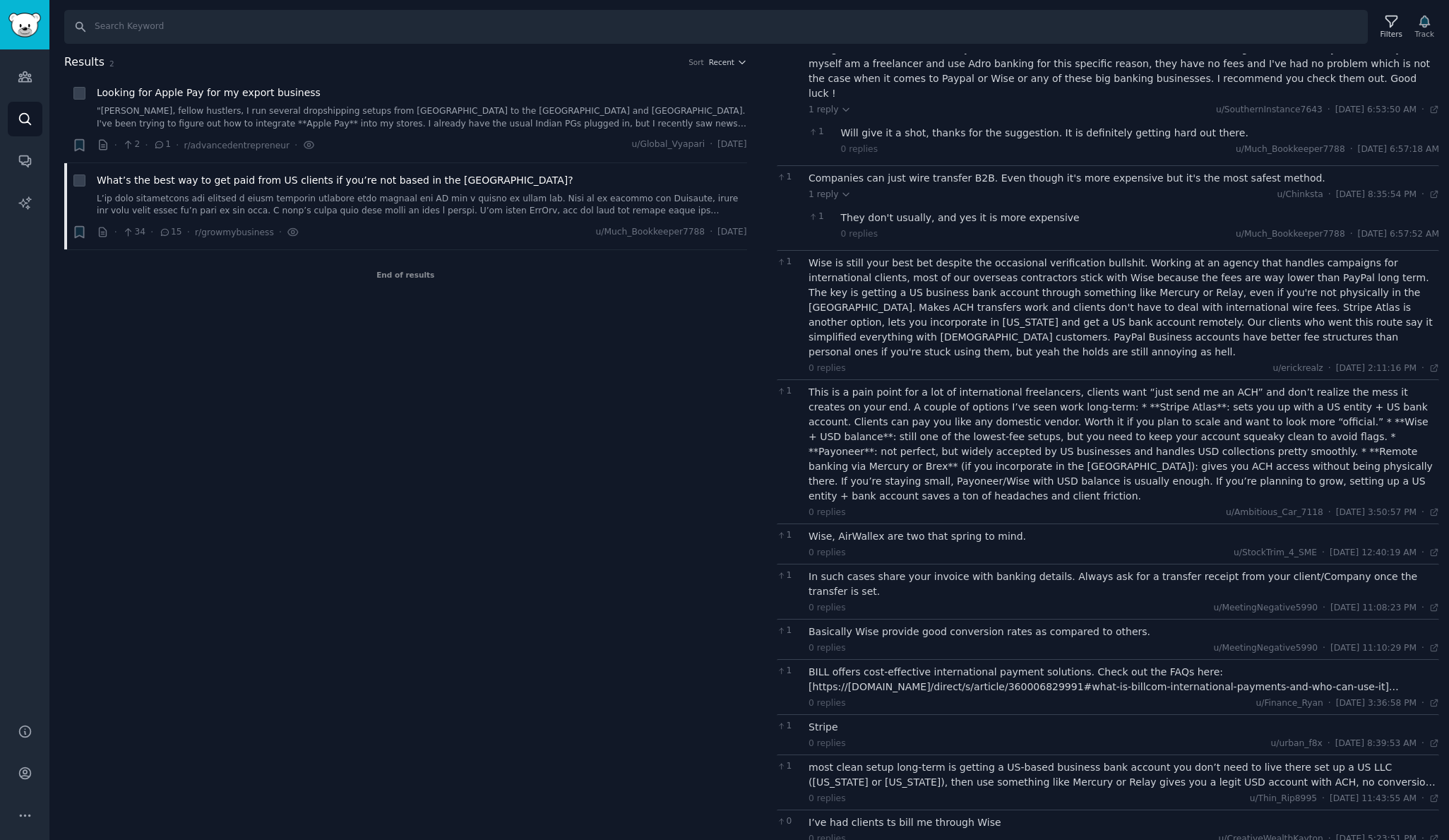
click at [869, 529] on div "Wise, AirWallex are two that spring to mind." at bounding box center [1123, 536] width 630 height 15
click at [872, 569] on div "In such cases share your invoice with banking details. Always ask for a transfe…" at bounding box center [1123, 584] width 630 height 29
click at [873, 624] on div "Basically Wise provide good conversion rates as compared to others." at bounding box center [1123, 631] width 630 height 15
click at [879, 664] on div "BILL offers cost-effective international payment solutions. Check out the FAQs …" at bounding box center [1123, 679] width 630 height 29
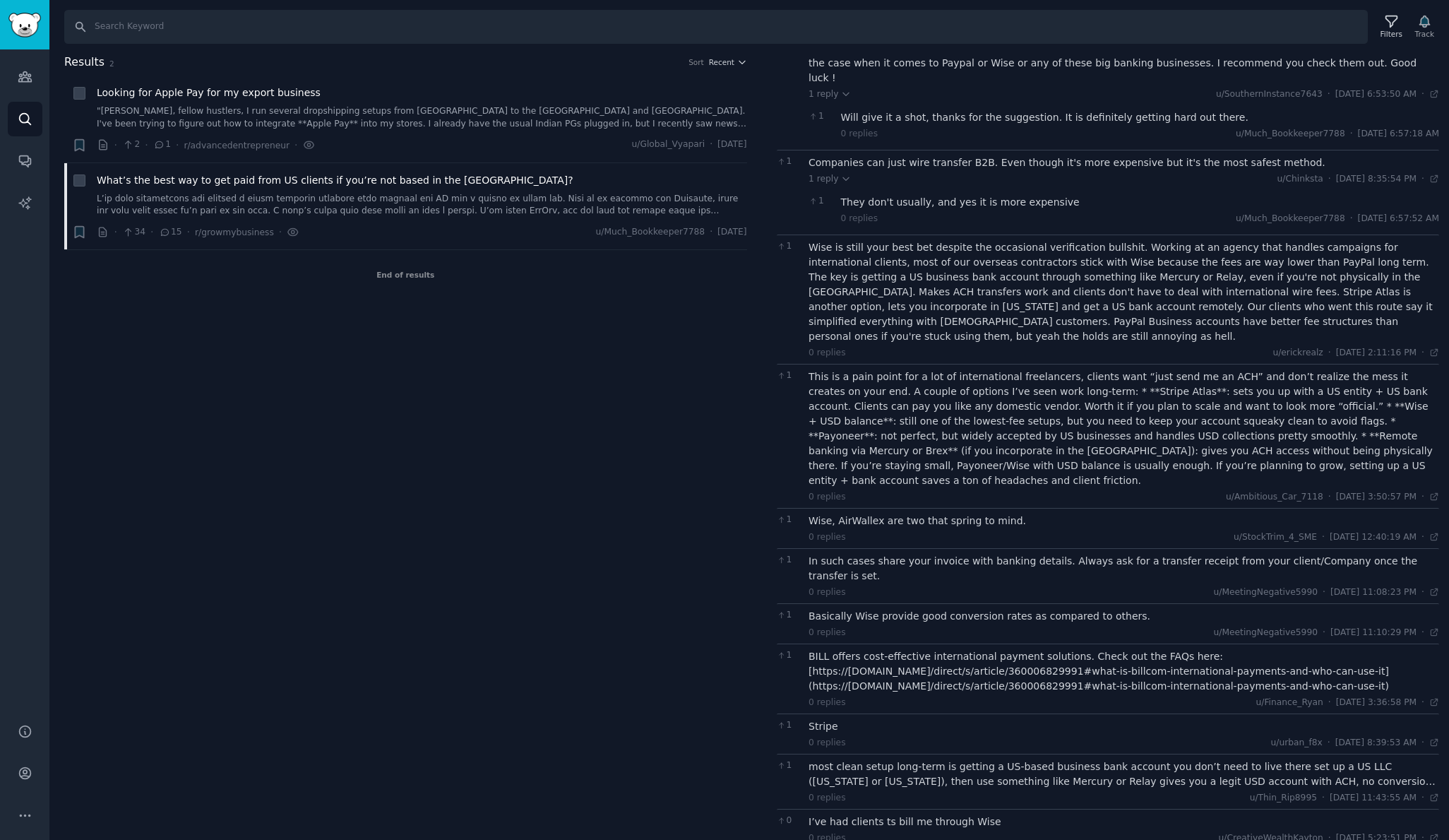
scroll to position [153, 0]
click at [885, 760] on div "most clean setup long-term is getting a US-based business bank account you don’…" at bounding box center [1123, 774] width 630 height 29
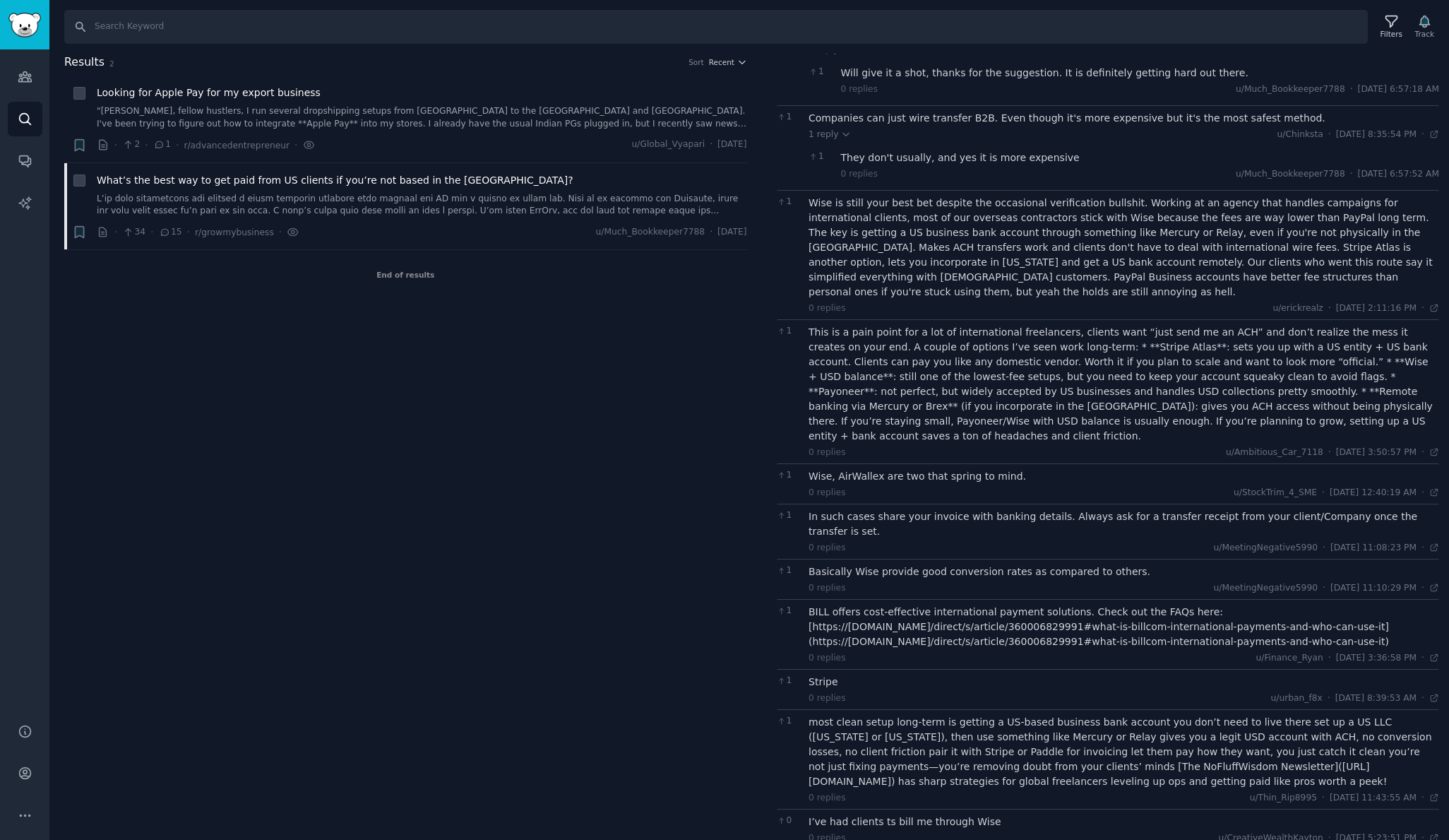
scroll to position [198, 0]
click at [893, 833] on div "0 replies u/CreativeWealthKayton · Tue 8/26/2025, 5:23:51 PM Tue 8/26/2025 ·" at bounding box center [1123, 839] width 630 height 13
click at [82, 233] on icon "button" at bounding box center [79, 233] width 9 height 11
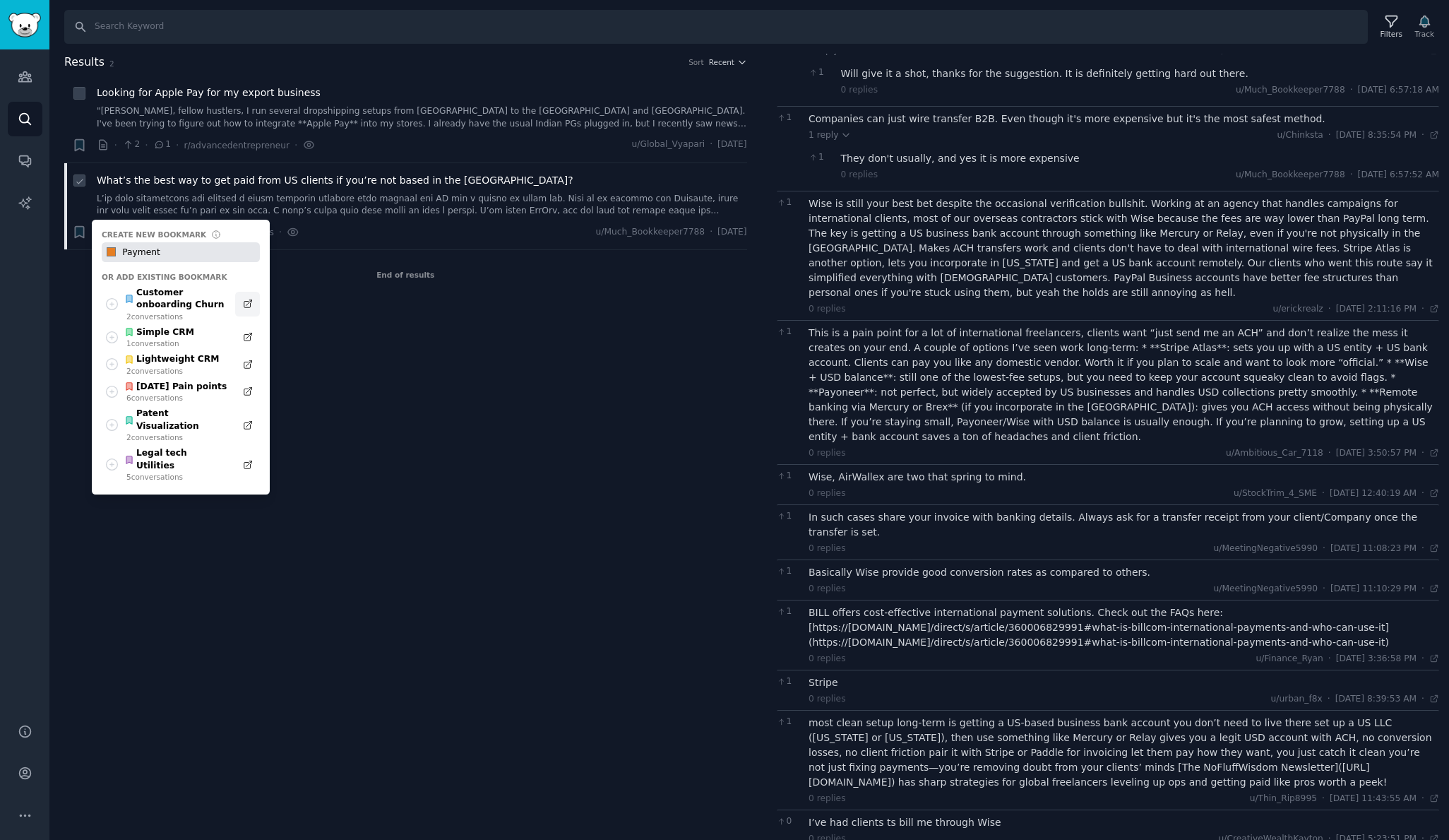
type input "Payments"
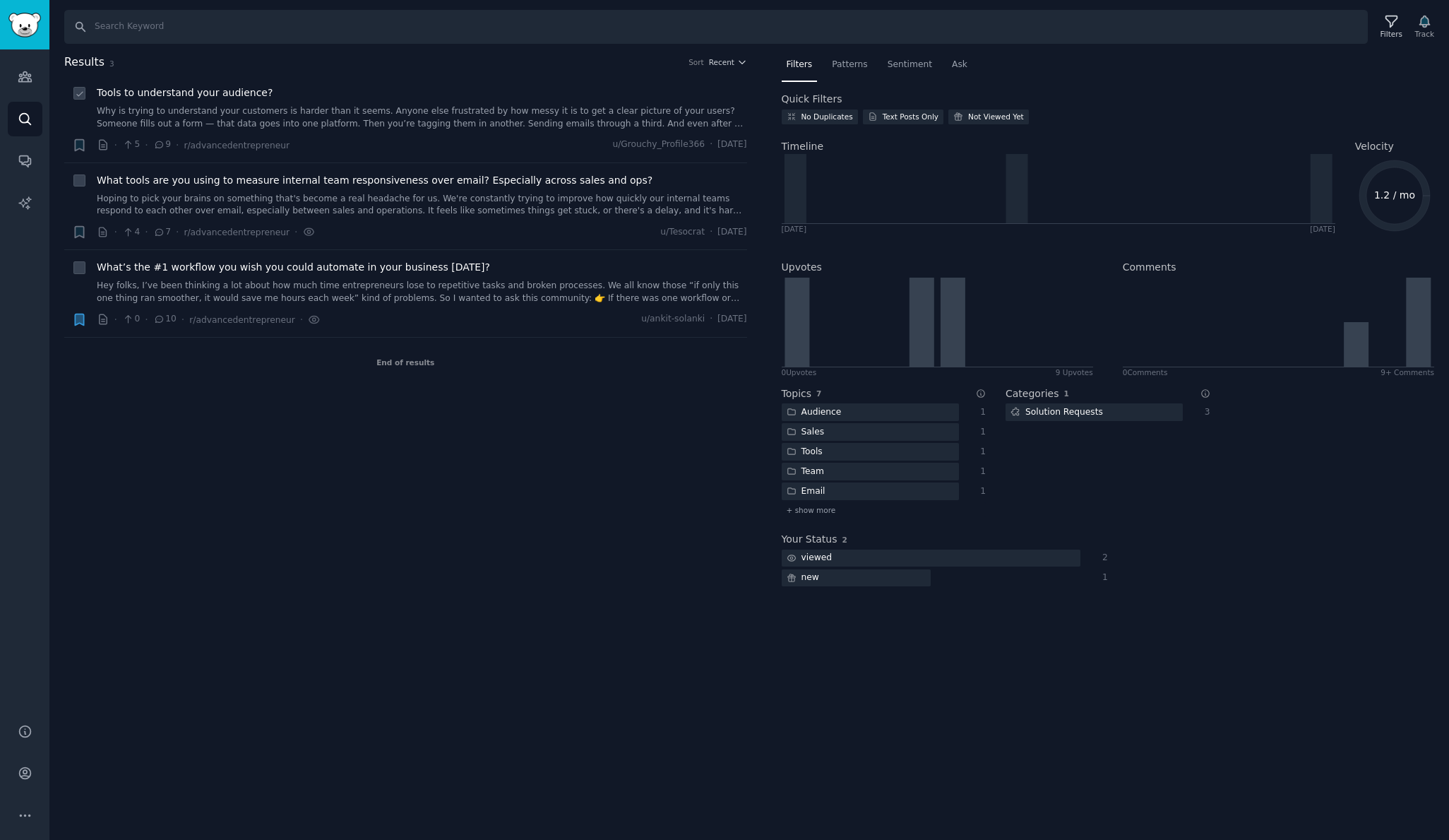
click at [357, 104] on div "Tools to understand your audience? Why is trying to understand your customers i…" at bounding box center [422, 108] width 650 height 44
click at [353, 115] on link "Why is trying to understand your customers is harder than it seems. Anyone else…" at bounding box center [422, 117] width 650 height 25
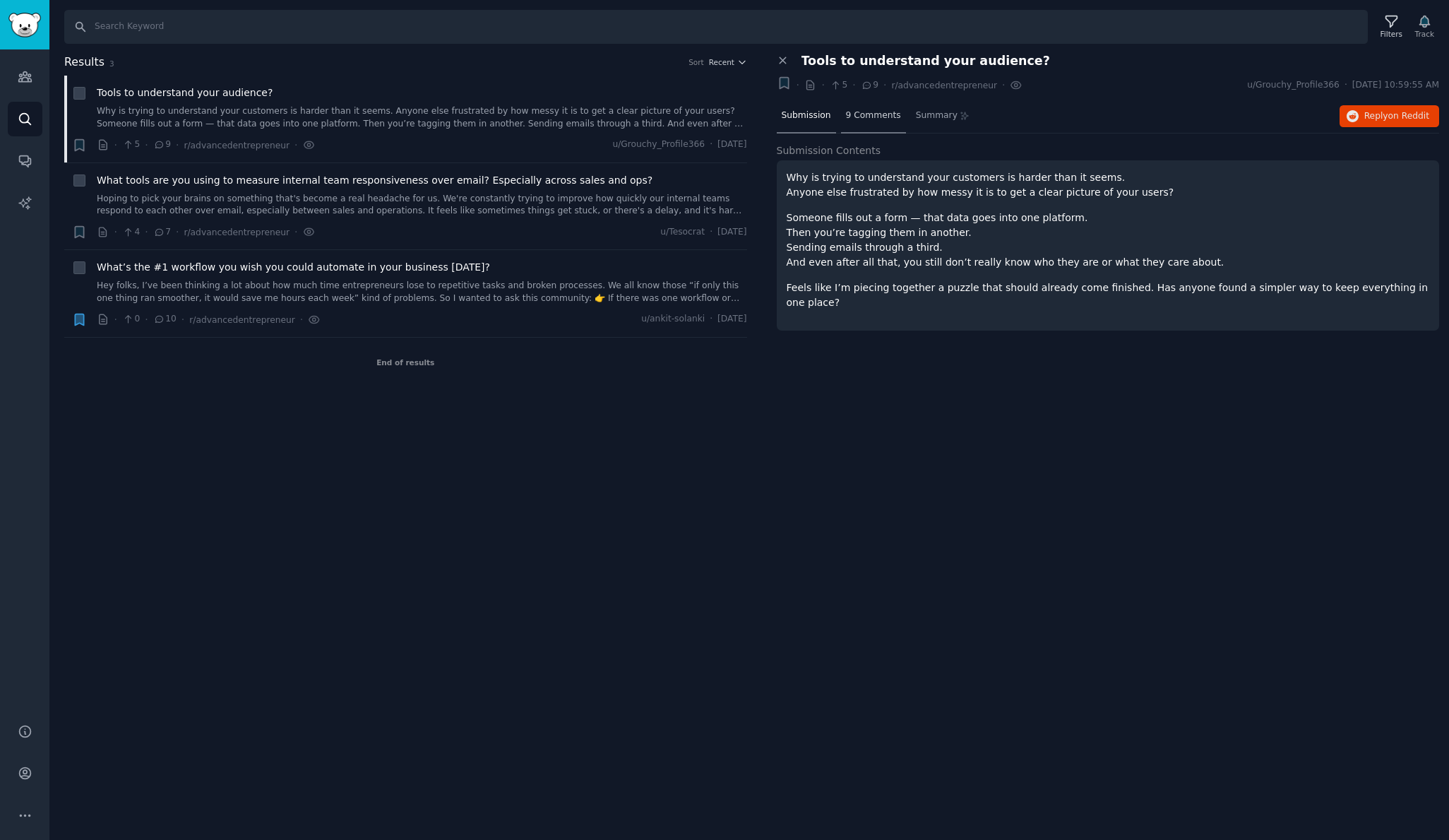
click at [874, 113] on span "9 Comments" at bounding box center [874, 115] width 55 height 13
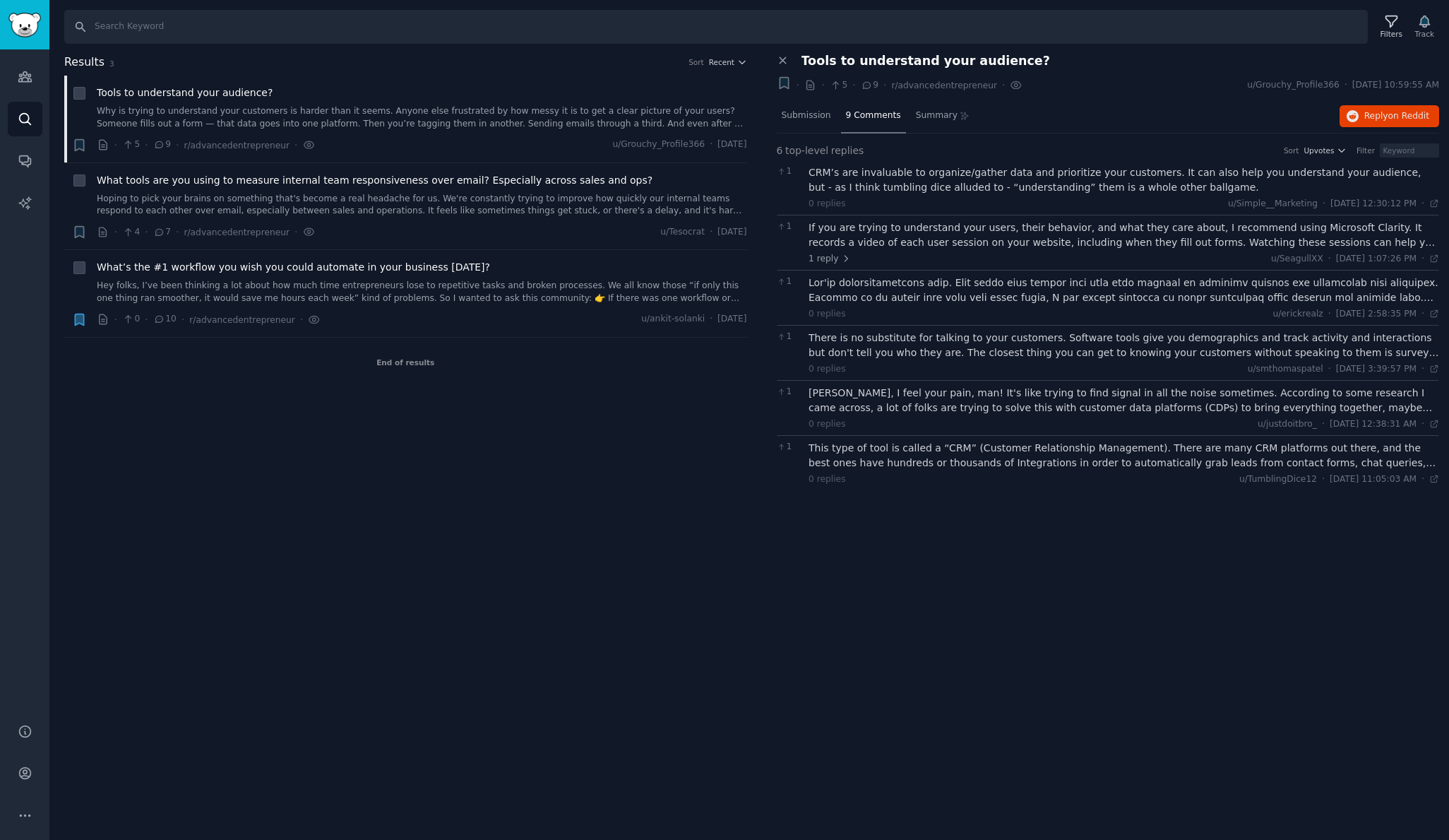
click at [881, 174] on div "CRM’s are invaluable to organize/gather data and prioritize your customers. It …" at bounding box center [1123, 180] width 630 height 29
click at [891, 235] on div "If you are trying to understand your users, their behavior, and what they care …" at bounding box center [1123, 235] width 630 height 29
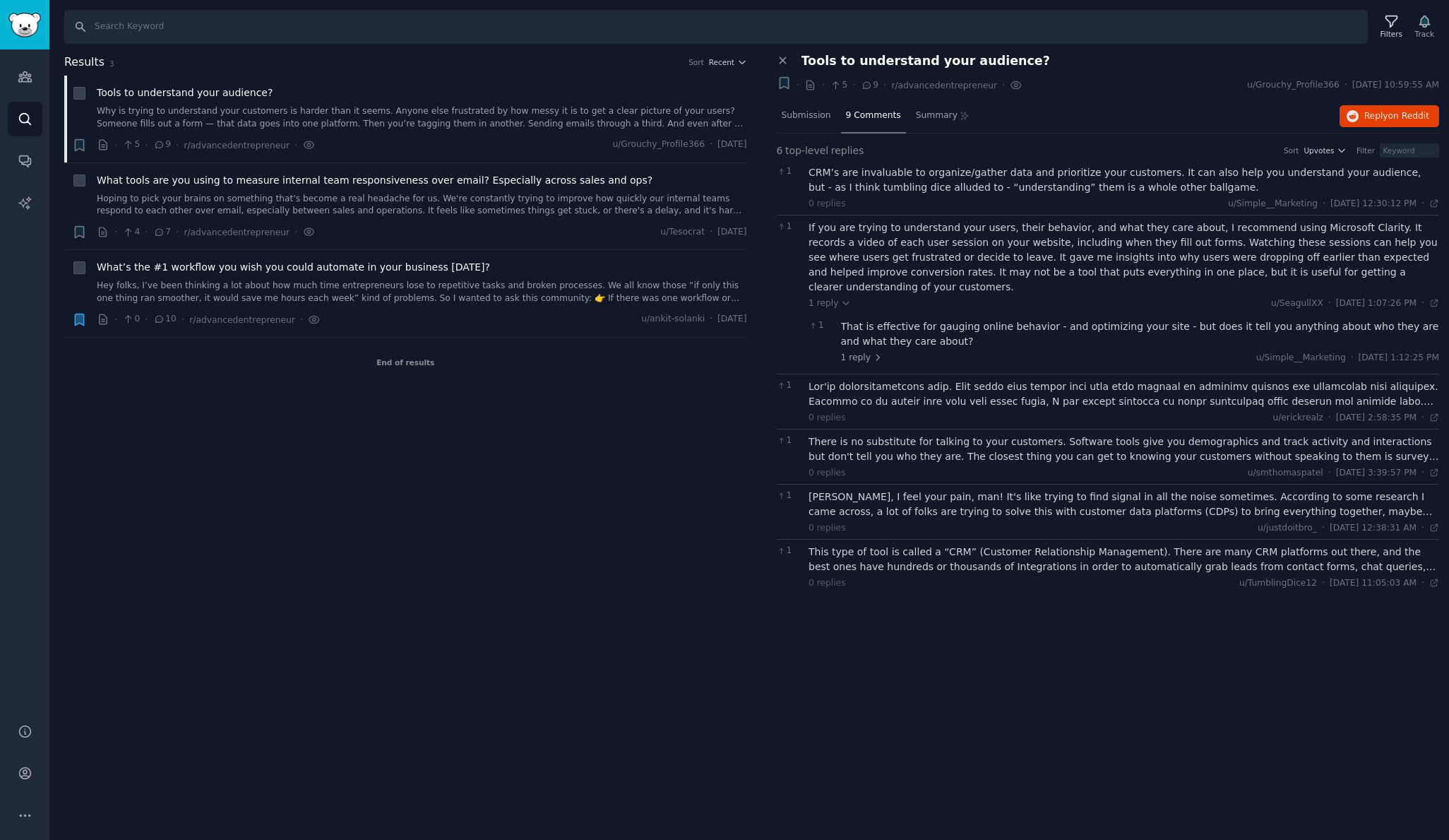
click at [882, 320] on div "That is effective for gauging online behavior - and optimizing your site - but …" at bounding box center [1140, 334] width 599 height 29
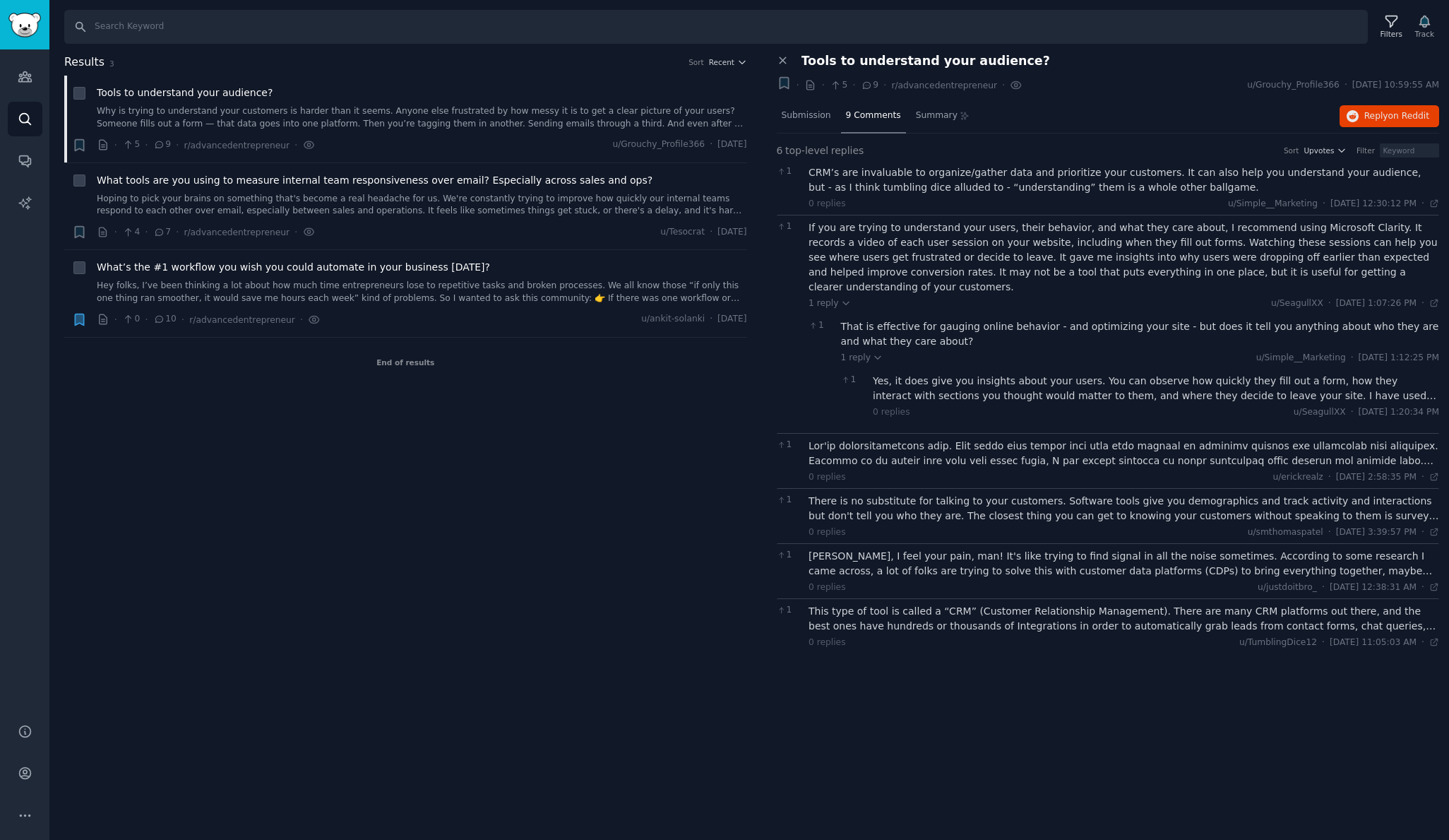
click at [963, 381] on div "Yes, it does give you insights about your users. You can observe how quickly th…" at bounding box center [1156, 388] width 566 height 29
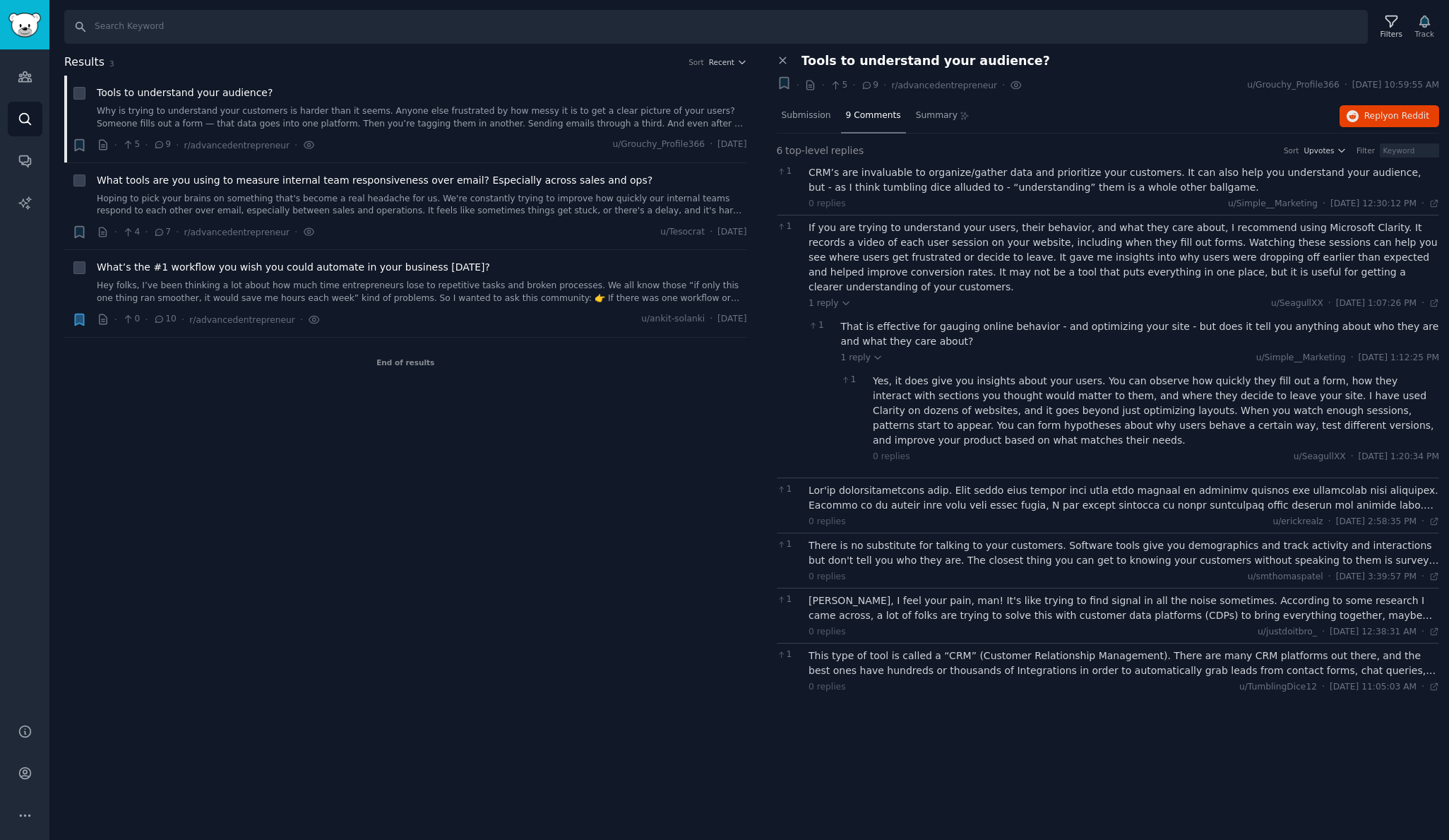
click at [875, 483] on div at bounding box center [1123, 498] width 630 height 29
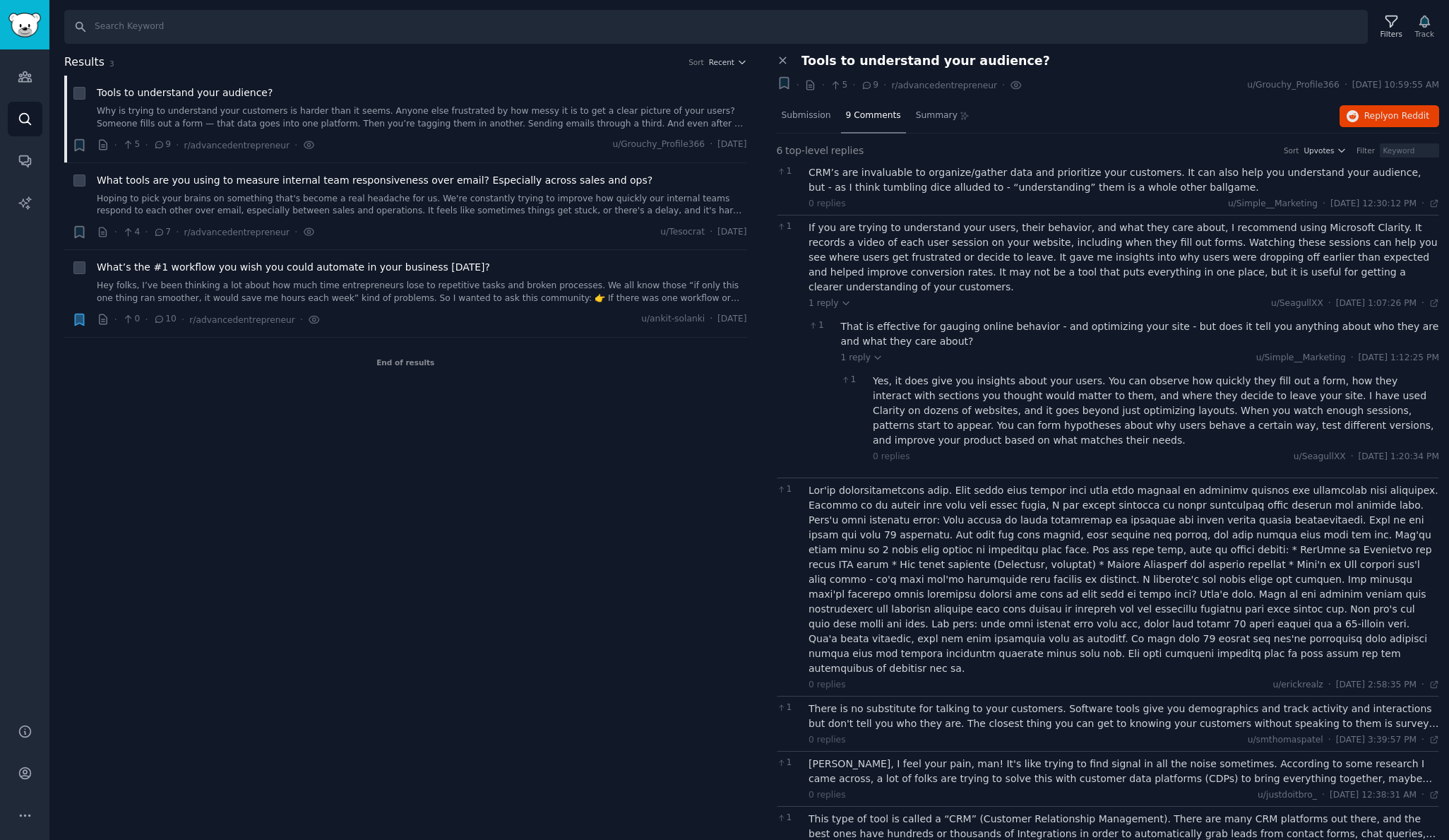
click at [891, 702] on div "There is no substitute for talking to your customers. Software tools give you d…" at bounding box center [1123, 716] width 630 height 29
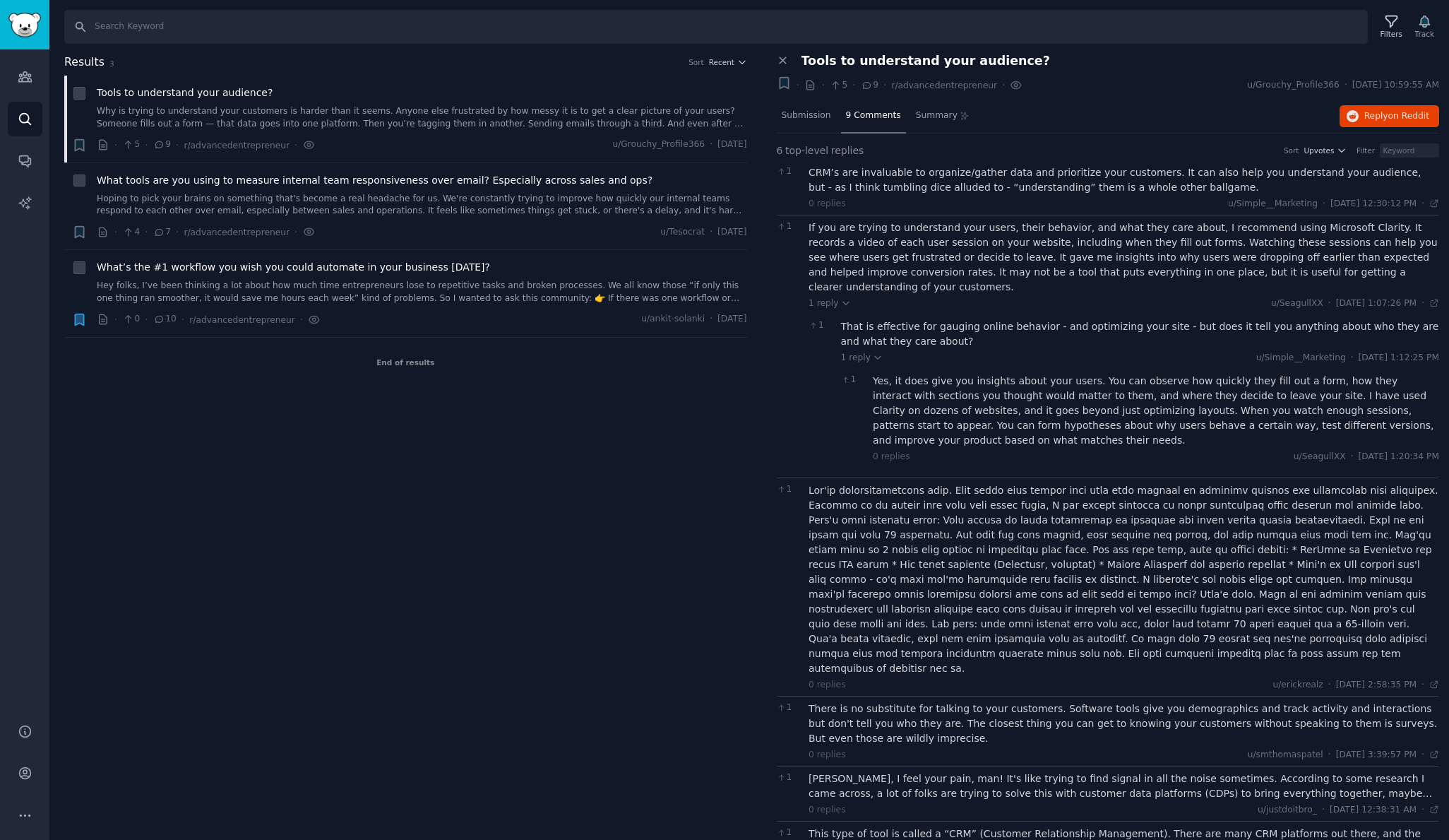
click at [831, 771] on div "[PERSON_NAME], I feel your pain, man! It's like trying to find signal in all th…" at bounding box center [1123, 785] width 630 height 29
click at [827, 771] on div "[PERSON_NAME], I feel your pain, man! It's like trying to find signal in all th…" at bounding box center [1123, 793] width 630 height 44
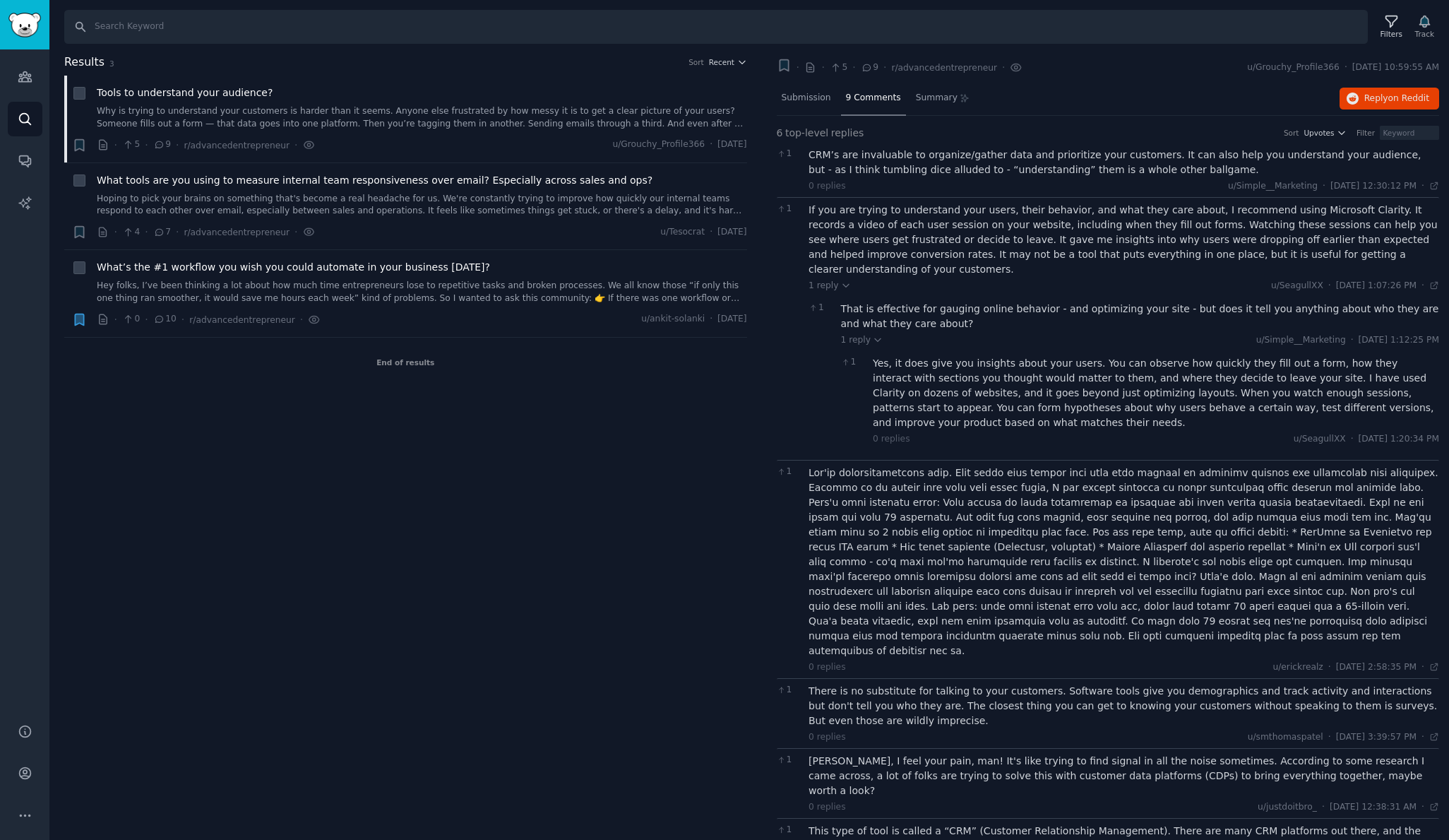
click at [851, 823] on div "This type of tool is called a “CRM” (Customer Relationship Management). There a…" at bounding box center [1123, 838] width 630 height 29
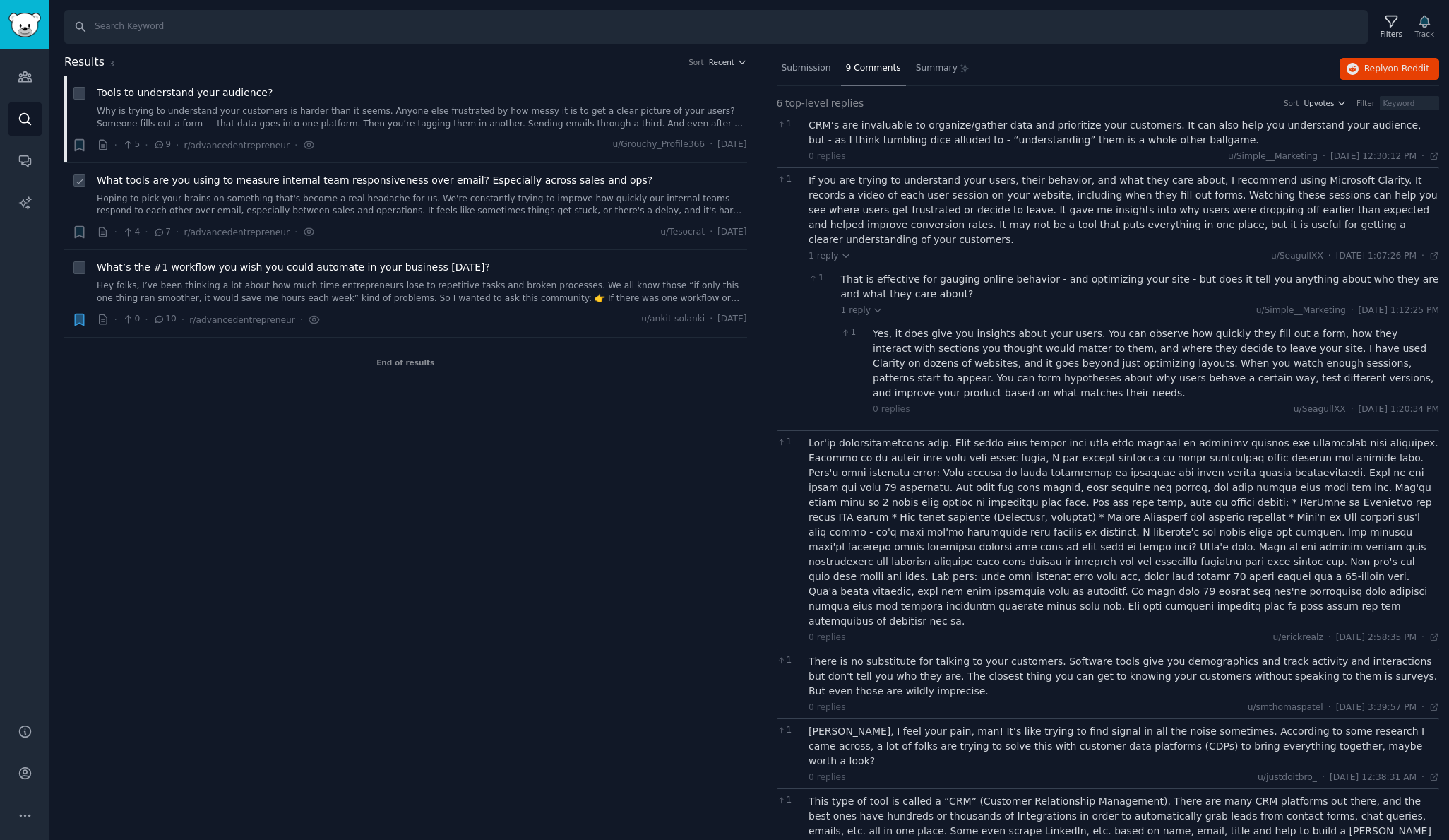
click at [188, 195] on link "Hoping to pick your brains on something that's become a real headache for us. W…" at bounding box center [422, 205] width 650 height 25
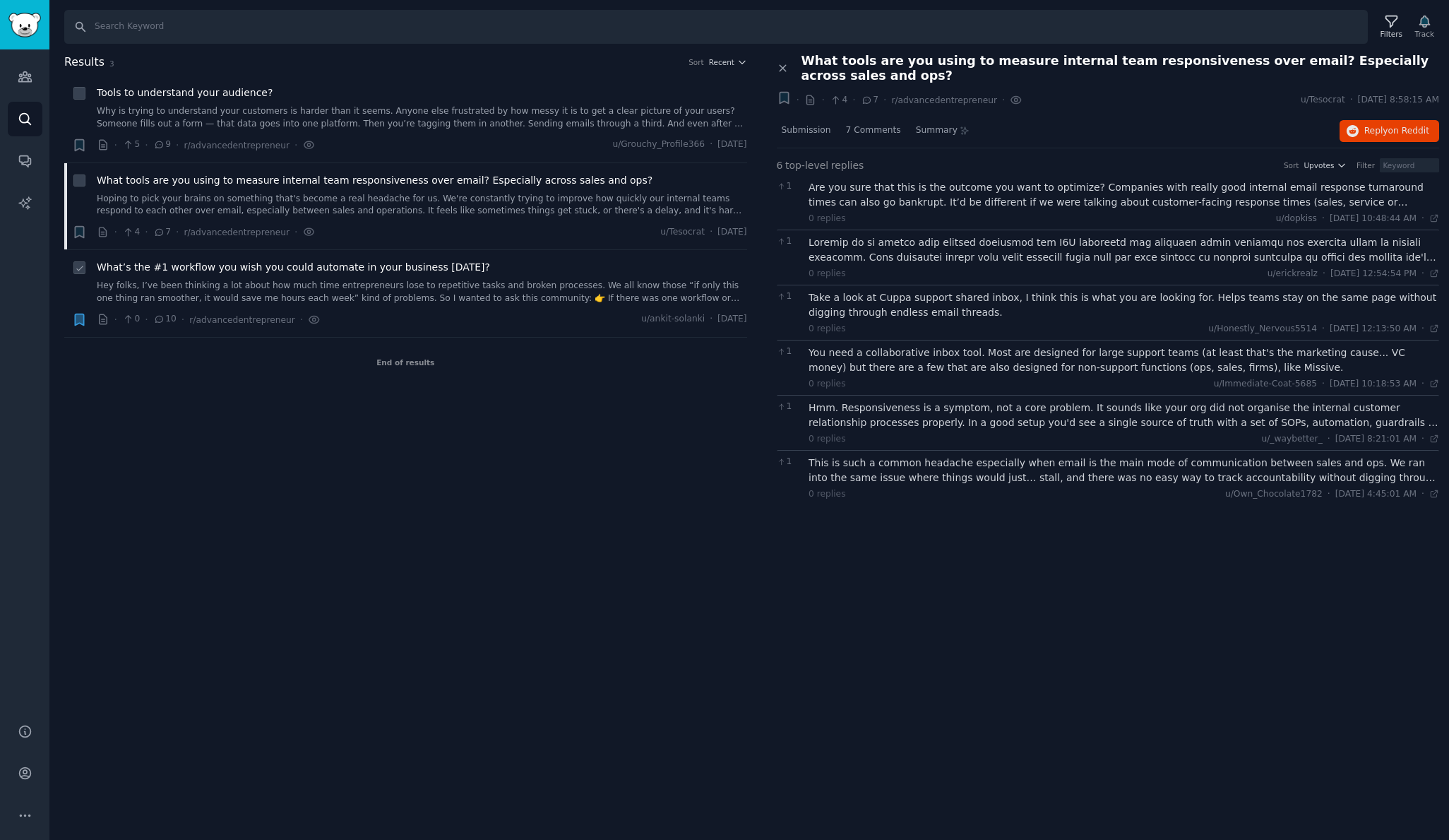
click at [189, 283] on link "Hey folks, I’ve been thinking a lot about how much time entrepreneurs lose to r…" at bounding box center [422, 292] width 650 height 25
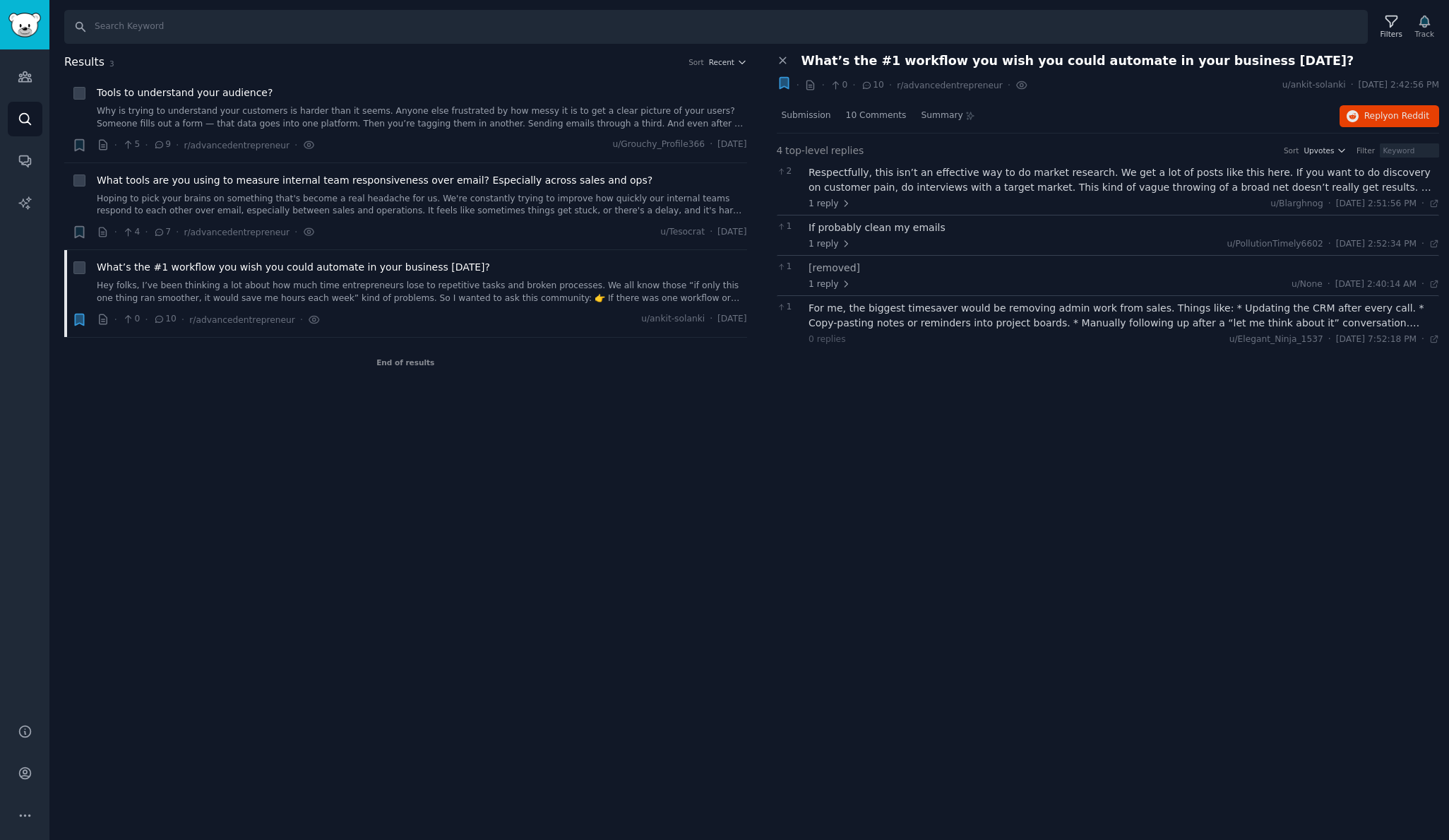
click at [889, 230] on div "If probably clean my emails" at bounding box center [1123, 228] width 630 height 15
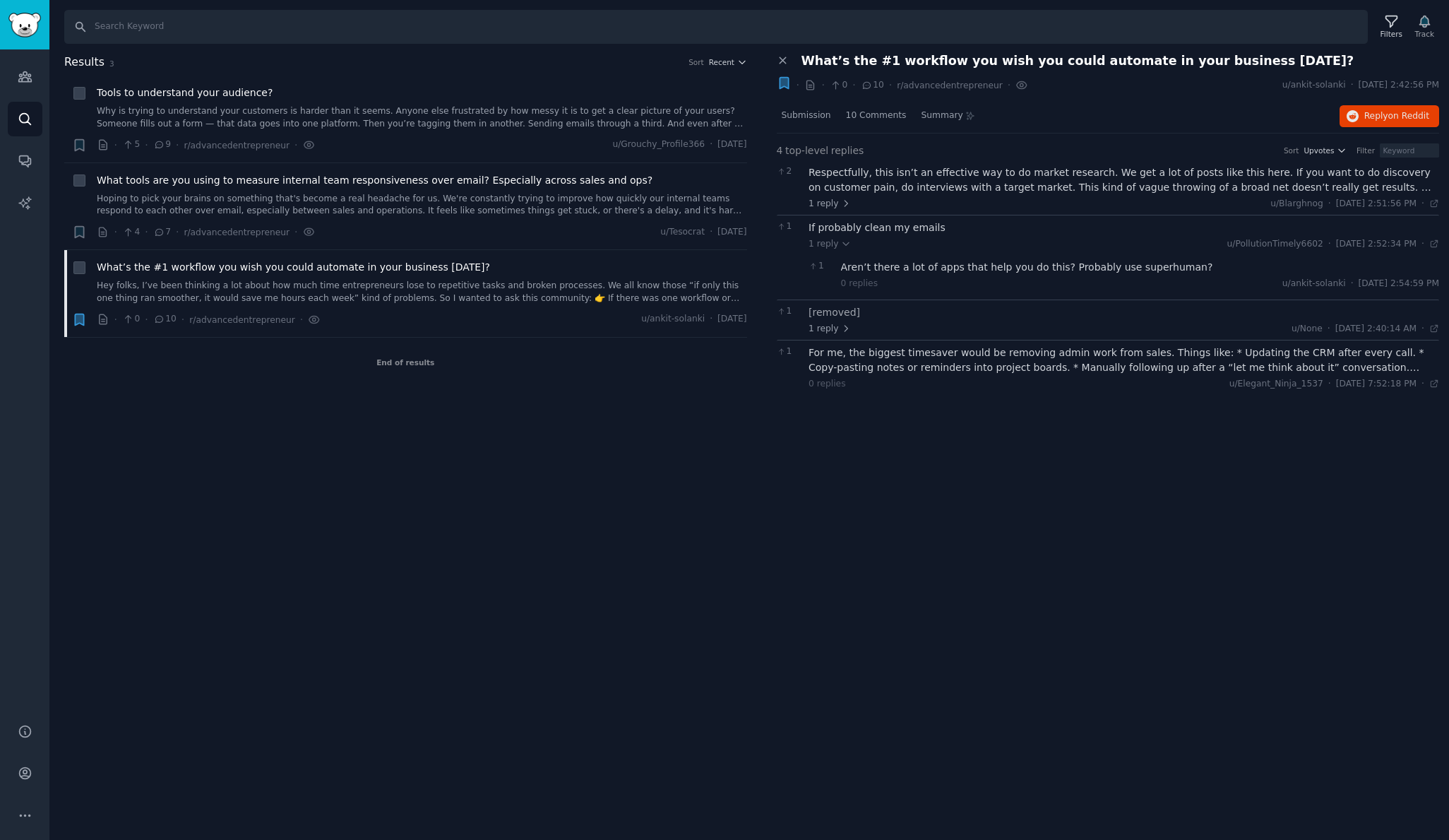
click at [889, 230] on div "If probably clean my emails" at bounding box center [1123, 228] width 630 height 15
click at [828, 327] on span "1 reply" at bounding box center [830, 329] width 43 height 13
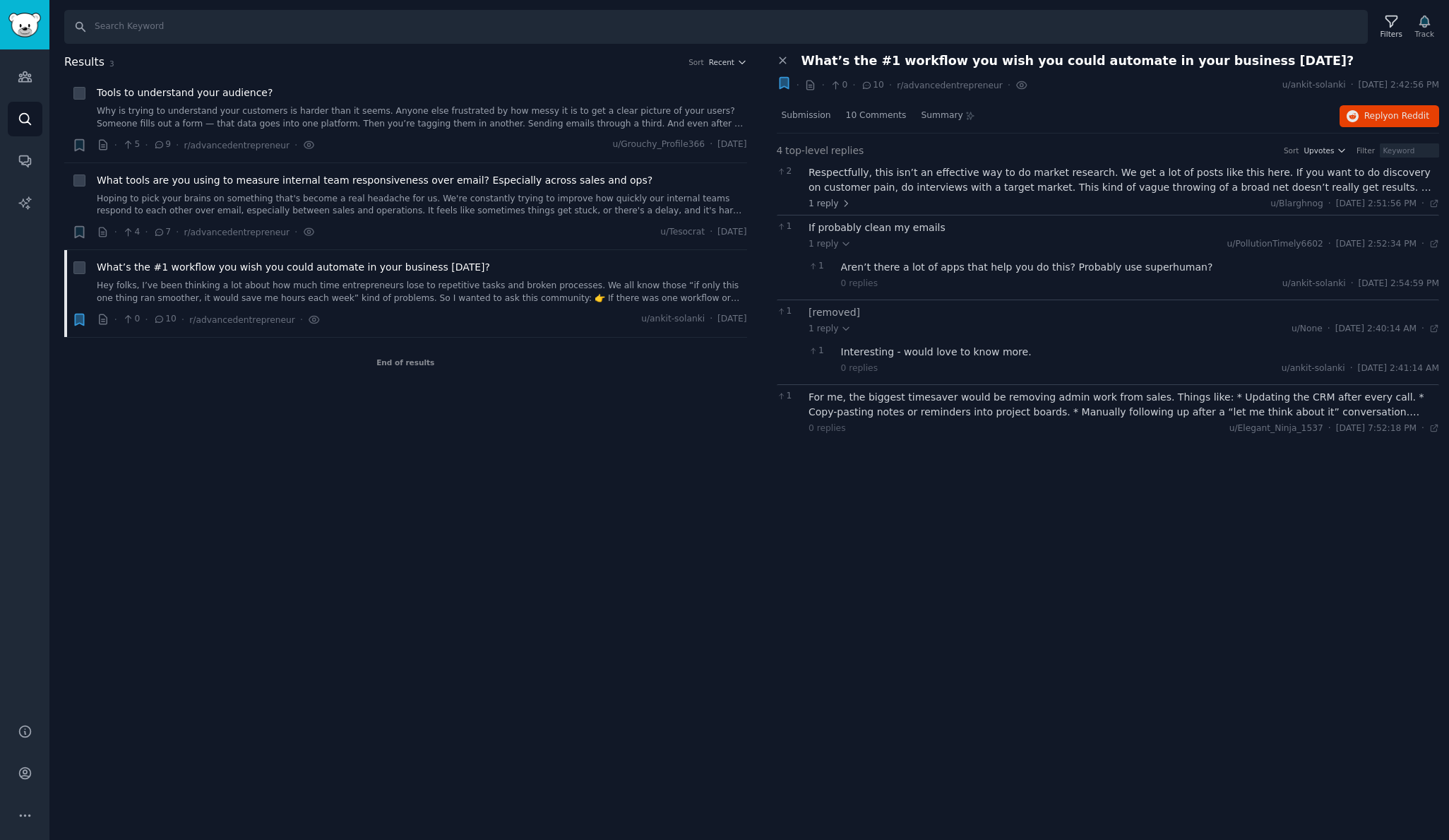
click at [891, 352] on div "Interesting - would love to know more." at bounding box center [1140, 352] width 599 height 15
click at [839, 312] on div "[removed] 1 reply u/None · [DATE] 2:40:14 AM Thu 8/21/2025 · 1 Interesting - wo…" at bounding box center [1123, 342] width 630 height 74
click at [952, 392] on div "For me, the biggest timesaver would be removing admin work from sales. Things l…" at bounding box center [1123, 404] width 630 height 29
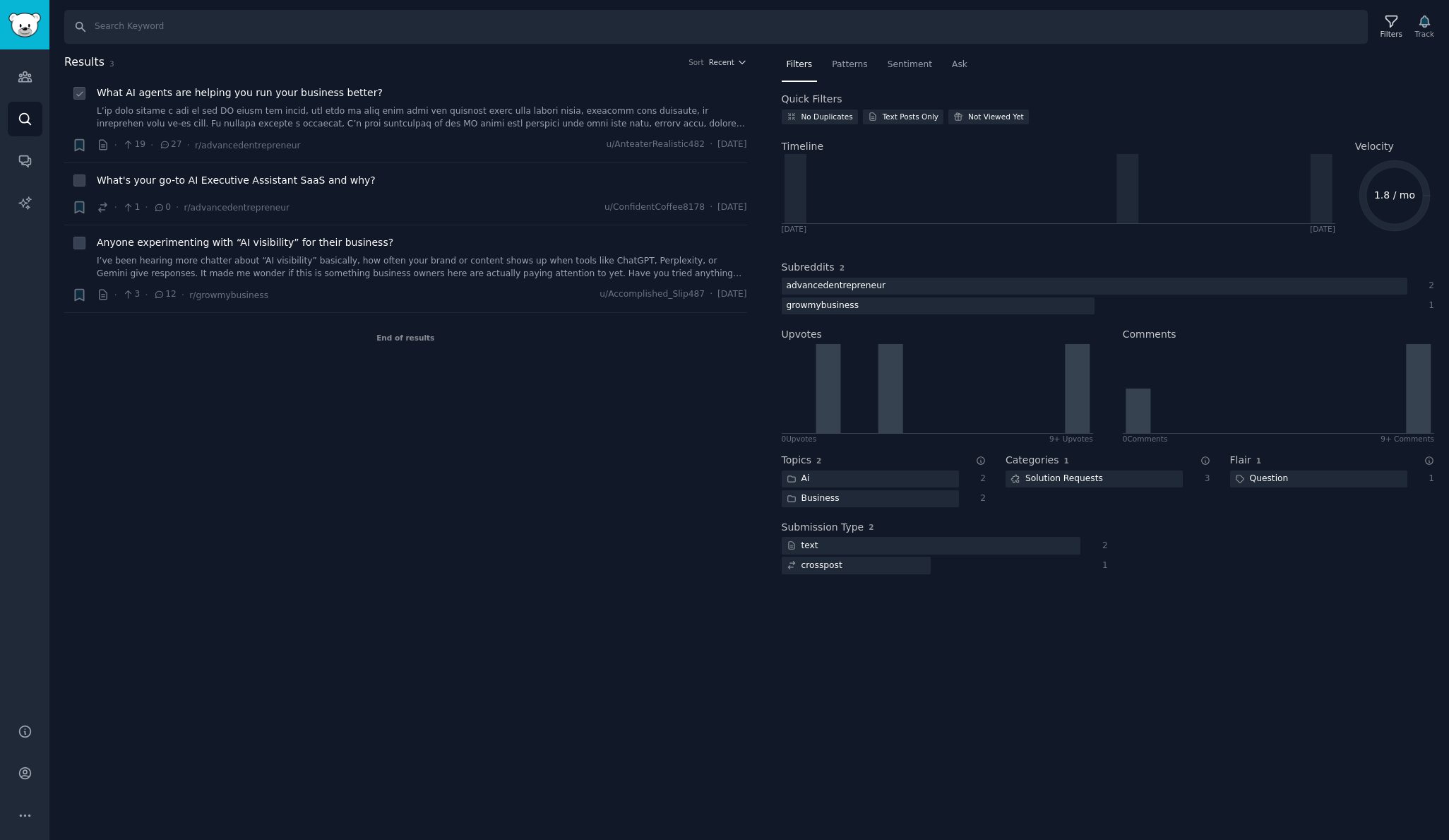
click at [316, 110] on link at bounding box center [422, 117] width 650 height 25
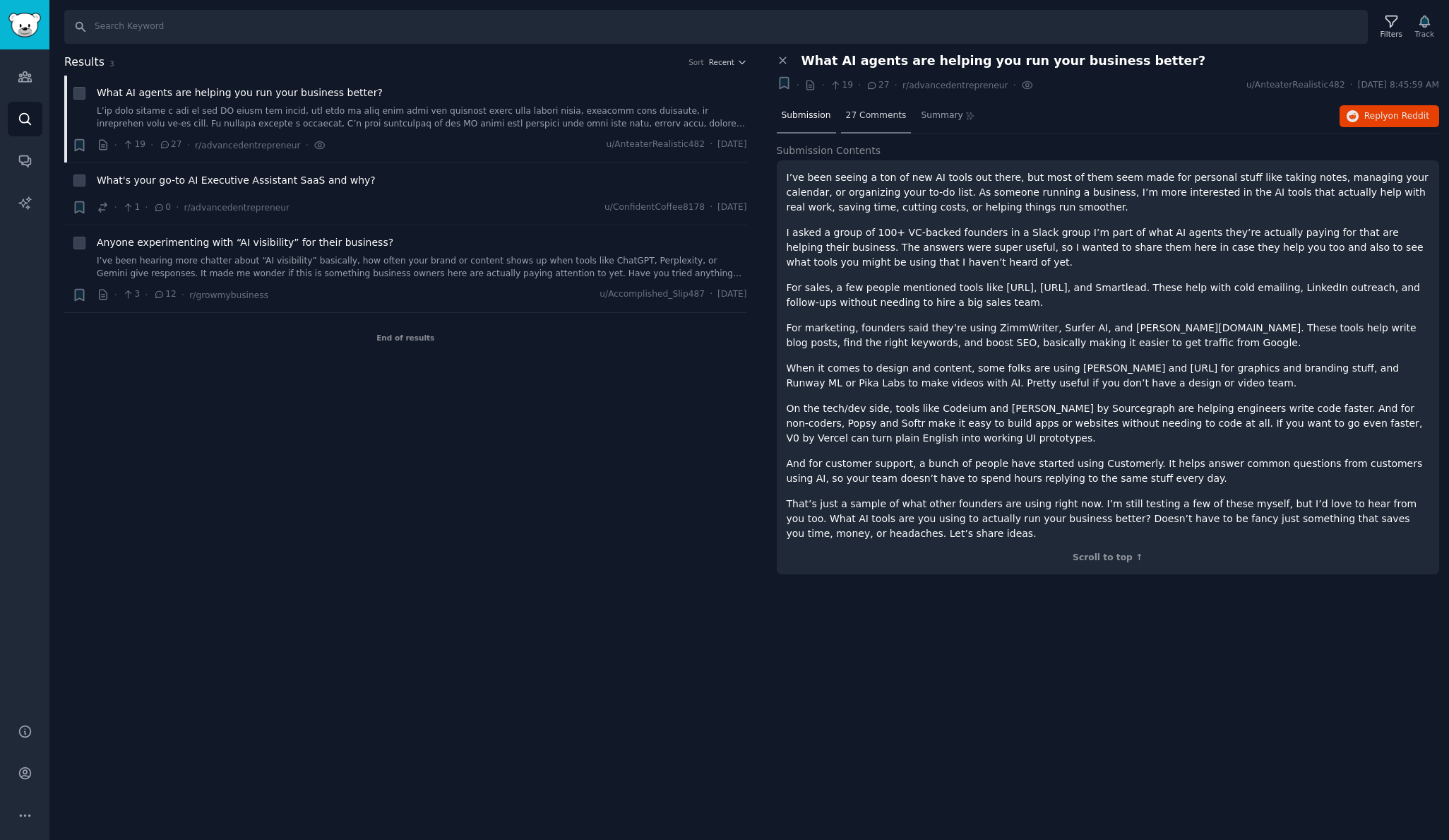
click at [888, 112] on span "27 Comments" at bounding box center [876, 115] width 61 height 13
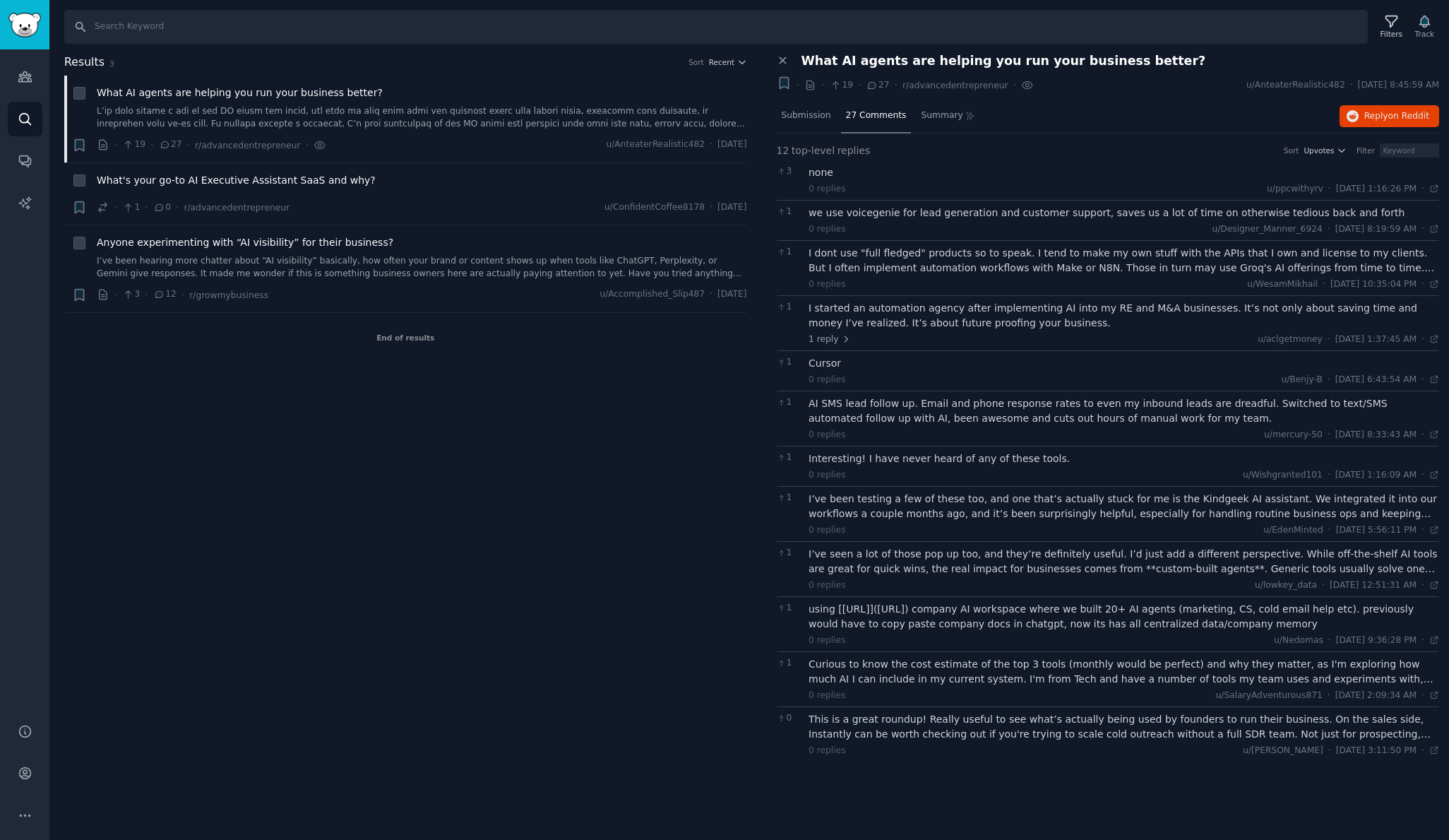
click at [914, 216] on div "we use voicegenie for lead generation and customer support, saves us a lot of t…" at bounding box center [1123, 213] width 630 height 15
click at [916, 254] on div "I dont use "full fledged" products so to speak. I tend to make my own stuff wit…" at bounding box center [1123, 260] width 630 height 29
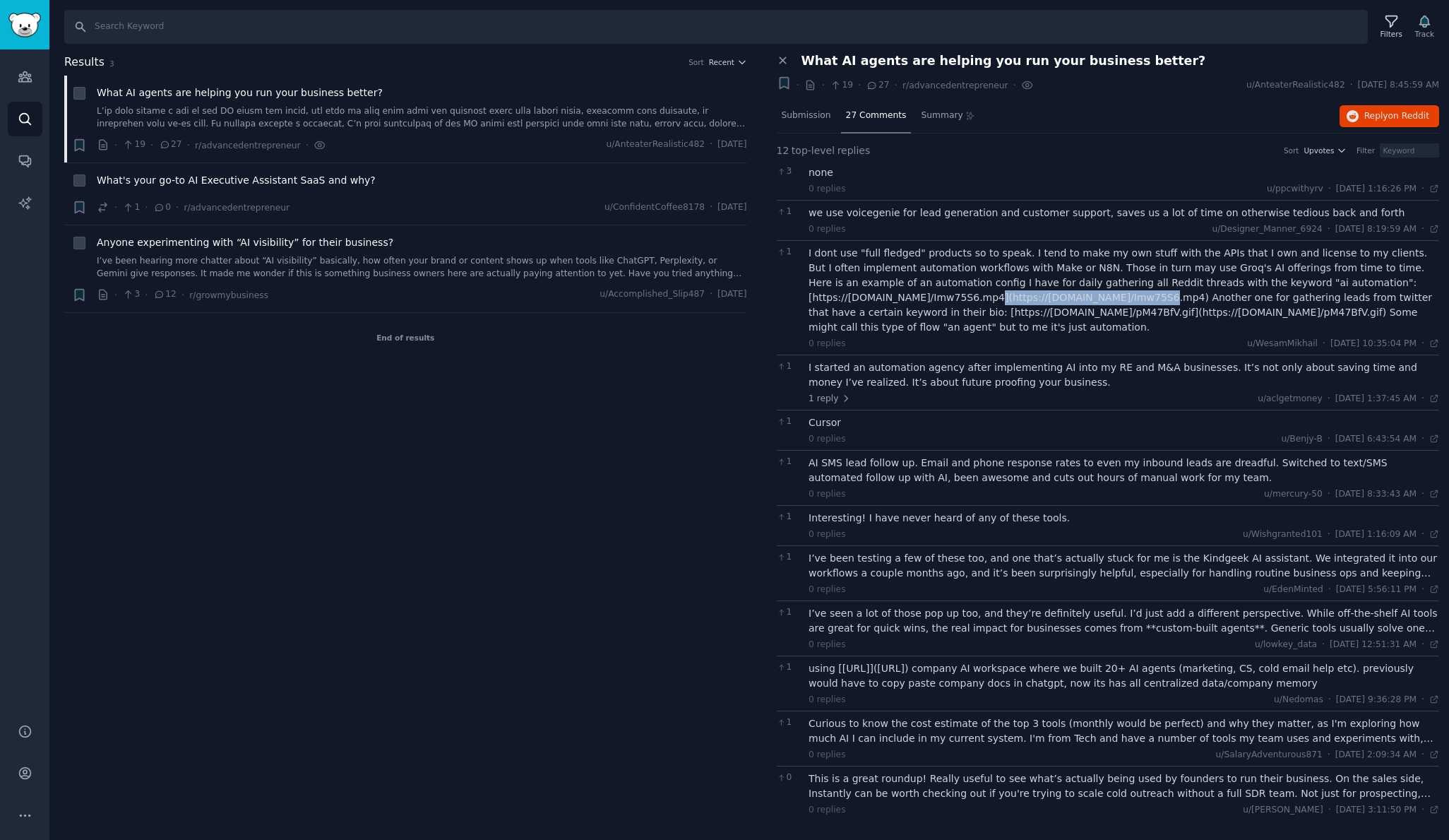
drag, startPoint x: 812, startPoint y: 299, endPoint x: 966, endPoint y: 297, distance: 154.0
click at [966, 297] on div "I dont use "full fledged" products so to speak. I tend to make my own stuff wit…" at bounding box center [1123, 290] width 630 height 89
drag, startPoint x: 814, startPoint y: 314, endPoint x: 1107, endPoint y: 312, distance: 293.0
click at [1109, 312] on div "I dont use "full fledged" products so to speak. I tend to make my own stuff wit…" at bounding box center [1123, 290] width 630 height 89
click at [829, 399] on span "1 reply" at bounding box center [830, 399] width 43 height 13
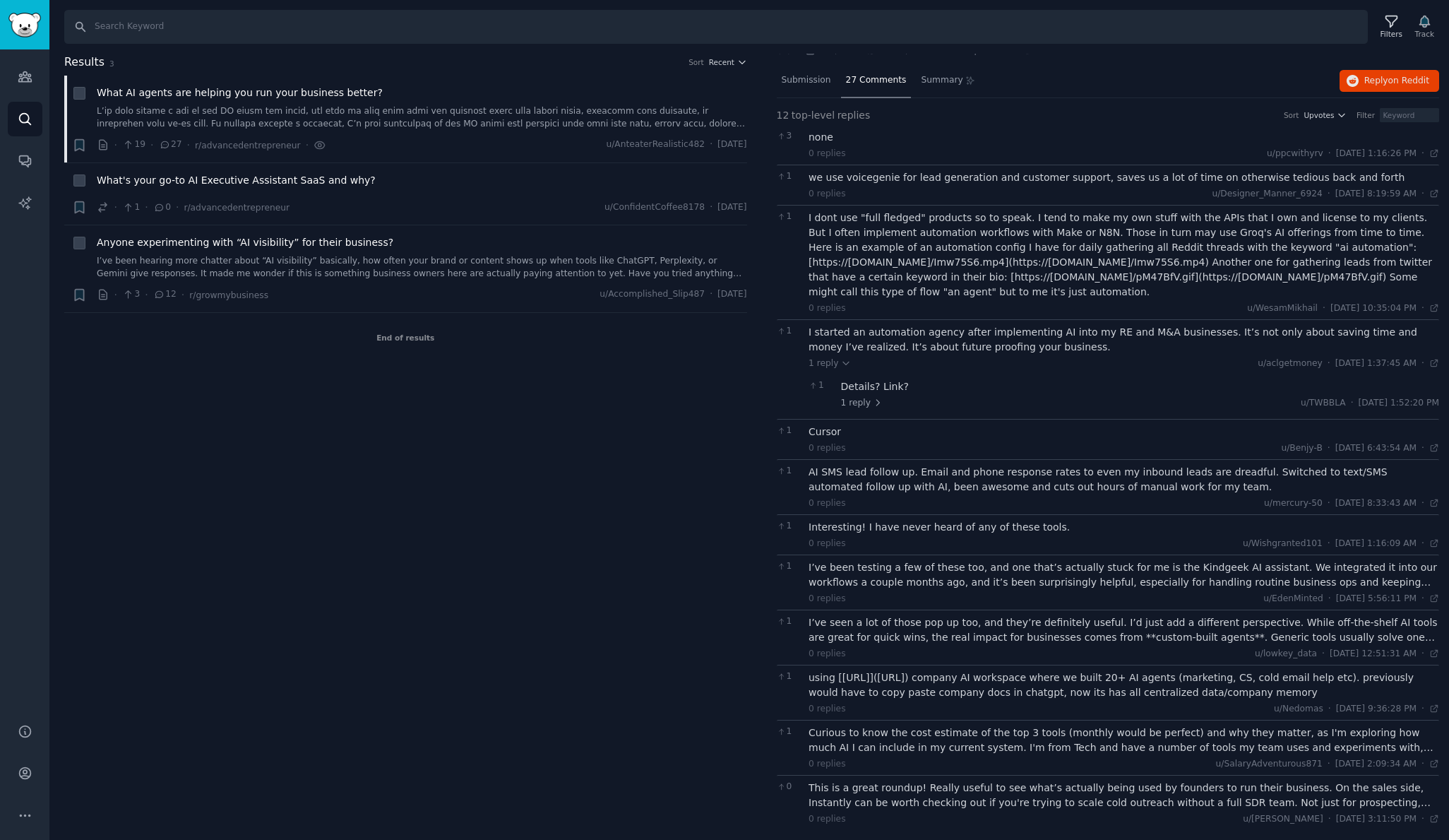
scroll to position [35, 0]
click at [864, 390] on div "Details? Link?" at bounding box center [1140, 387] width 599 height 15
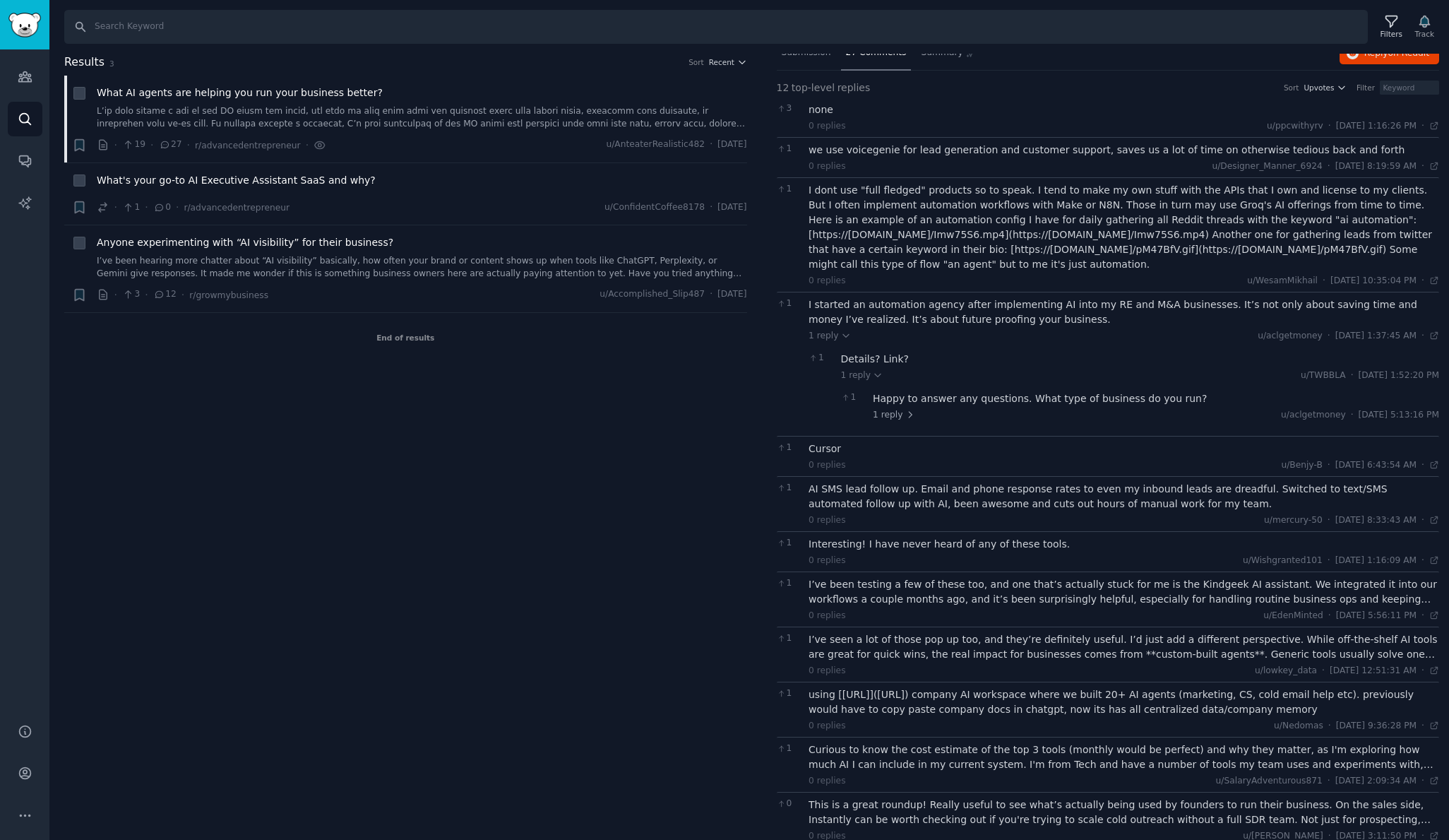
scroll to position [65, 0]
click at [899, 399] on div "Happy to answer any questions. What type of business do you run?" at bounding box center [1156, 396] width 566 height 15
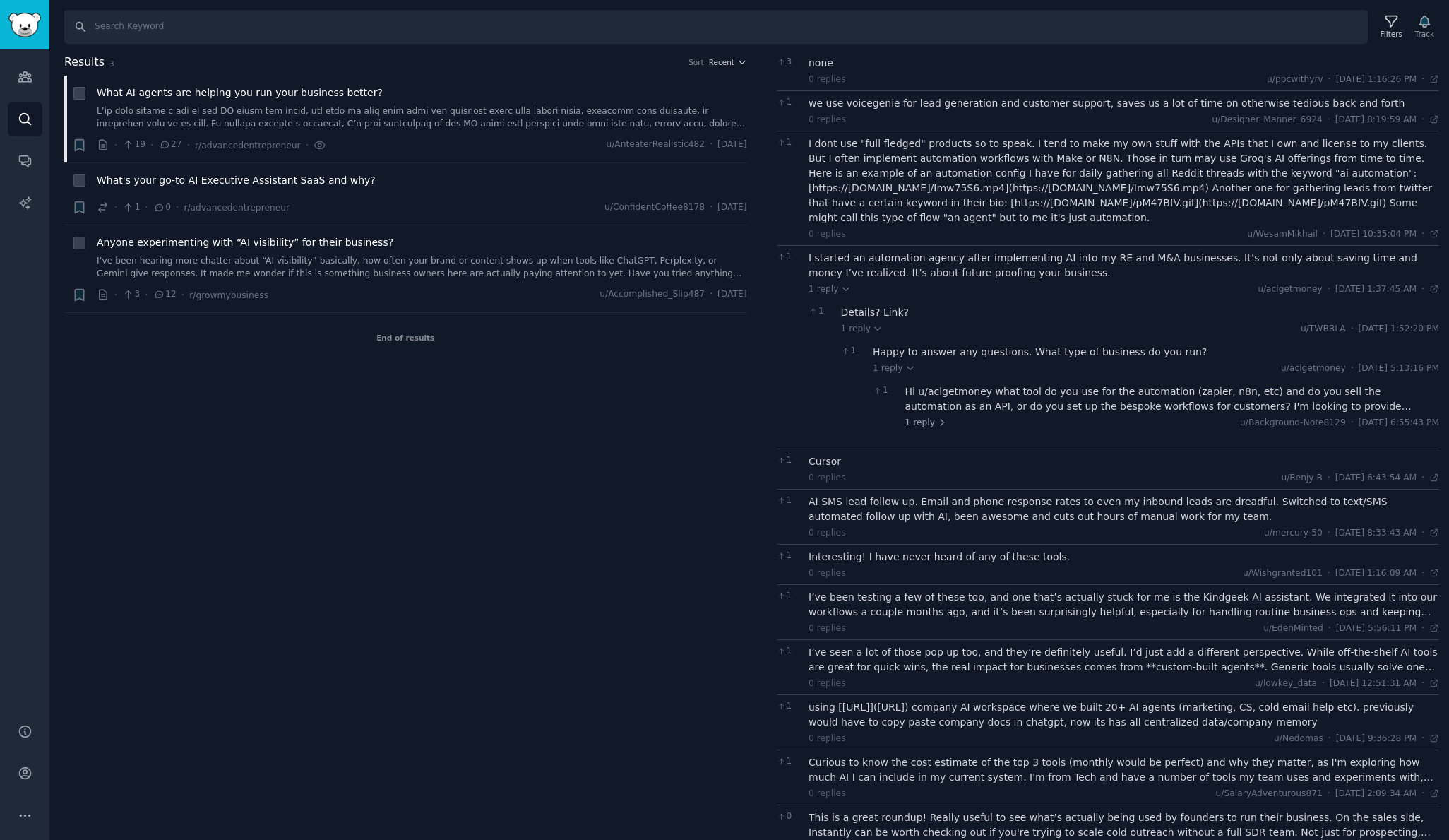
scroll to position [114, 0]
click at [987, 397] on div "Hi u/aclgetmoney what tool do you use for the automation (zapier, n8n, etc) and…" at bounding box center [1173, 394] width 535 height 29
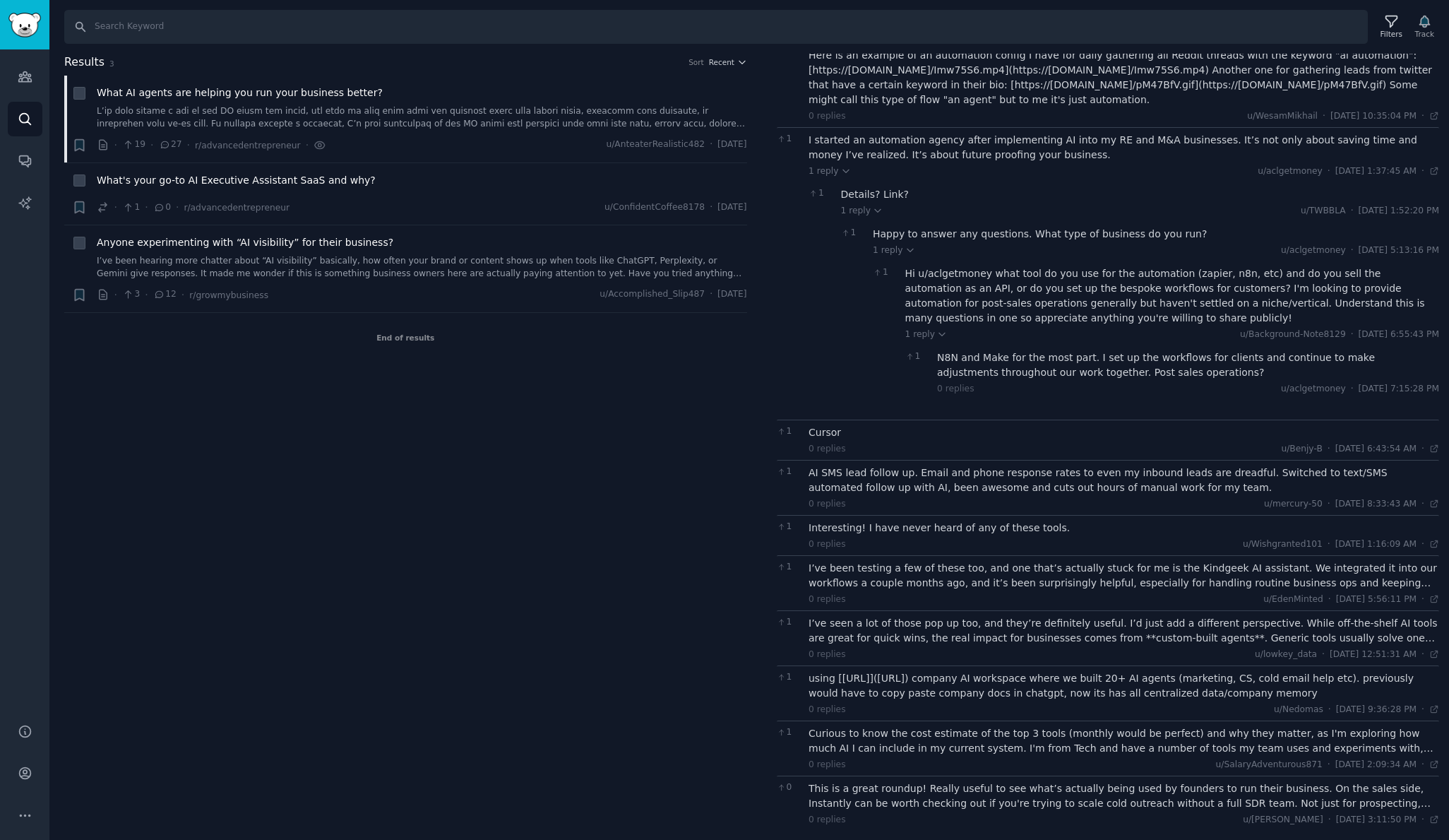
scroll to position [227, 0]
click at [978, 375] on div "N8N and Make for the most part. I set up the workflows for clients and continue…" at bounding box center [1188, 365] width 502 height 29
click at [860, 474] on div "AI SMS lead follow up. Email and phone response rates to even my inbound leads …" at bounding box center [1123, 480] width 630 height 29
click at [883, 524] on div "Interesting! I have never heard of any of these tools." at bounding box center [1123, 528] width 630 height 15
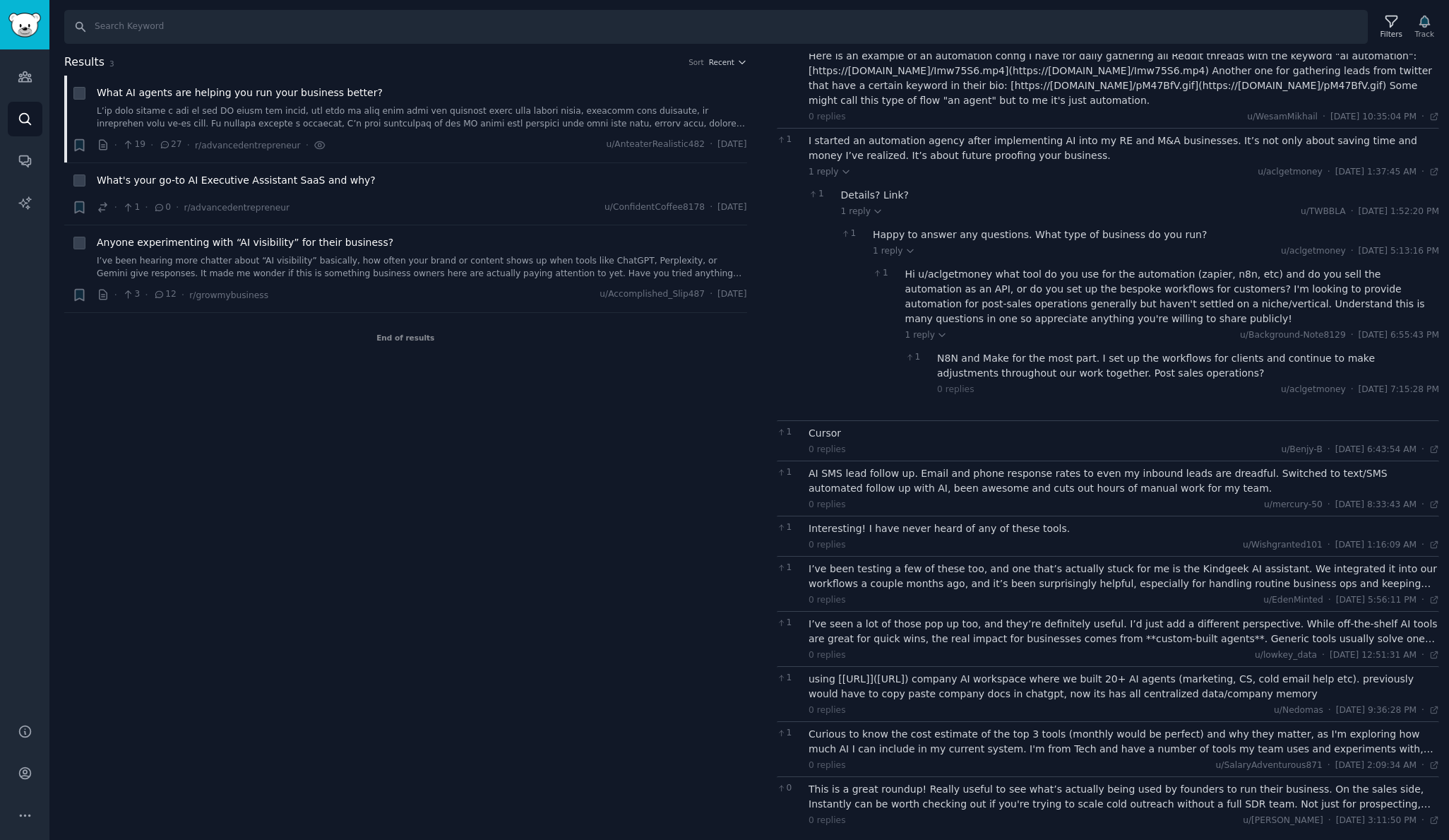
click at [890, 579] on div "I’ve been testing a few of these too, and one that’s actually stuck for me is t…" at bounding box center [1123, 576] width 630 height 29
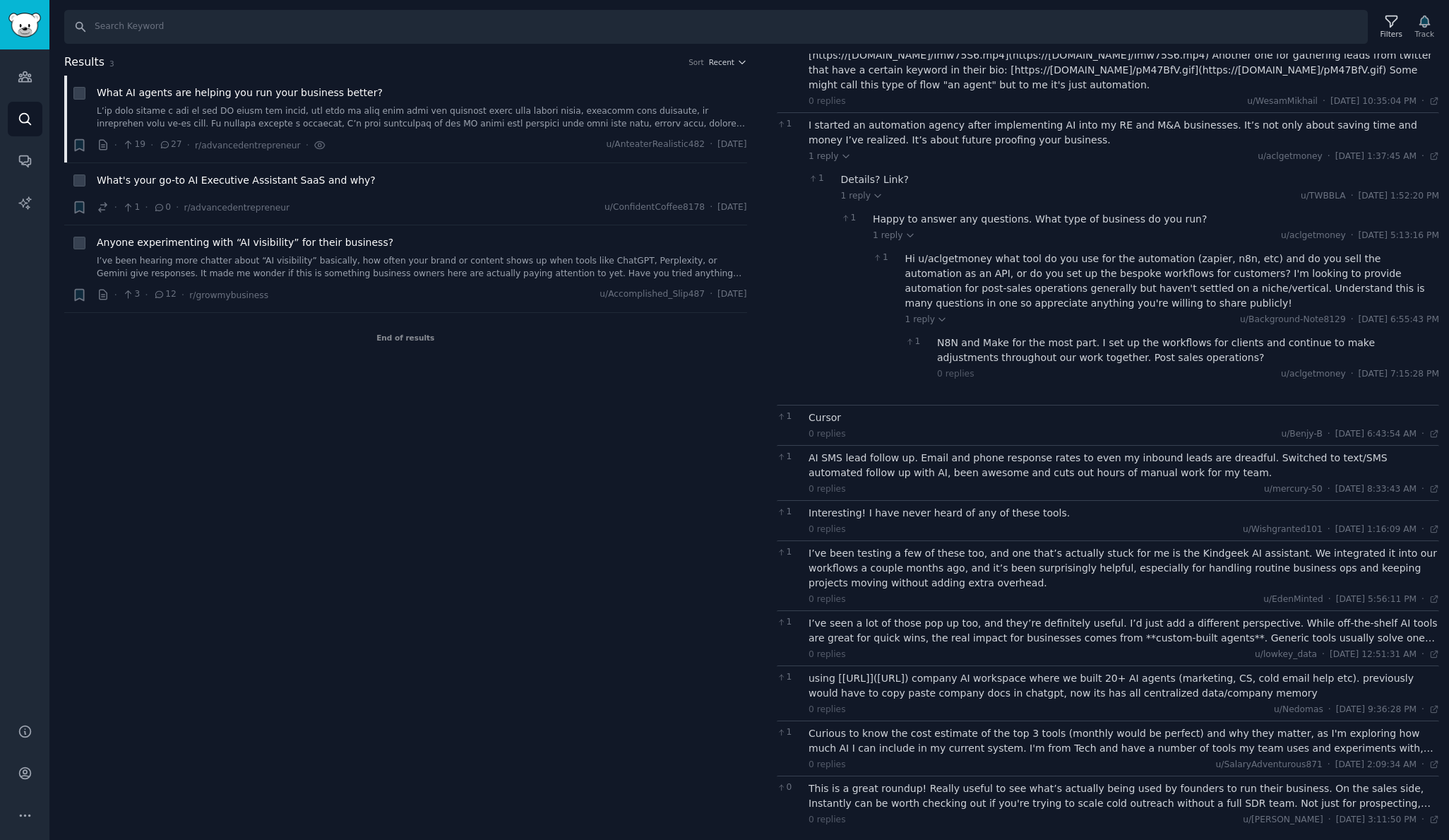
scroll to position [241, 0]
click at [893, 633] on div "I’ve seen a lot of those pop up too, and they’re definitely useful. I’d just ad…" at bounding box center [1123, 630] width 630 height 29
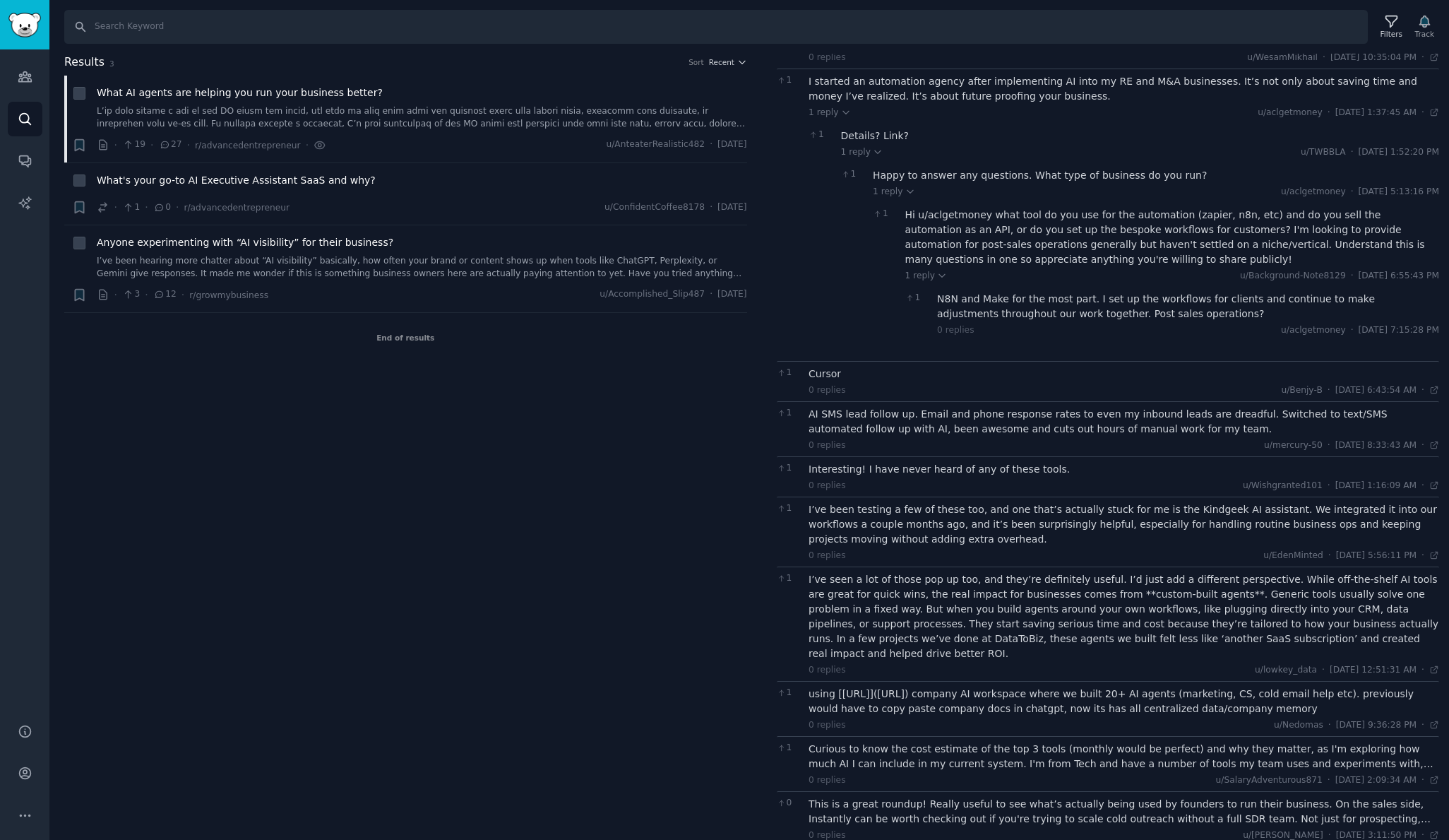
scroll to position [0, 0]
click at [871, 689] on div "using [supercamp.ai](https://supercamp.ai) company AI workspace where we built …" at bounding box center [1123, 701] width 630 height 29
click at [883, 741] on div "Curious to know the cost estimate of the top 3 tools (monthly would be perfect)…" at bounding box center [1123, 755] width 630 height 29
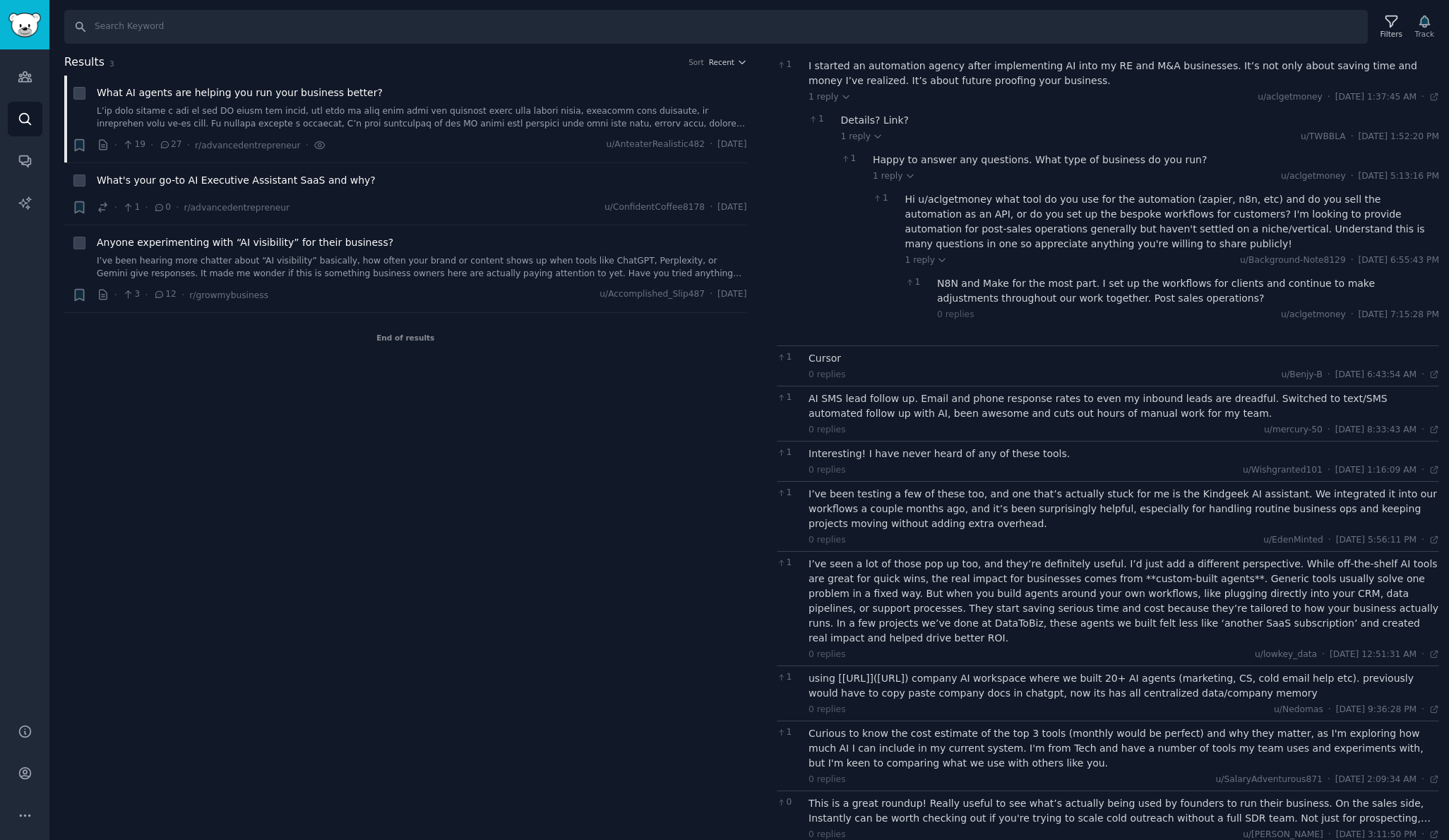
scroll to position [301, 0]
click at [898, 797] on div "This is a great roundup! Really useful to see what’s actually being used by fou…" at bounding box center [1123, 811] width 630 height 29
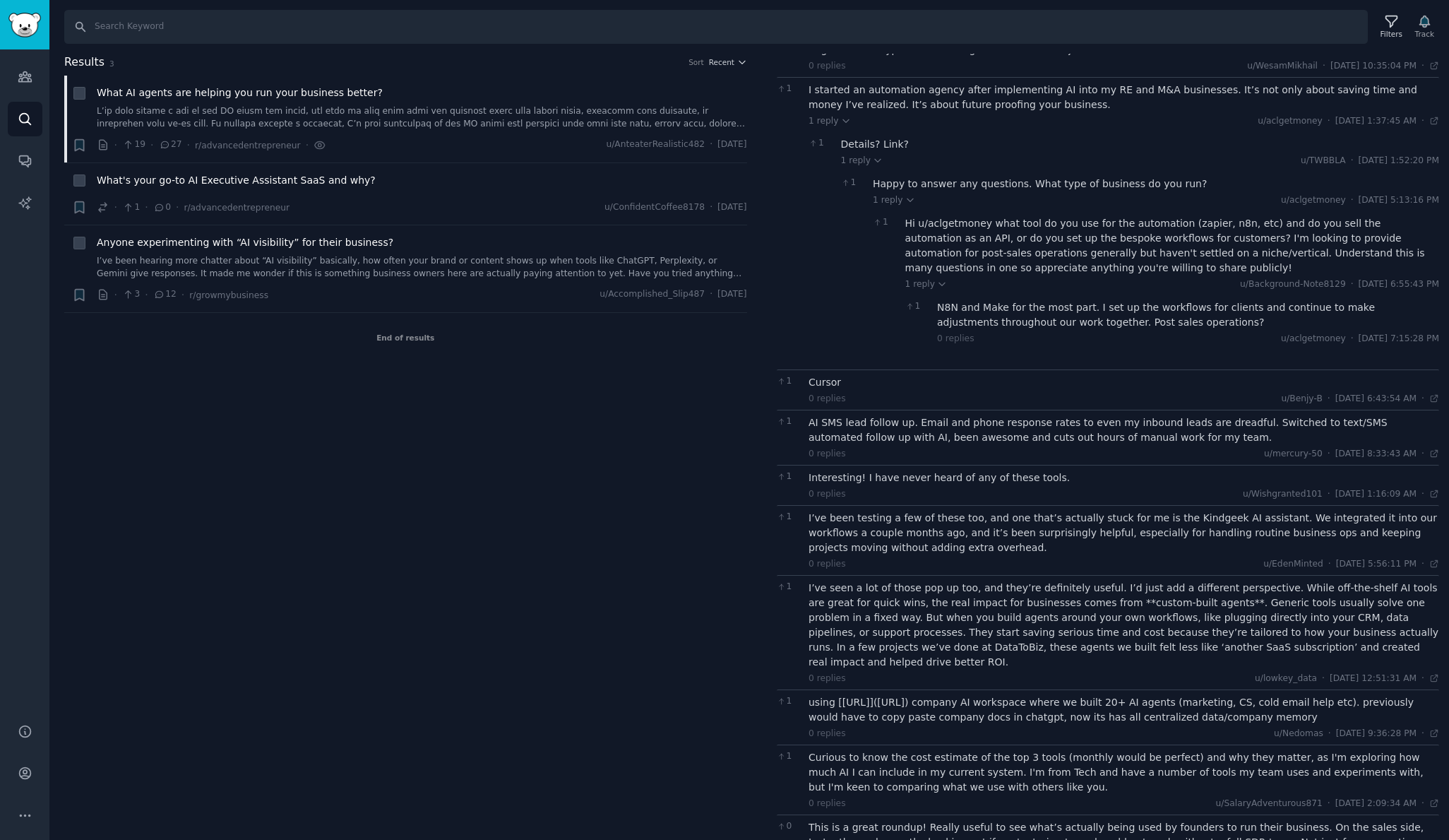
scroll to position [260, 0]
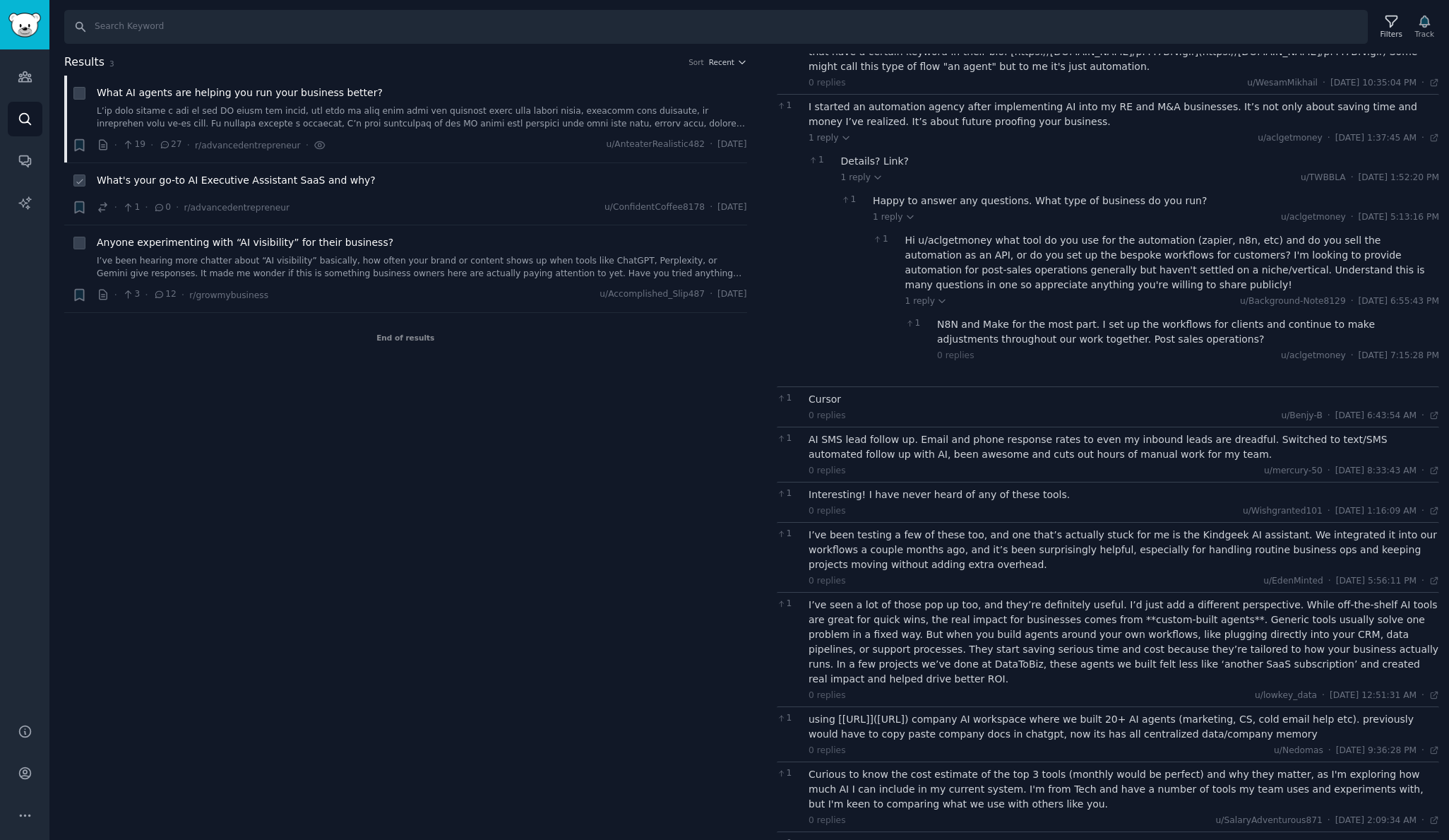
click at [261, 185] on span "What's your go-to AI Executive Assistant SaaS and why?" at bounding box center [236, 180] width 279 height 15
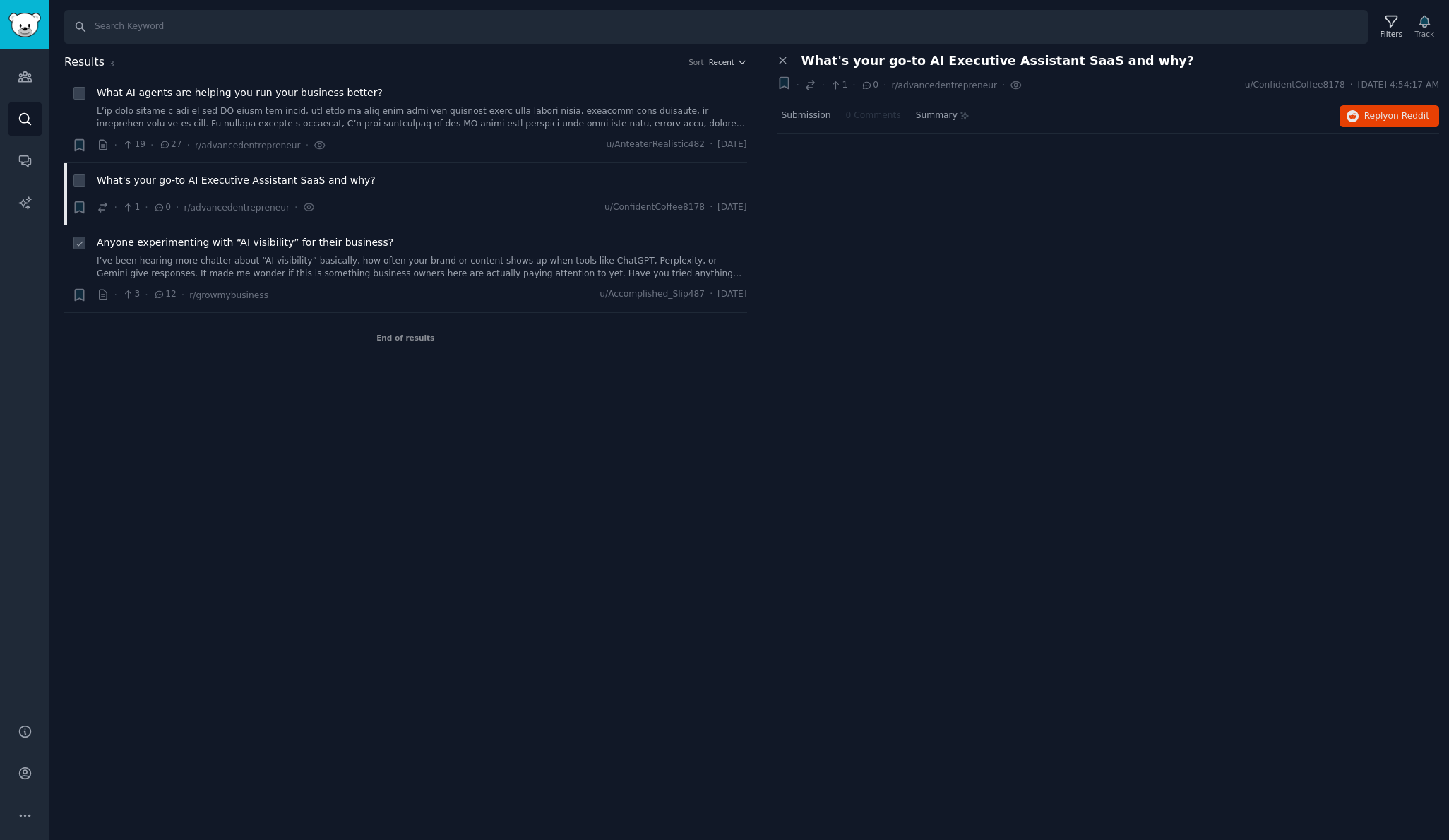
click at [223, 249] on div "Anyone experimenting with “AI visibility” for their business? I’ve been hearing…" at bounding box center [422, 257] width 650 height 44
click at [228, 276] on link "I’ve been hearing more chatter about “AI visibility” basically, how often your …" at bounding box center [422, 267] width 650 height 25
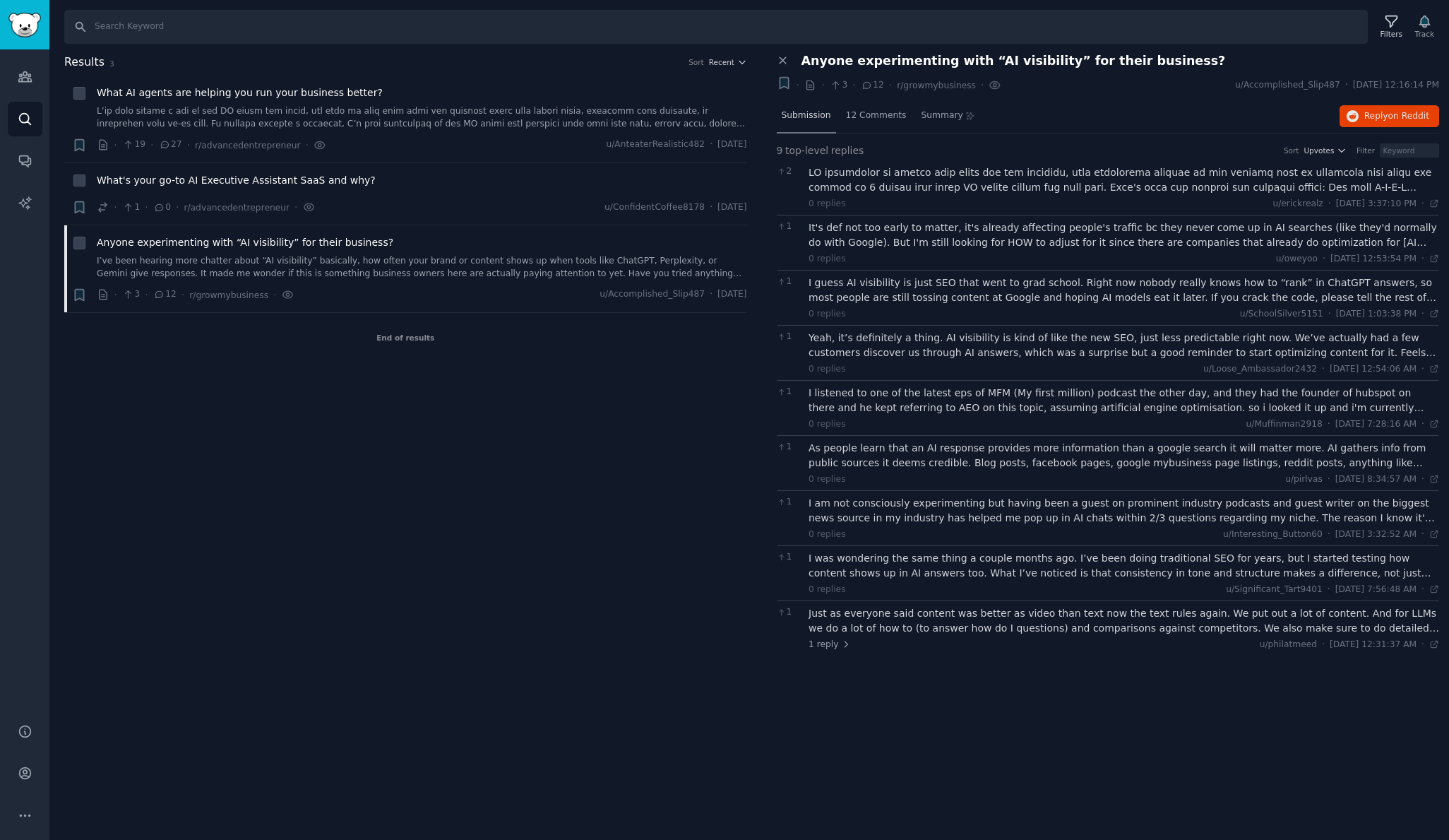
click at [814, 117] on span "Submission" at bounding box center [806, 115] width 49 height 13
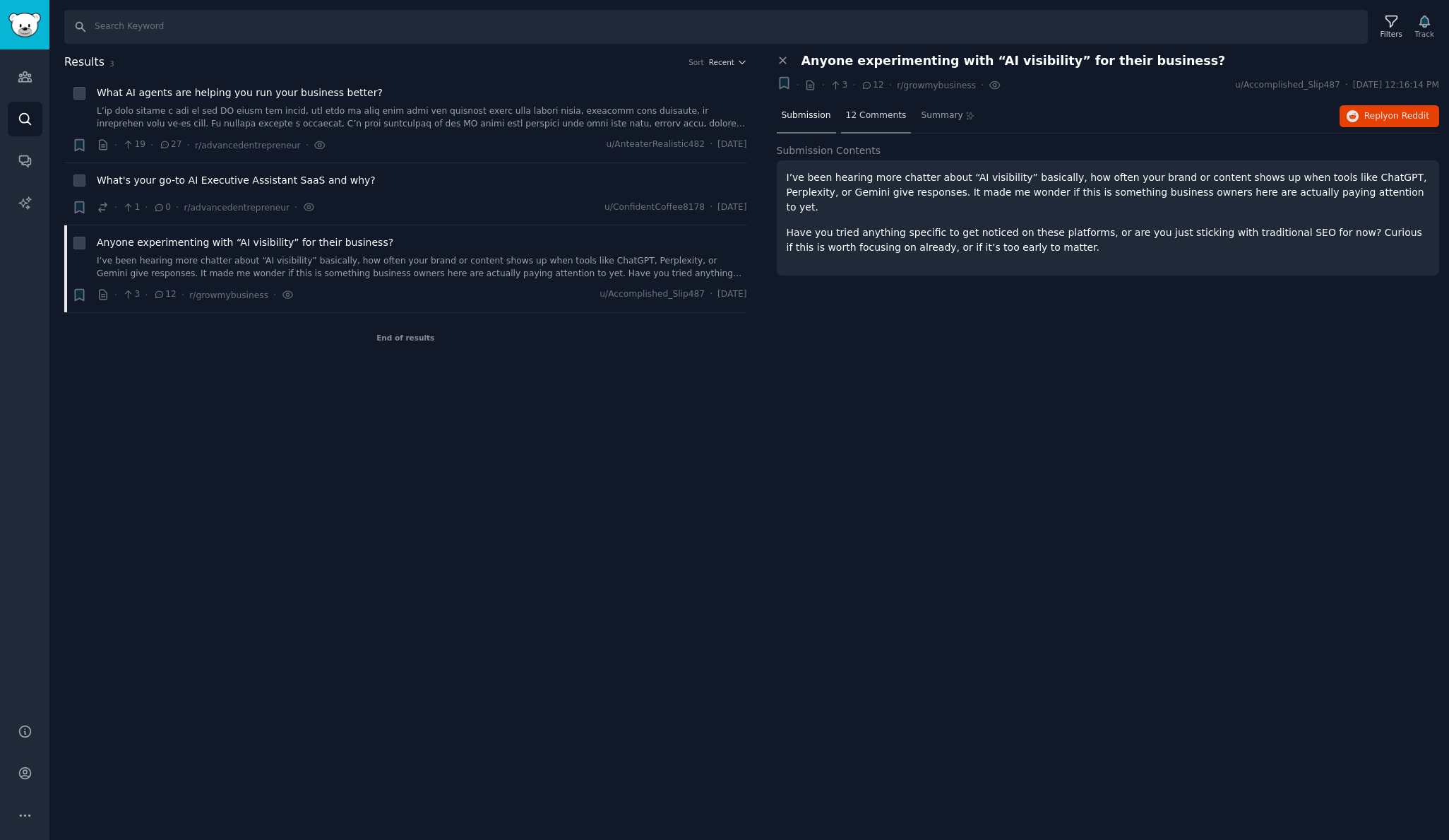
click at [867, 115] on span "12 Comments" at bounding box center [876, 115] width 61 height 13
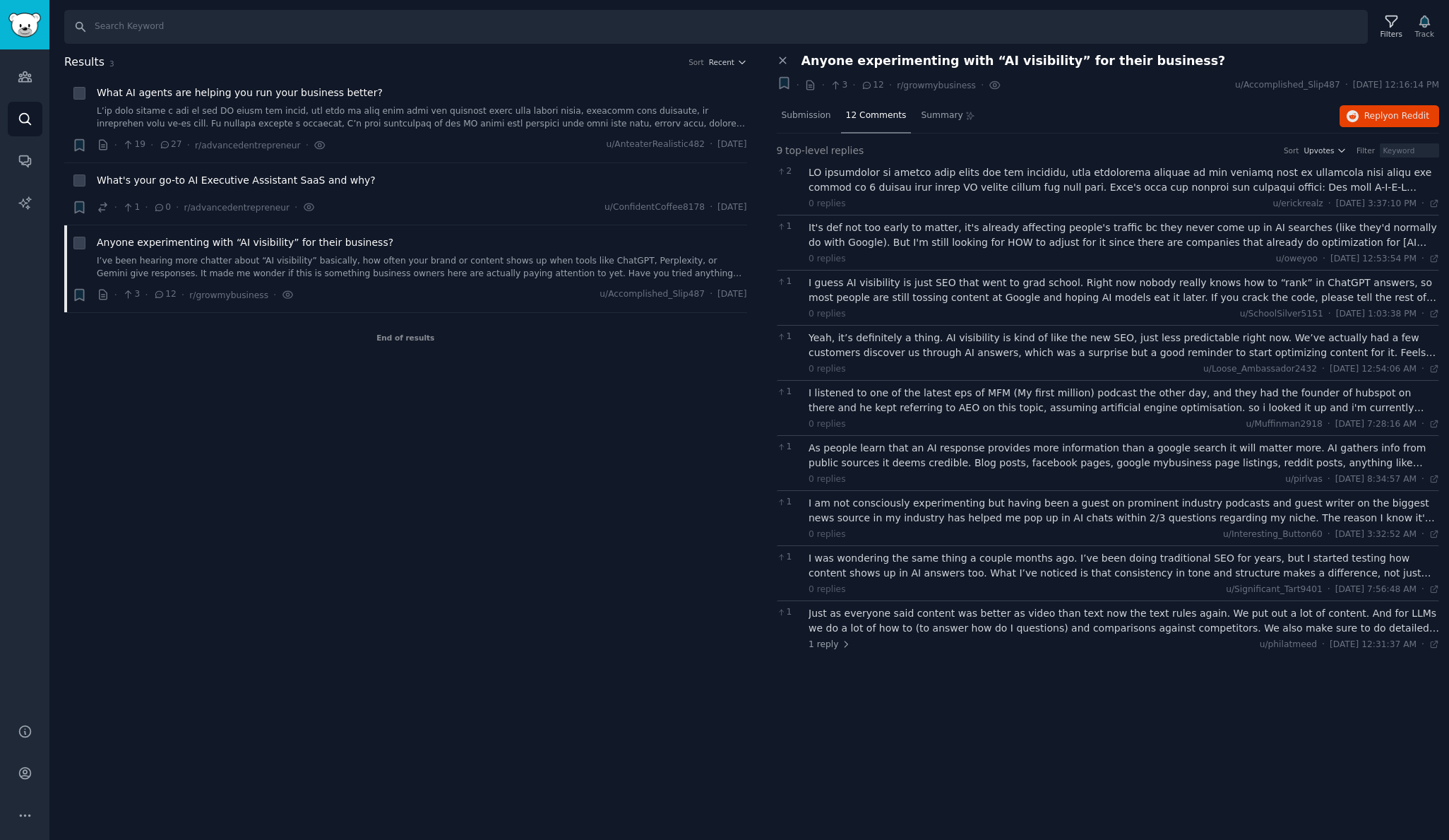
click at [879, 178] on div at bounding box center [1123, 180] width 630 height 29
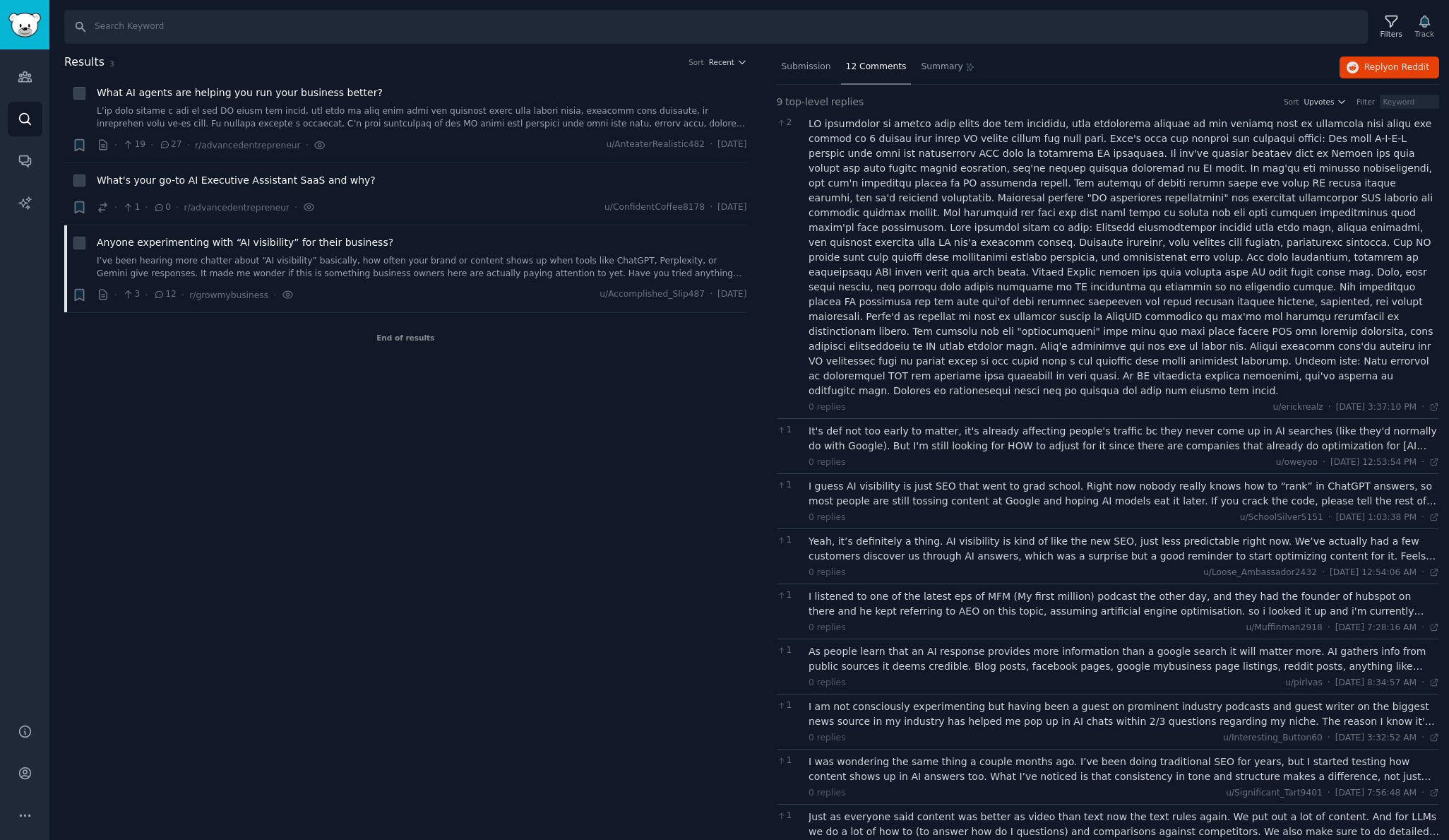
click at [841, 424] on div "It's def not too early to matter, it's already affecting people's traffic bc th…" at bounding box center [1123, 438] width 630 height 29
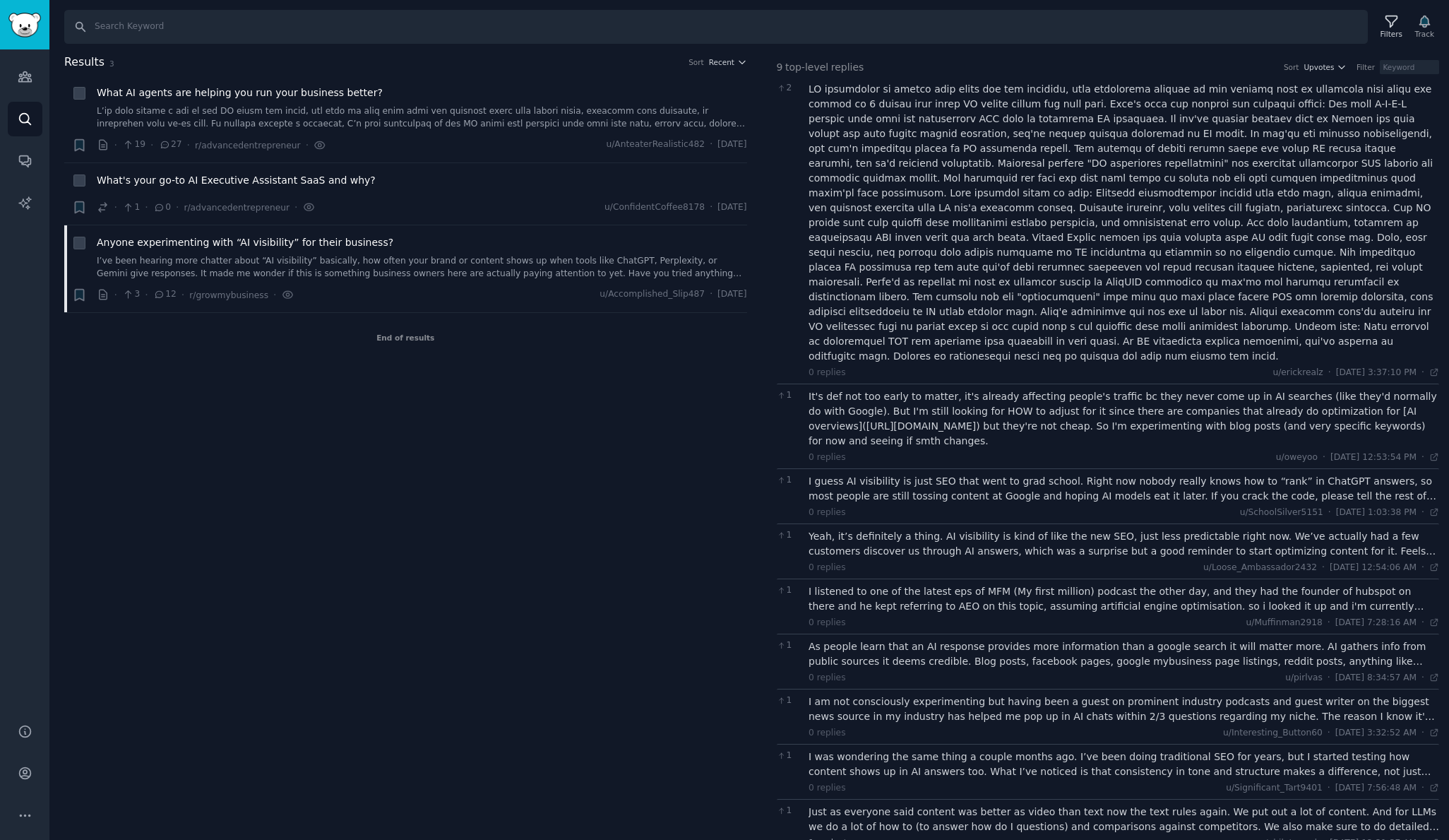
scroll to position [78, 0]
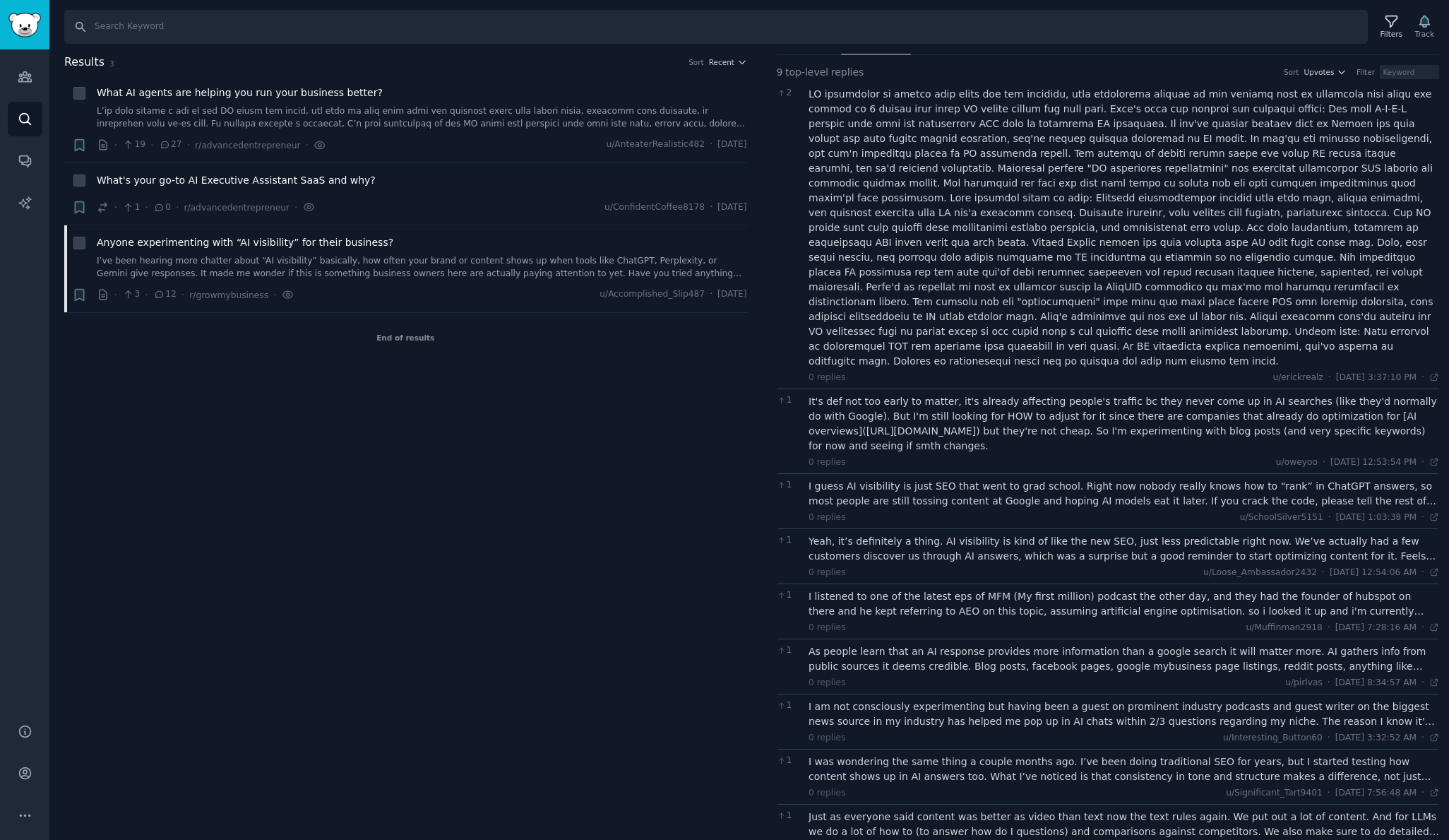
click at [848, 479] on div "I guess AI visibility is just SEO that went to grad school. Right now nobody re…" at bounding box center [1123, 493] width 630 height 29
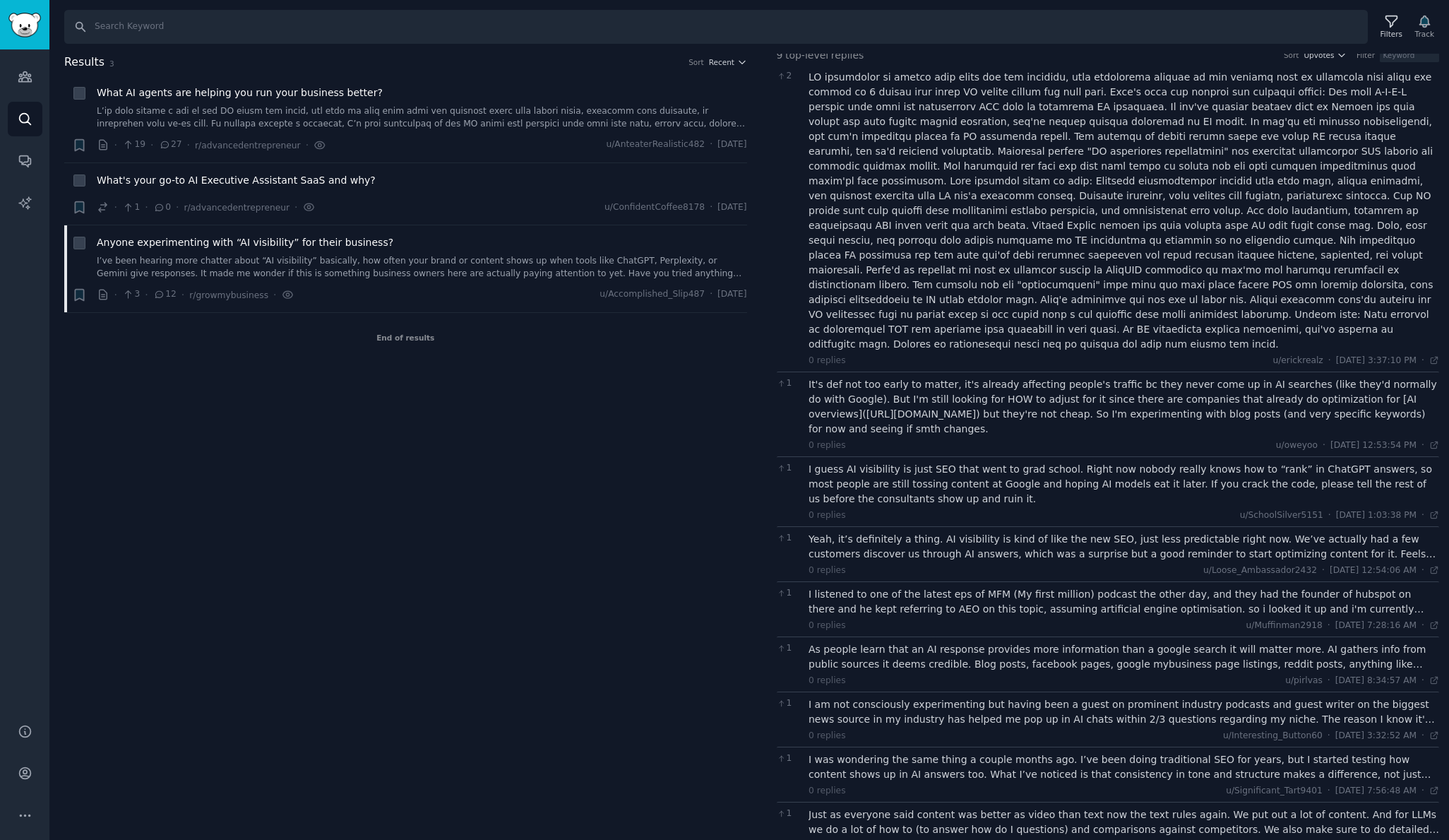
scroll to position [93, 0]
click at [872, 534] on div "Yeah, it’s definitely a thing. AI visibility is kind of like the new SEO, just …" at bounding box center [1123, 548] width 630 height 29
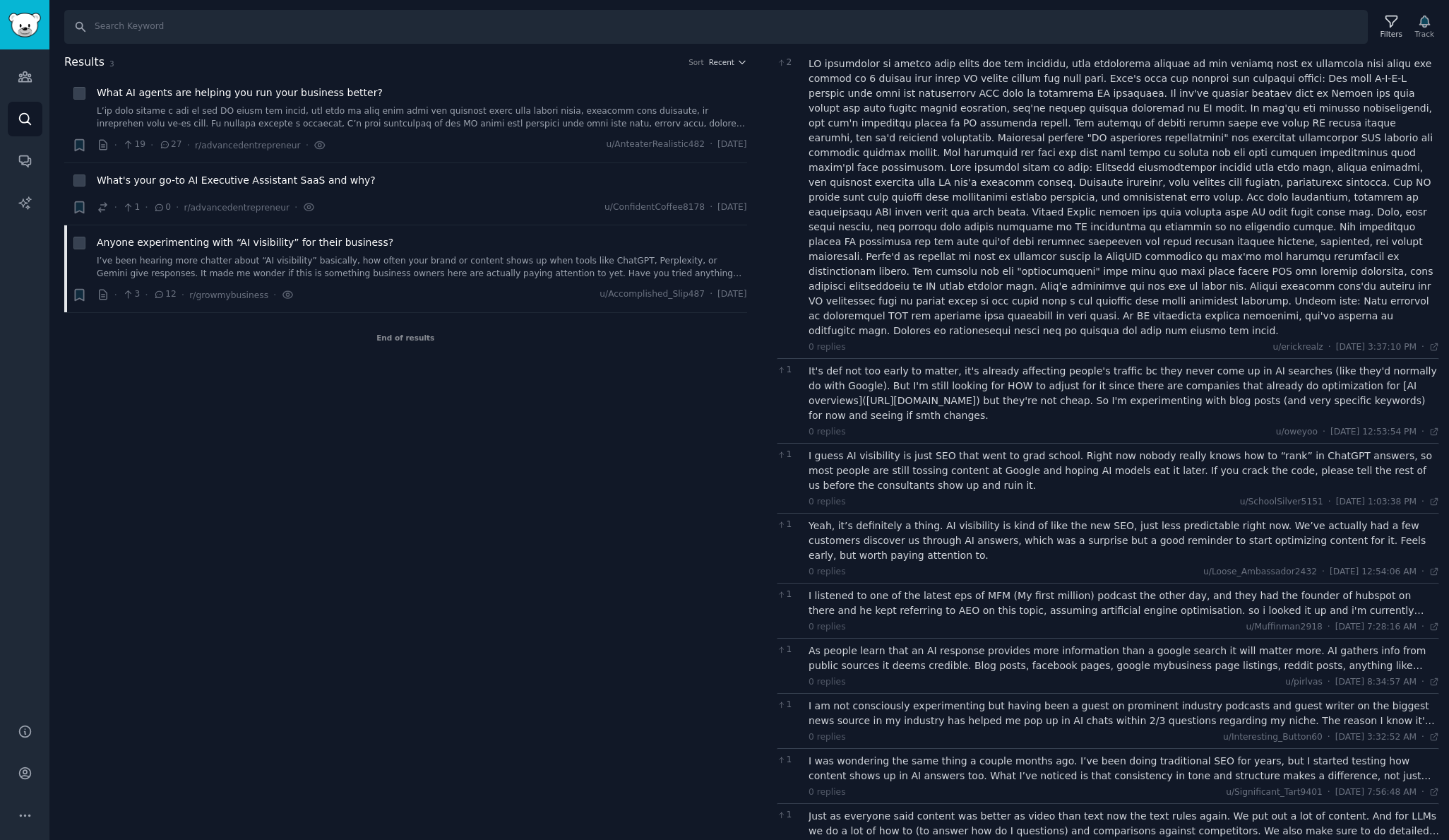
scroll to position [108, 0]
click at [876, 589] on div "I listened to one of the latest eps of MFM (My first million) podcast the other…" at bounding box center [1123, 604] width 630 height 29
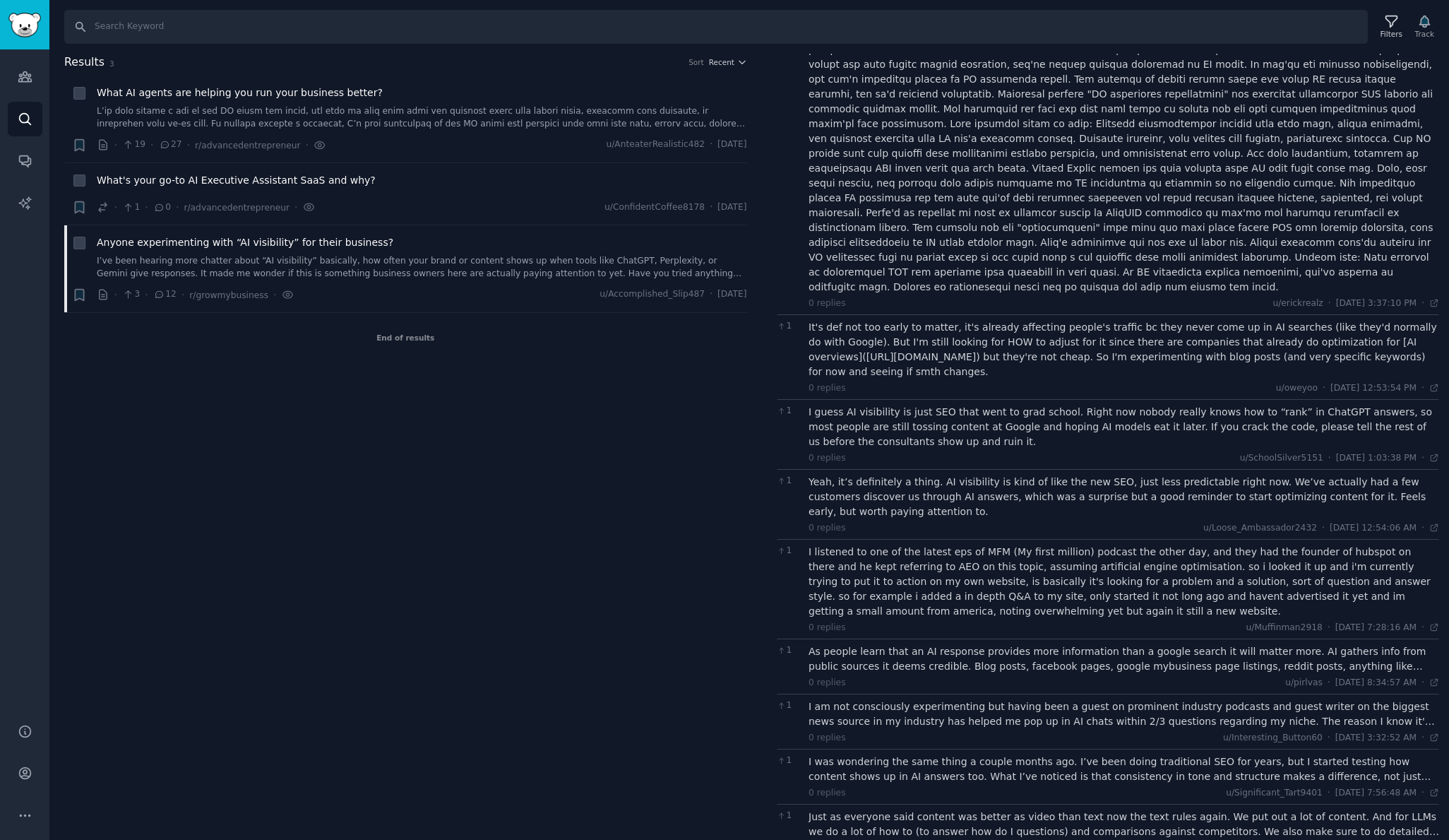
scroll to position [2, 0]
click at [1039, 644] on div "As people learn that an AI response provides more information than a google sea…" at bounding box center [1123, 658] width 630 height 29
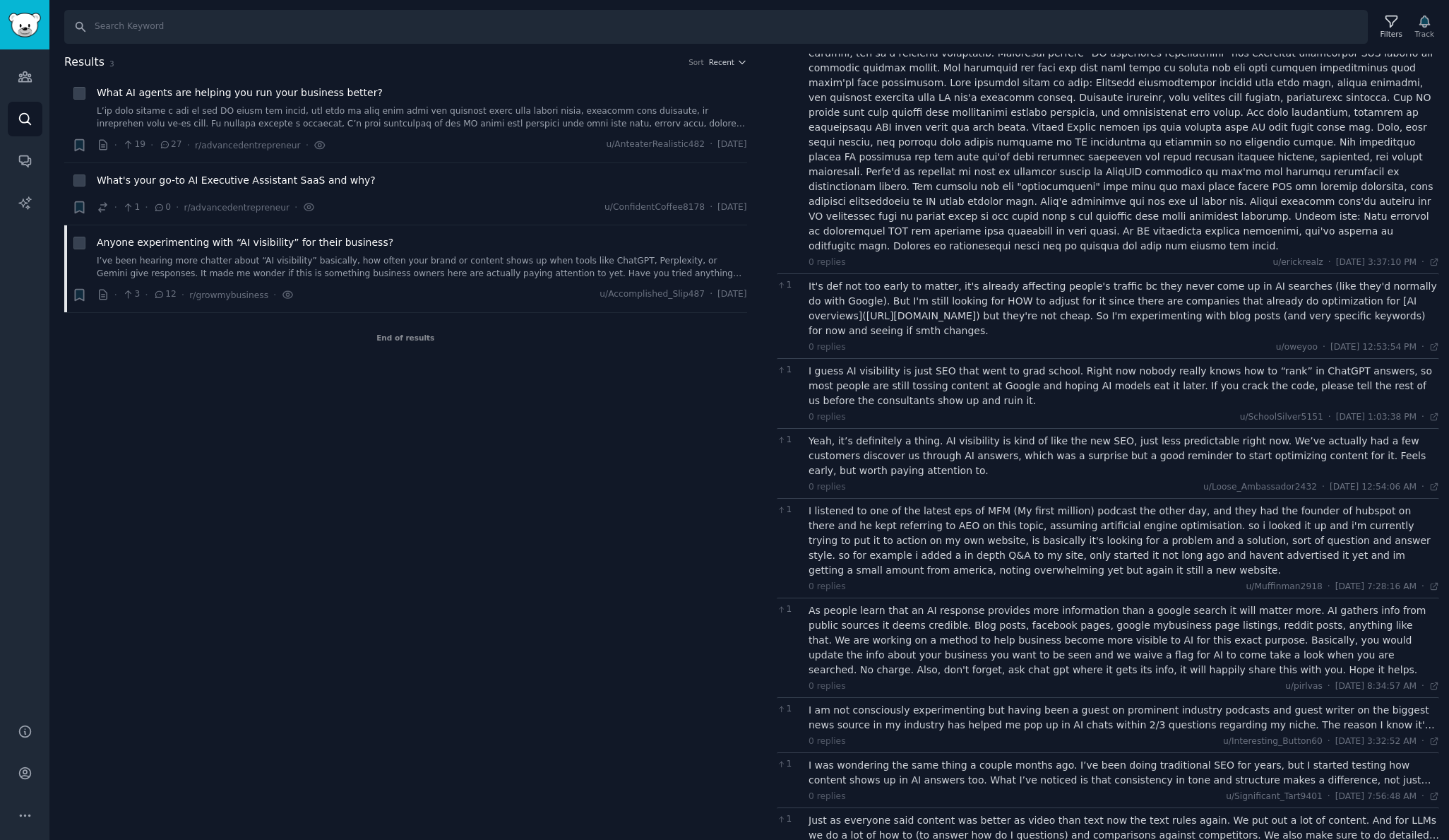
scroll to position [197, 0]
click at [944, 699] on div "I am not consciously experimenting but having been a guest on prominent industr…" at bounding box center [1123, 713] width 630 height 29
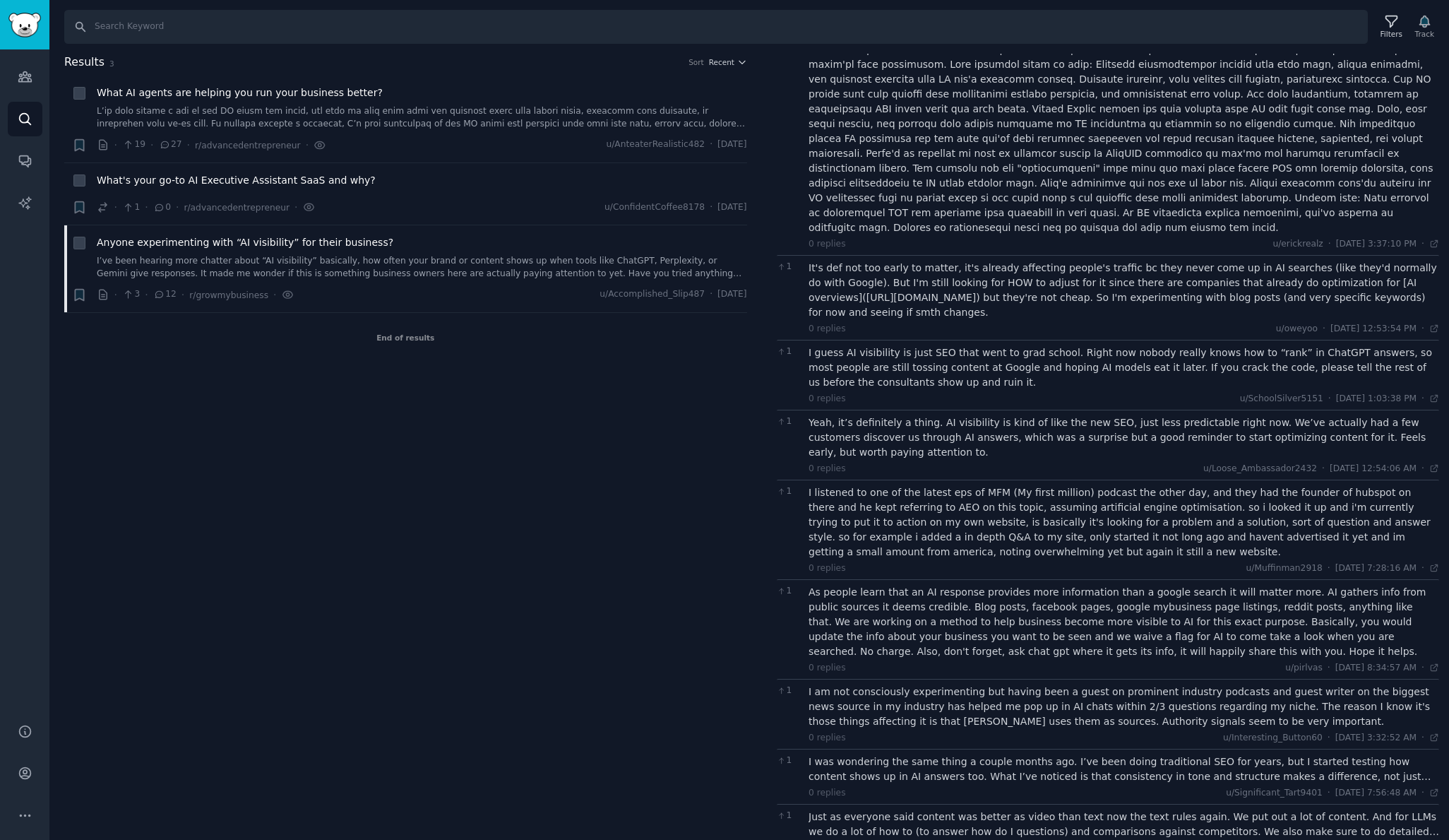
scroll to position [3, 0]
click at [933, 755] on div "I was wondering the same thing a couple months ago. I’ve been doing traditional…" at bounding box center [1123, 769] width 630 height 29
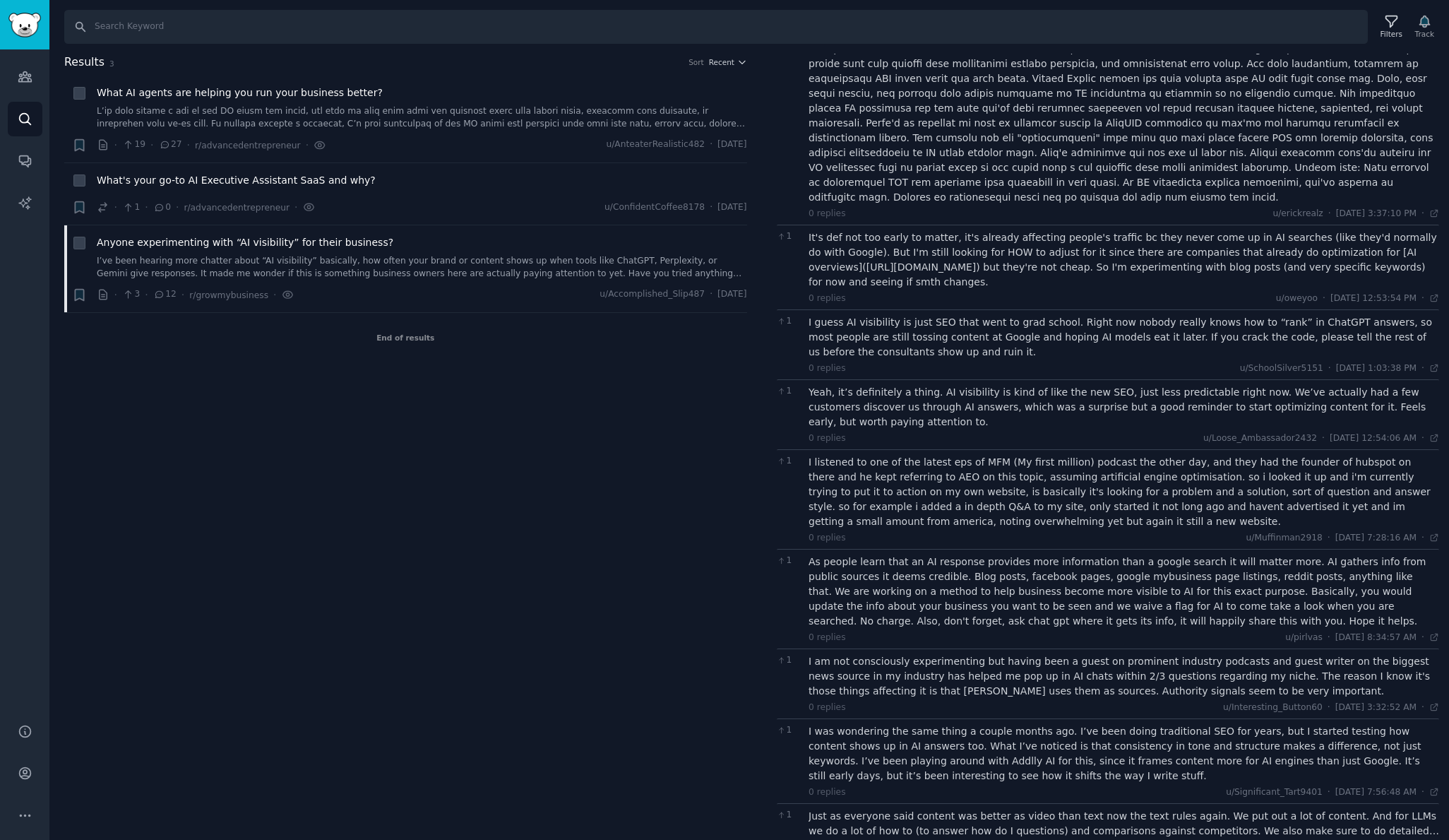
scroll to position [241, 0]
click at [929, 809] on div "Just as everyone said content was better as video than text now the text rules …" at bounding box center [1123, 823] width 630 height 29
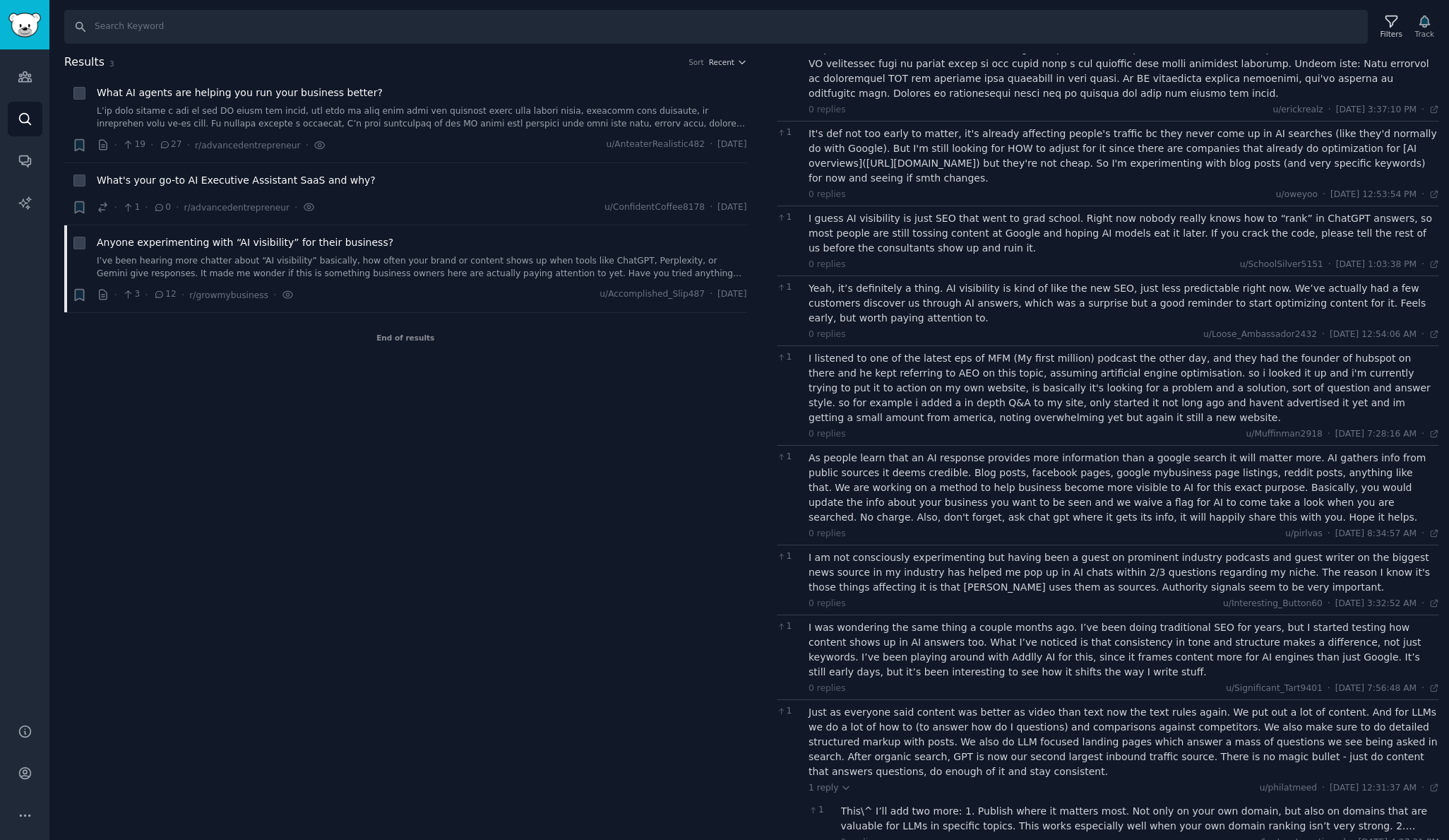
scroll to position [346, 0]
click at [929, 804] on div "This\^ I’ll add two more: 1. Publish where it matters most. Not only on your ow…" at bounding box center [1140, 819] width 599 height 29
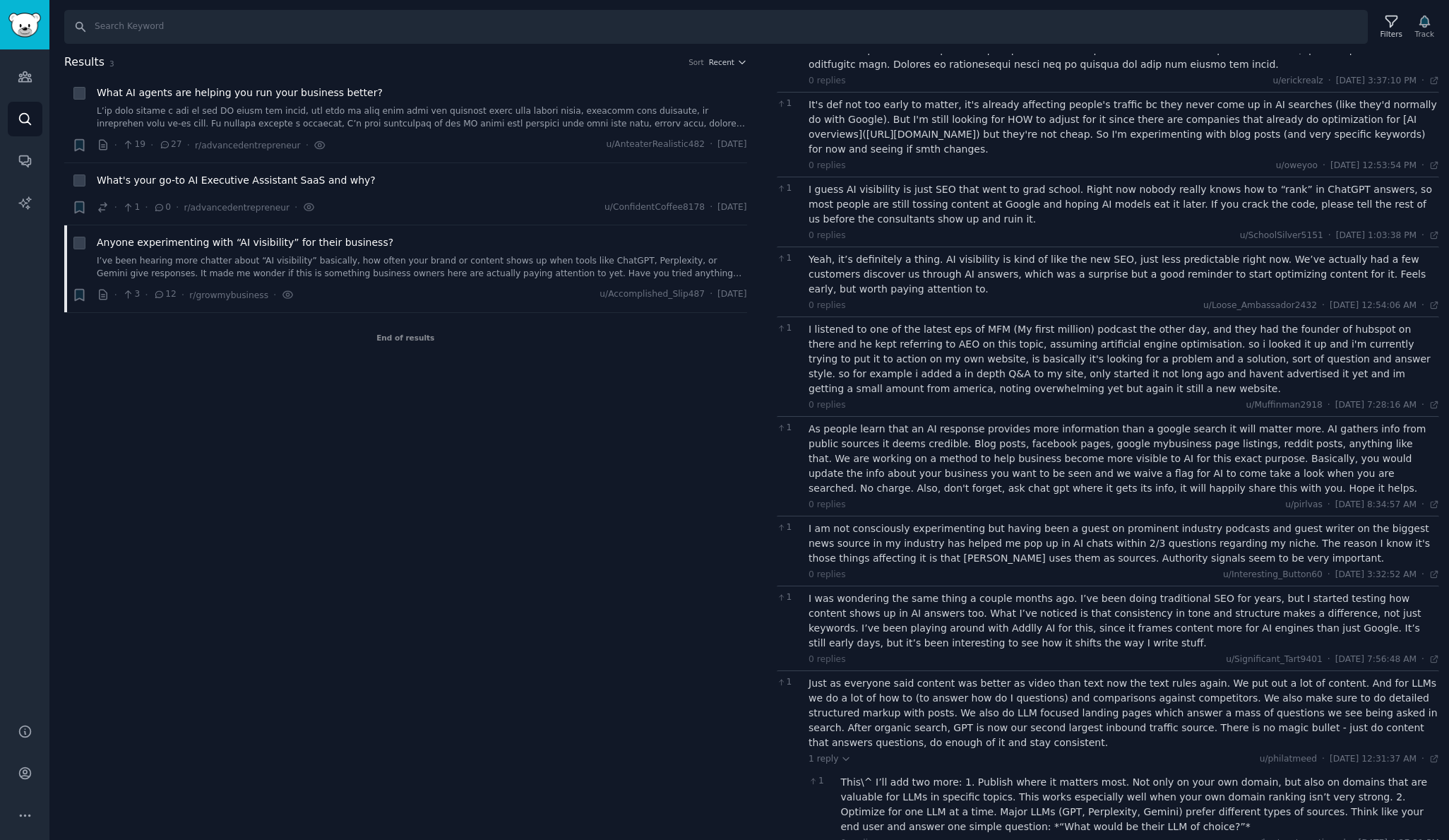
scroll to position [2, 0]
click at [79, 292] on icon "button" at bounding box center [79, 294] width 9 height 11
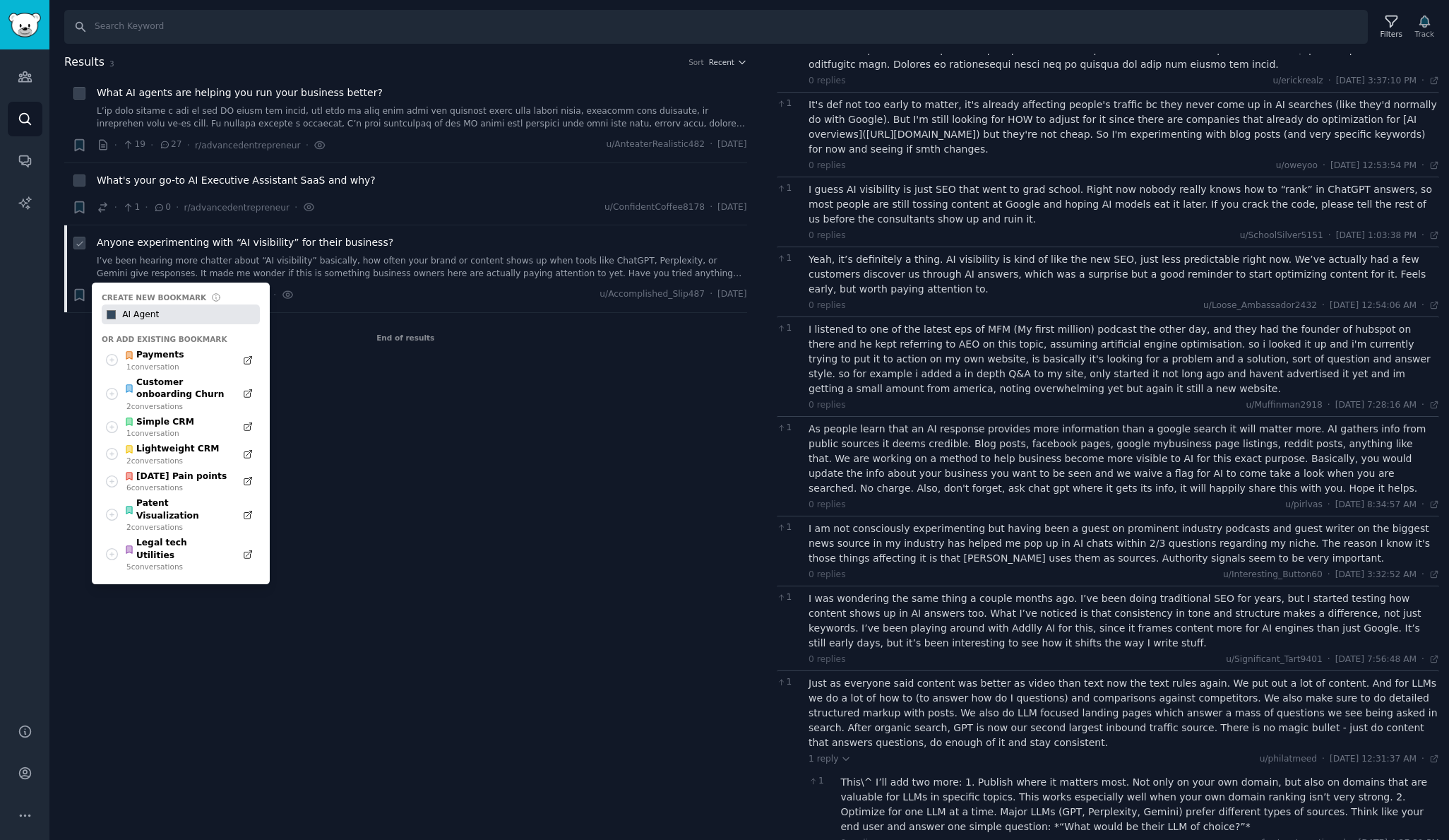
type input "AI Agents"
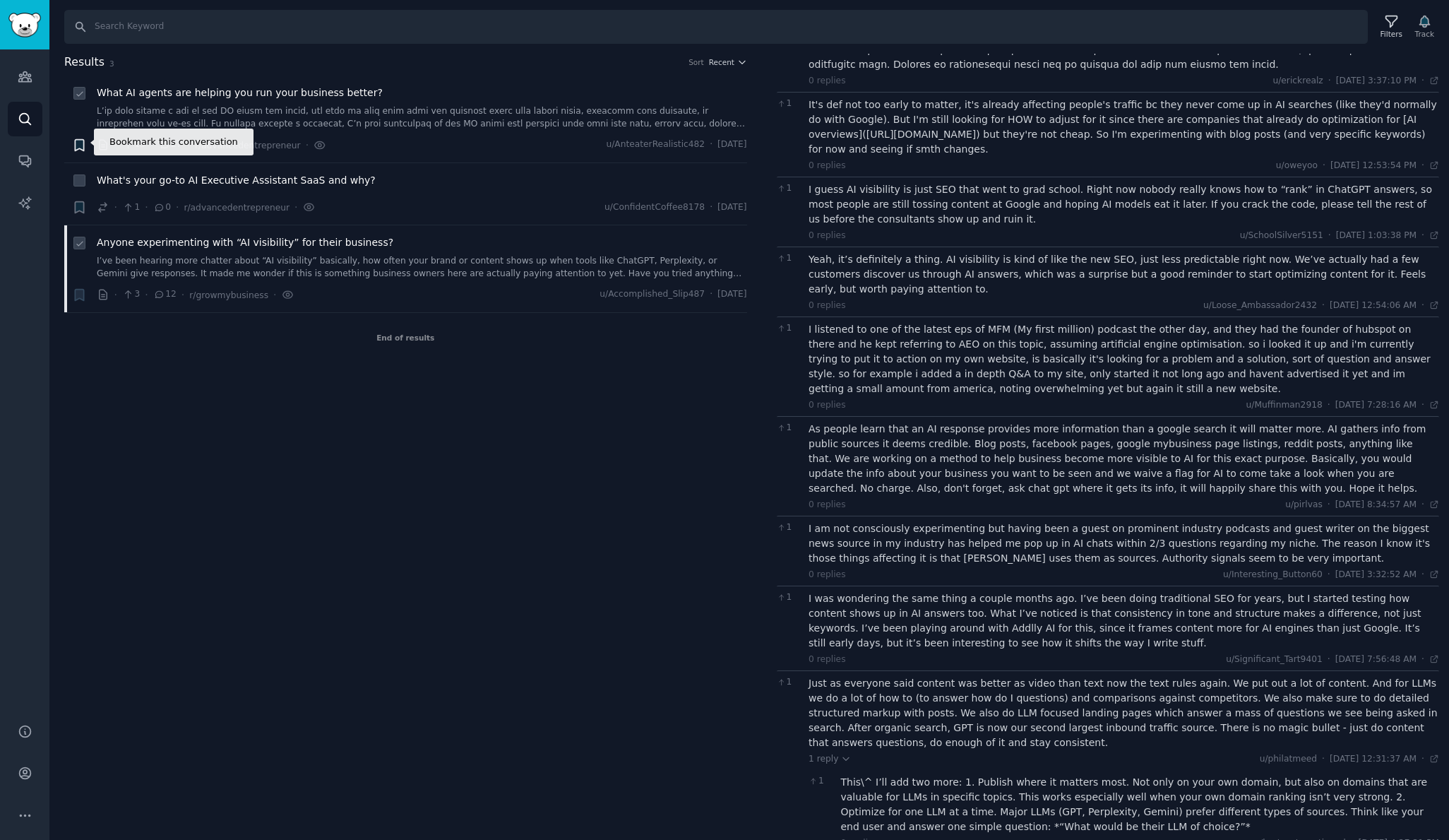
click at [82, 140] on icon "button" at bounding box center [79, 145] width 9 height 11
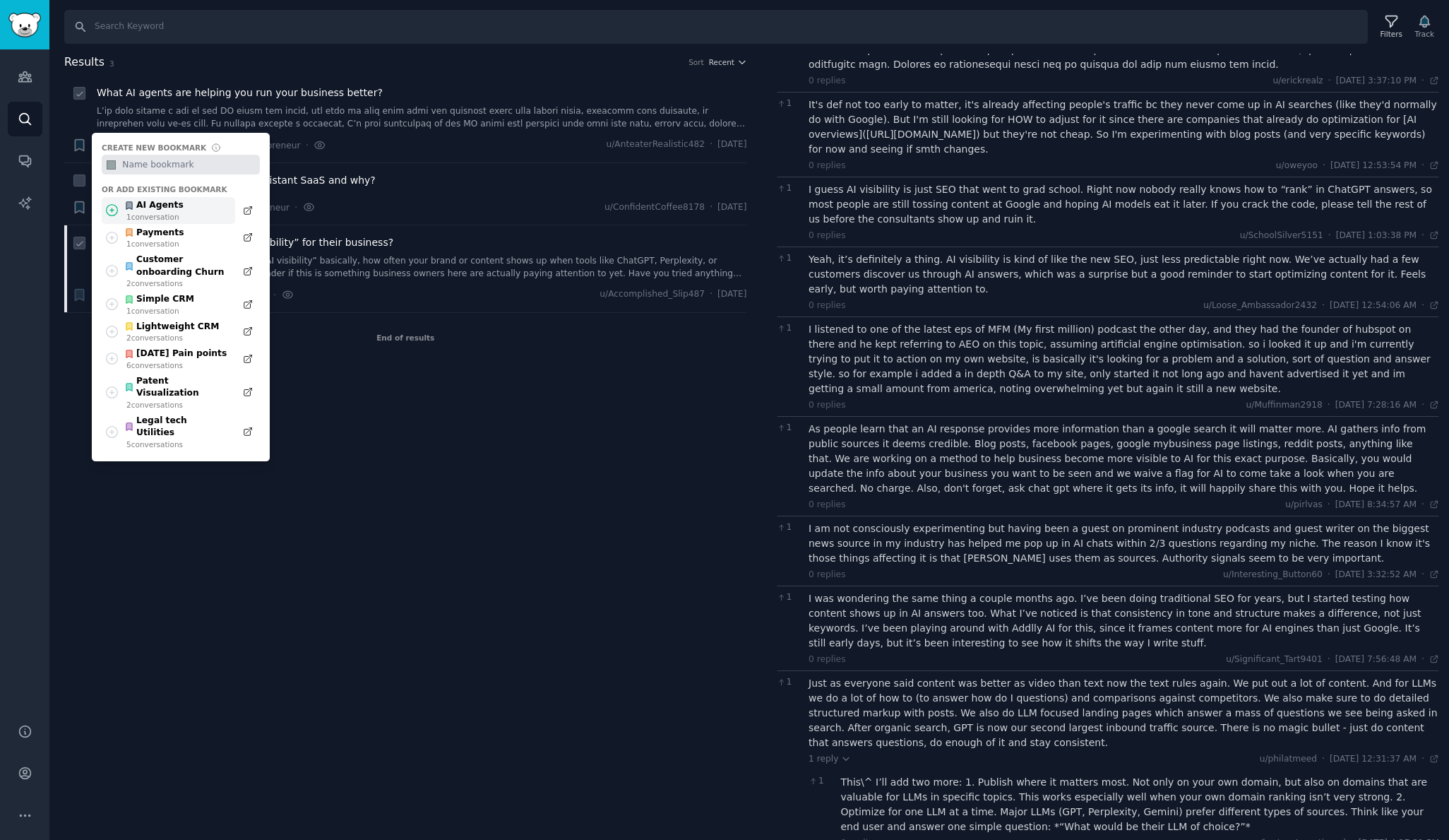
click at [146, 208] on div "AI Agents" at bounding box center [153, 206] width 59 height 13
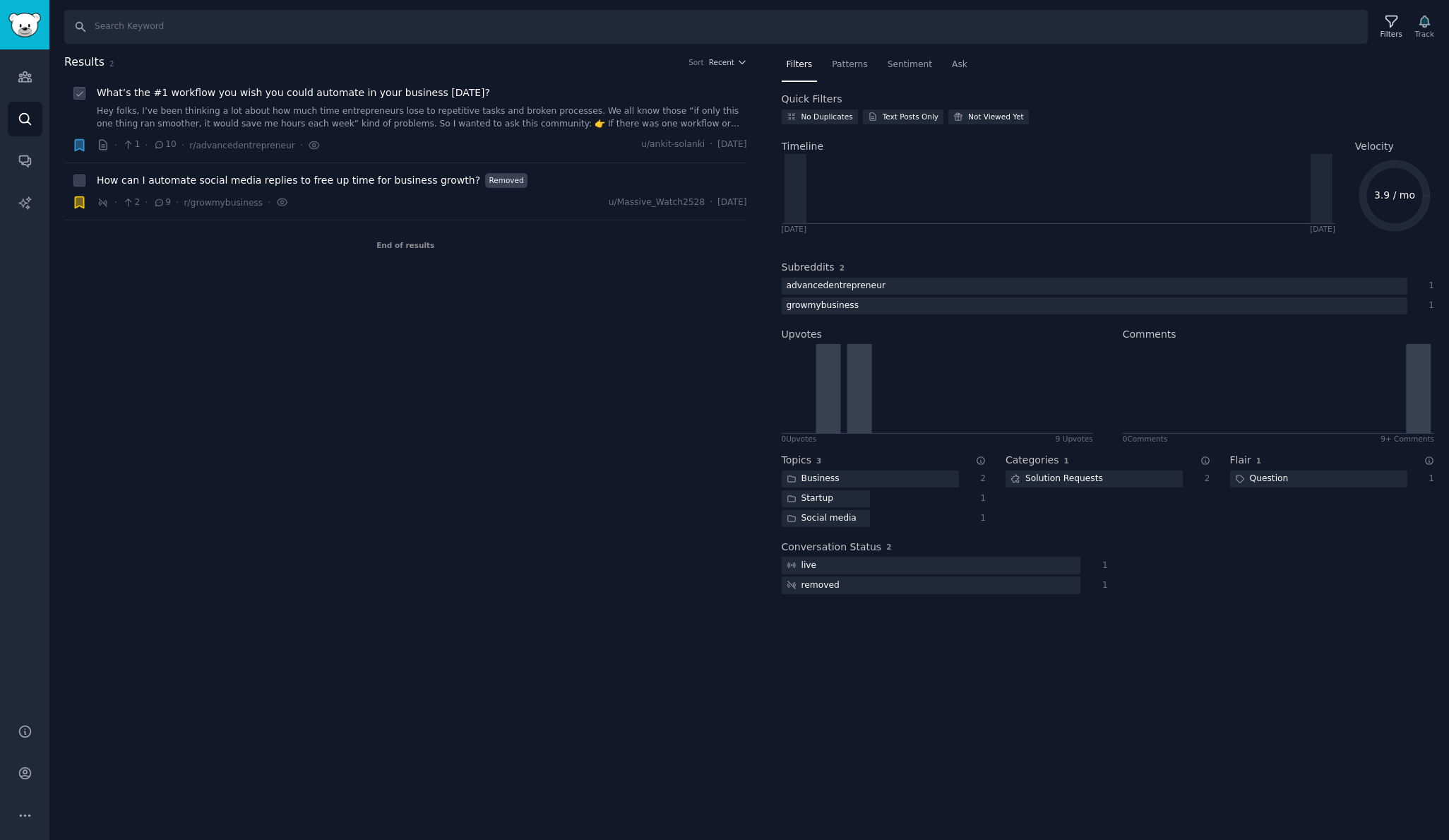
click at [391, 124] on link "Hey folks, I’ve been thinking a lot about how much time entrepreneurs lose to r…" at bounding box center [422, 117] width 650 height 25
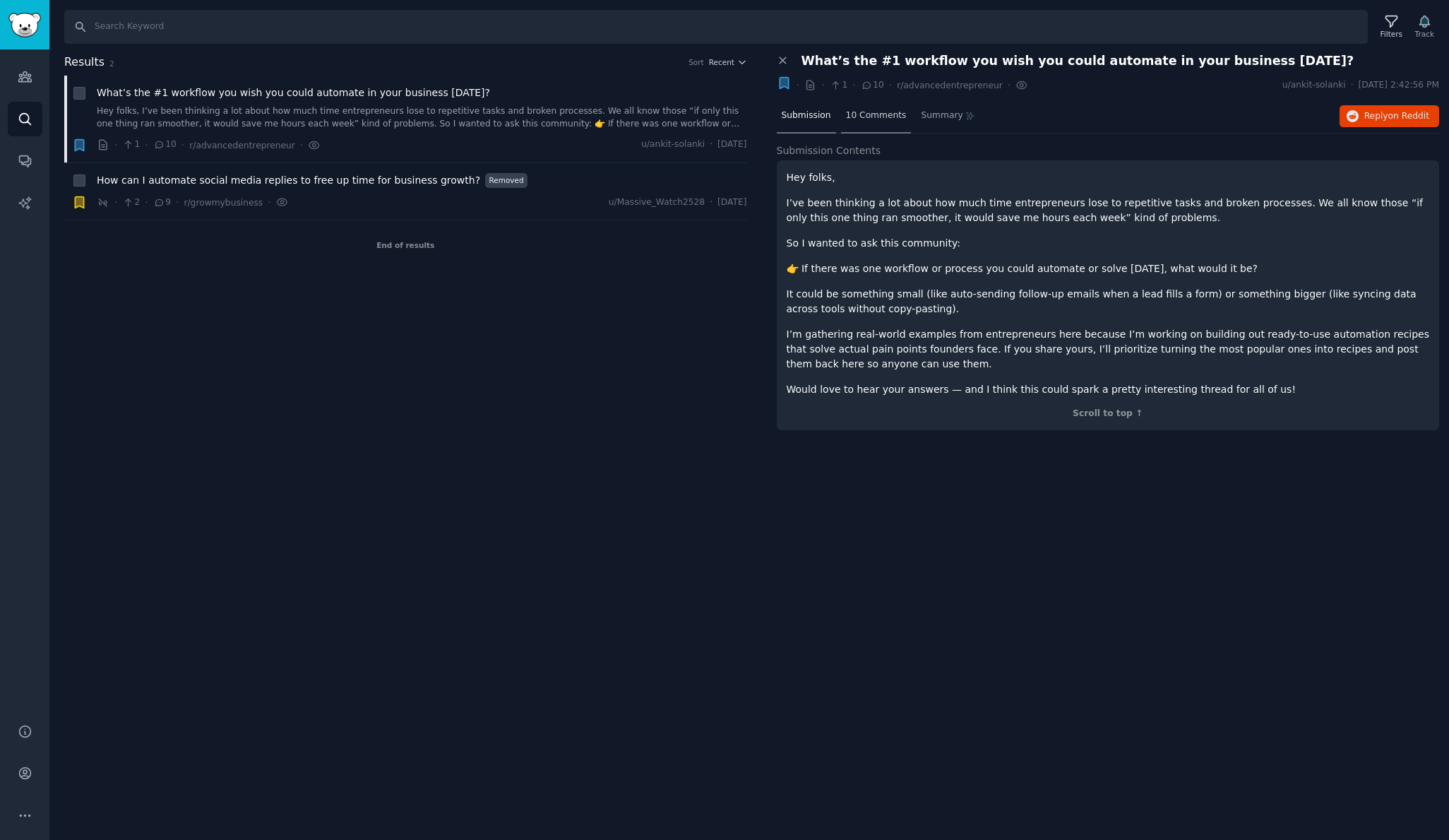
click at [867, 112] on span "10 Comments" at bounding box center [876, 115] width 61 height 13
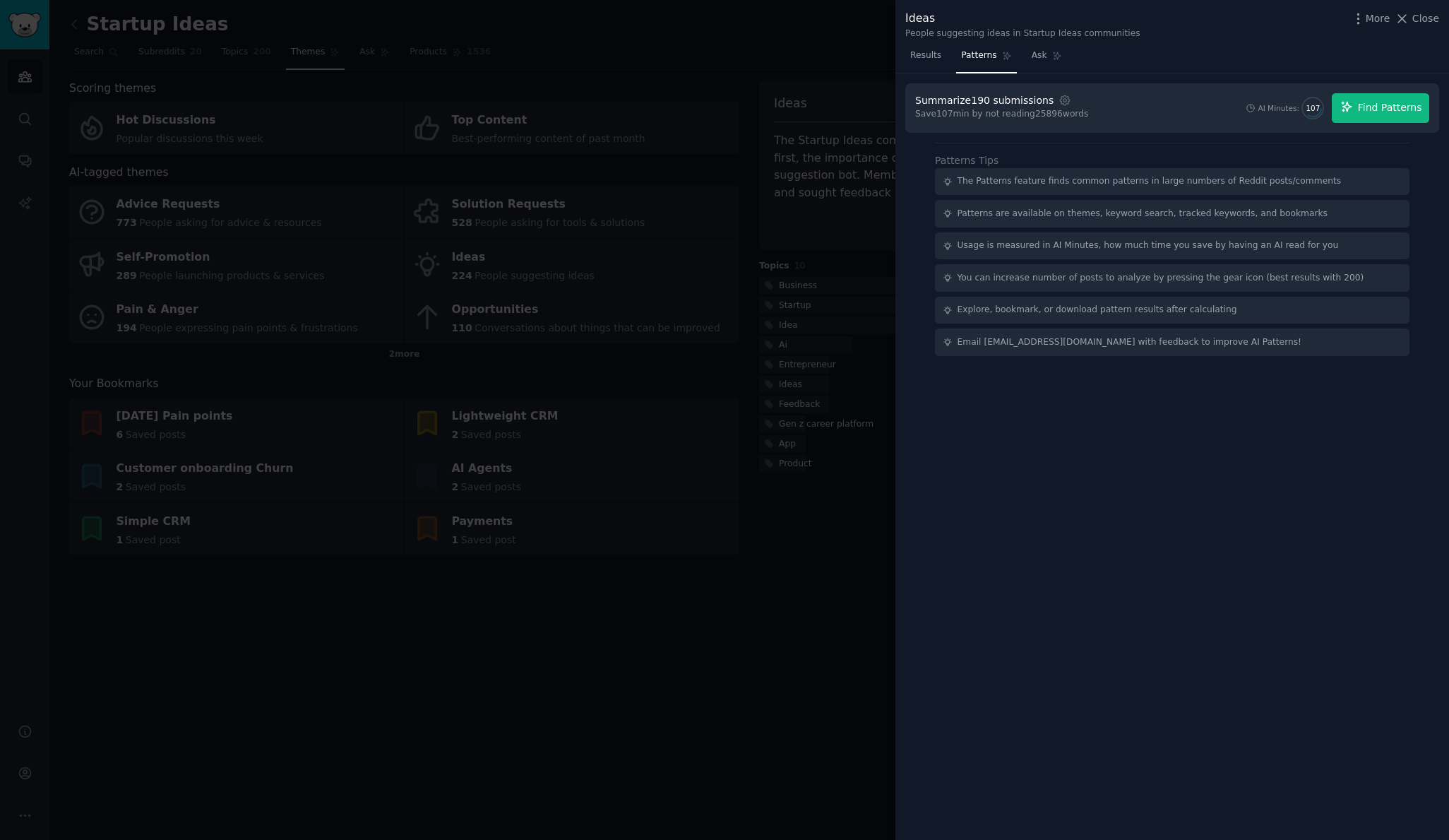
click at [1349, 108] on icon "button" at bounding box center [1346, 107] width 9 height 9
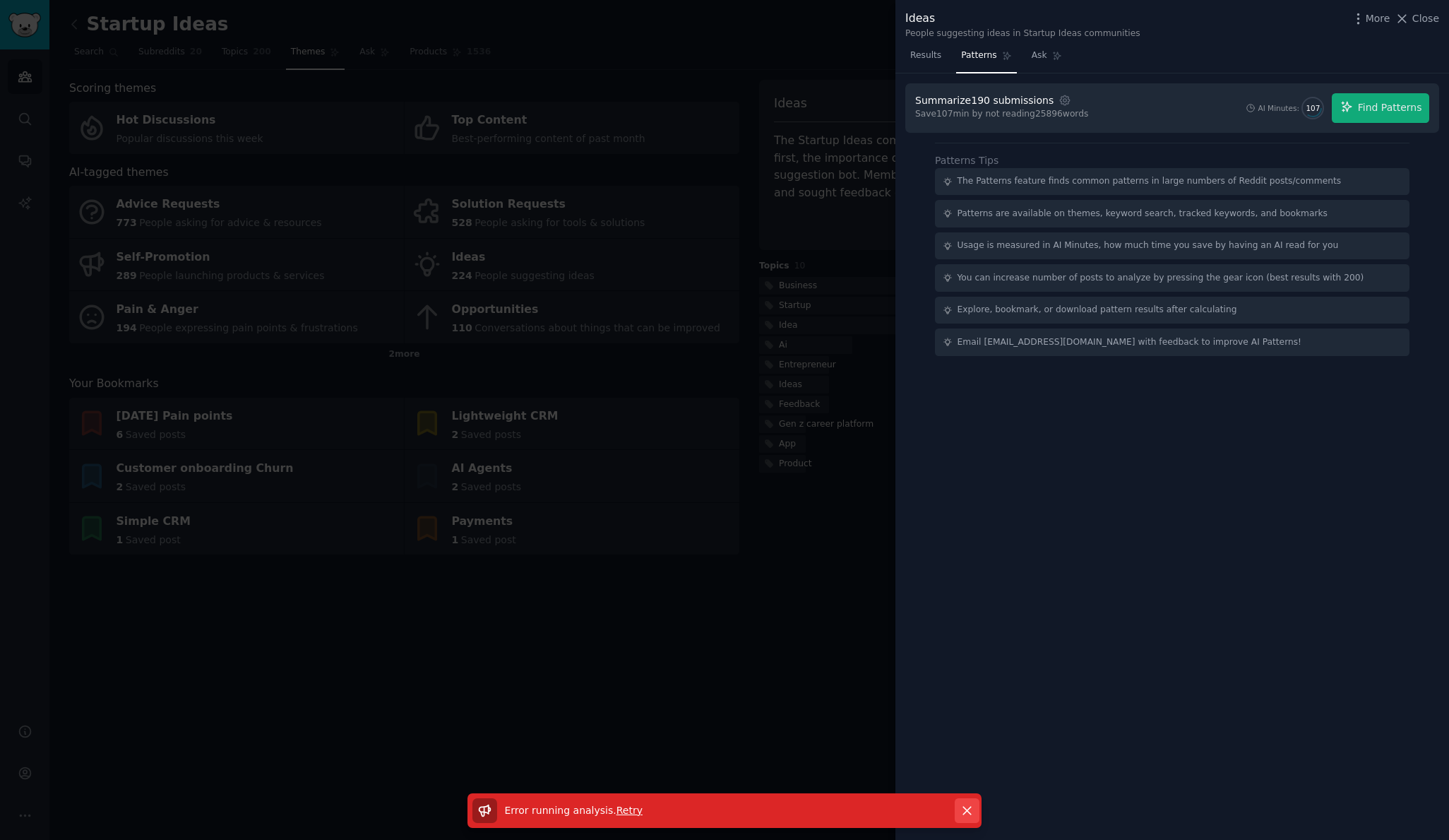
click at [970, 809] on icon "button" at bounding box center [967, 810] width 15 height 15
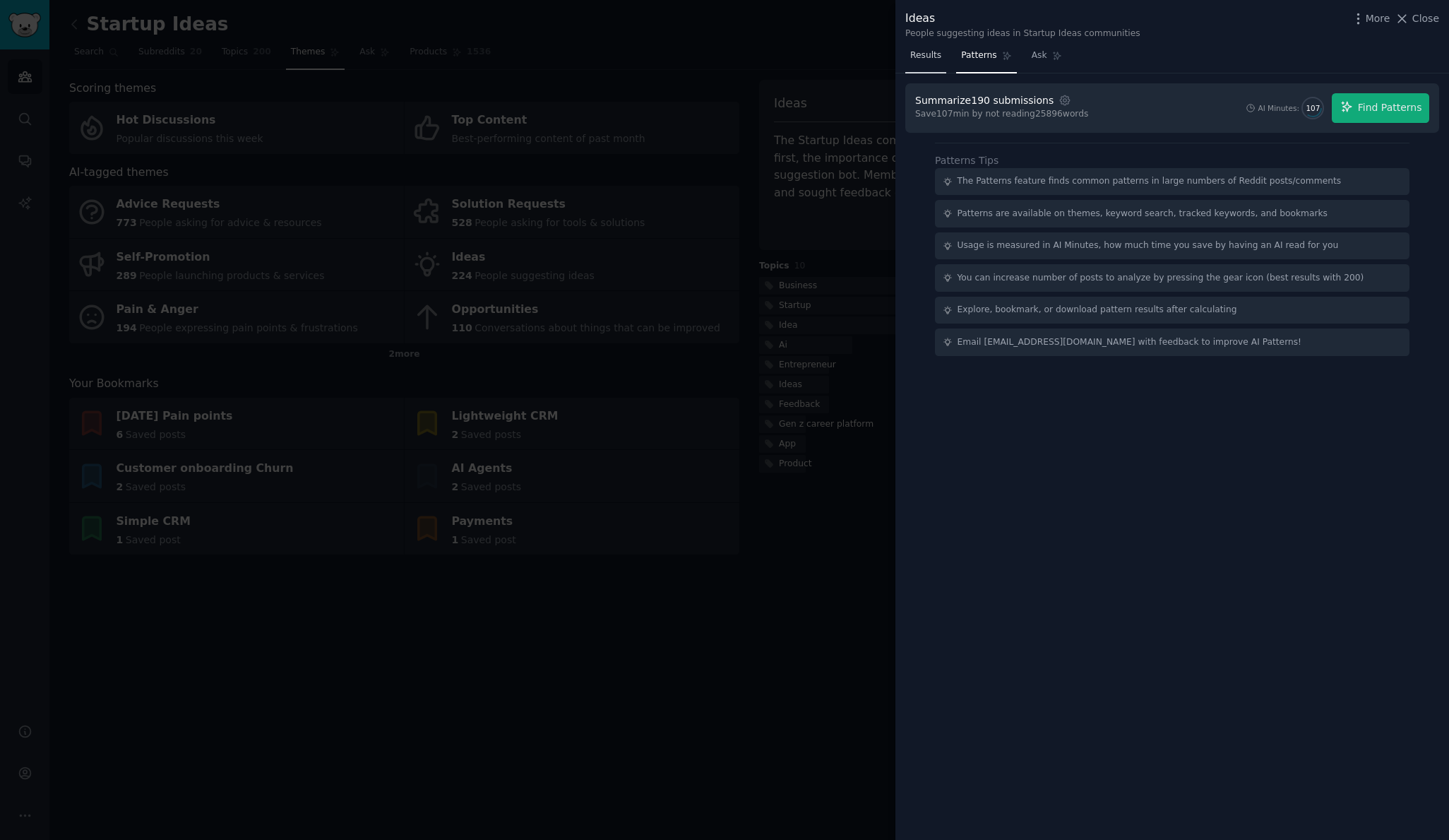
click at [934, 55] on span "Results" at bounding box center [925, 55] width 31 height 13
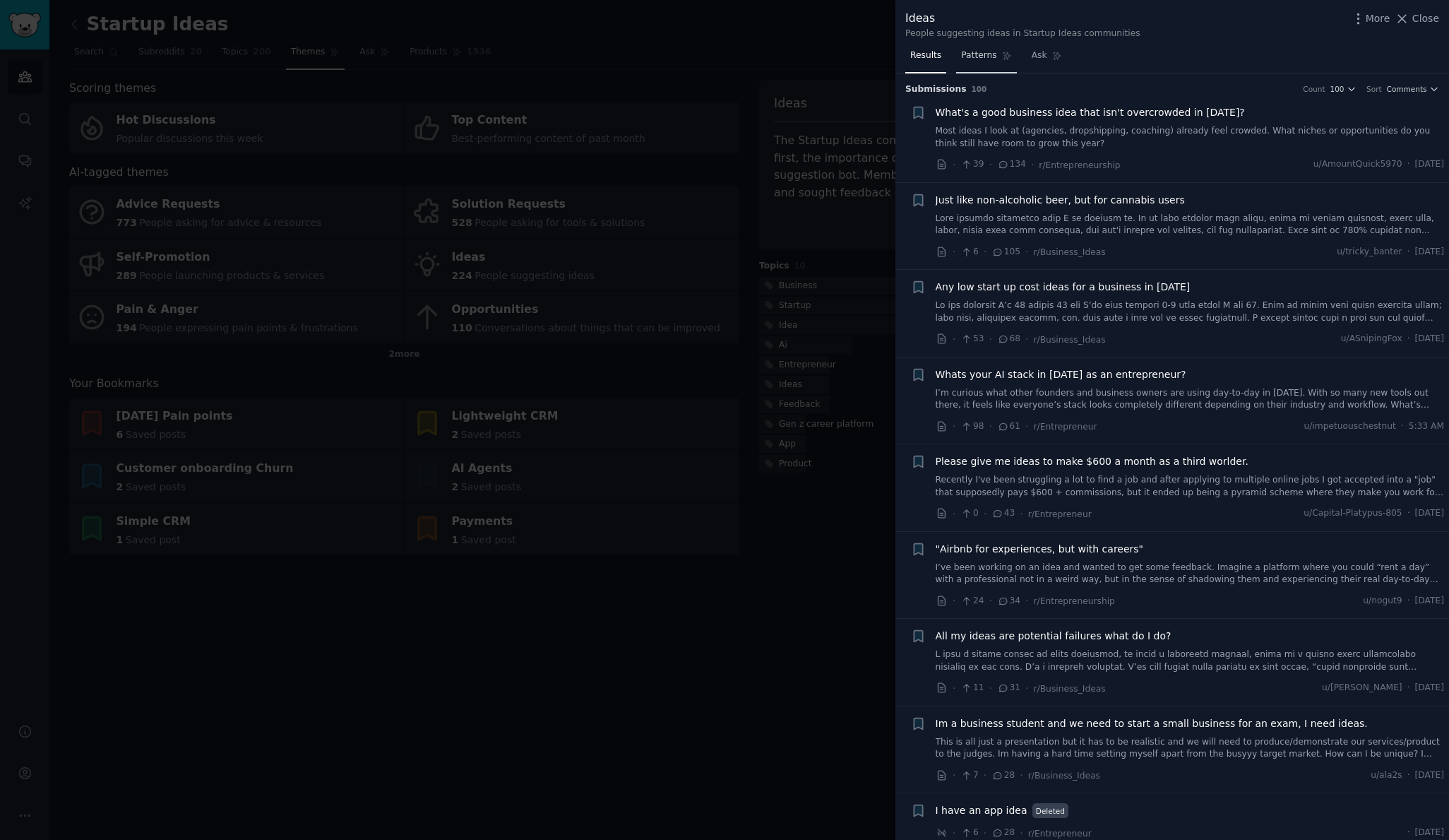
click at [986, 59] on span "Patterns" at bounding box center [978, 55] width 36 height 13
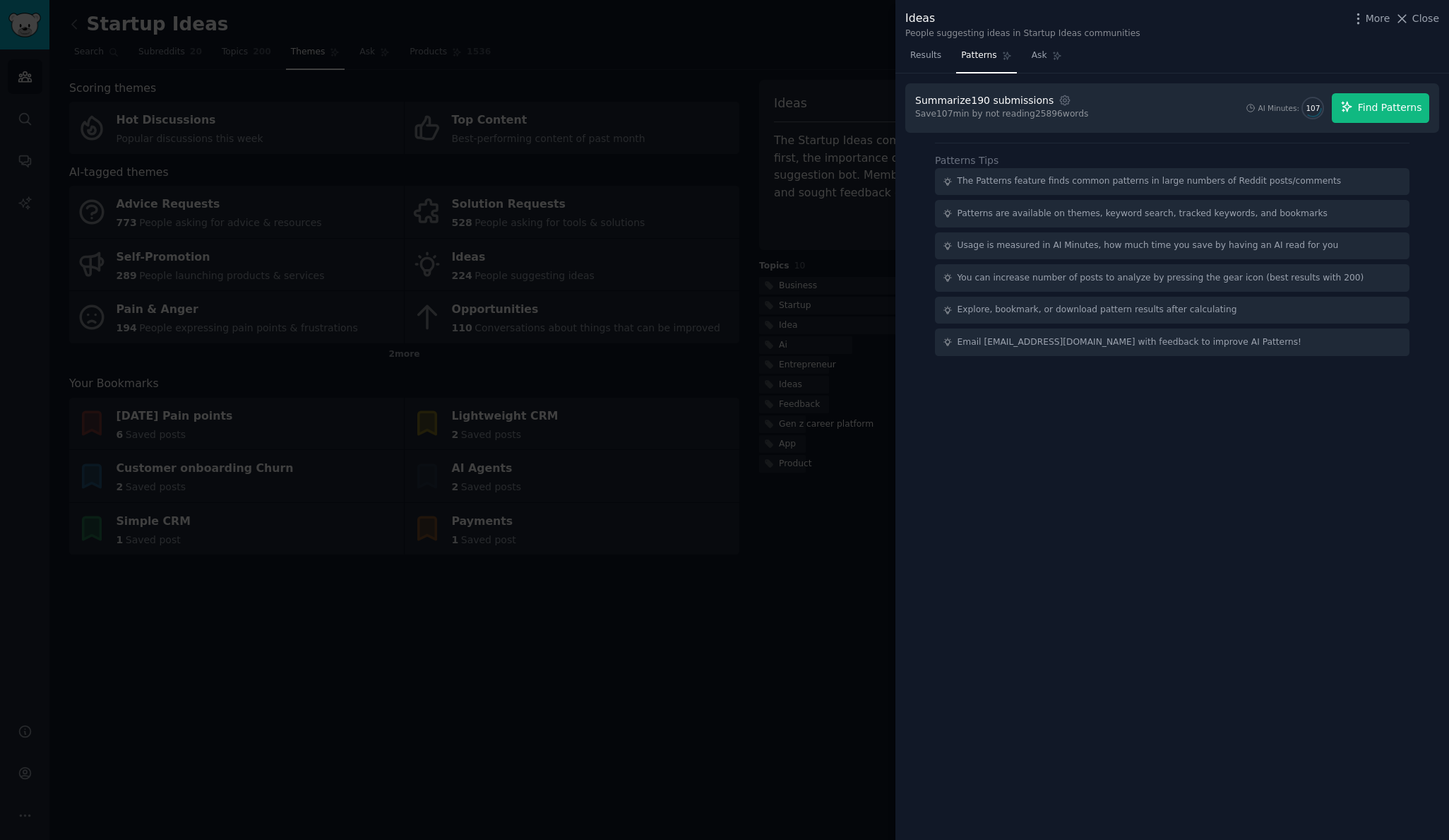
click at [1390, 108] on span "Find Patterns" at bounding box center [1390, 108] width 64 height 15
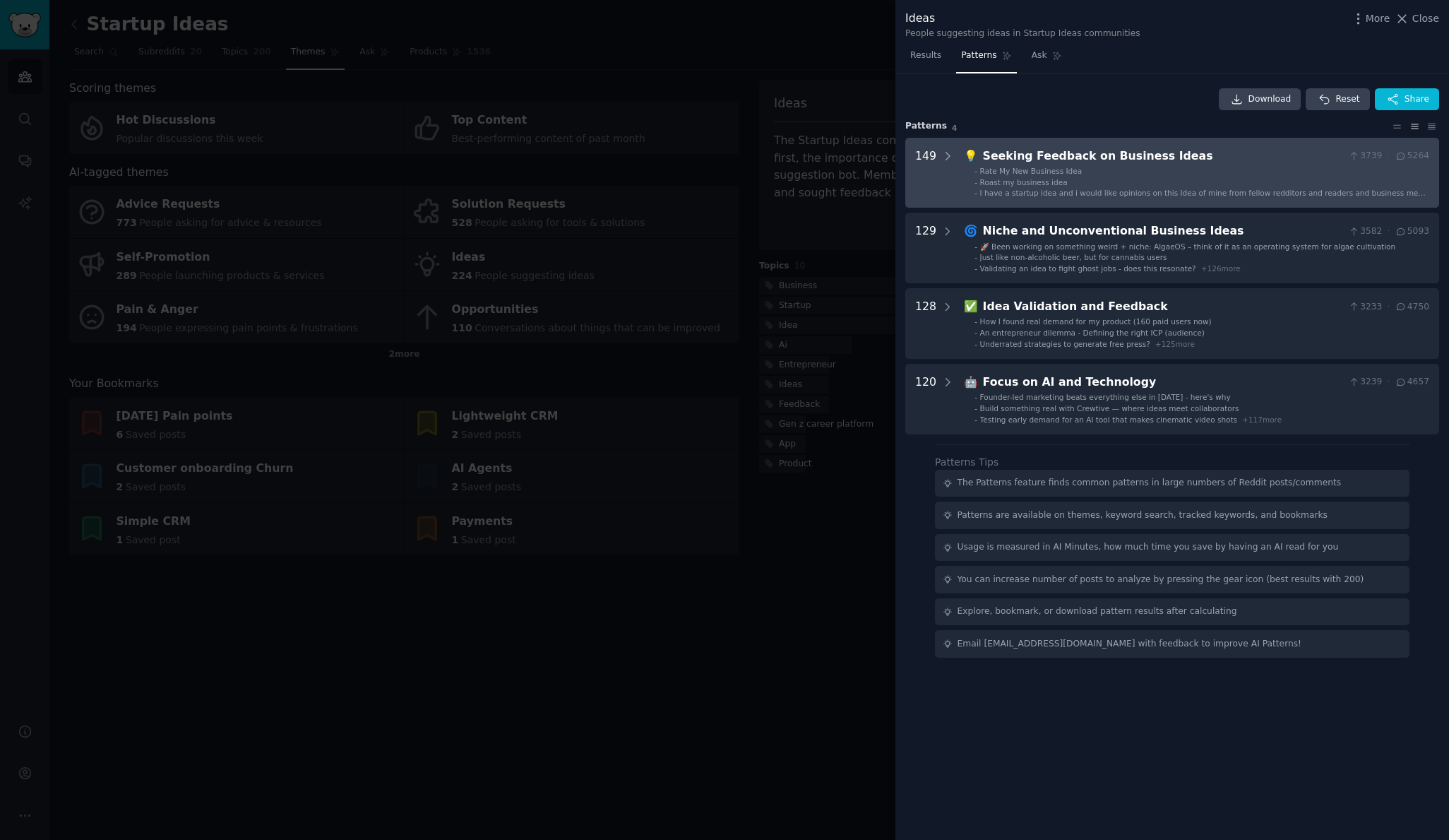
click at [1073, 156] on div "Seeking Feedback on Business Ideas" at bounding box center [1163, 157] width 360 height 17
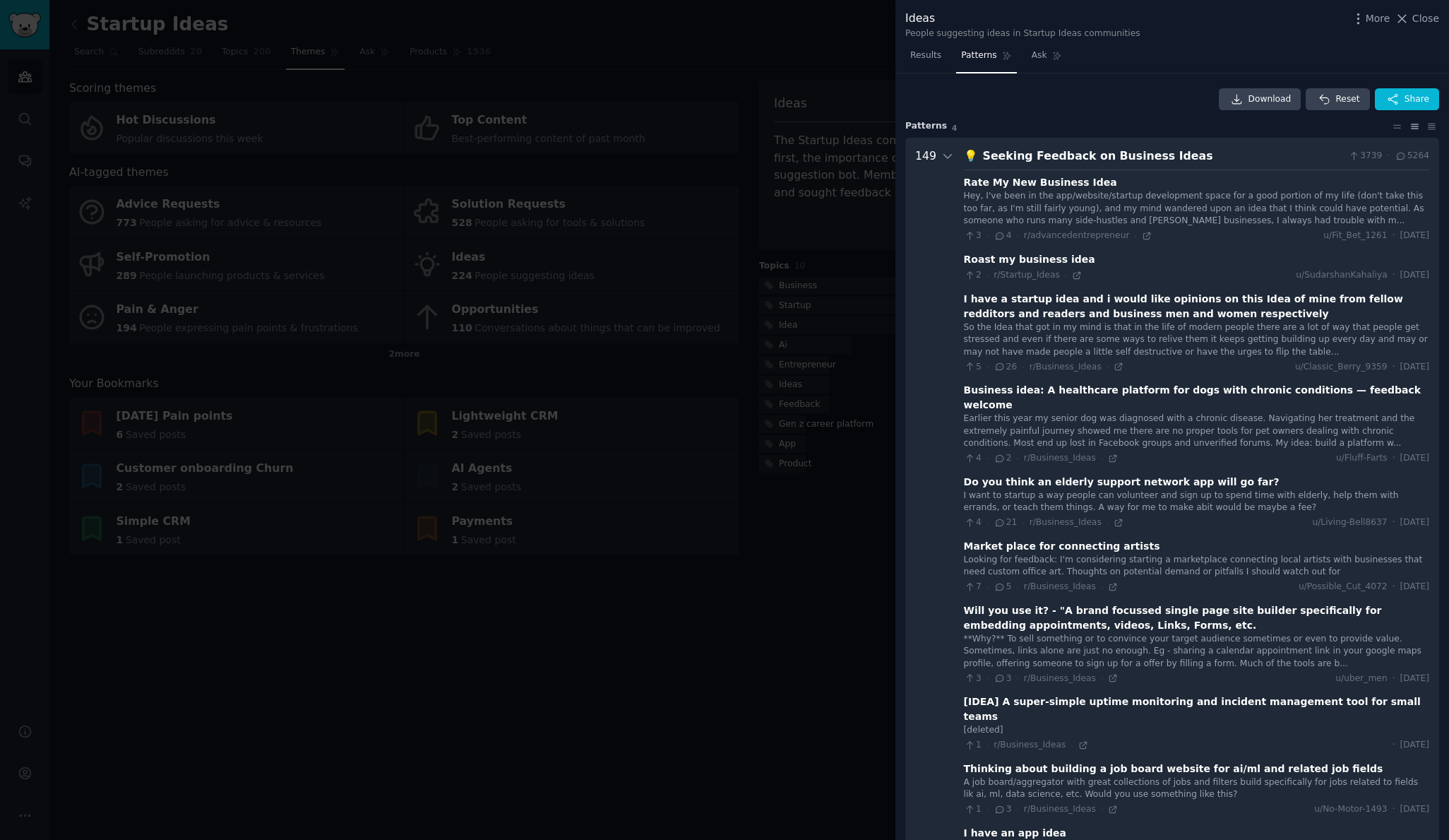
click at [1021, 158] on div "Seeking Feedback on Business Ideas" at bounding box center [1163, 157] width 360 height 17
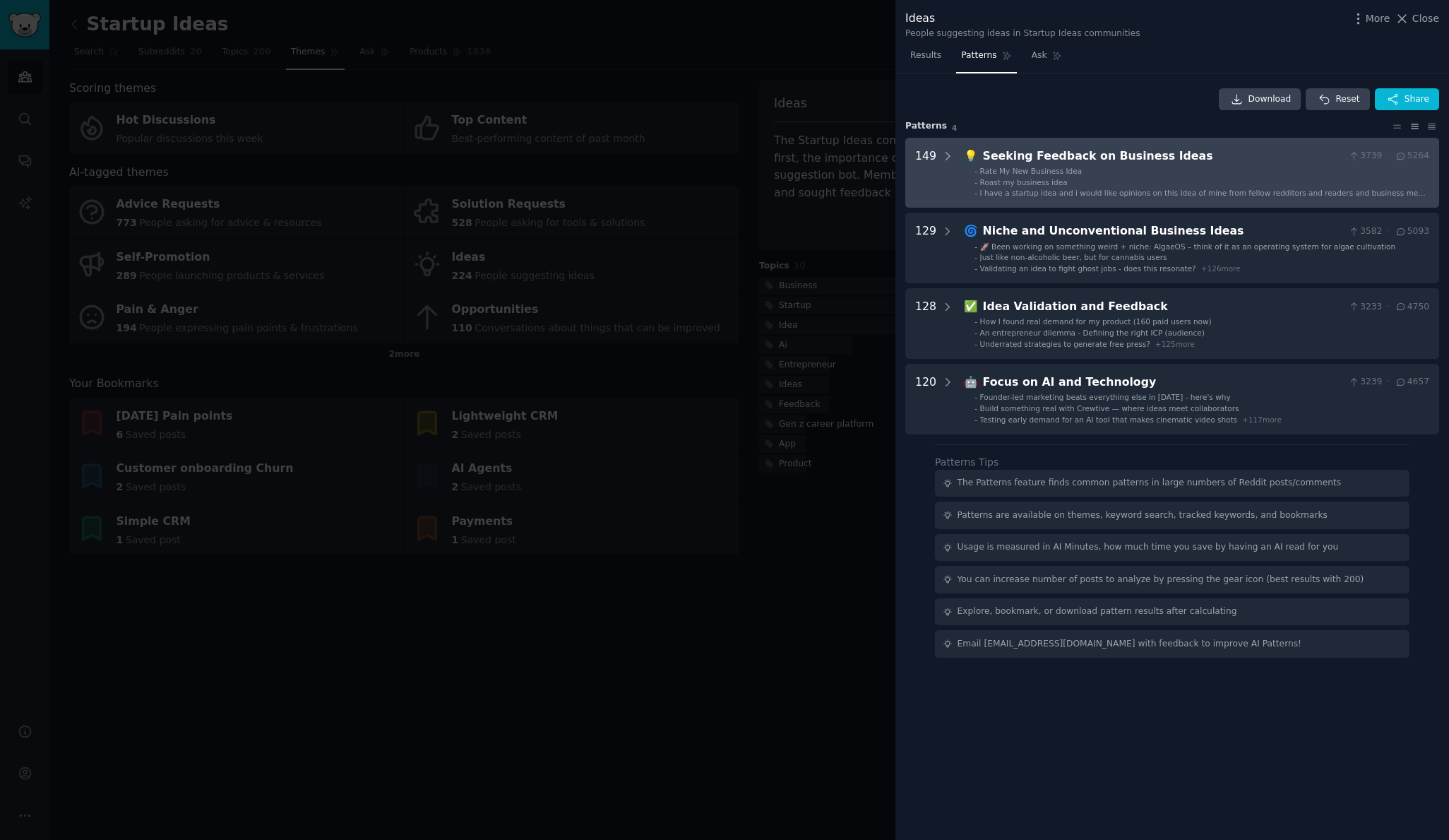
click at [1083, 158] on div "Seeking Feedback on Business Ideas" at bounding box center [1163, 157] width 360 height 17
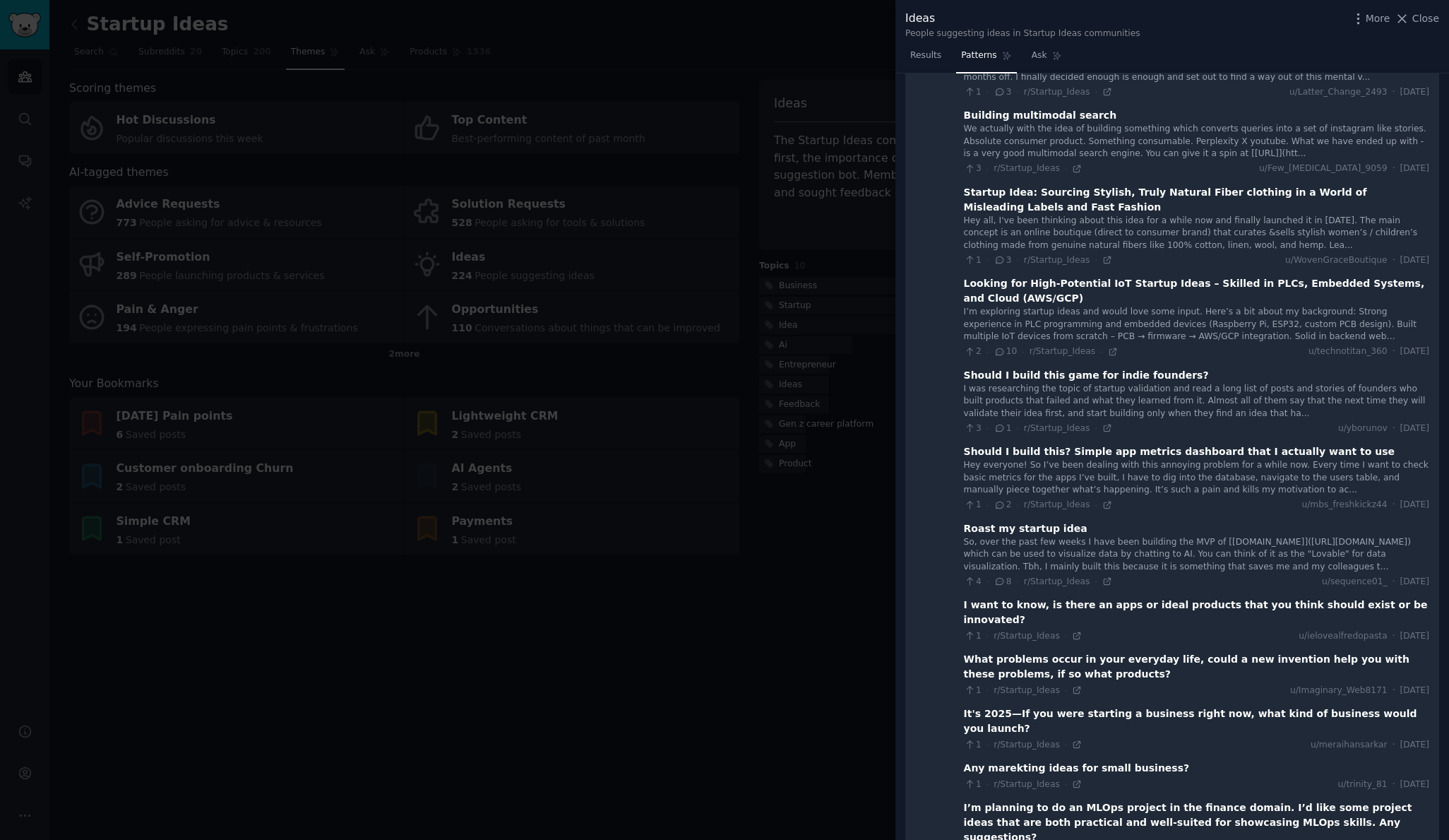
scroll to position [9578, 0]
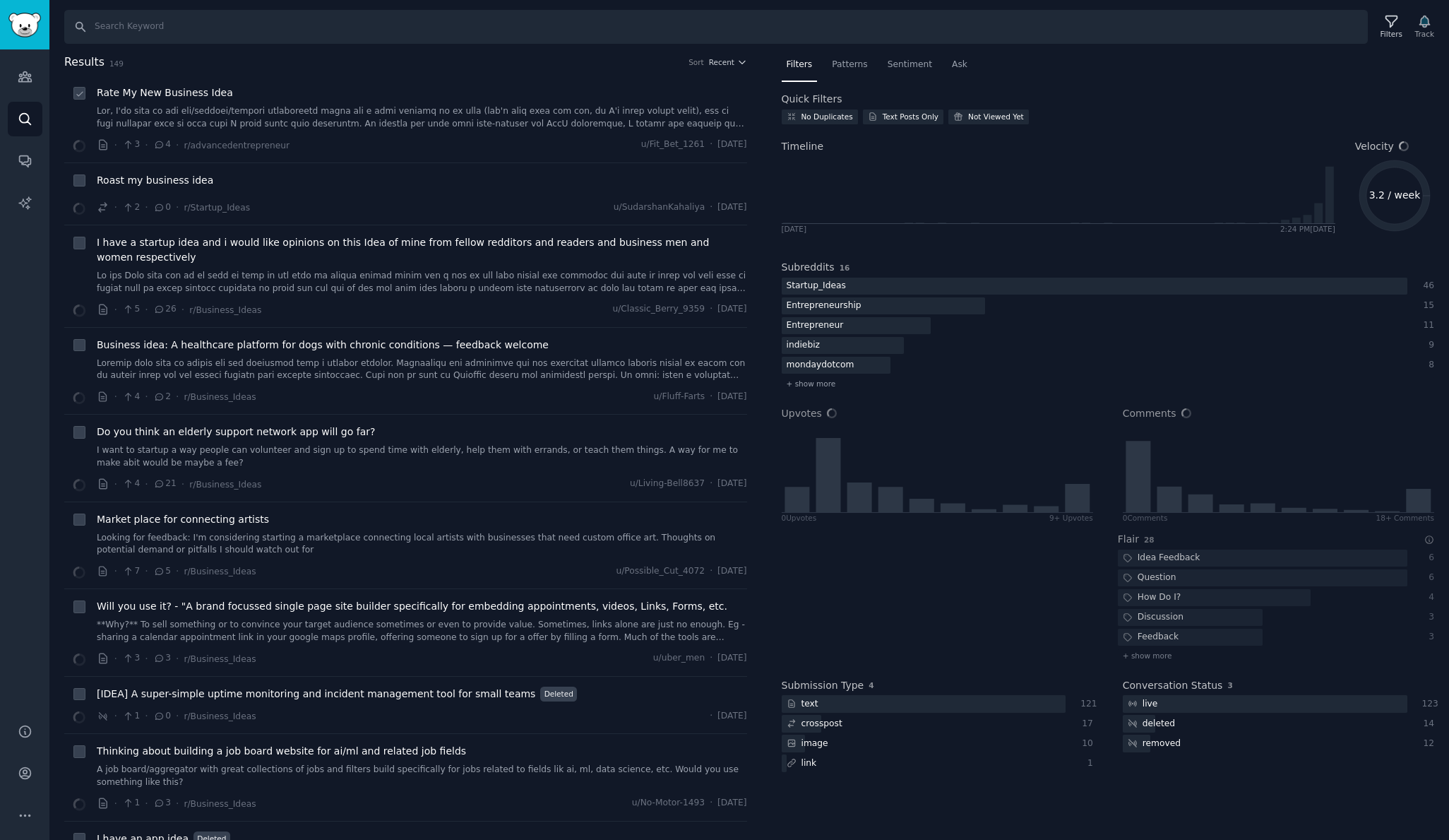
click at [221, 105] on link at bounding box center [422, 117] width 650 height 25
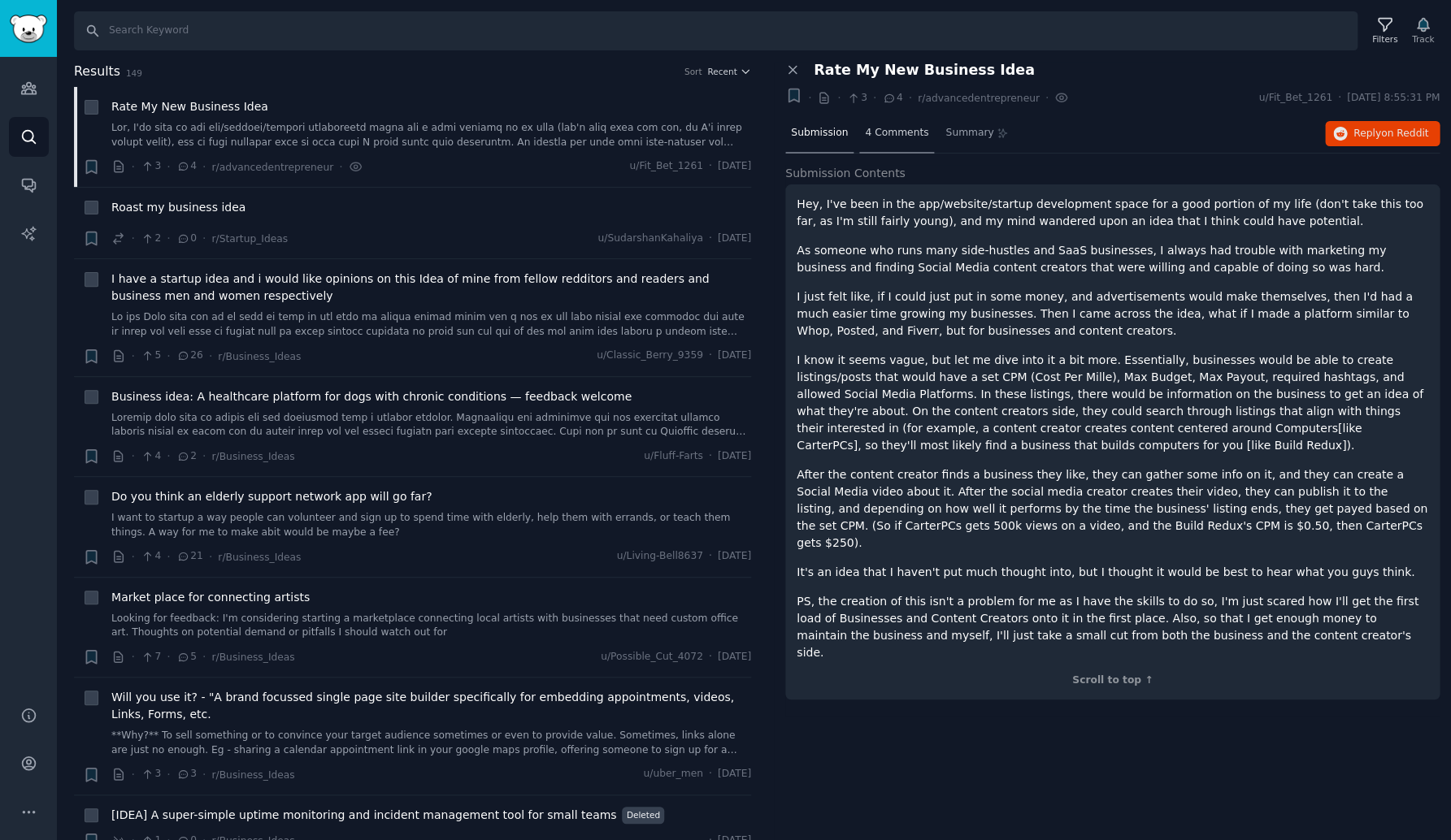
click at [898, 126] on span "4 Comments" at bounding box center [897, 133] width 64 height 15
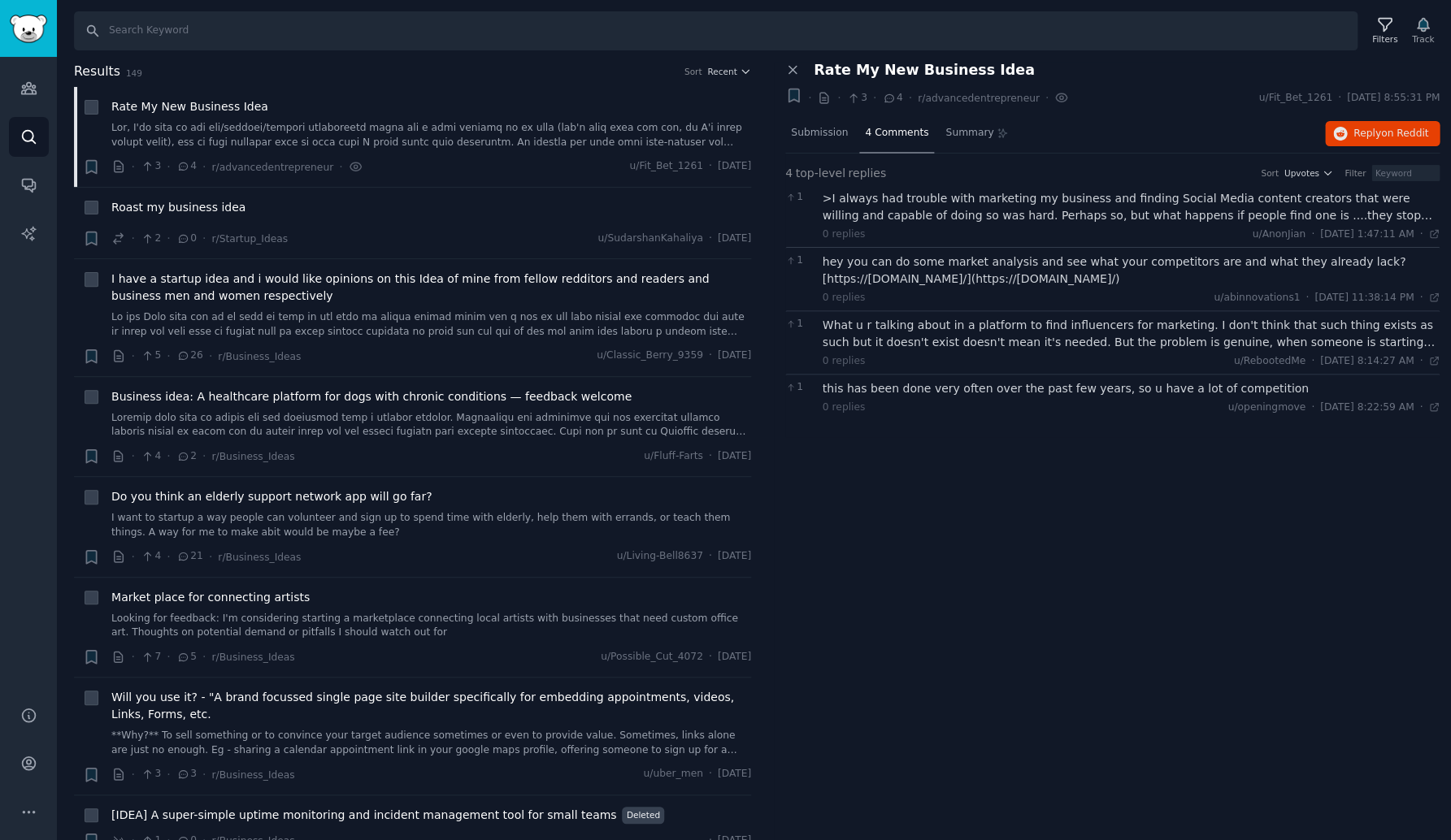
click at [920, 213] on div ">I always had trouble with marketing my business and finding Social Media conte…" at bounding box center [1131, 207] width 618 height 34
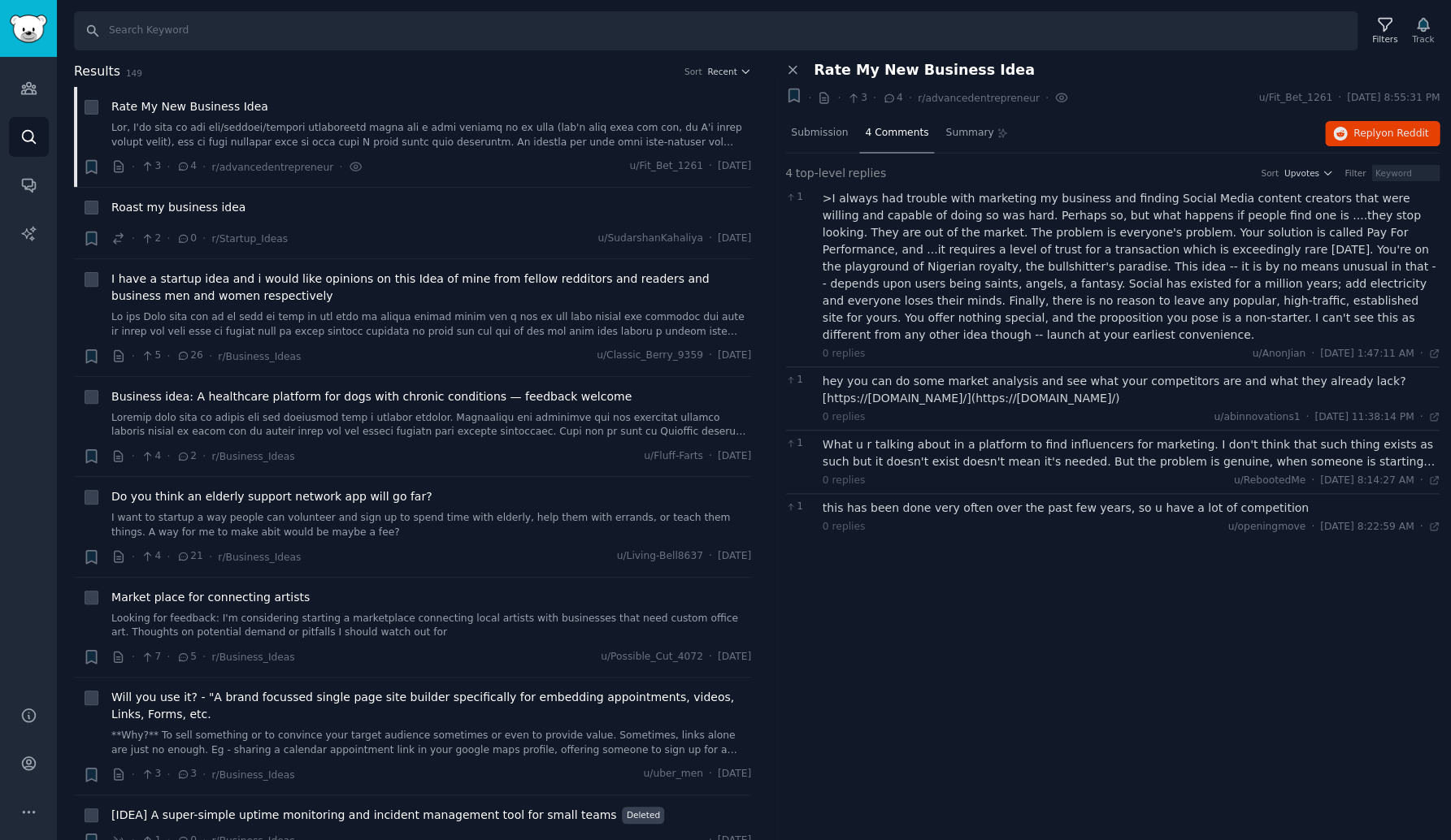
click at [1003, 379] on div "hey you can do some market analysis and see what your competitors are and what …" at bounding box center [1131, 390] width 618 height 34
click at [998, 373] on div "hey you can do some market analysis and see what your competitors are and what …" at bounding box center [1131, 390] width 618 height 34
drag, startPoint x: 1035, startPoint y: 379, endPoint x: 1227, endPoint y: 381, distance: 192.0
click at [1228, 380] on div "hey you can do some market analysis and see what your competitors are and what …" at bounding box center [1131, 390] width 618 height 34
click at [1030, 436] on div "What u r talking about in a platform to find influencers for marketing. I don't…" at bounding box center [1131, 452] width 618 height 34
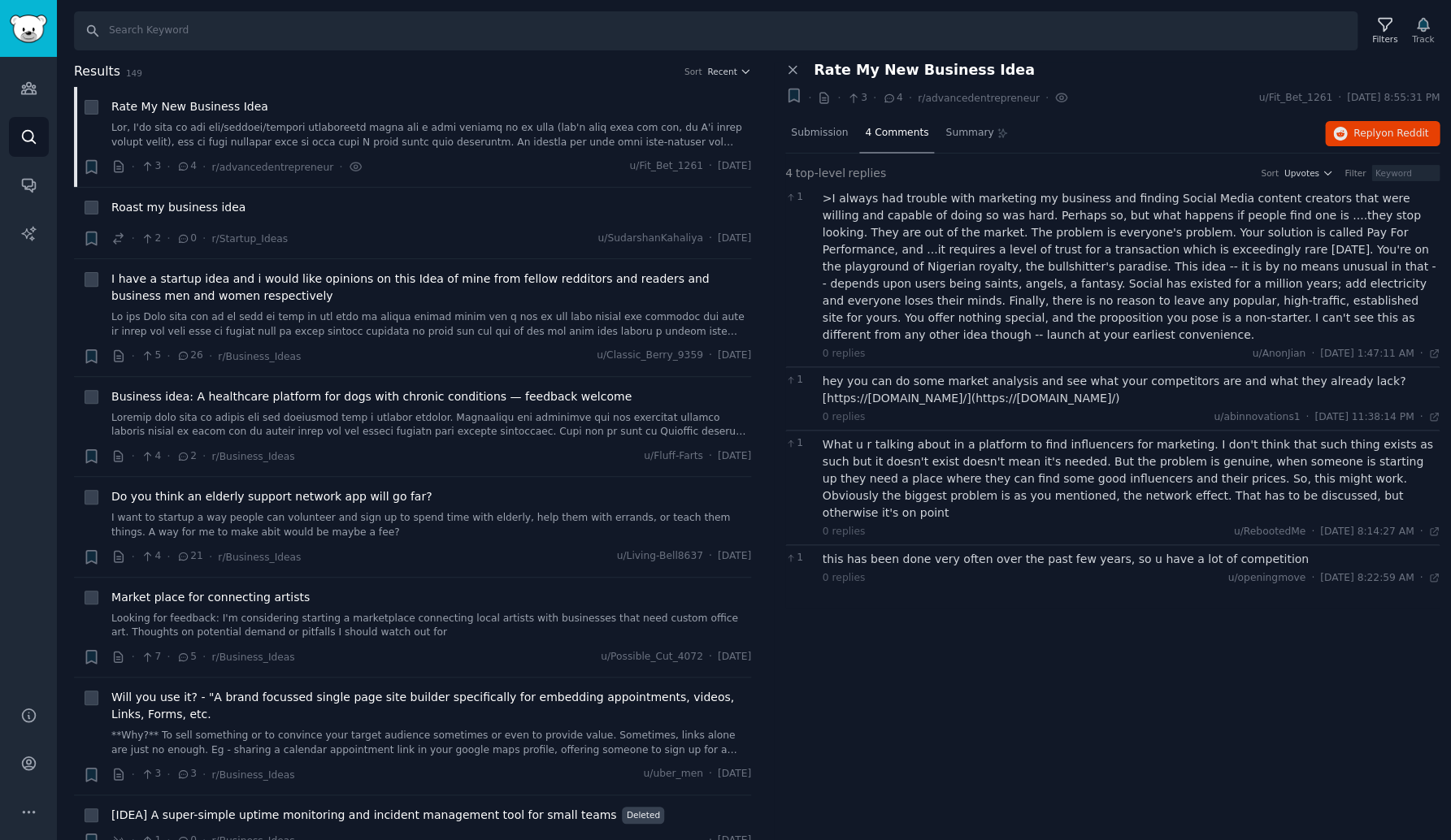
click at [1050, 551] on div "this has been done very often over the past few years, so u have a lot of compe…" at bounding box center [1131, 559] width 618 height 17
click at [824, 128] on span "Submission" at bounding box center [819, 133] width 56 height 15
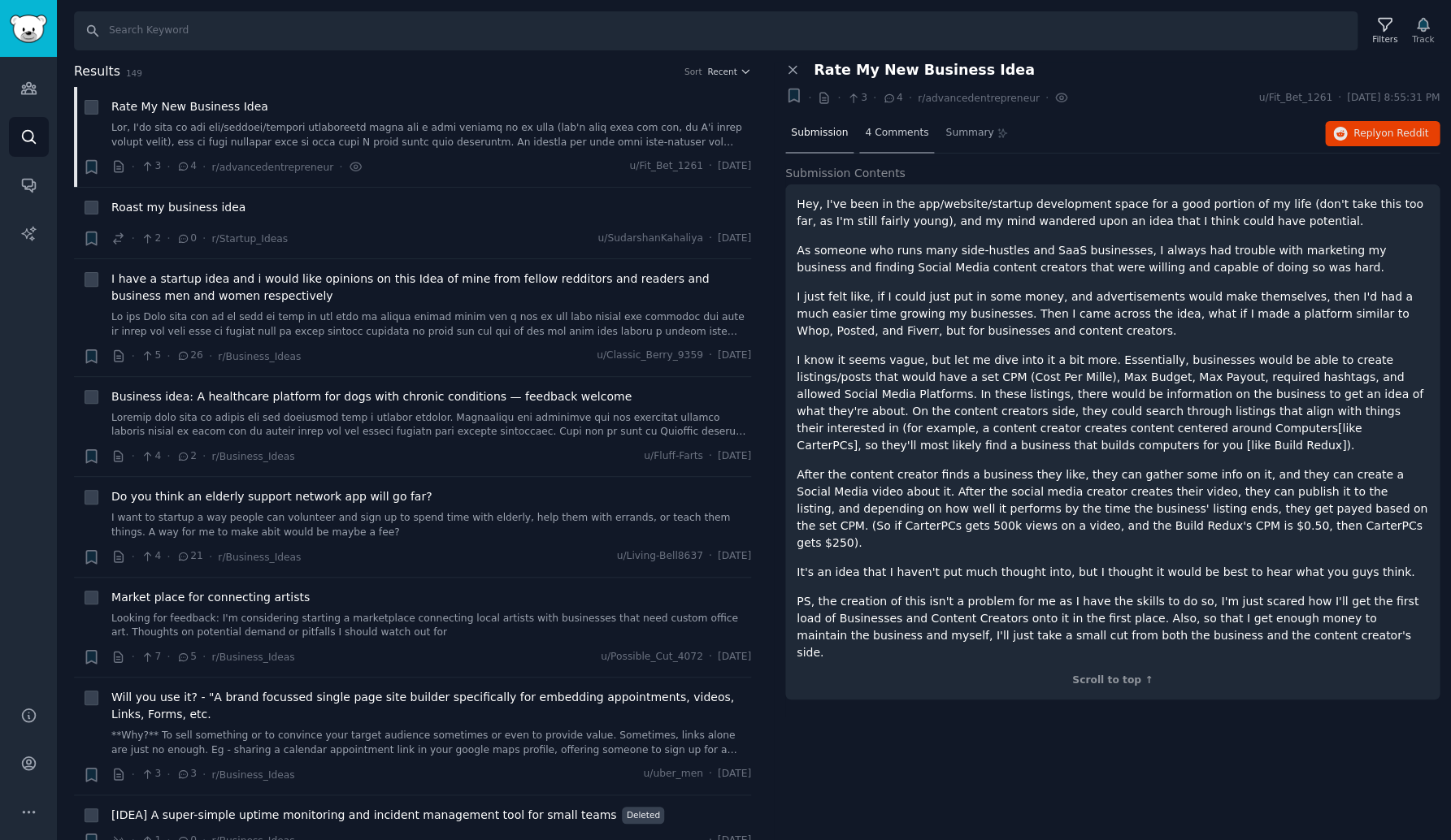
click at [884, 136] on span "4 Comments" at bounding box center [897, 133] width 64 height 15
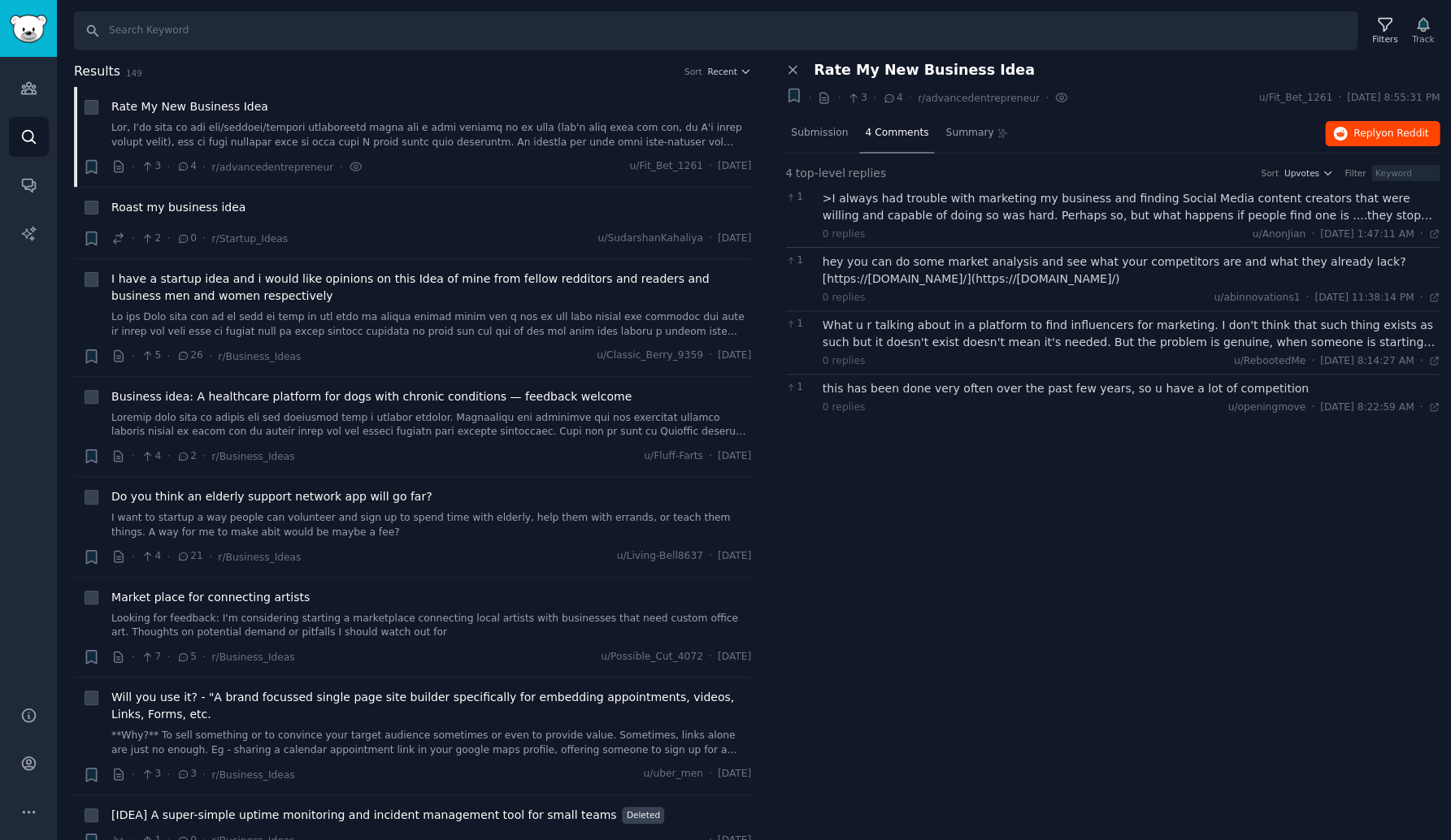
click at [1369, 130] on span "Reply on Reddit" at bounding box center [1391, 134] width 75 height 15
click at [231, 208] on span "Roast my business idea" at bounding box center [178, 207] width 134 height 17
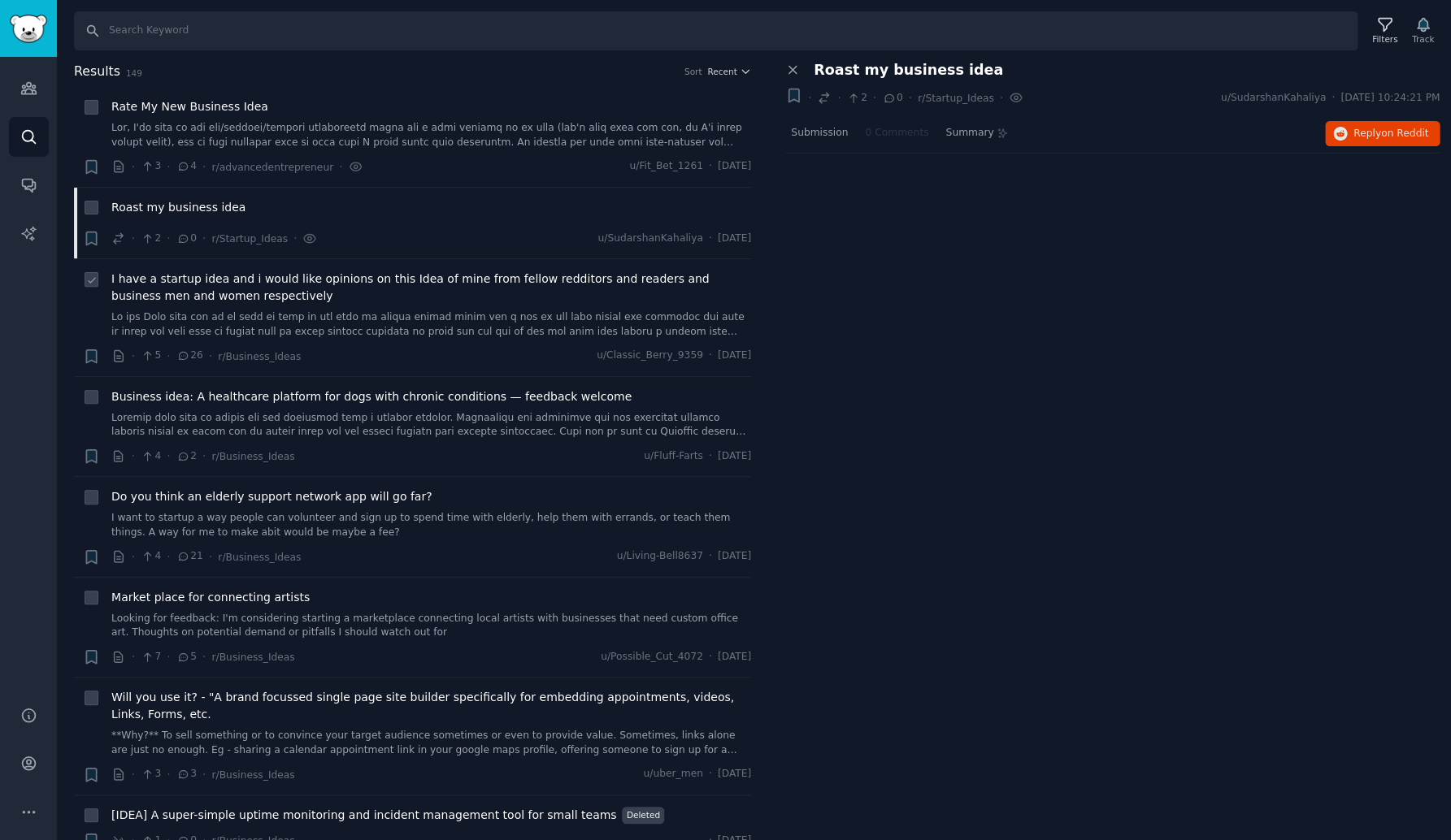
click at [243, 278] on span "I have a startup idea and i would like opinions on this Idea of mine from fello…" at bounding box center [431, 287] width 640 height 34
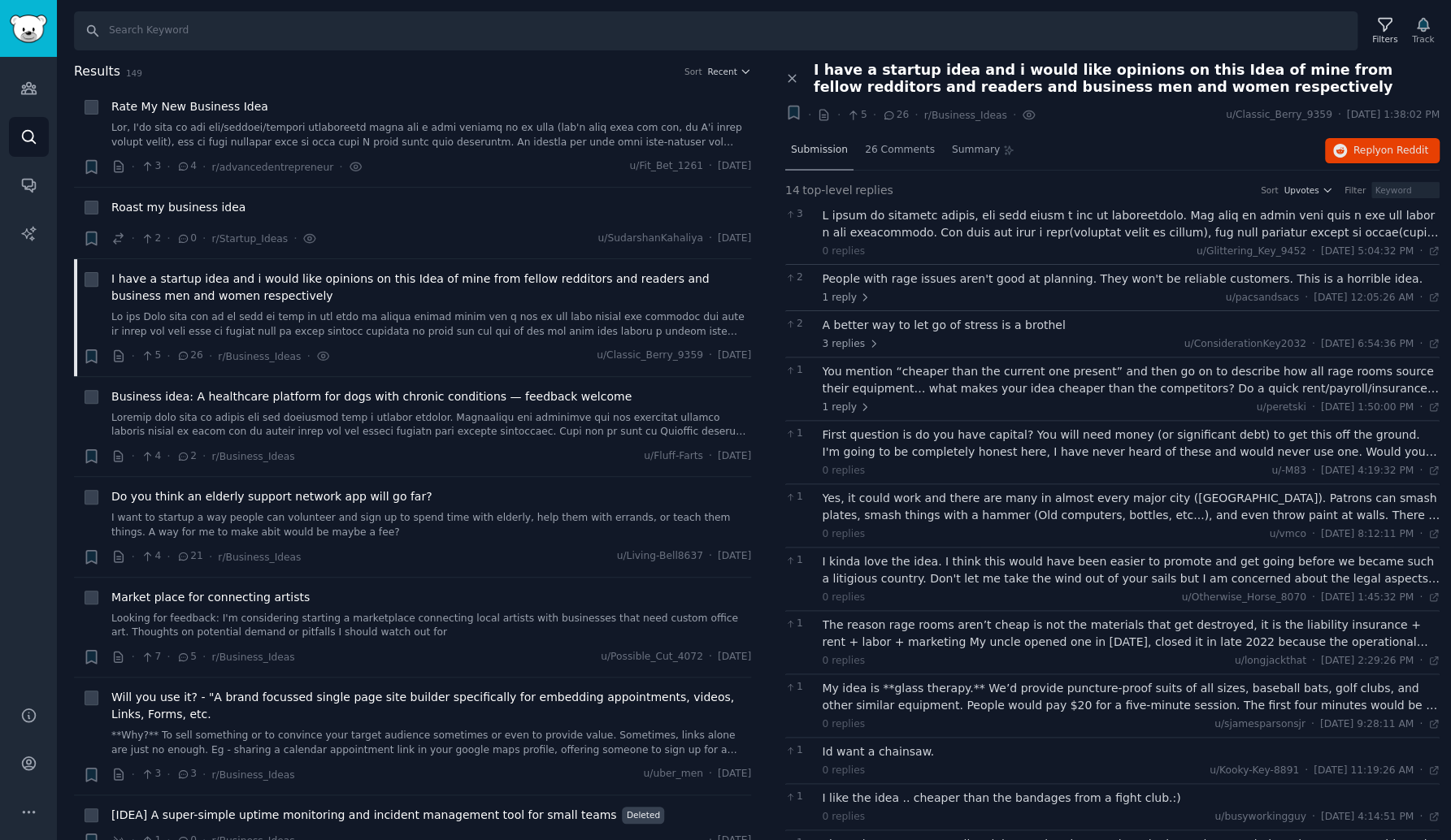
click at [812, 147] on span "Submission" at bounding box center [819, 150] width 56 height 15
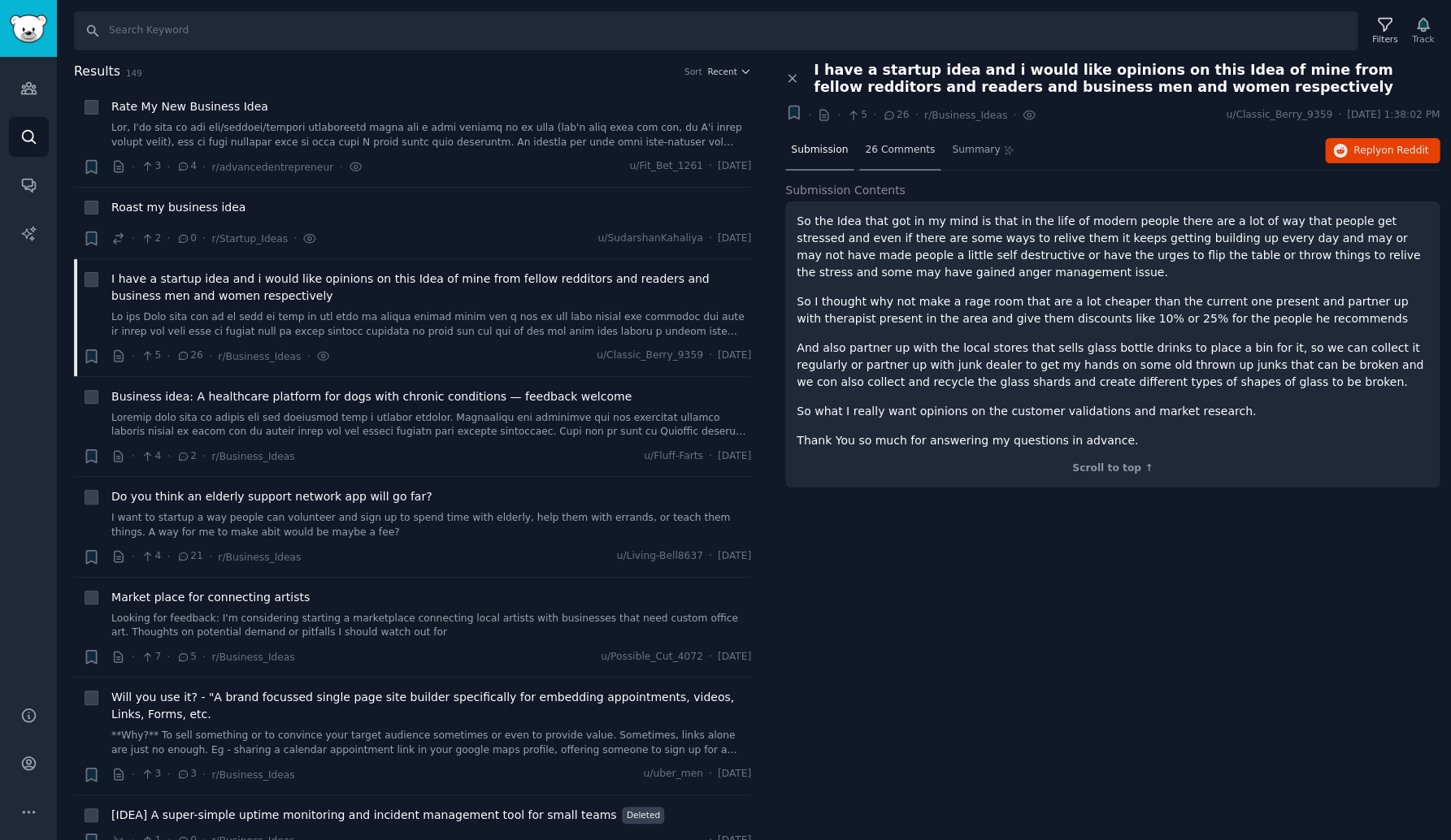
click at [893, 154] on span "26 Comments" at bounding box center [899, 150] width 70 height 15
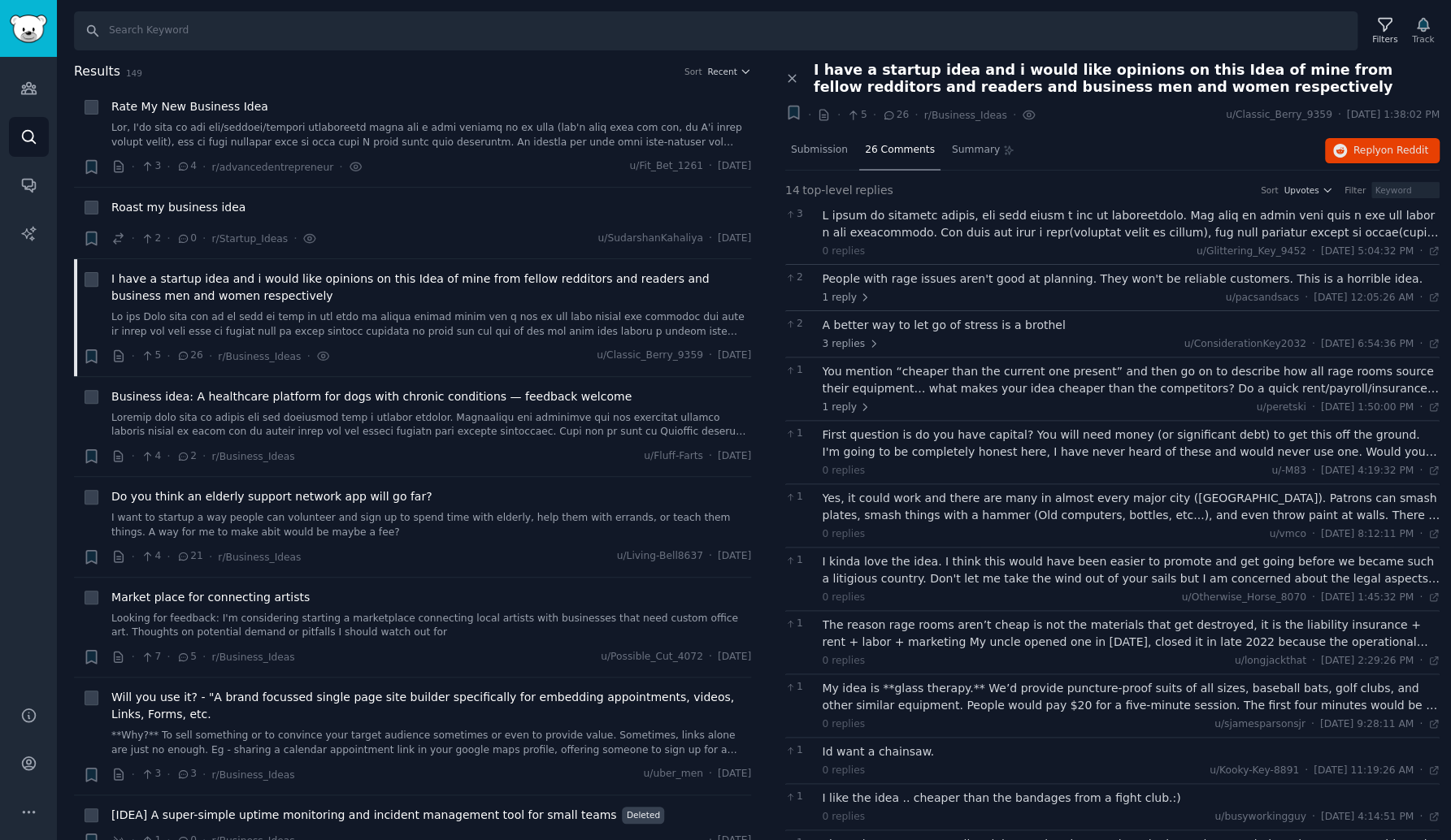
click at [928, 225] on div at bounding box center [1131, 224] width 618 height 34
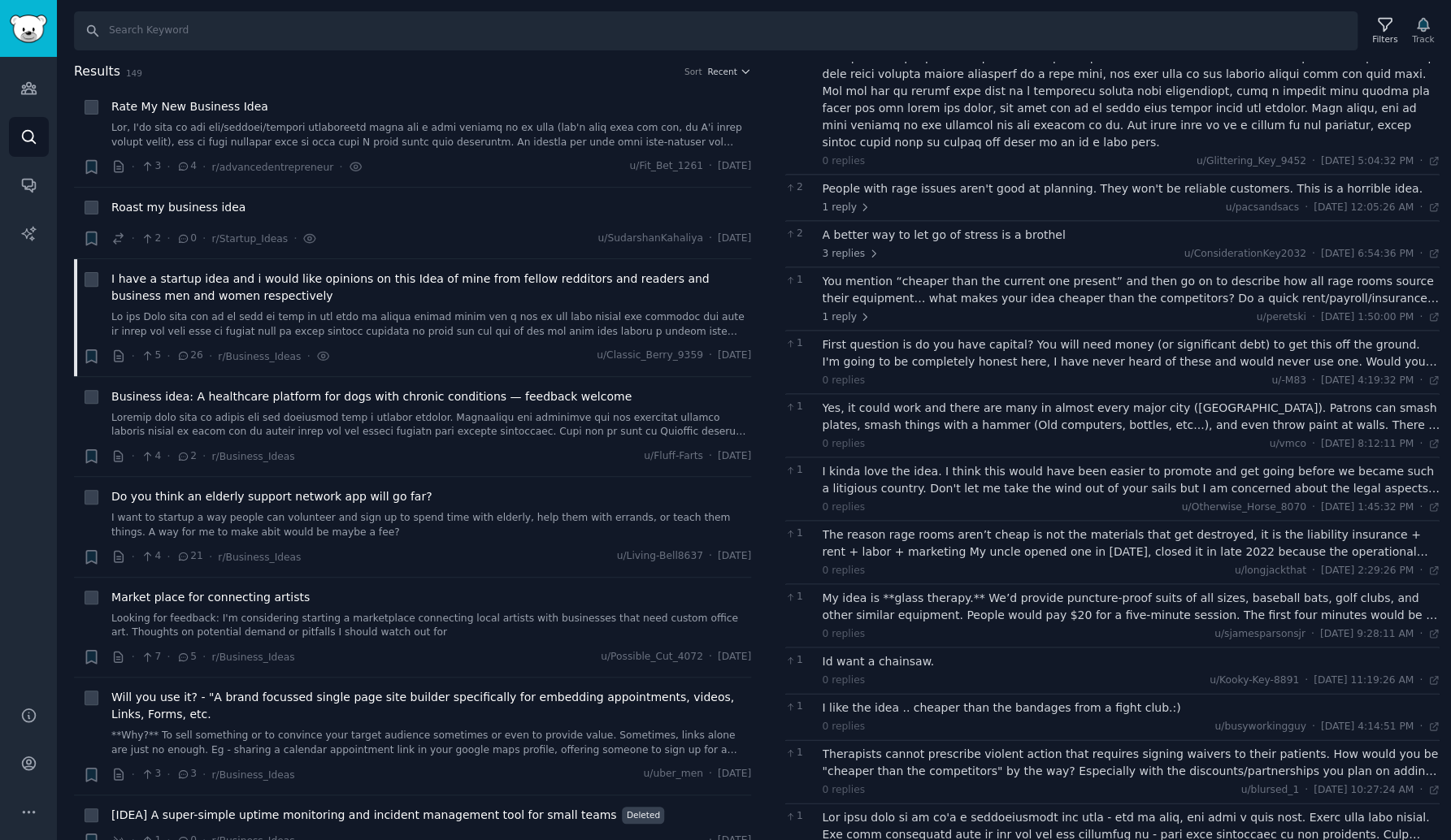
scroll to position [246, 0]
click at [932, 225] on div "A better way to let go of stress is a brothel" at bounding box center [1131, 233] width 618 height 17
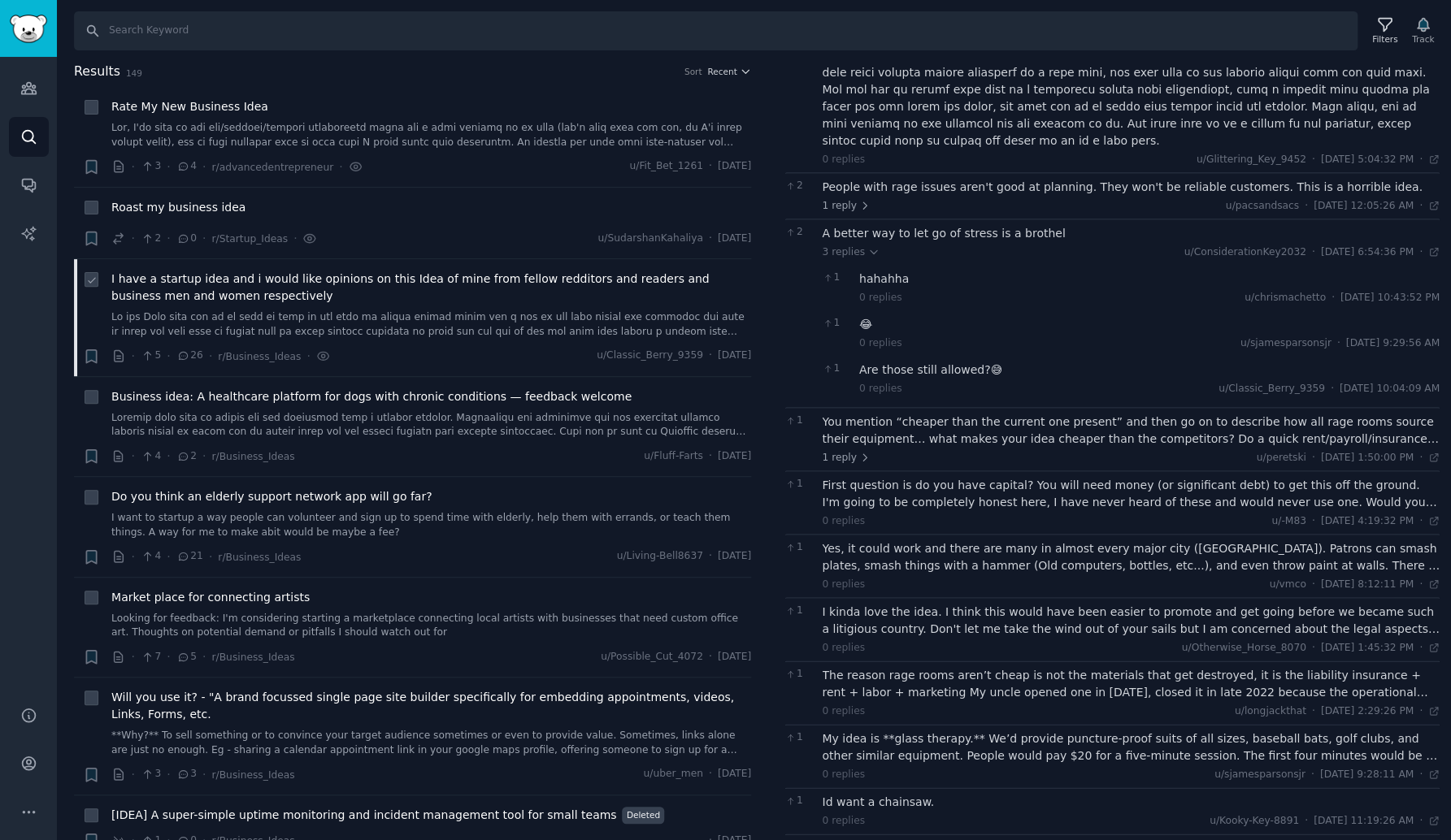
click at [361, 315] on link at bounding box center [431, 324] width 640 height 28
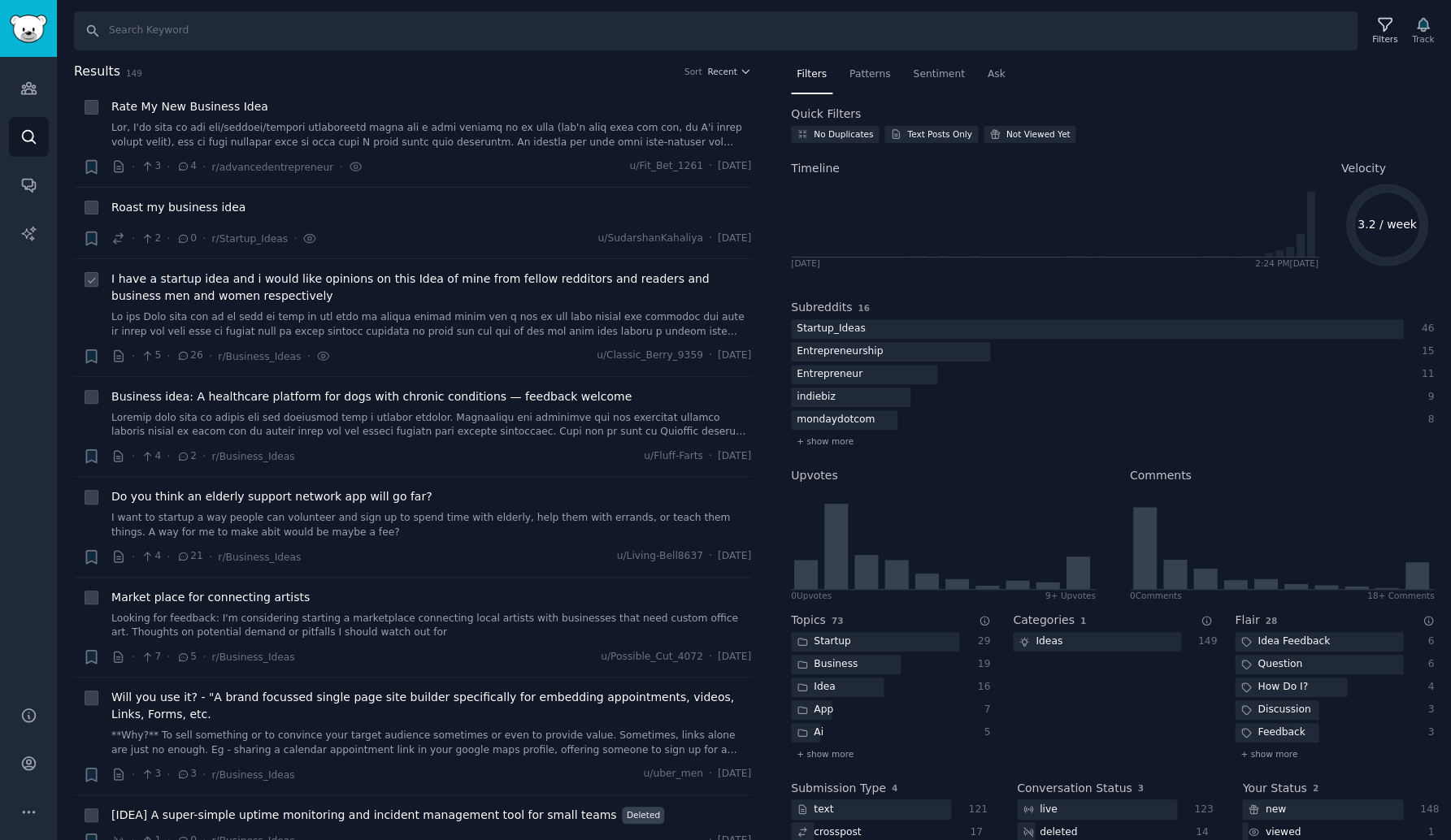
click at [292, 284] on span "I have a startup idea and i would like opinions on this Idea of mine from fello…" at bounding box center [431, 287] width 640 height 34
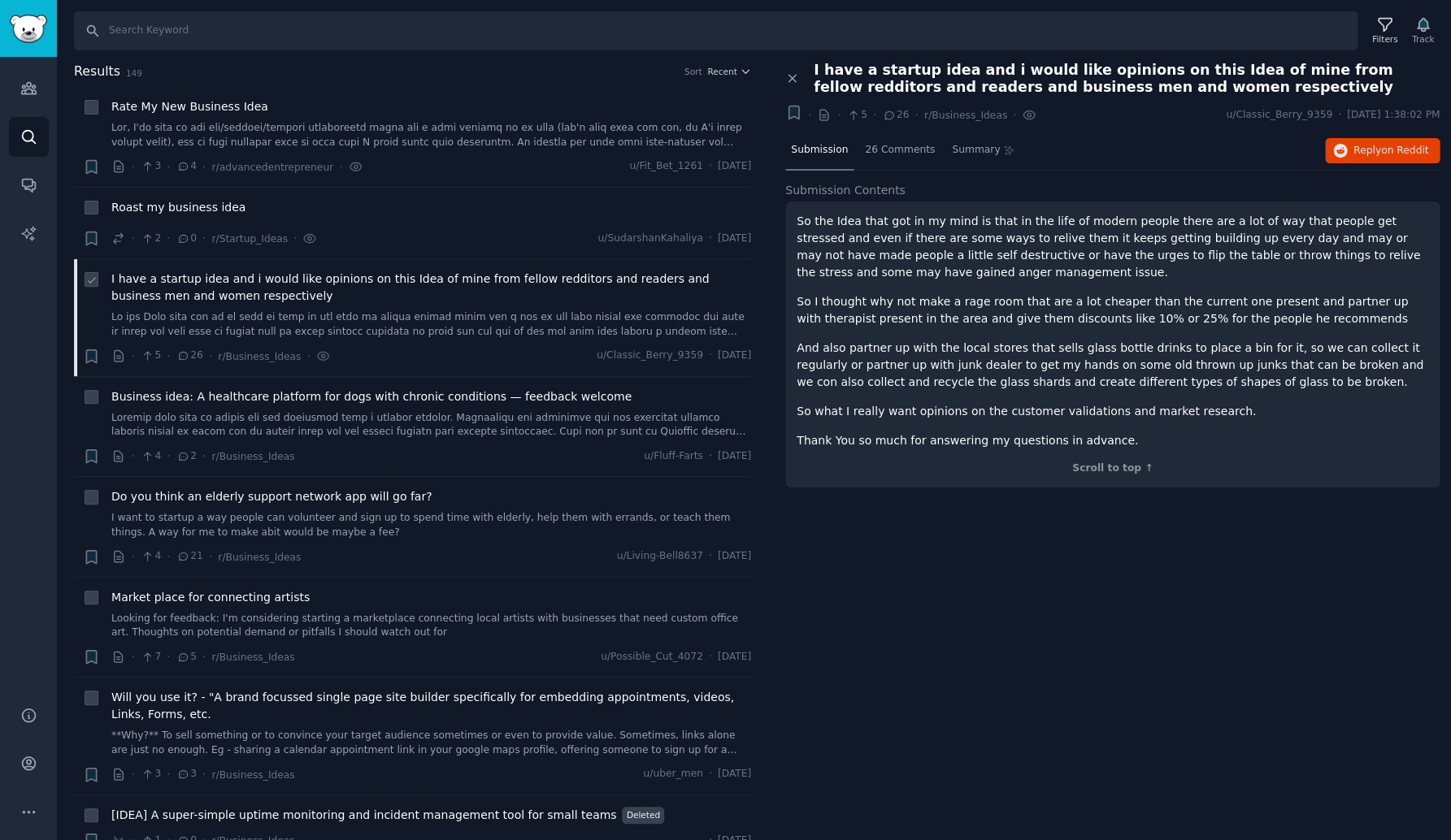
click at [292, 315] on link at bounding box center [431, 324] width 640 height 28
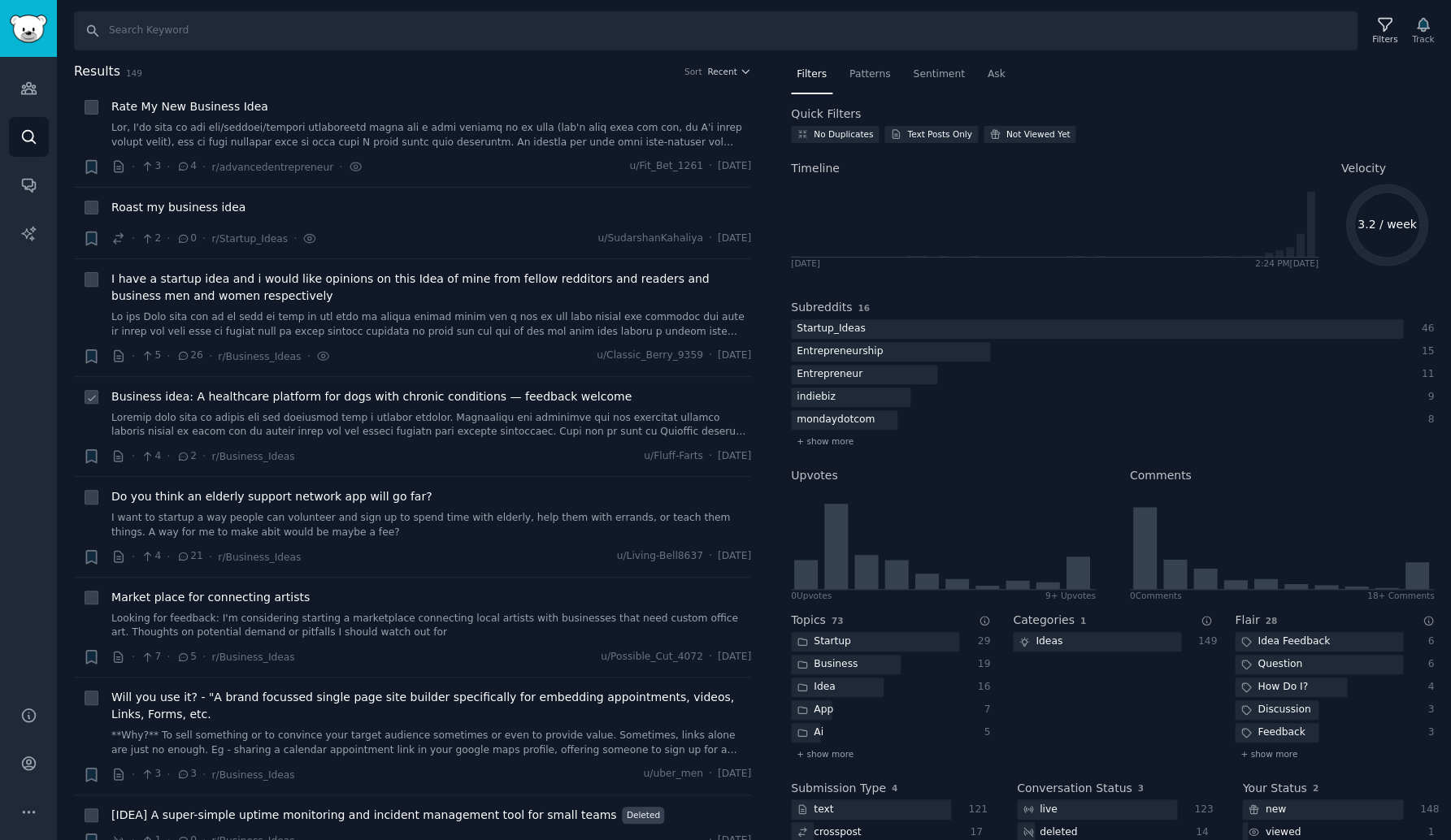
click at [318, 390] on span "Business idea: A healthcare platform for dogs with chronic conditions — feedbac…" at bounding box center [370, 397] width 520 height 17
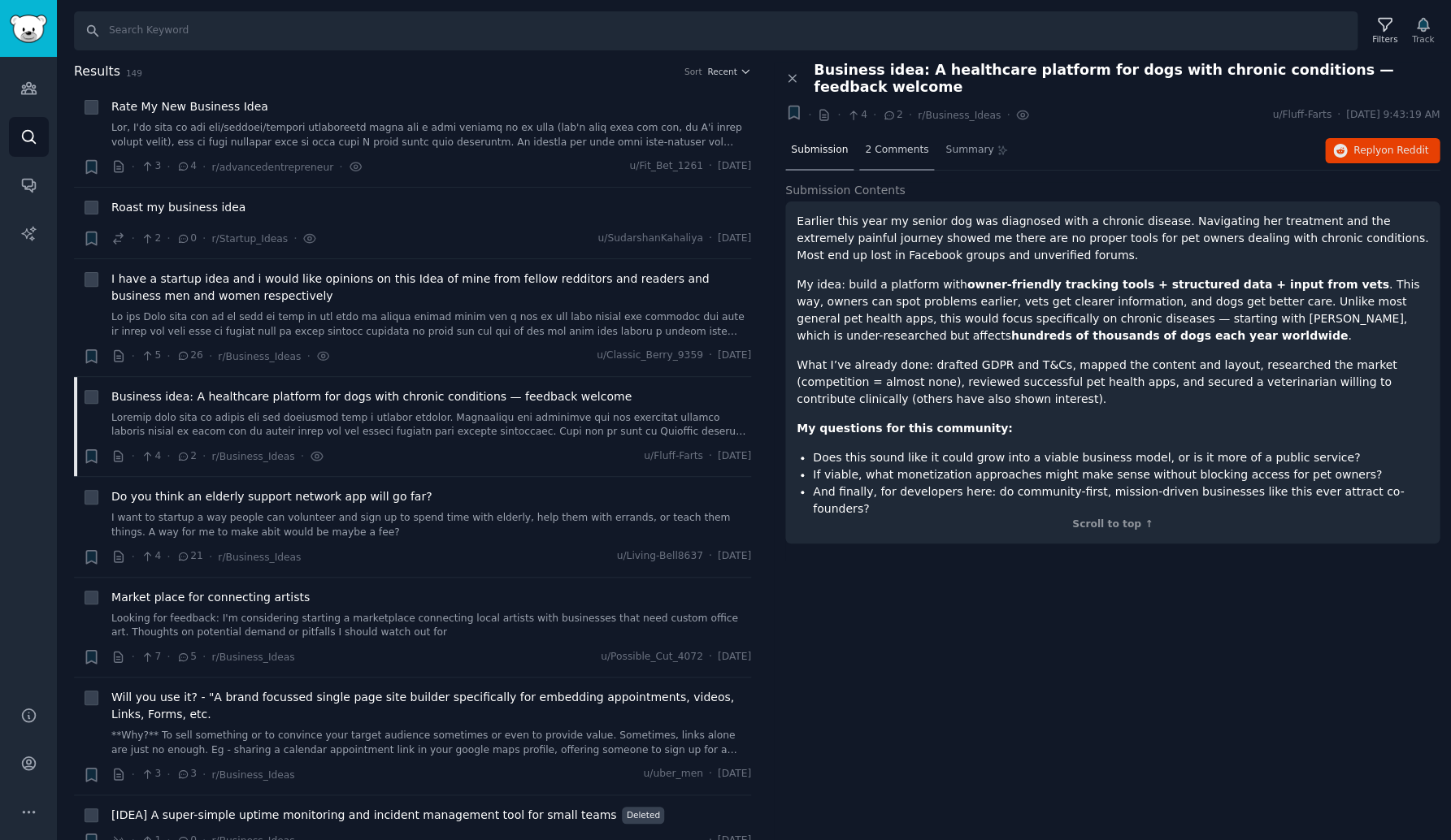
click at [900, 143] on span "2 Comments" at bounding box center [897, 150] width 64 height 15
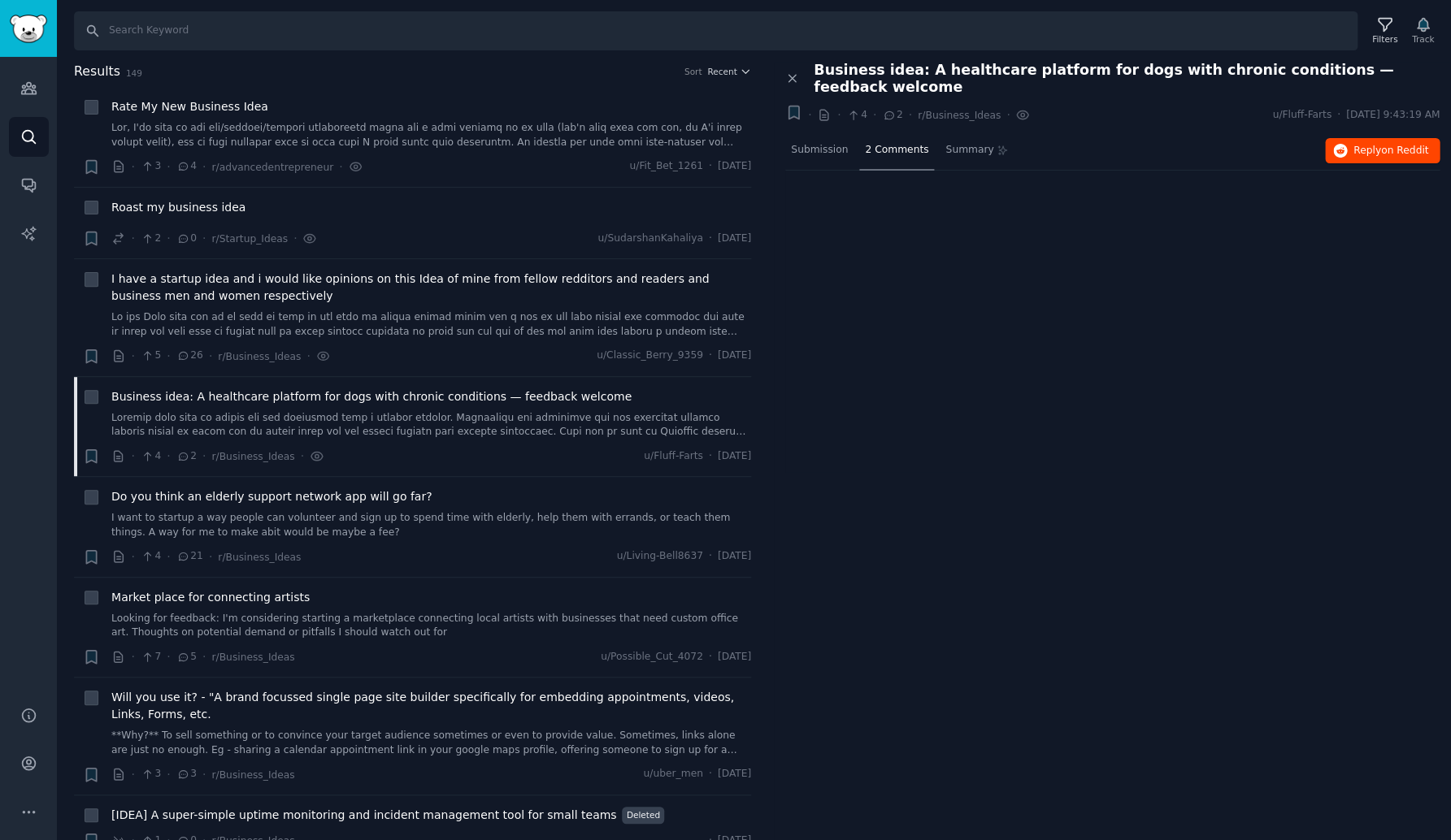
click at [1383, 145] on span "on Reddit" at bounding box center [1405, 150] width 47 height 11
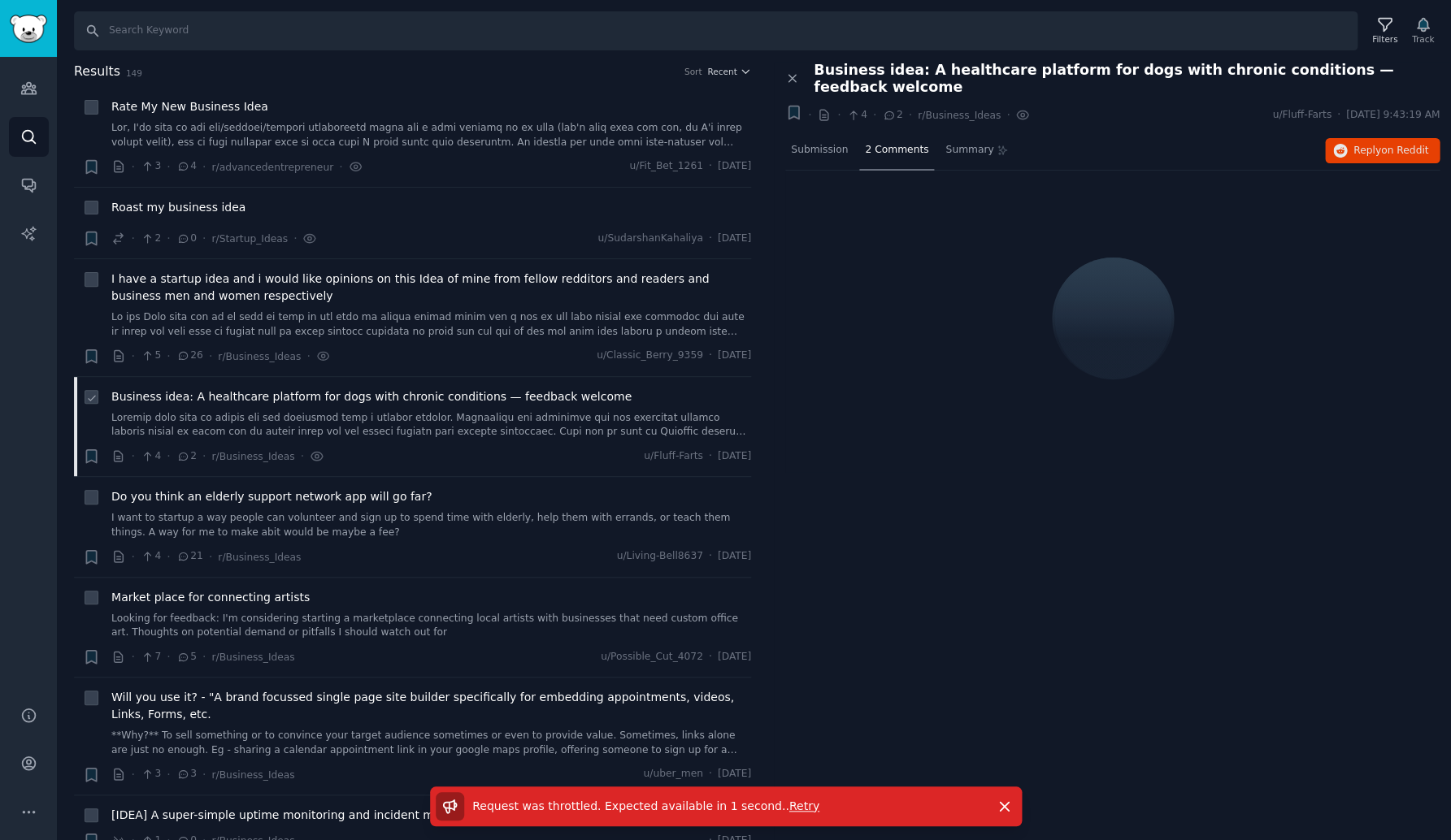
click at [398, 414] on link at bounding box center [431, 425] width 640 height 28
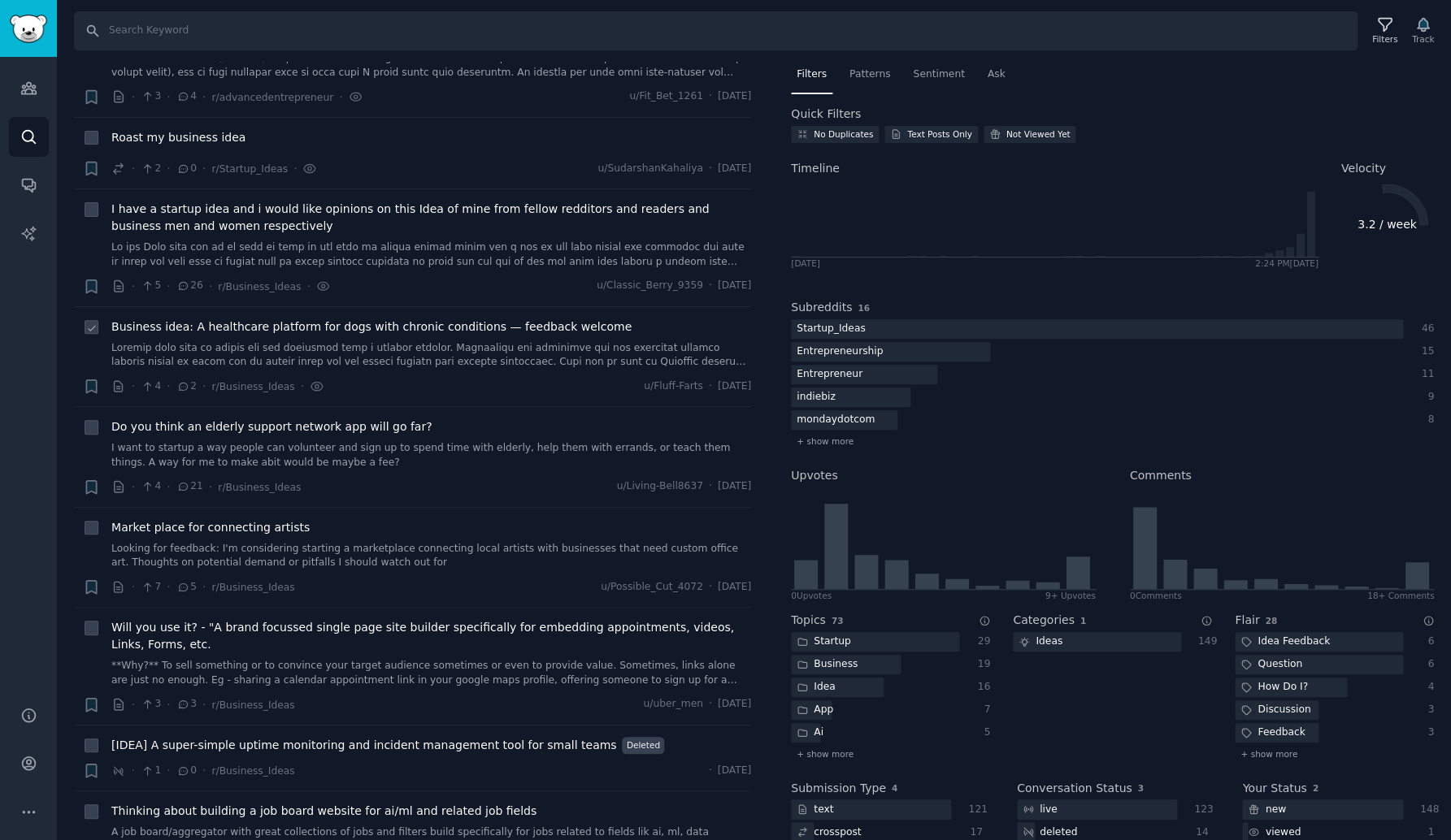
scroll to position [73, 0]
click at [359, 438] on link "I want to startup a way people can volunteer and sign up to spend time with eld…" at bounding box center [431, 451] width 640 height 28
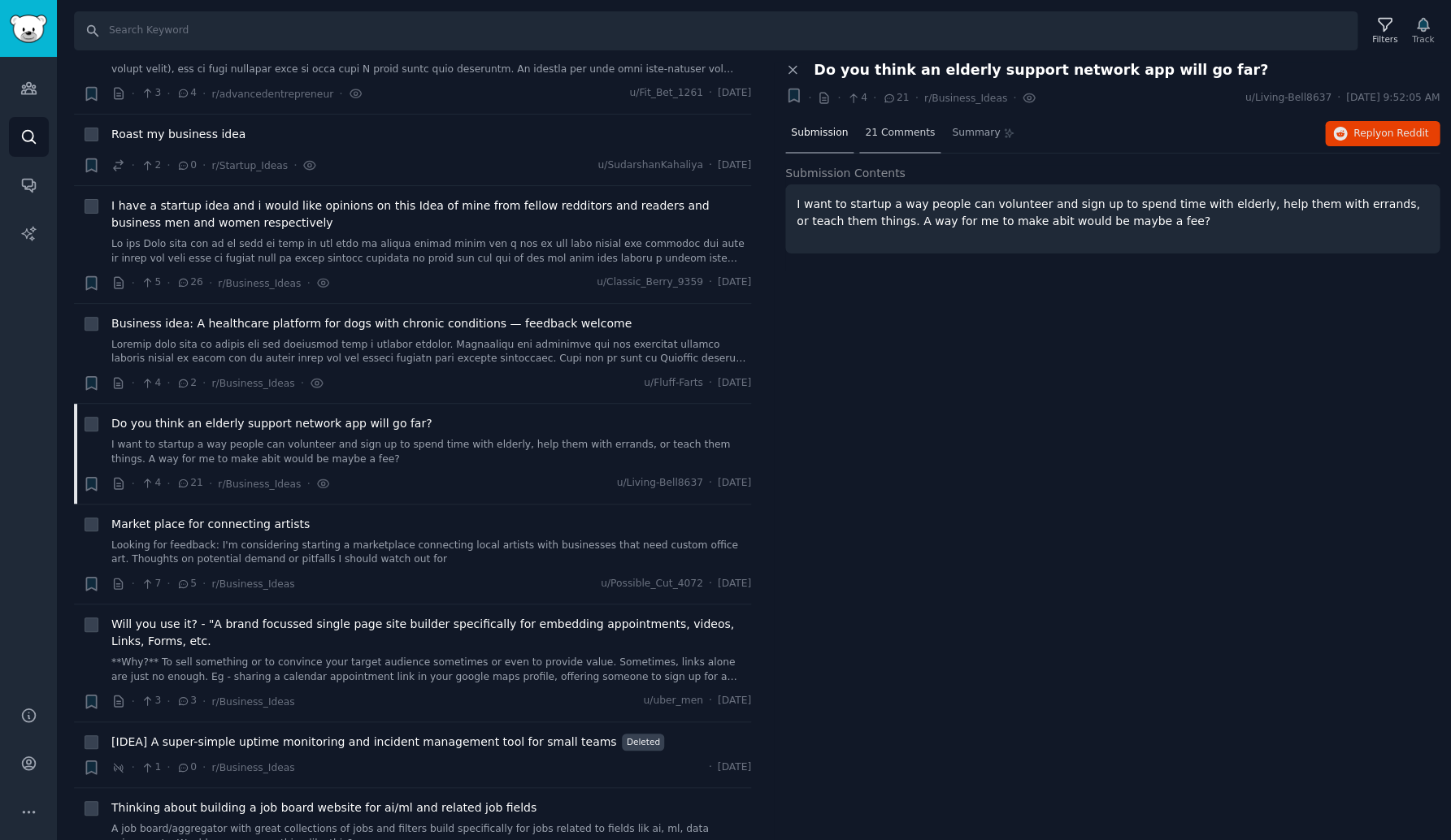
click at [910, 133] on span "21 Comments" at bounding box center [899, 133] width 70 height 15
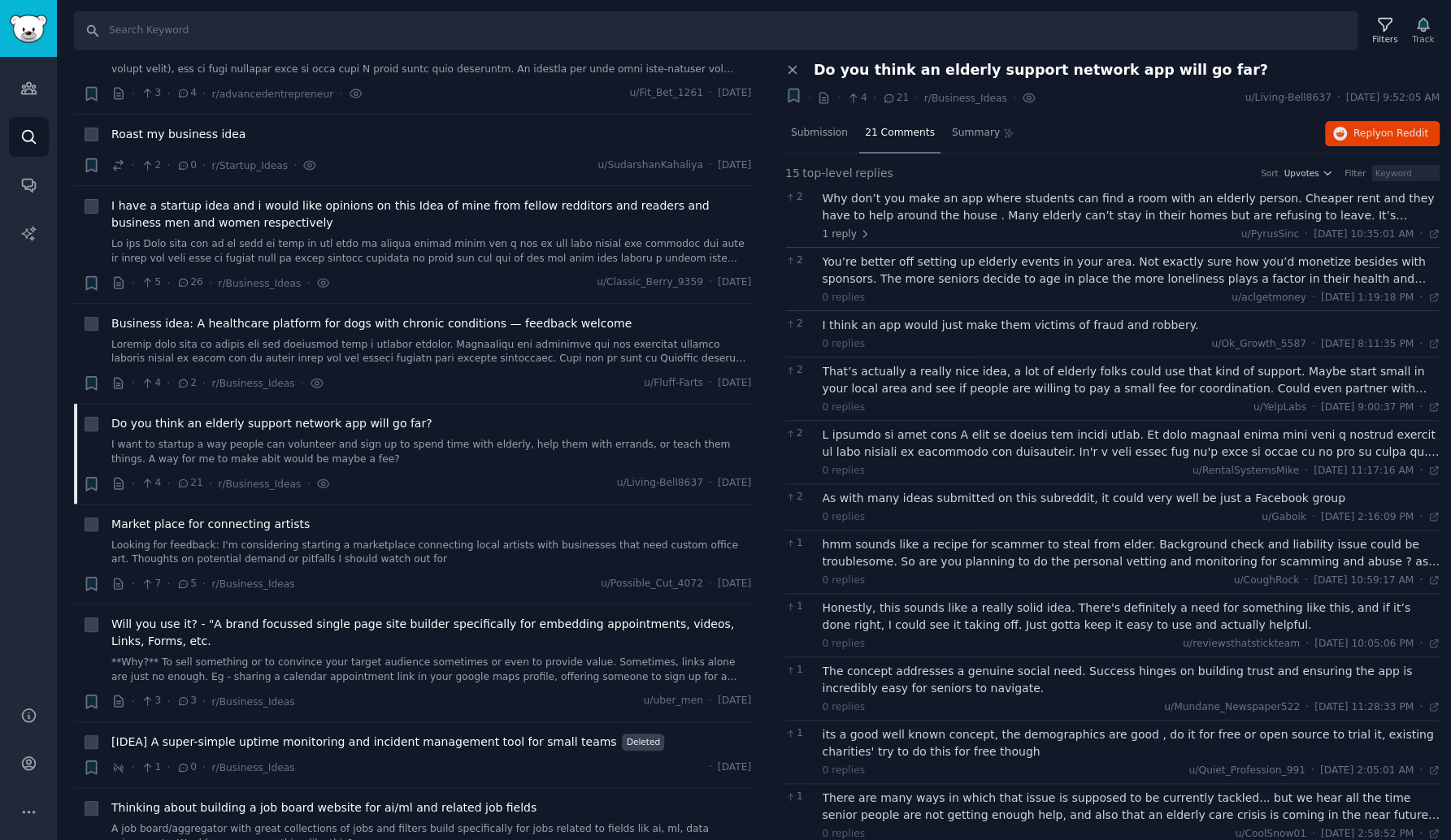
click at [978, 212] on div "Why don’t you make an app where students can find a room with an elderly person…" at bounding box center [1131, 207] width 618 height 34
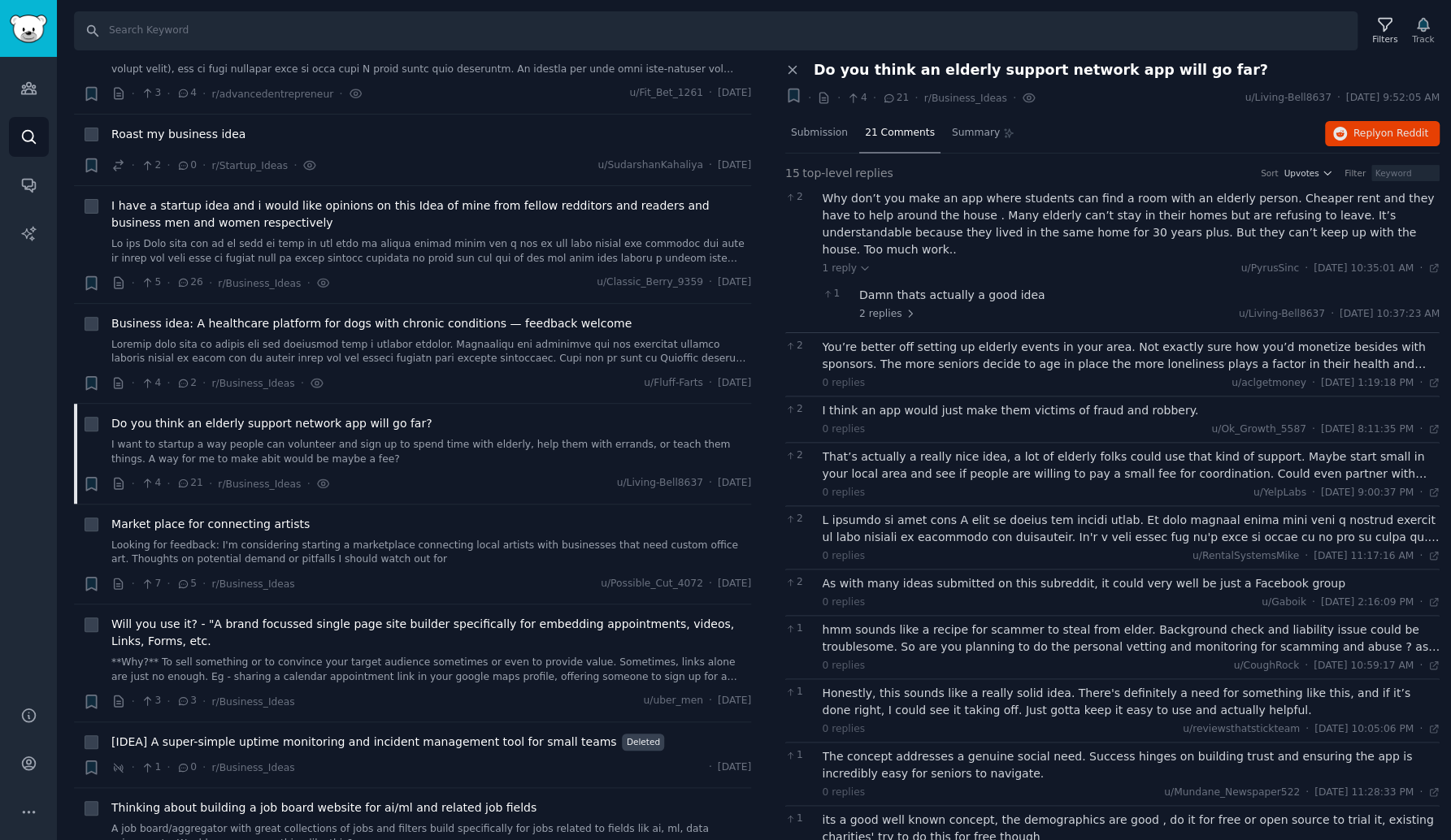
click at [953, 287] on div "Damn thats actually a good idea" at bounding box center [1149, 295] width 580 height 17
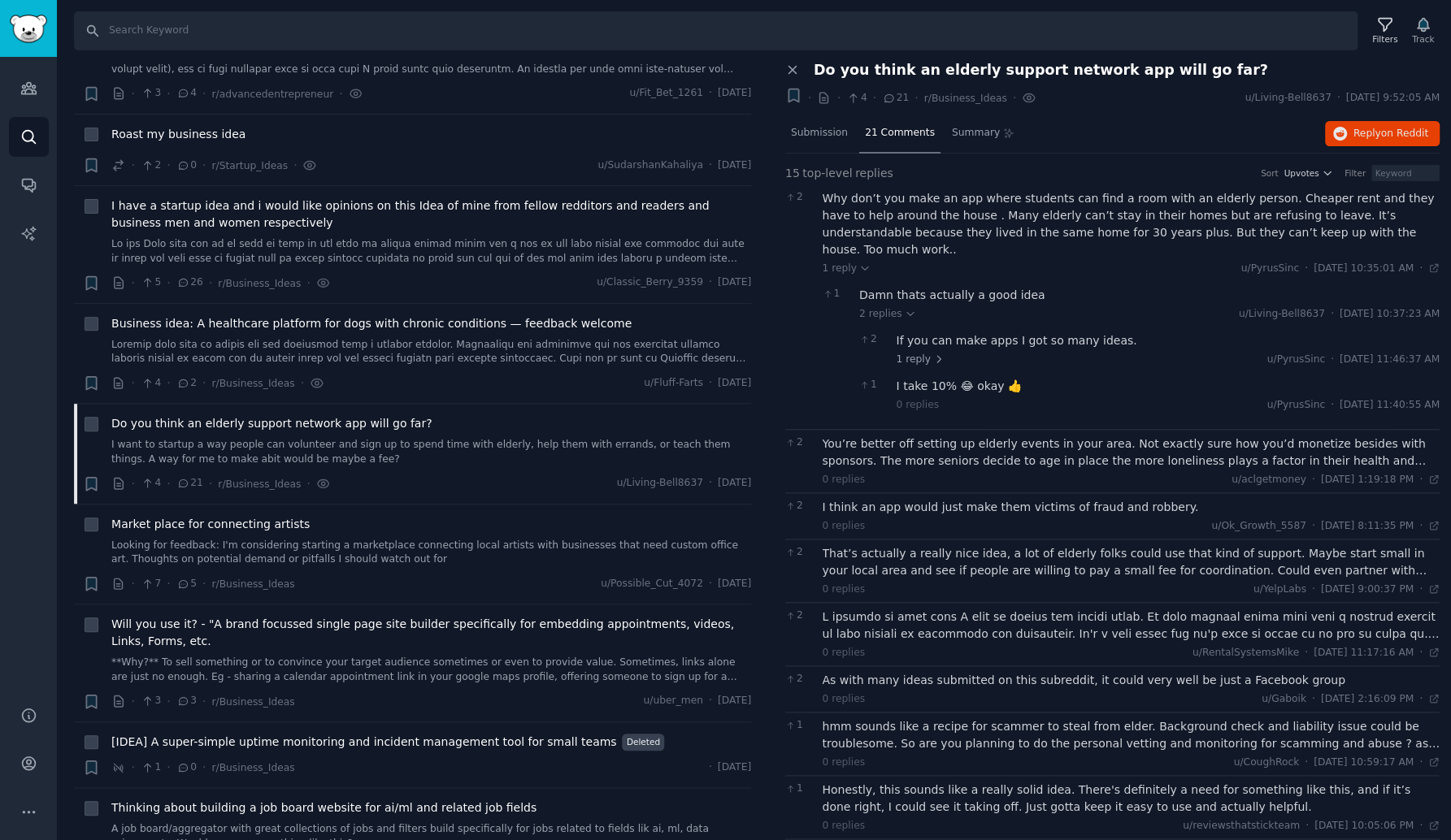
click at [928, 332] on div "If you can make apps I got so many ideas." at bounding box center [1168, 340] width 543 height 17
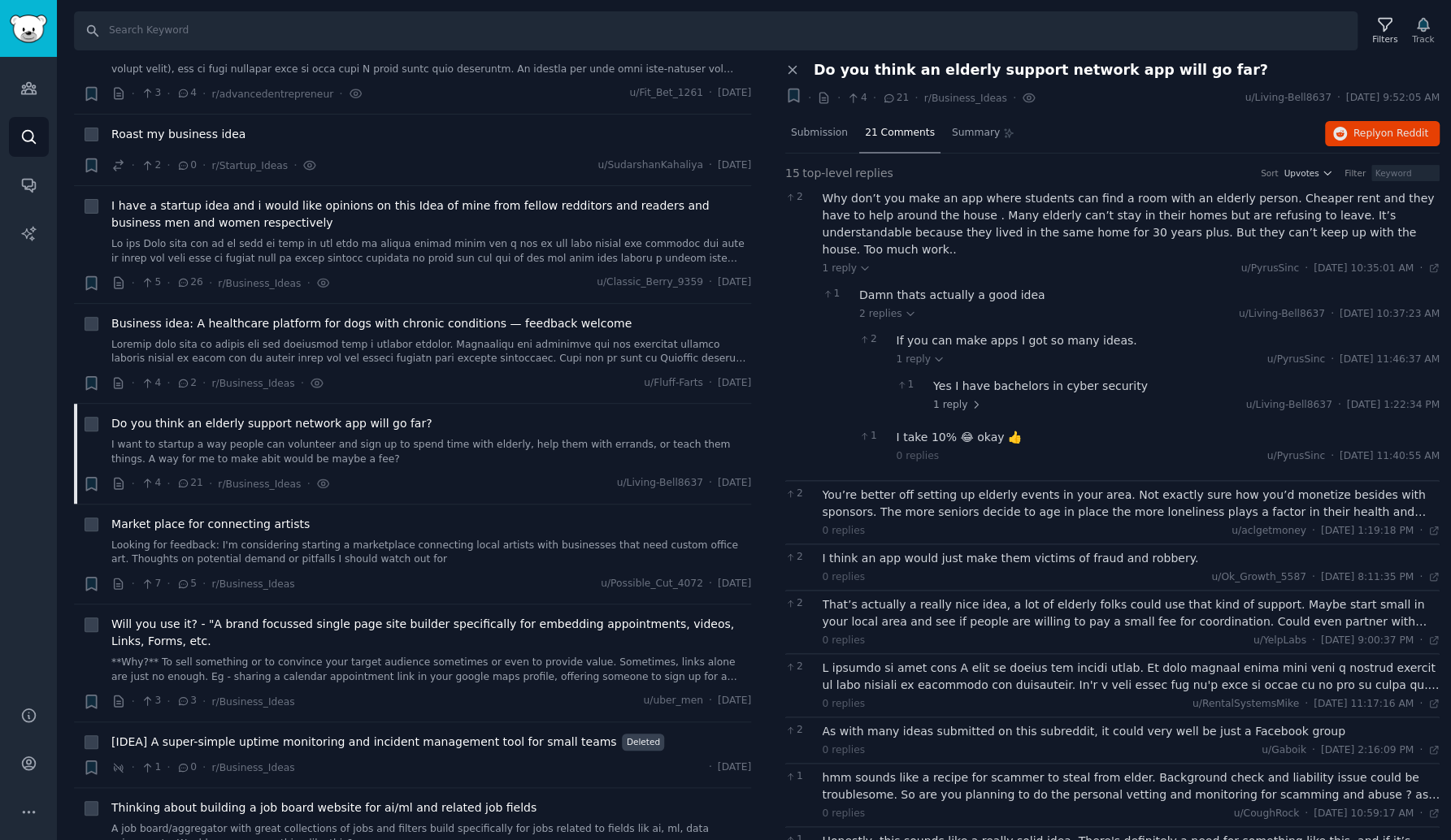
click at [967, 378] on div "Yes I have bachelors in cyber security" at bounding box center [1186, 386] width 506 height 17
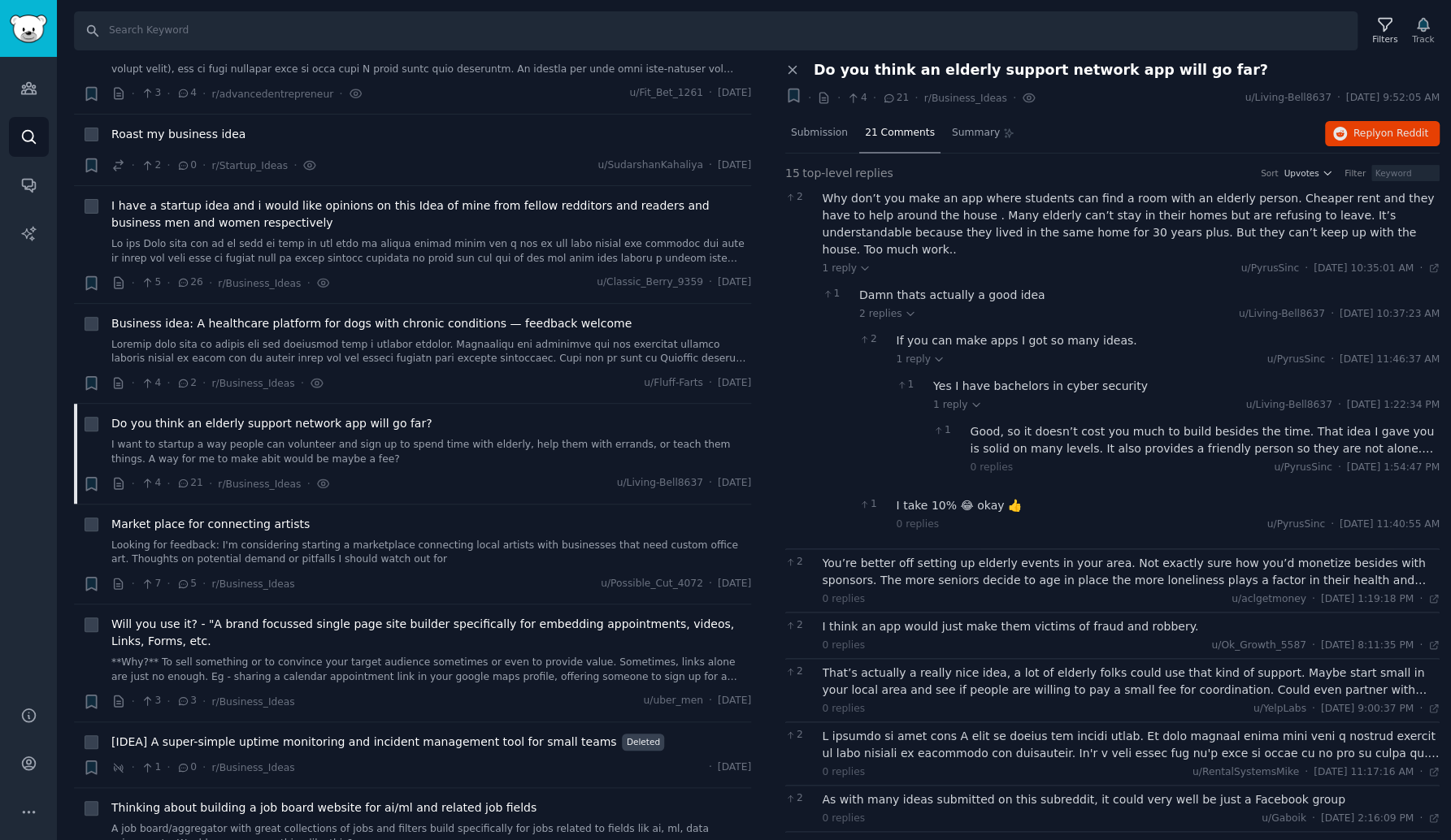
click at [1010, 423] on div "Good, so it doesn’t cost you much to build besides the time. That idea I gave y…" at bounding box center [1205, 440] width 470 height 34
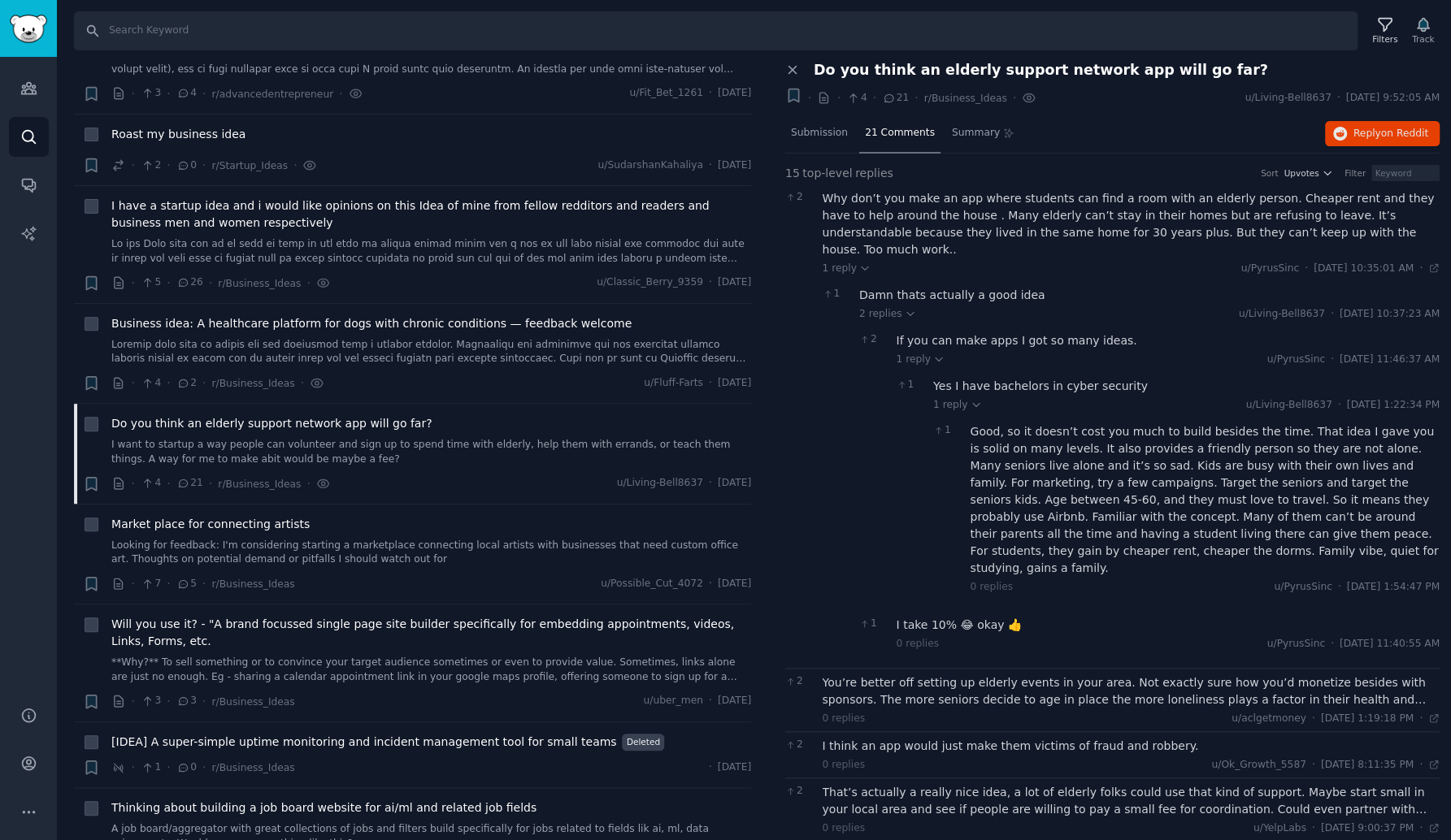
click at [918, 617] on div "I take 10% 😂 okay 👍" at bounding box center [1168, 625] width 543 height 17
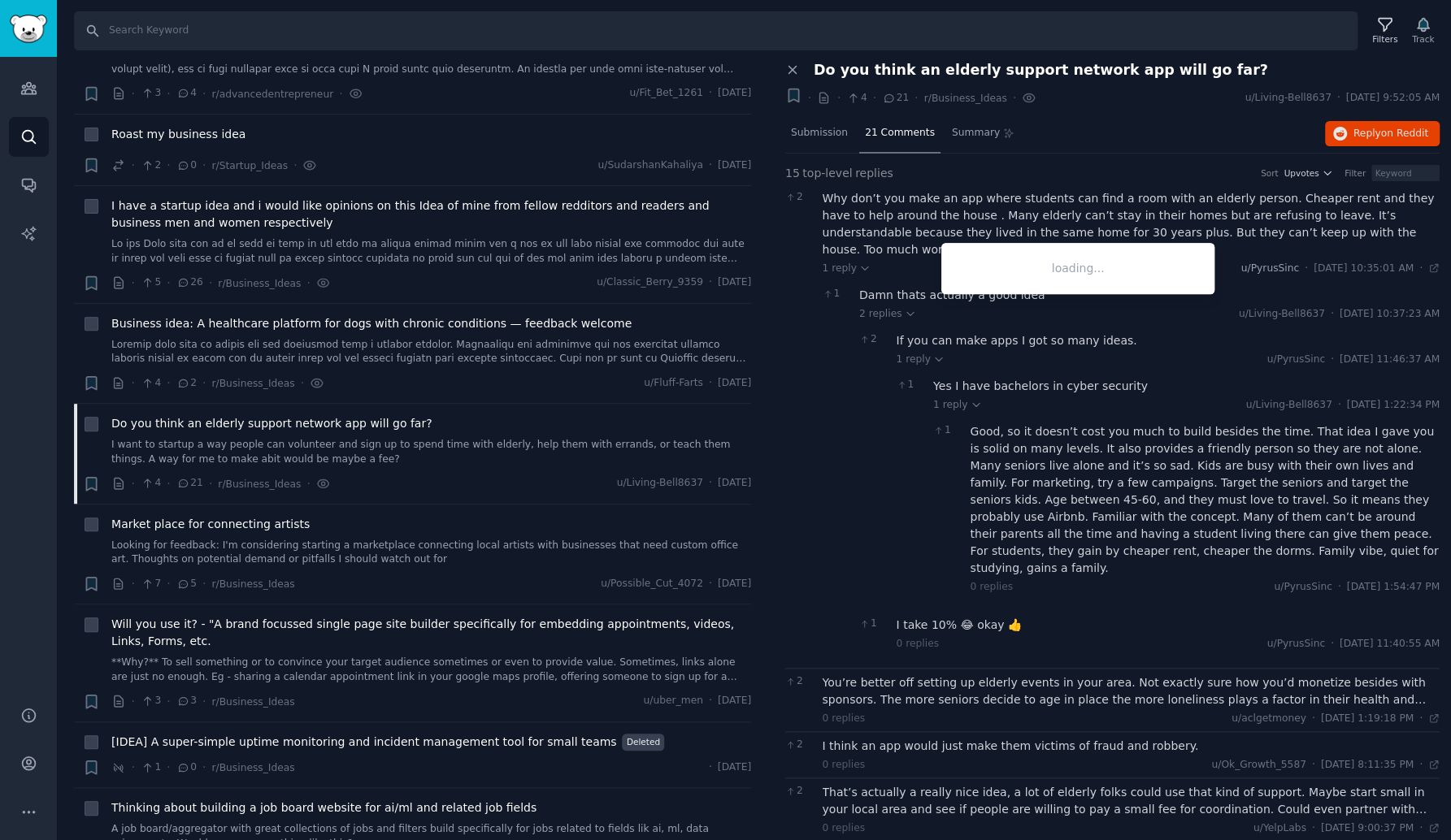
click at [1241, 262] on span "u/PyrusSinc" at bounding box center [1269, 268] width 57 height 11
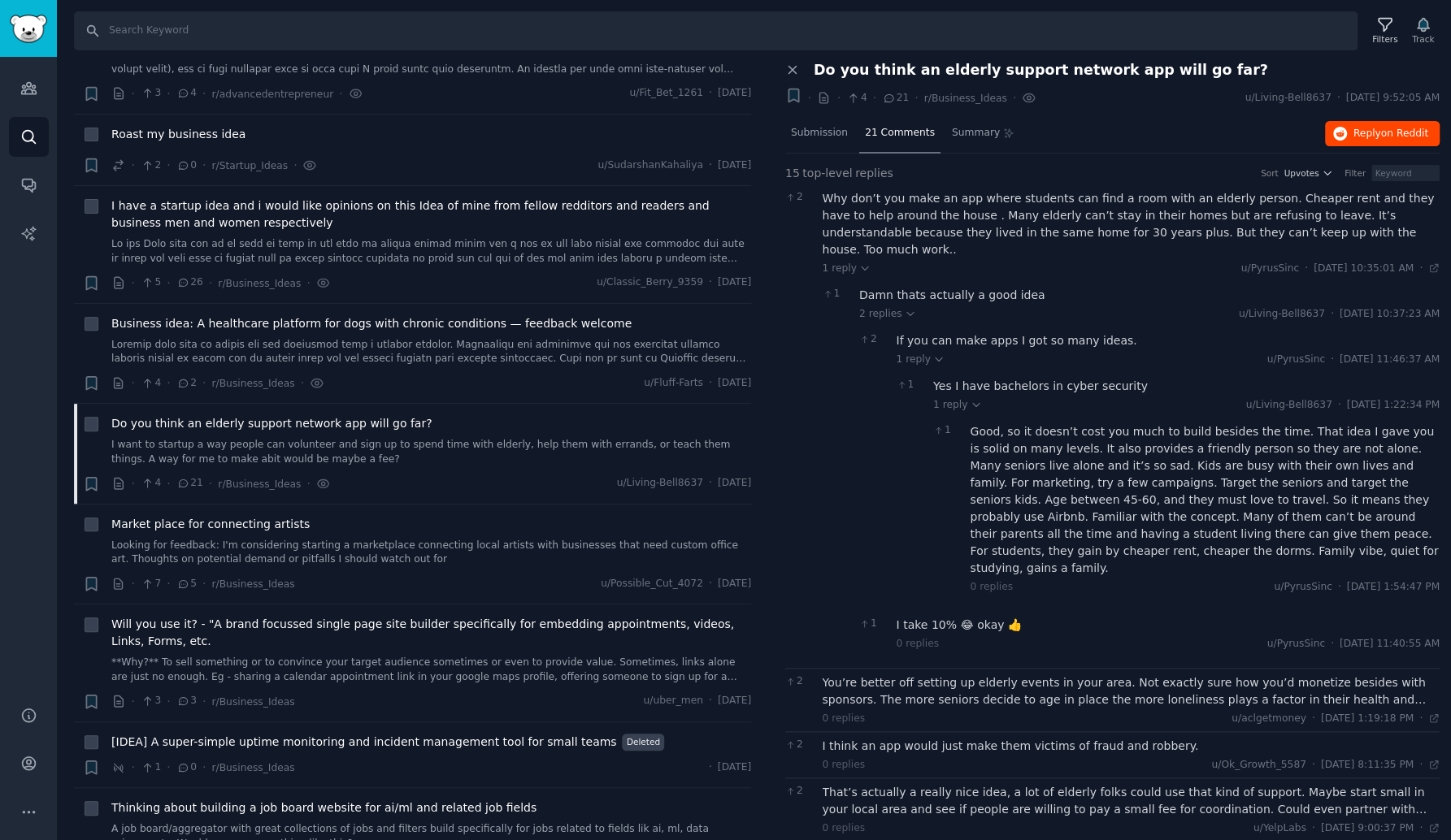
click at [1356, 134] on span "Reply on Reddit" at bounding box center [1391, 134] width 75 height 15
click at [834, 261] on span "1 reply" at bounding box center [847, 268] width 49 height 15
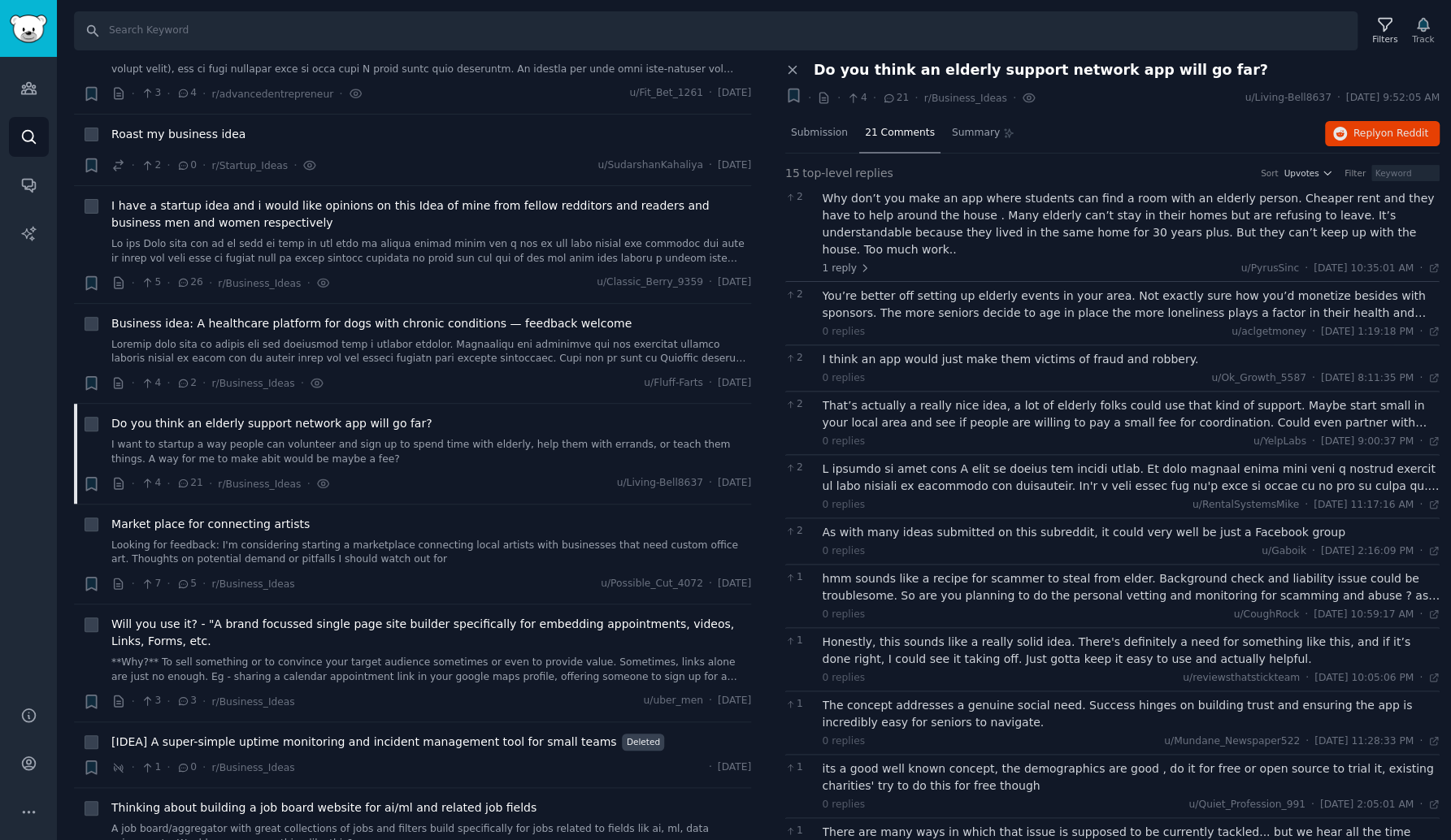
click at [887, 288] on div "You’re better off setting up elderly events in your area. Not exactly sure how …" at bounding box center [1131, 304] width 618 height 34
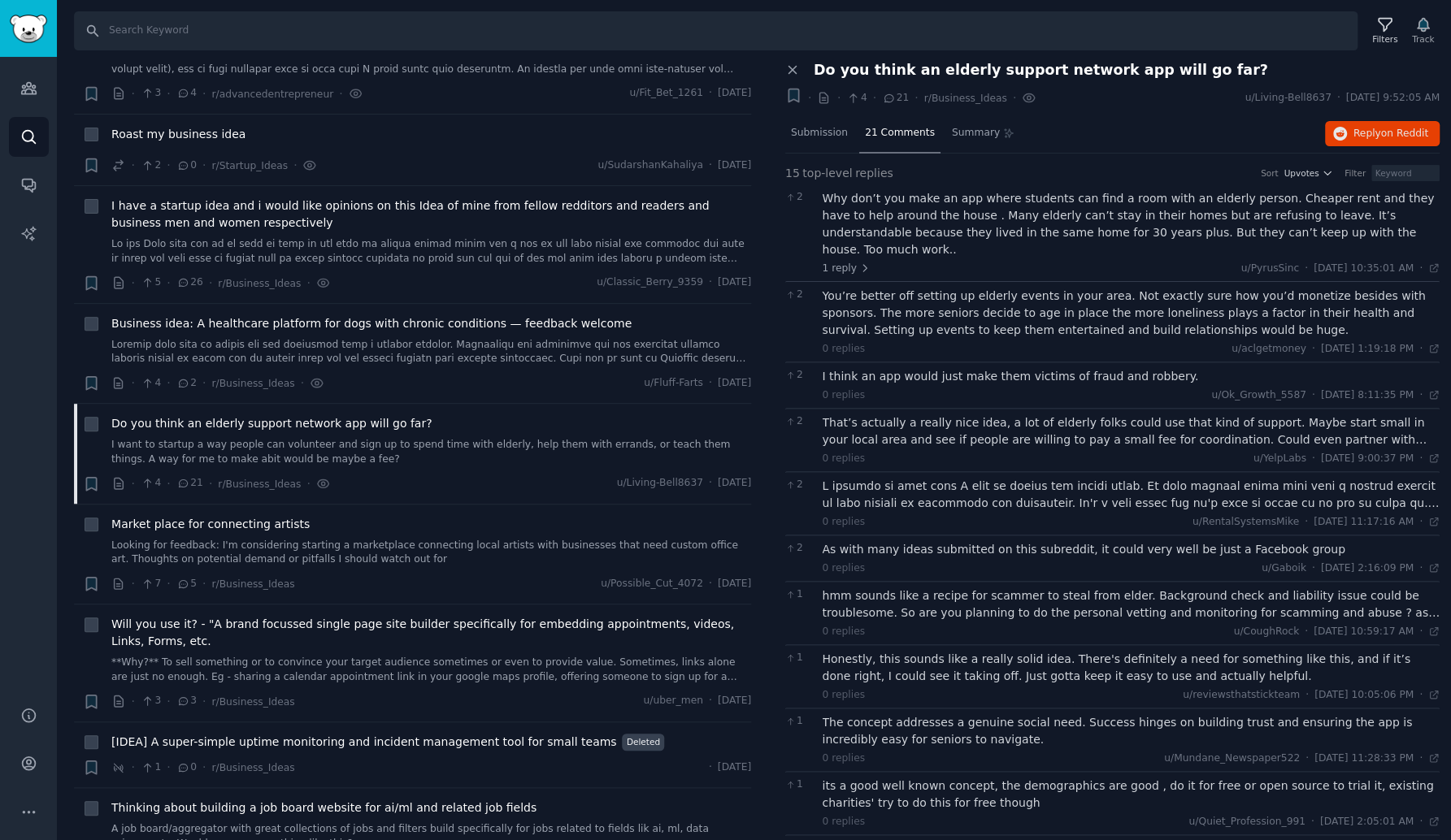
click at [929, 368] on div "I think an app would just make them victims of fraud and robbery." at bounding box center [1131, 376] width 618 height 17
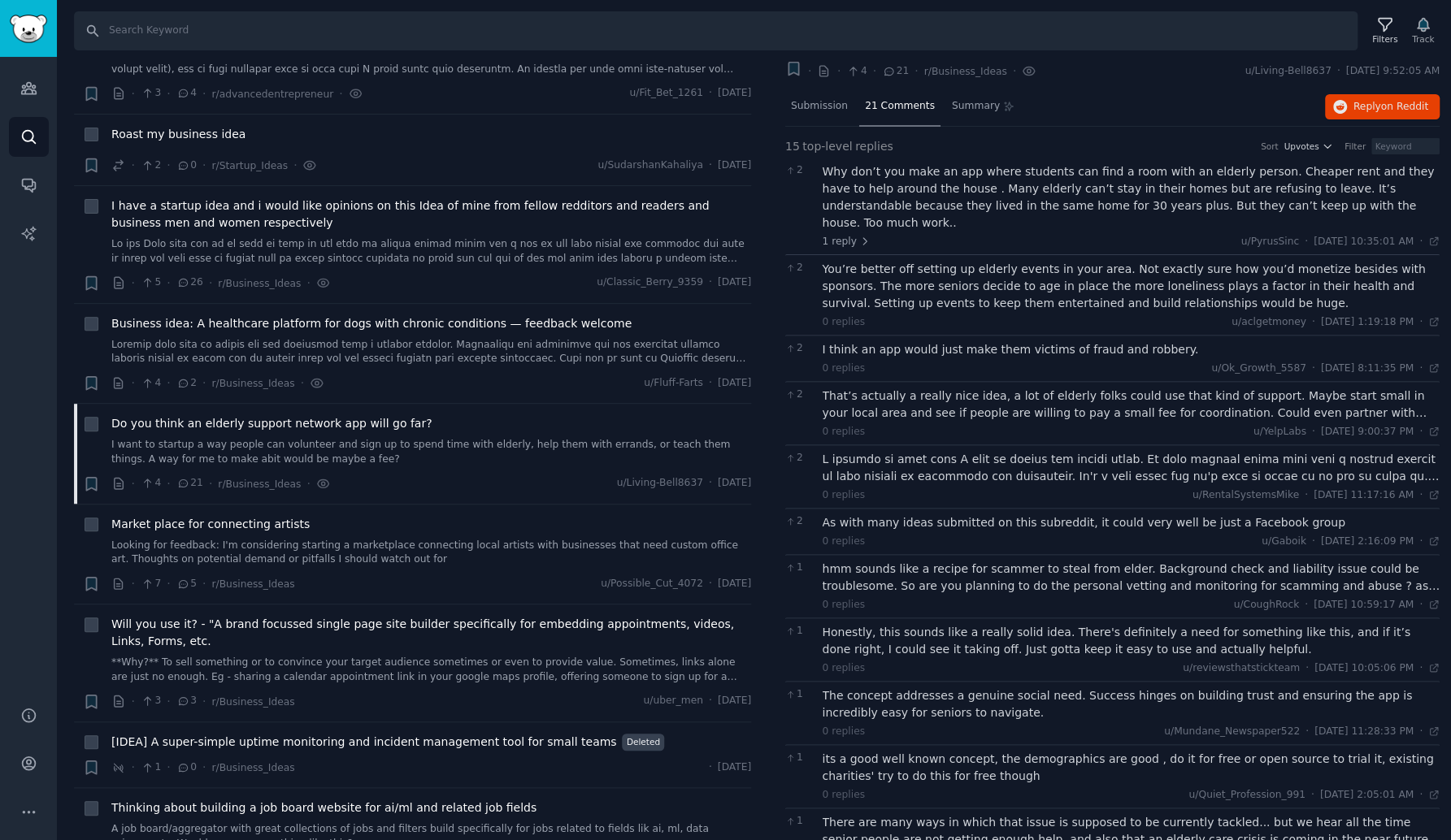
click at [928, 388] on div "That’s actually a really nice idea, a lot of elderly folks could use that kind …" at bounding box center [1131, 404] width 618 height 34
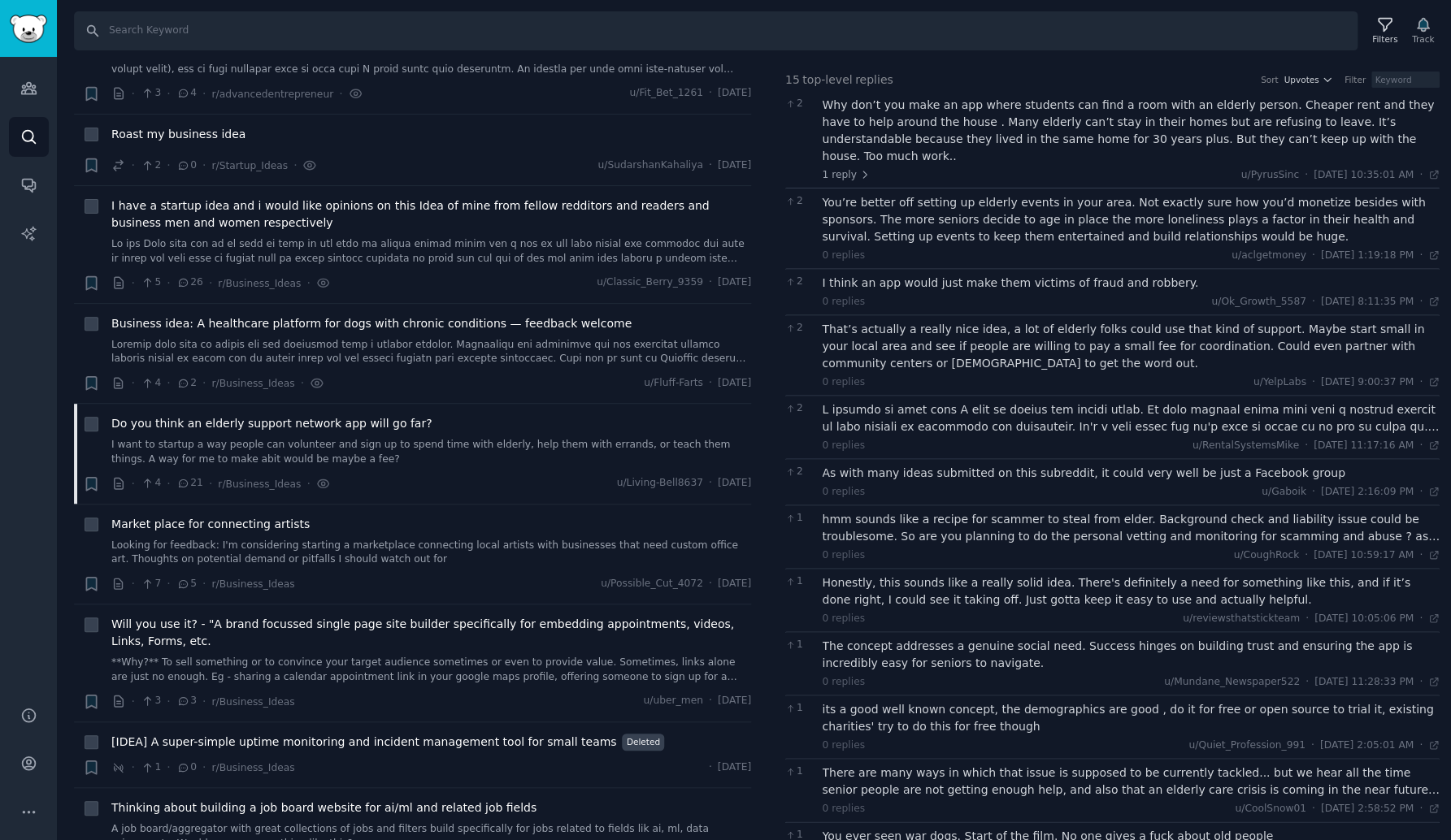
scroll to position [108, 0]
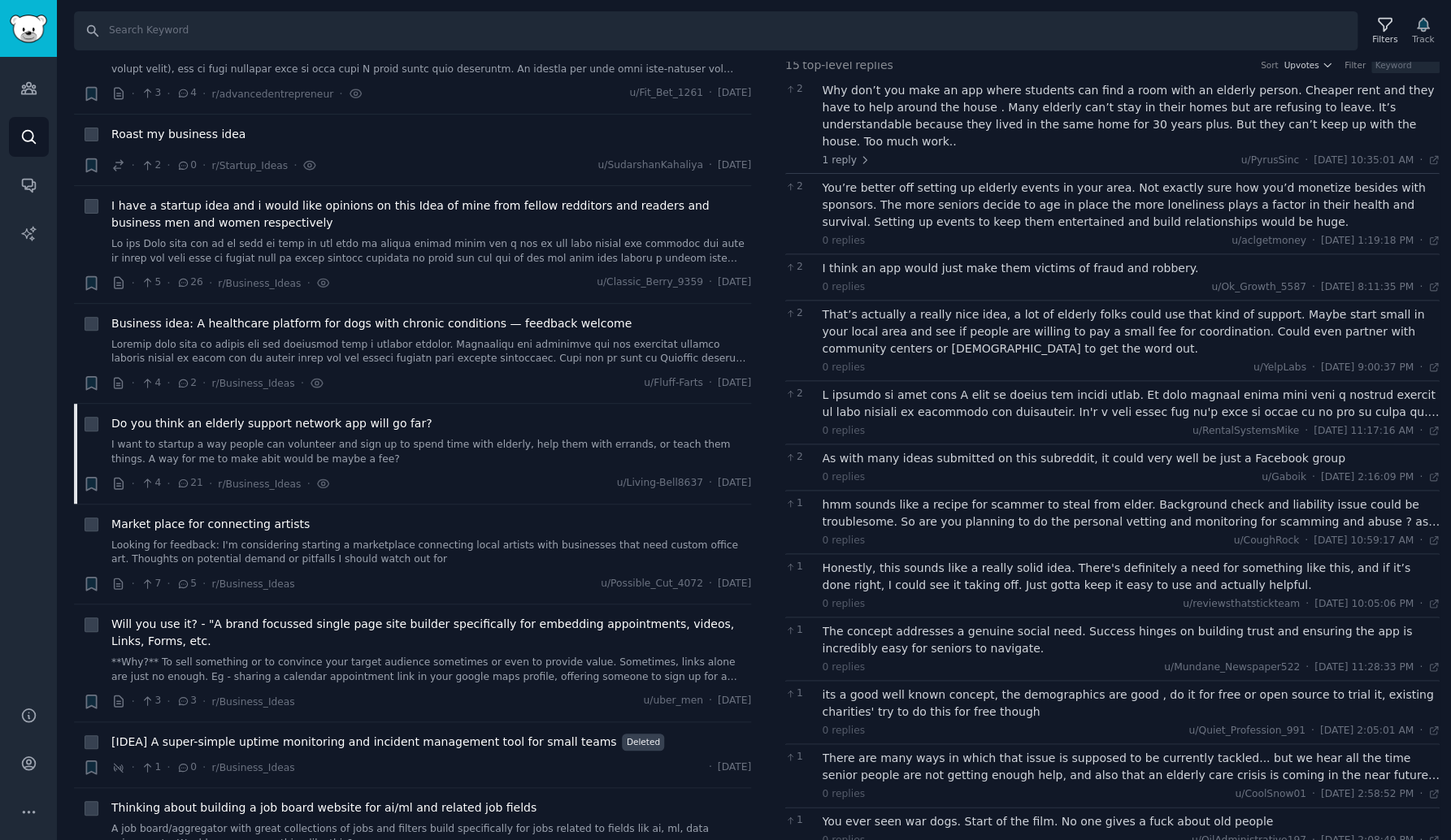
click at [936, 393] on div at bounding box center [1131, 403] width 618 height 34
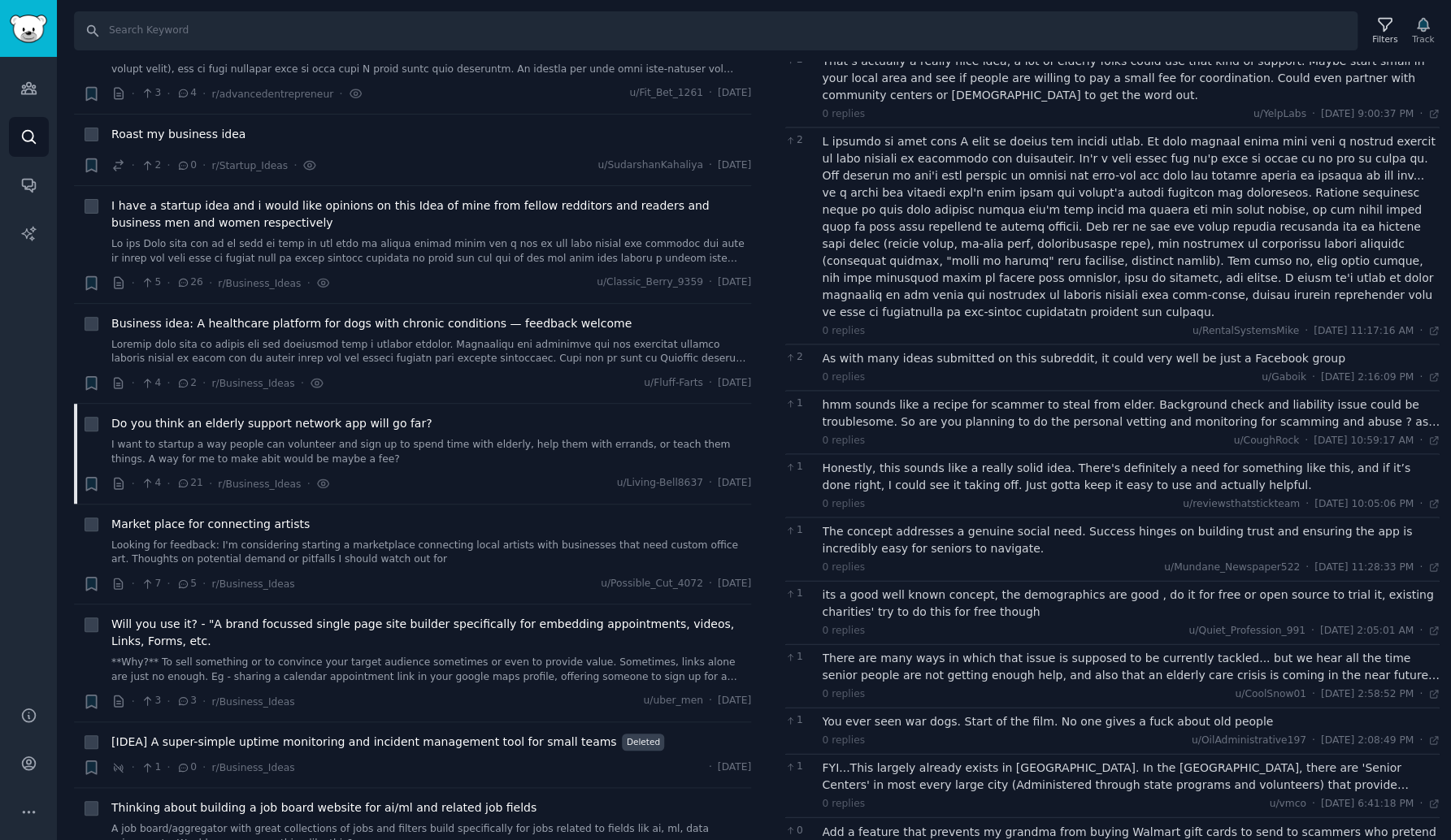
scroll to position [362, 0]
